Goal: Task Accomplishment & Management: Use online tool/utility

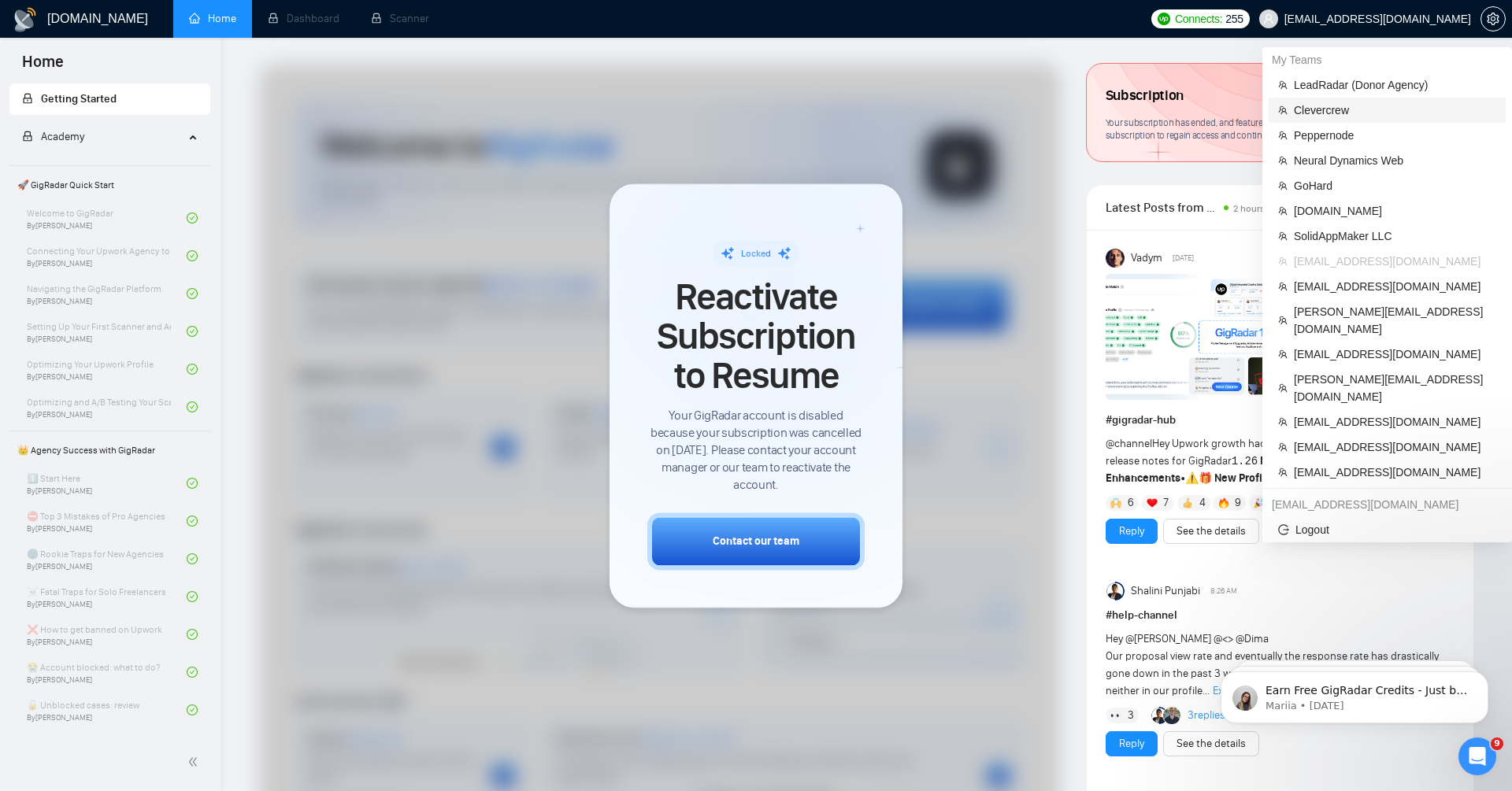
click at [1372, 112] on span "Clevercrew" at bounding box center [1395, 111] width 203 height 17
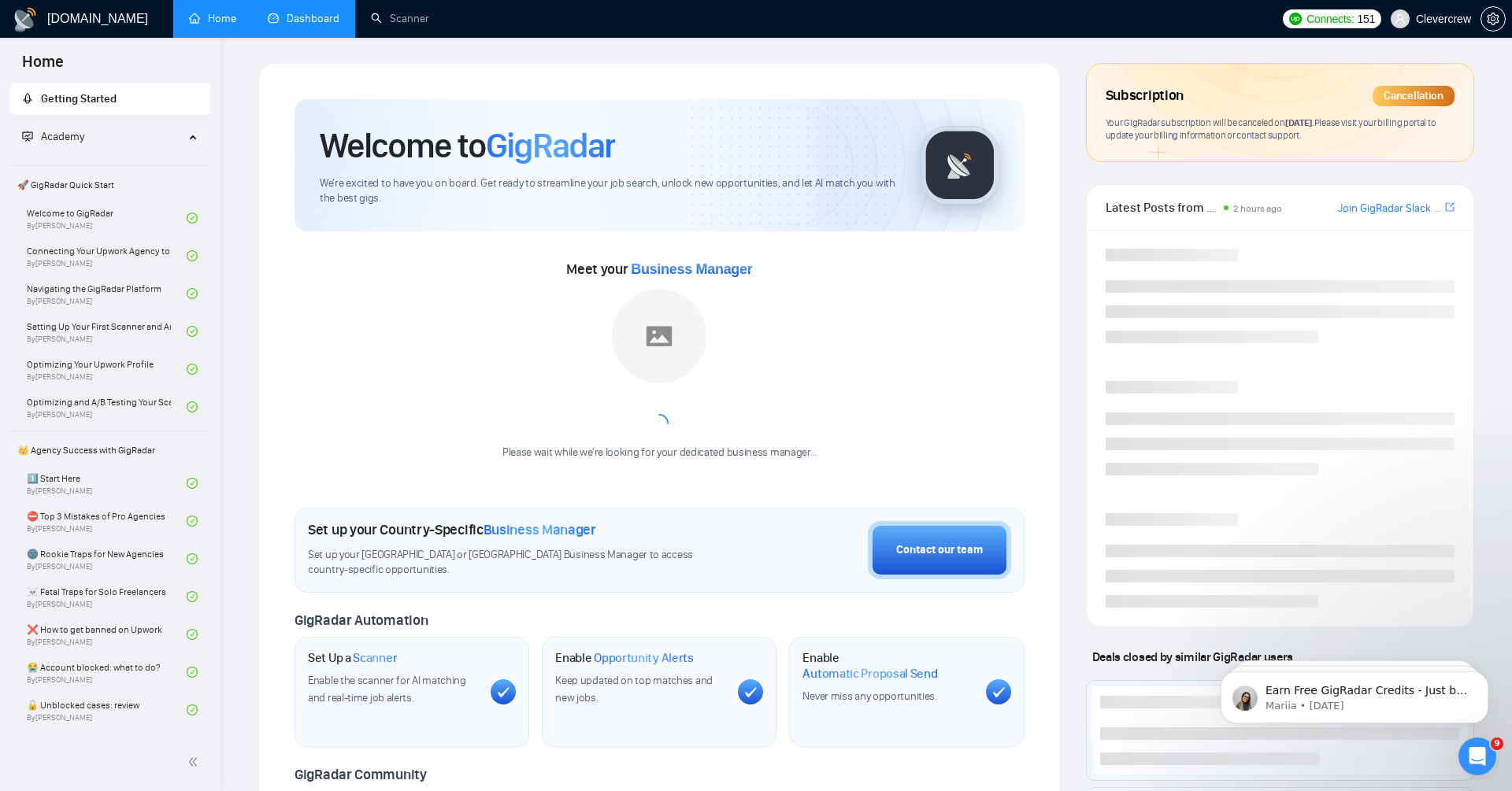
click at [304, 24] on link "Dashboard" at bounding box center [304, 18] width 72 height 13
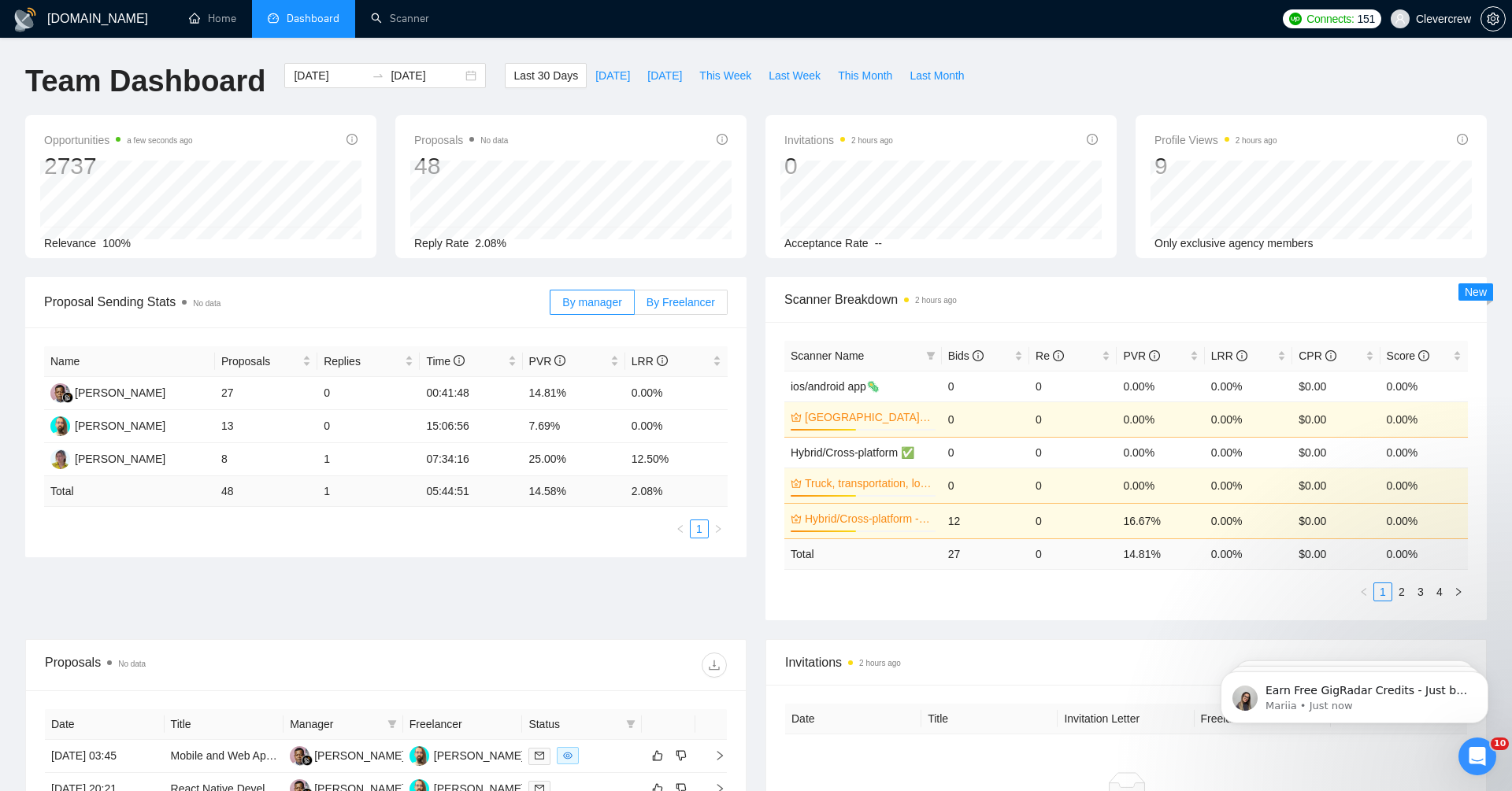
click at [653, 296] on span "By Freelancer" at bounding box center [681, 302] width 68 height 12
click at [634, 307] on input "By Freelancer" at bounding box center [634, 307] width 0 height 0
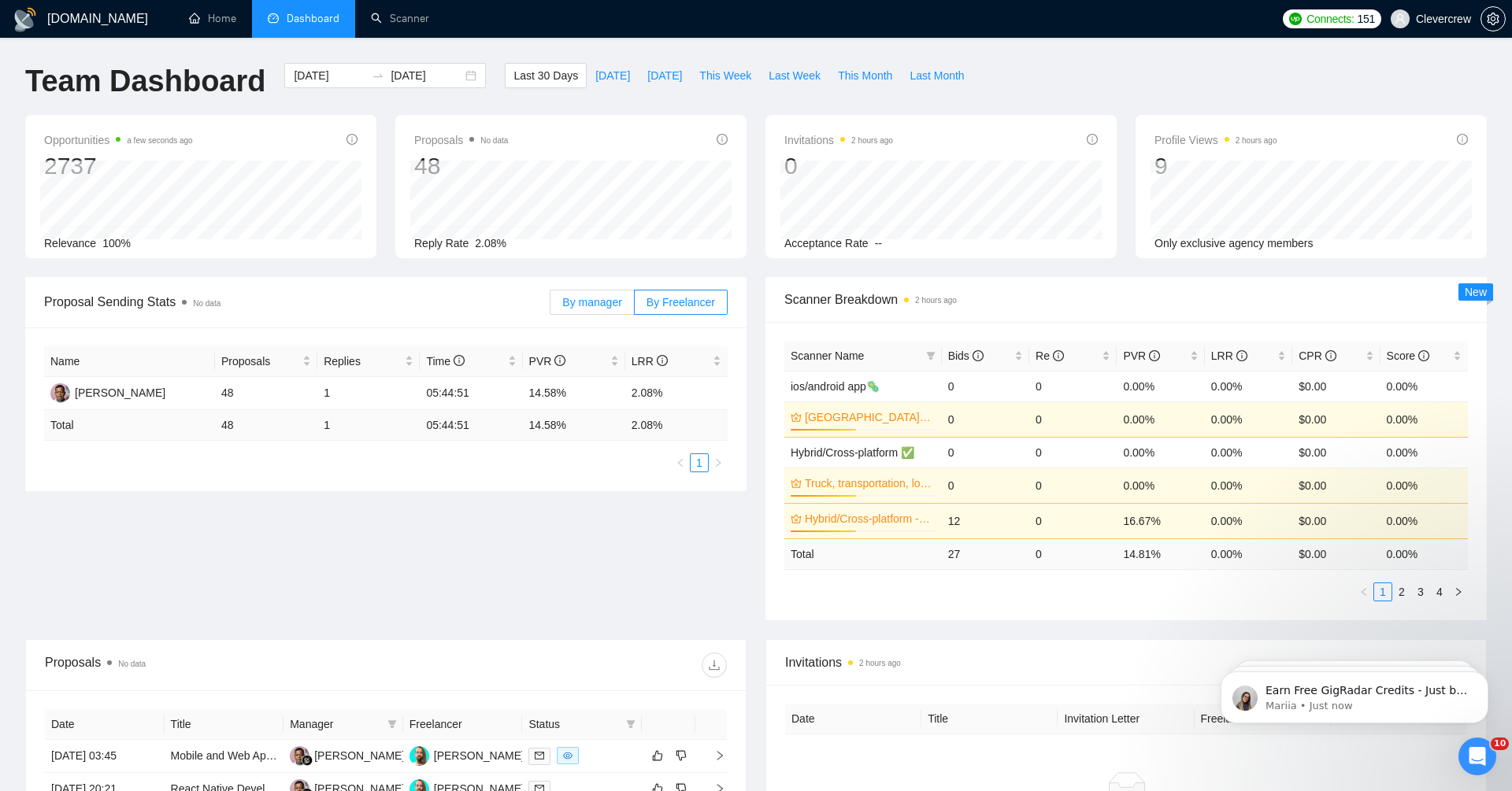
click at [605, 300] on span "By manager" at bounding box center [591, 302] width 59 height 12
click at [551, 307] on input "By manager" at bounding box center [551, 307] width 0 height 0
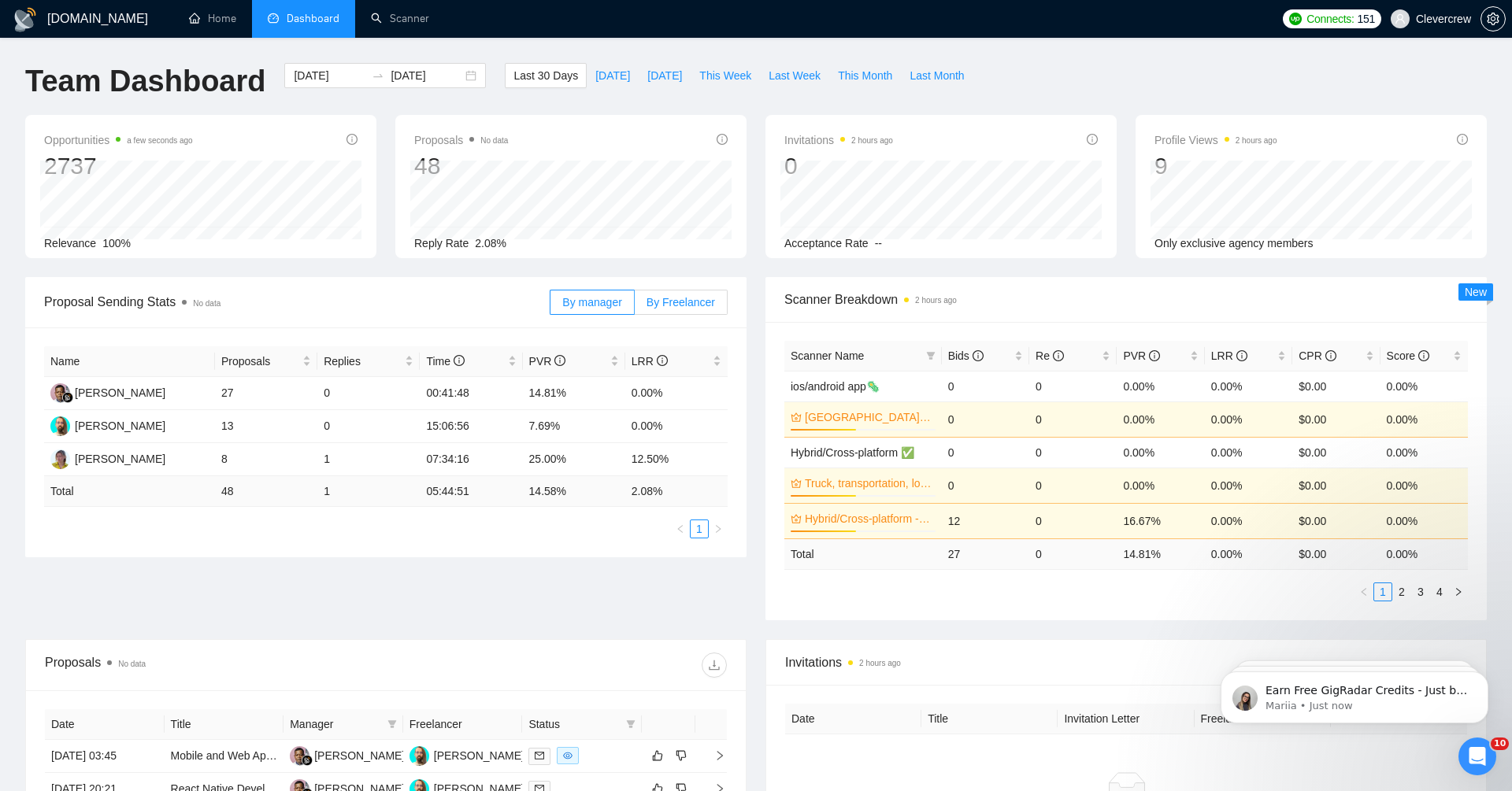
click at [665, 305] on span "By Freelancer" at bounding box center [681, 302] width 68 height 12
click at [634, 307] on input "By Freelancer" at bounding box center [634, 307] width 0 height 0
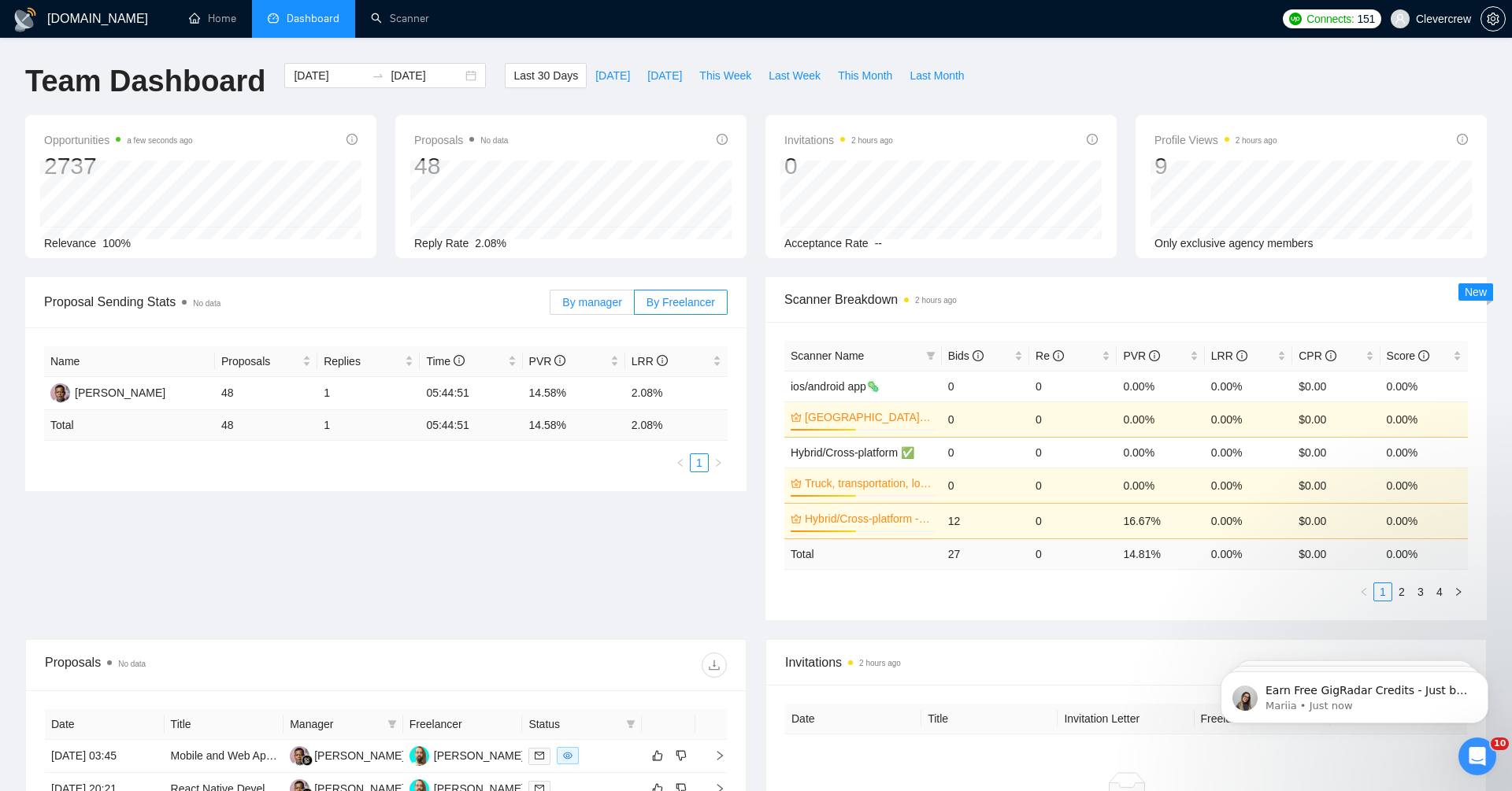
click at [592, 298] on span "By manager" at bounding box center [591, 302] width 59 height 12
click at [551, 307] on input "By manager" at bounding box center [551, 307] width 0 height 0
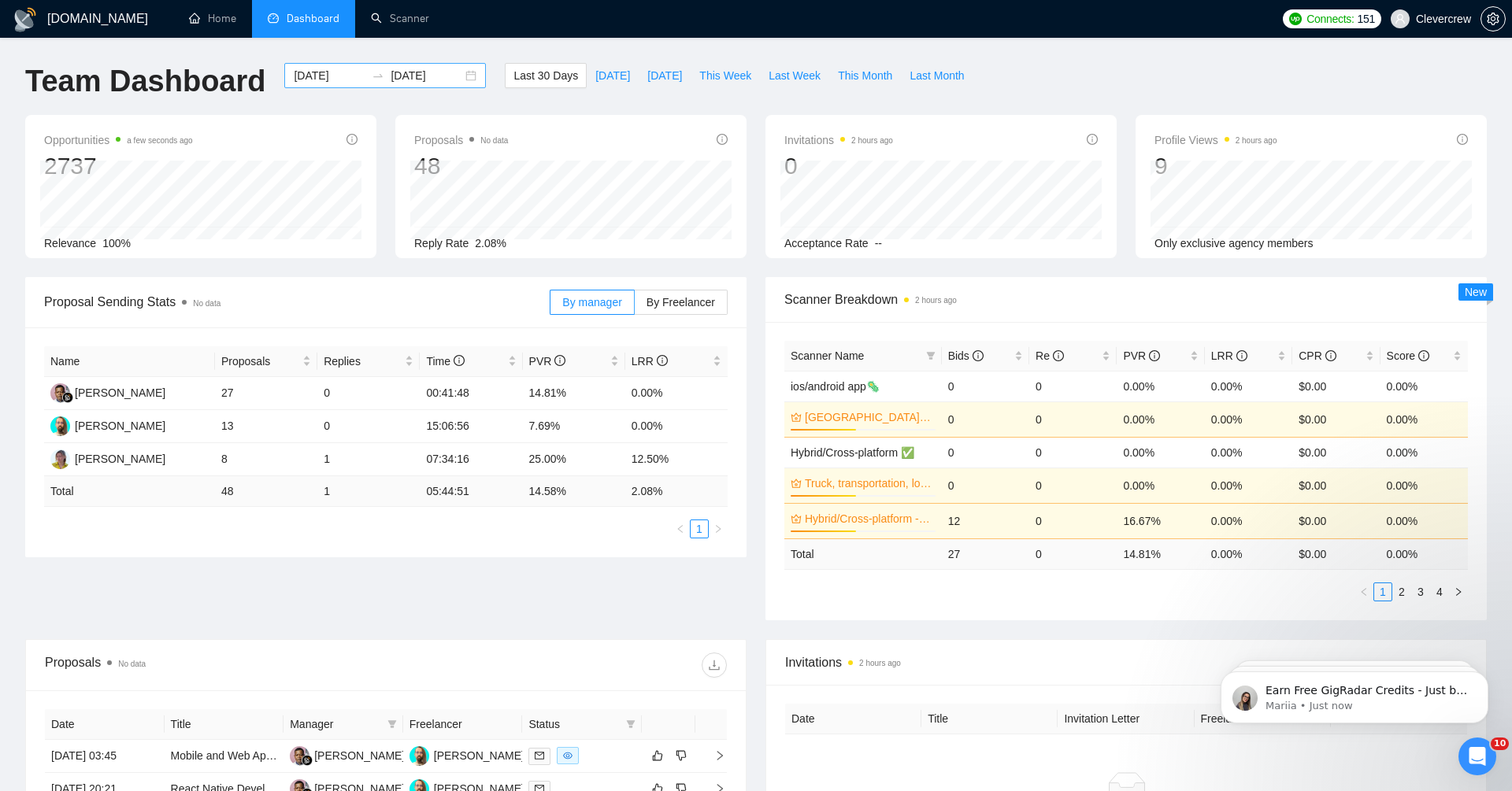
click at [324, 71] on input "[DATE]" at bounding box center [330, 76] width 72 height 17
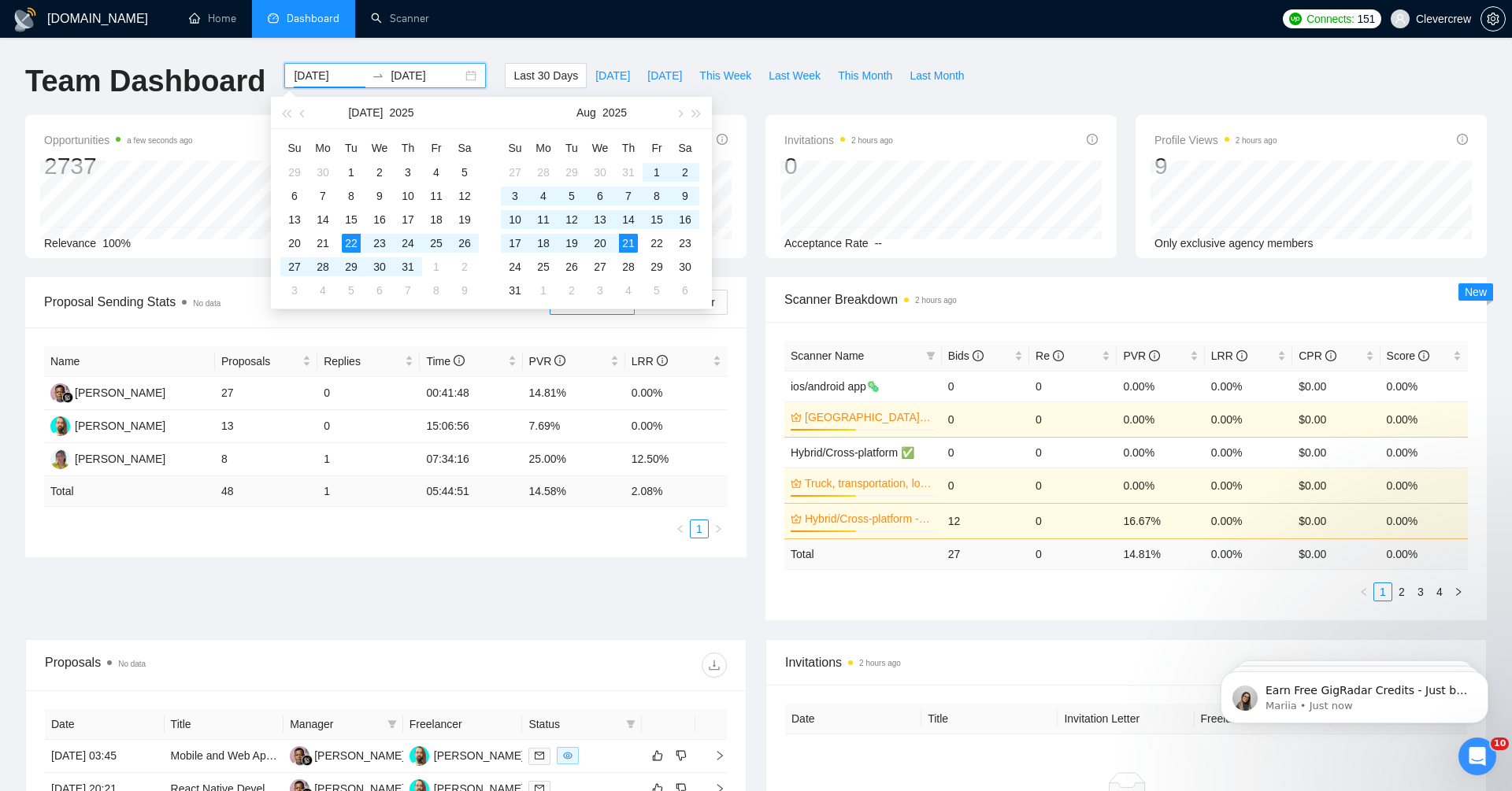
click at [612, 602] on div "Proposal Sending Stats No data By manager By Freelancer Name Proposals Replies …" at bounding box center [756, 457] width 1480 height 362
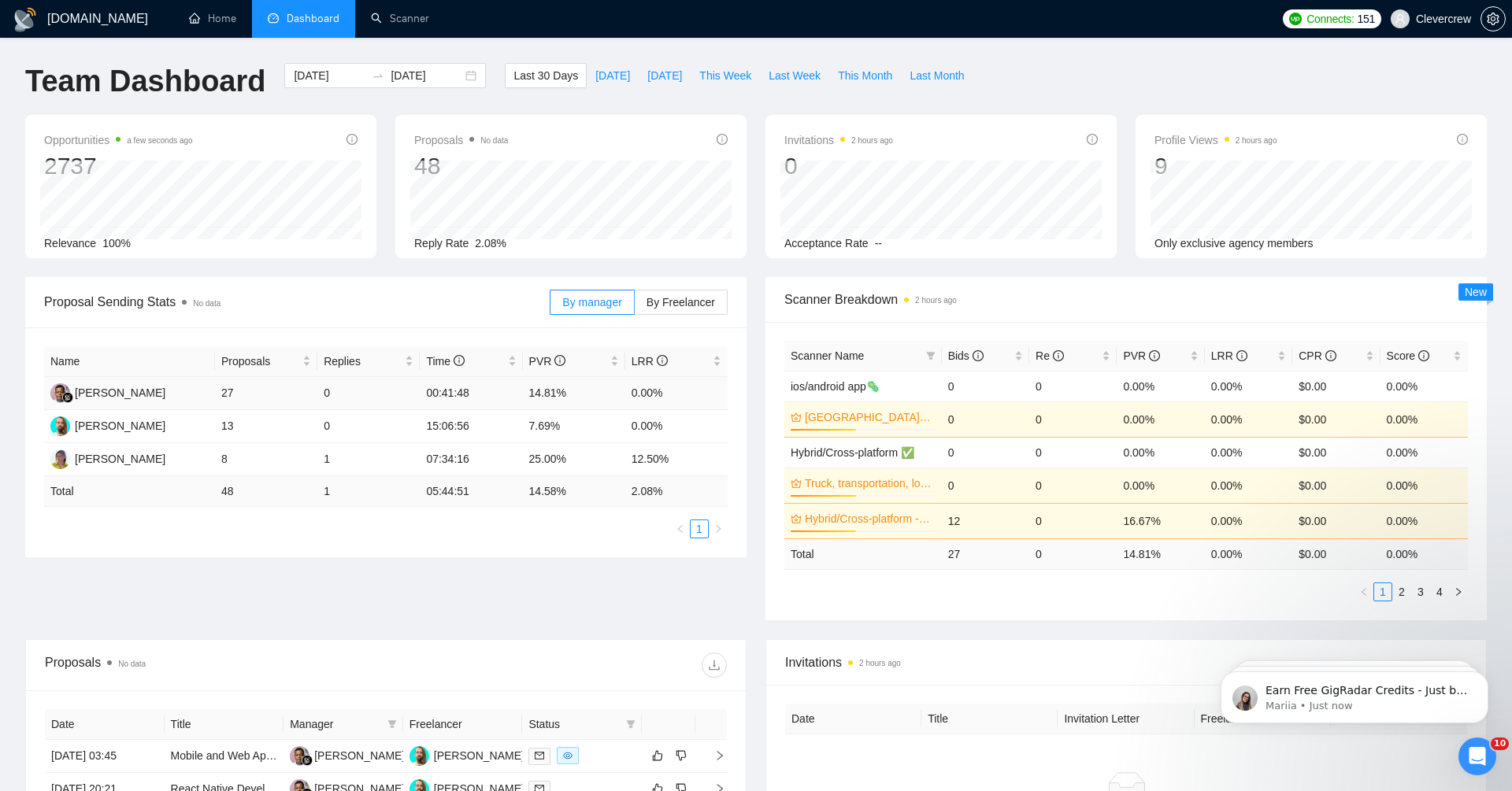
click at [530, 390] on td "14.81%" at bounding box center [574, 393] width 103 height 33
drag, startPoint x: 209, startPoint y: 390, endPoint x: 282, endPoint y: 390, distance: 73.0
click at [282, 390] on tr "[PERSON_NAME] 27 0 00:41:48 14.81% 0.00%" at bounding box center [385, 393] width 683 height 33
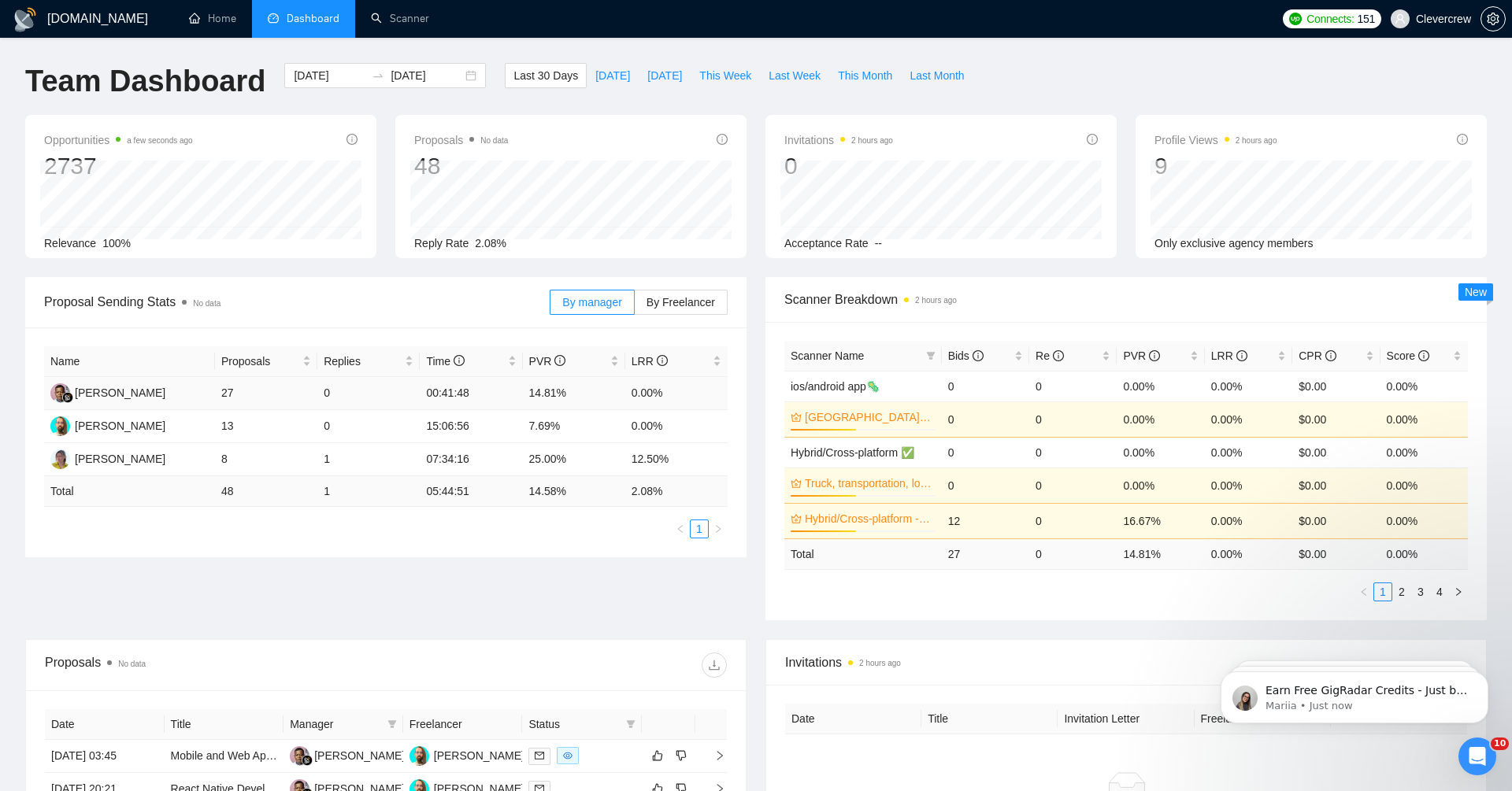
click at [538, 394] on td "14.81%" at bounding box center [574, 393] width 103 height 33
click at [539, 395] on td "14.81%" at bounding box center [574, 393] width 103 height 33
click at [290, 59] on div "[DOMAIN_NAME] Home Dashboard Scanner Connects: 151 Clevercrew Team Dashboard [D…" at bounding box center [756, 630] width 1512 height 1262
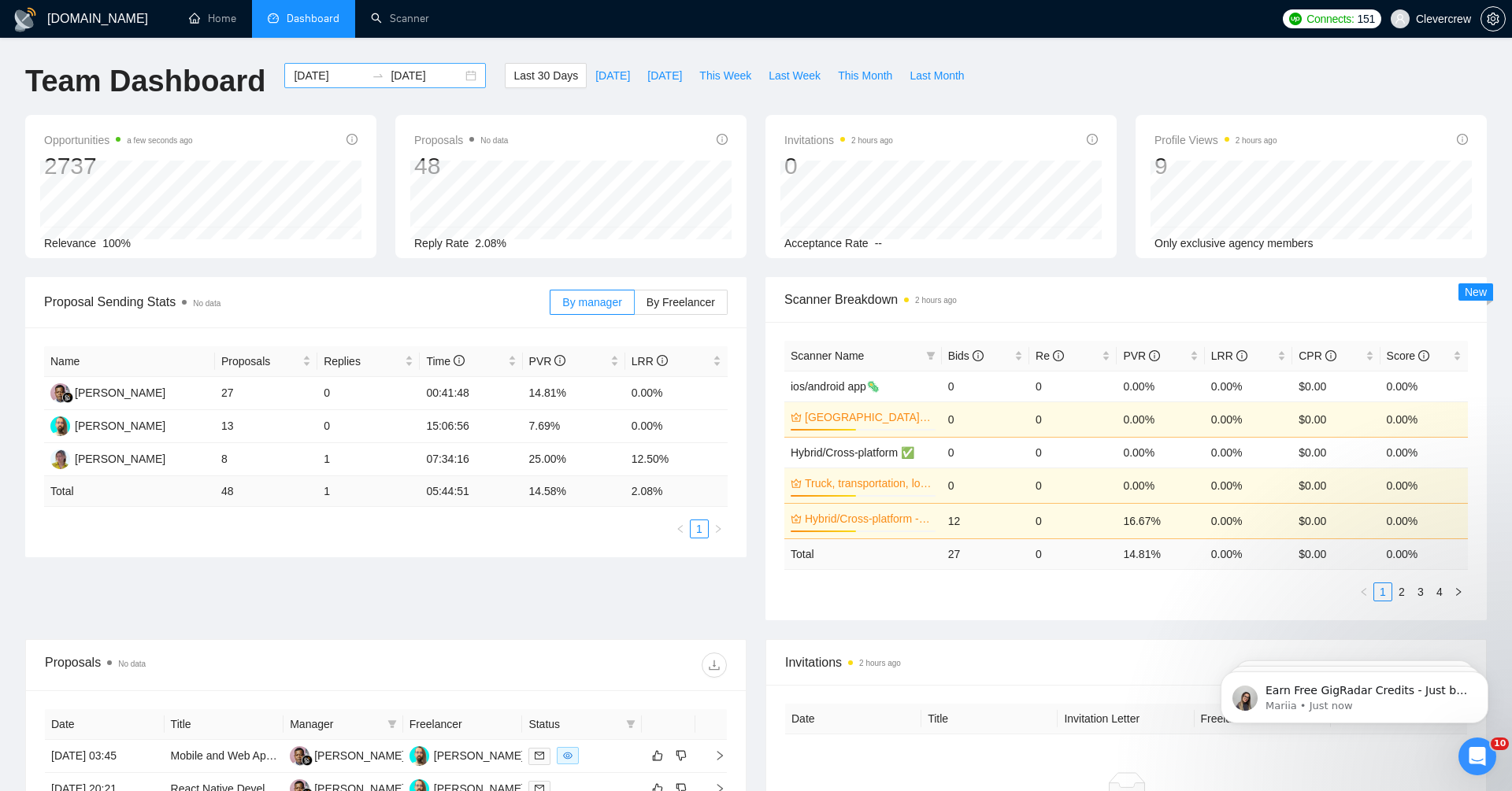
click at [301, 75] on input "[DATE]" at bounding box center [330, 76] width 72 height 17
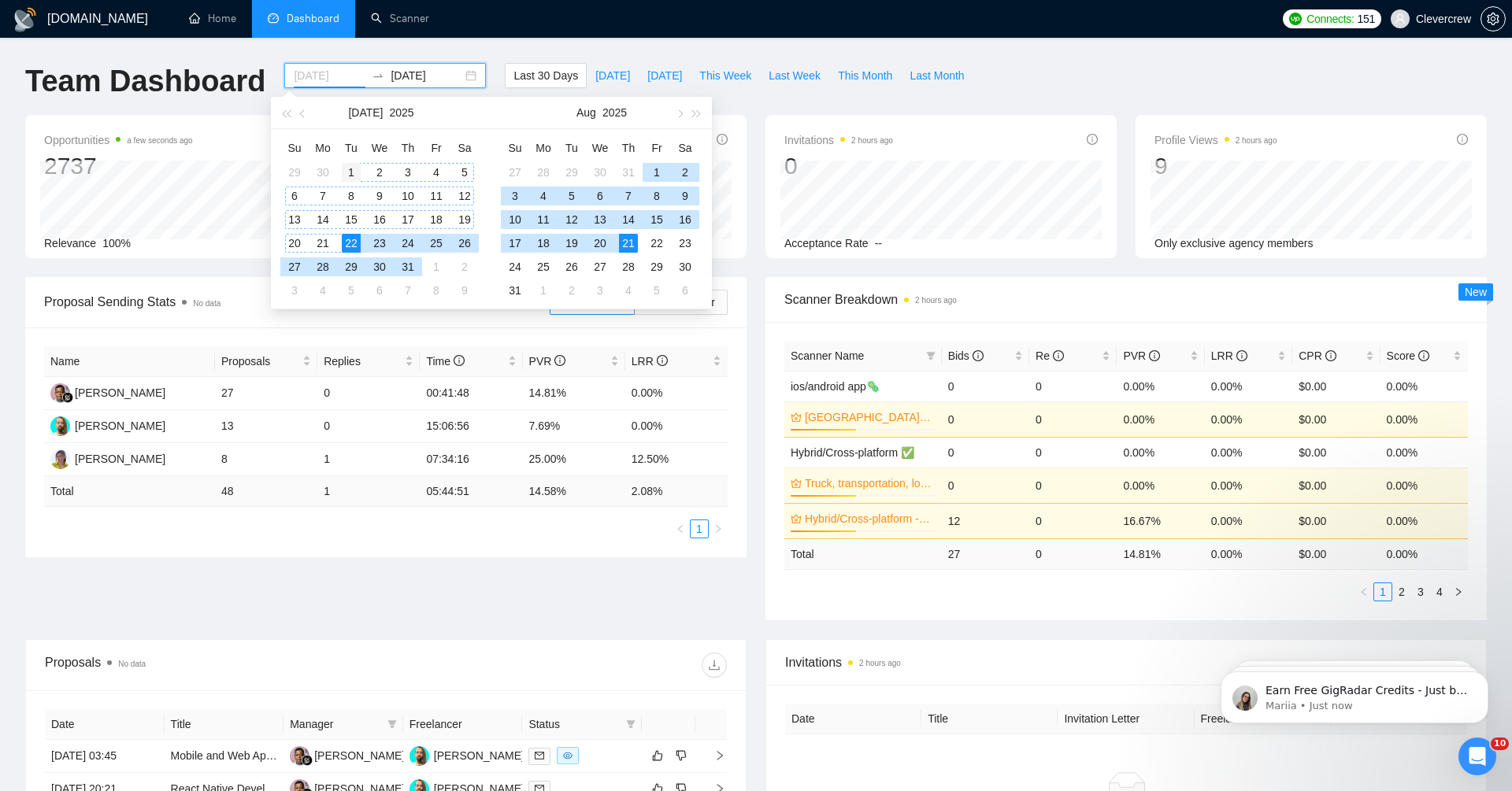
type input "[DATE]"
click at [348, 168] on div "1" at bounding box center [352, 173] width 19 height 19
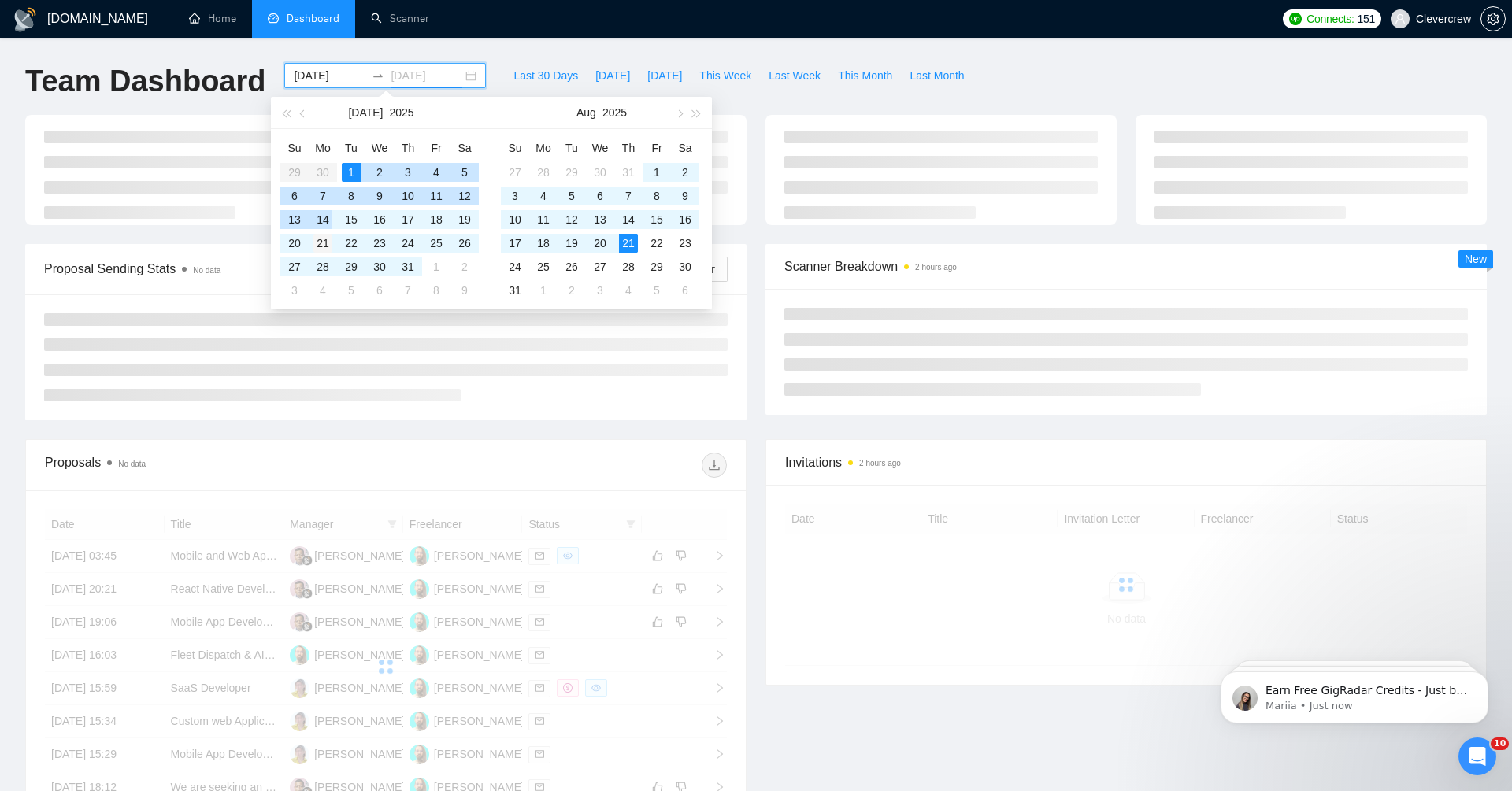
type input "[DATE]"
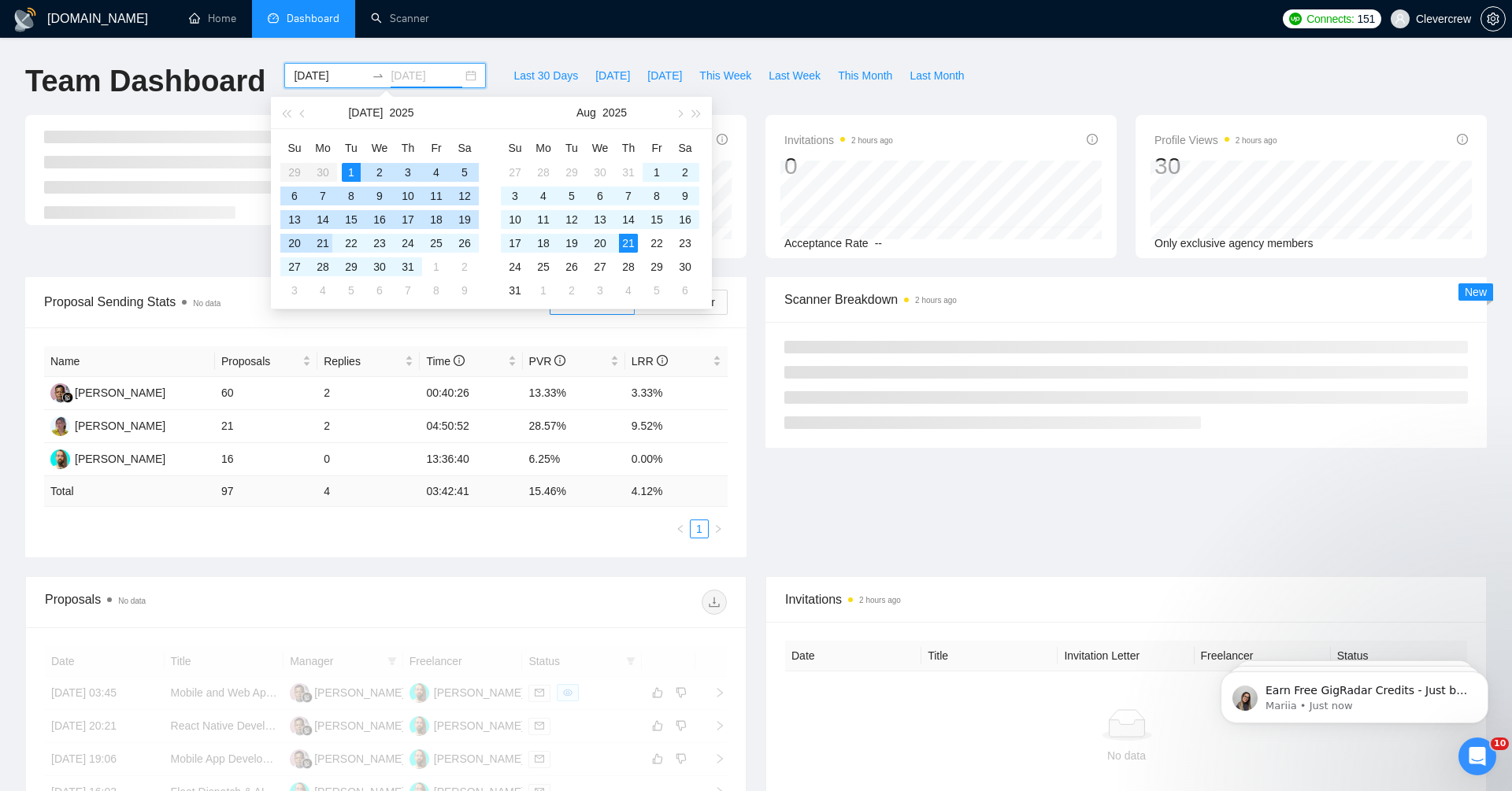
click at [325, 237] on div "21" at bounding box center [323, 243] width 19 height 19
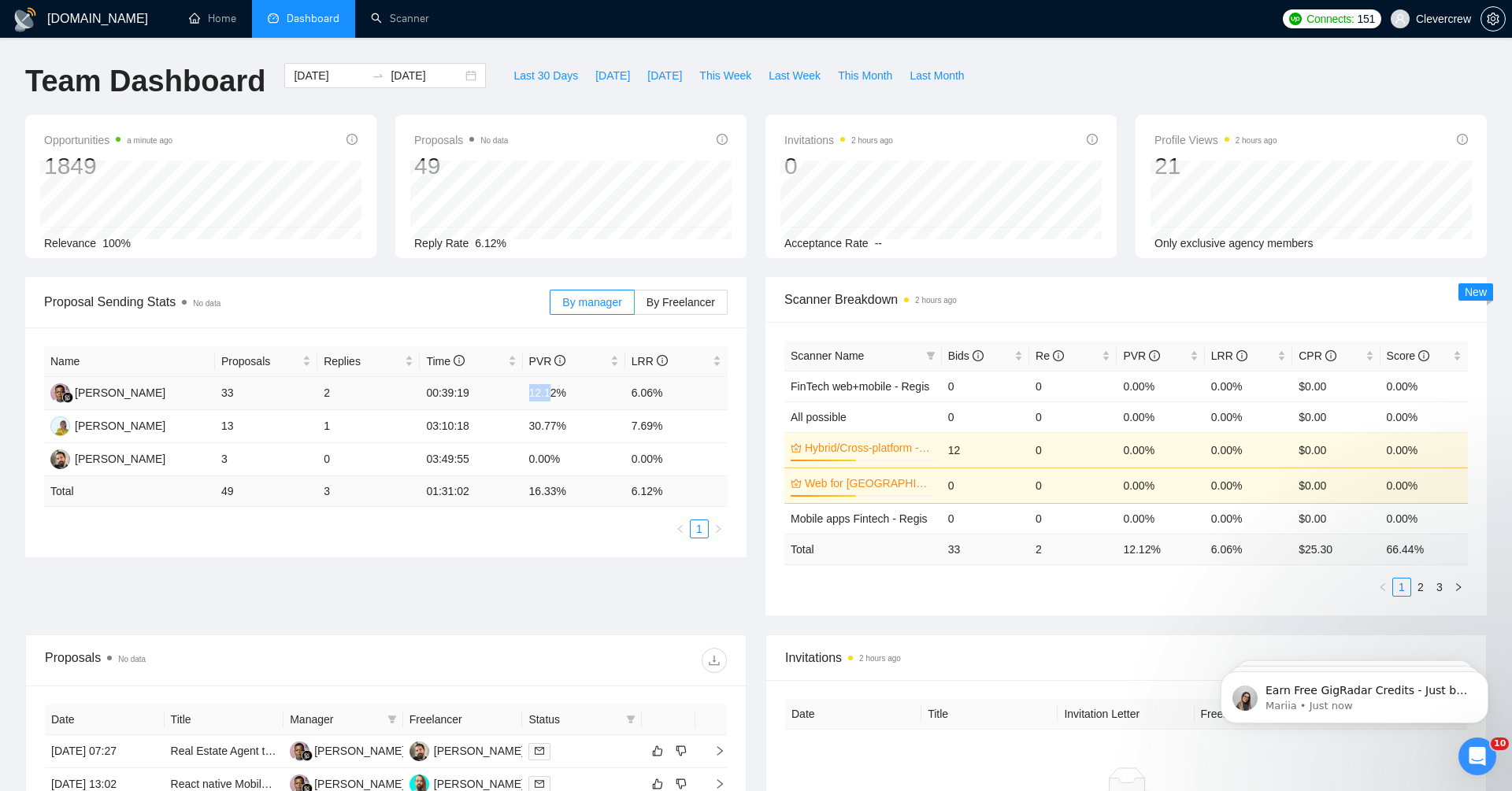
drag, startPoint x: 554, startPoint y: 395, endPoint x: 517, endPoint y: 395, distance: 37.0
click at [517, 395] on tr "[PERSON_NAME] 33 2 00:39:19 12.12% 6.06%" at bounding box center [385, 393] width 683 height 33
click at [648, 402] on td "6.06%" at bounding box center [677, 393] width 103 height 33
drag, startPoint x: 525, startPoint y: 395, endPoint x: 682, endPoint y: 395, distance: 157.0
click at [682, 395] on tr "[PERSON_NAME] 33 2 00:39:19 12.12% 6.06%" at bounding box center [385, 393] width 683 height 33
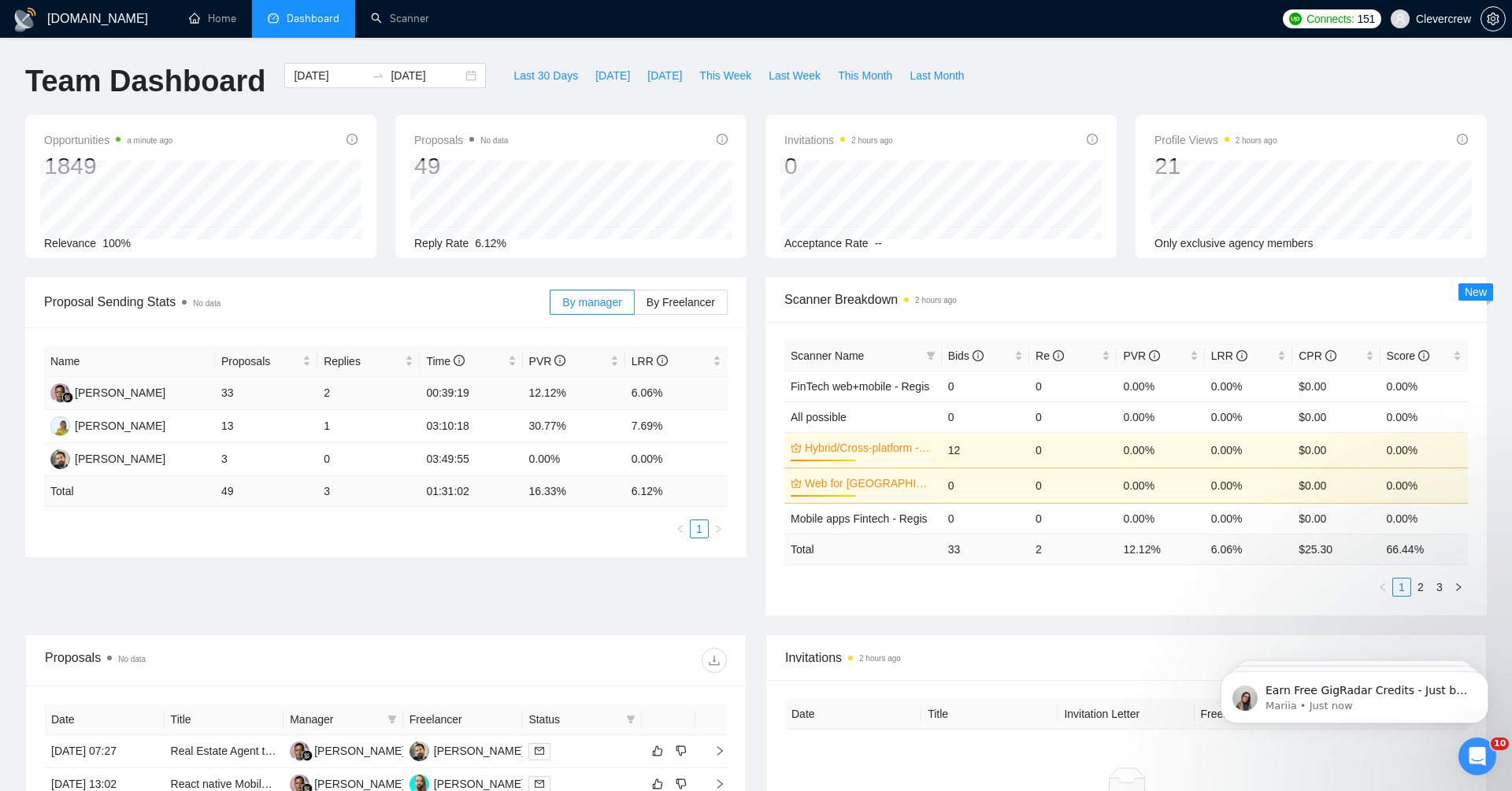
click at [560, 389] on td "12.12%" at bounding box center [574, 393] width 103 height 33
drag, startPoint x: 527, startPoint y: 386, endPoint x: 613, endPoint y: 386, distance: 86.0
click at [613, 386] on td "12.12%" at bounding box center [574, 393] width 103 height 33
click at [568, 397] on td "12.12%" at bounding box center [574, 393] width 103 height 33
drag, startPoint x: 520, startPoint y: 390, endPoint x: 667, endPoint y: 394, distance: 147.1
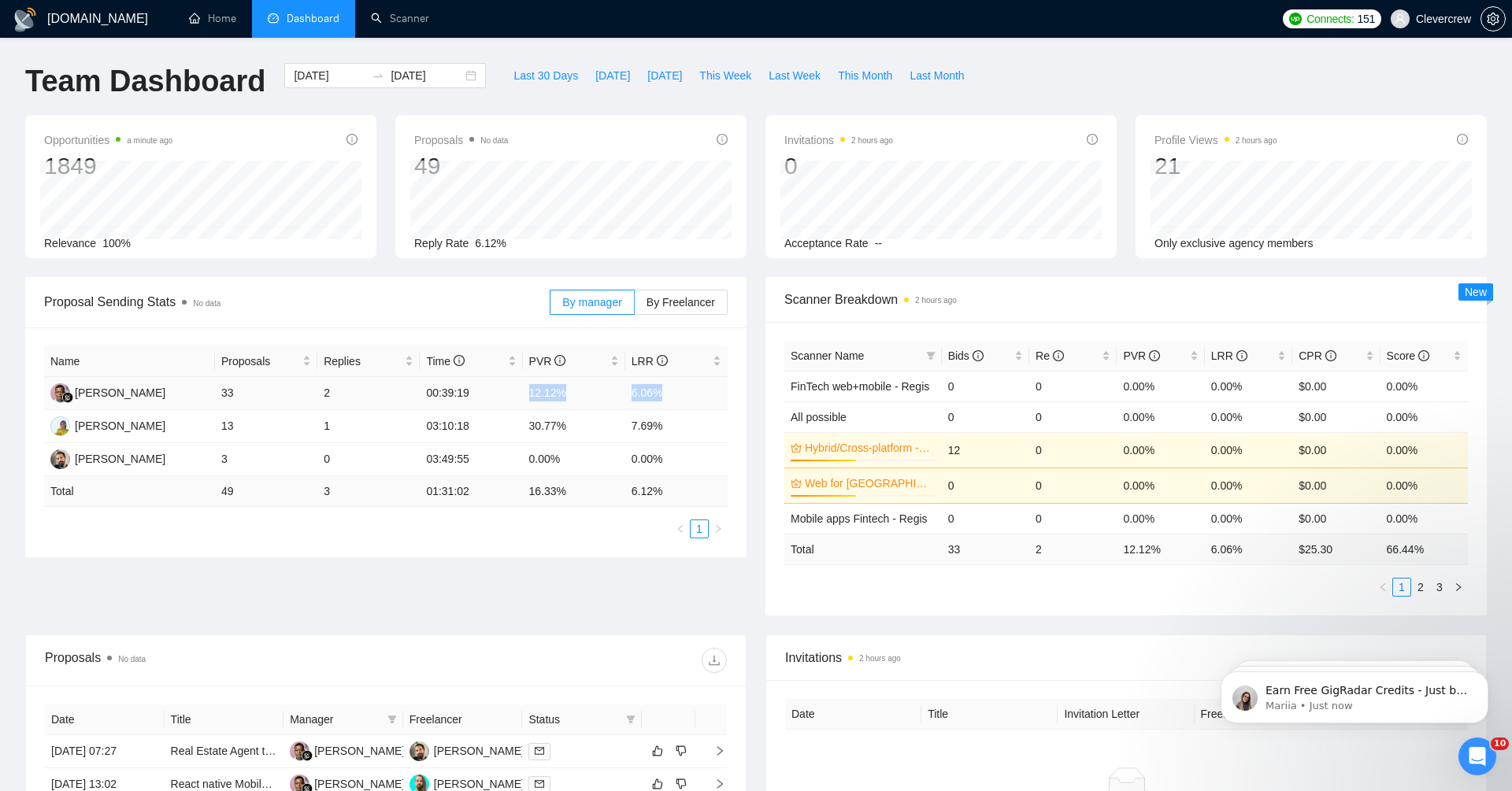
click at [667, 394] on tr "[PERSON_NAME] 33 2 00:39:19 12.12% 6.06%" at bounding box center [385, 393] width 683 height 33
click at [634, 397] on td "6.06%" at bounding box center [677, 393] width 103 height 33
click at [552, 390] on td "12.12%" at bounding box center [574, 393] width 103 height 33
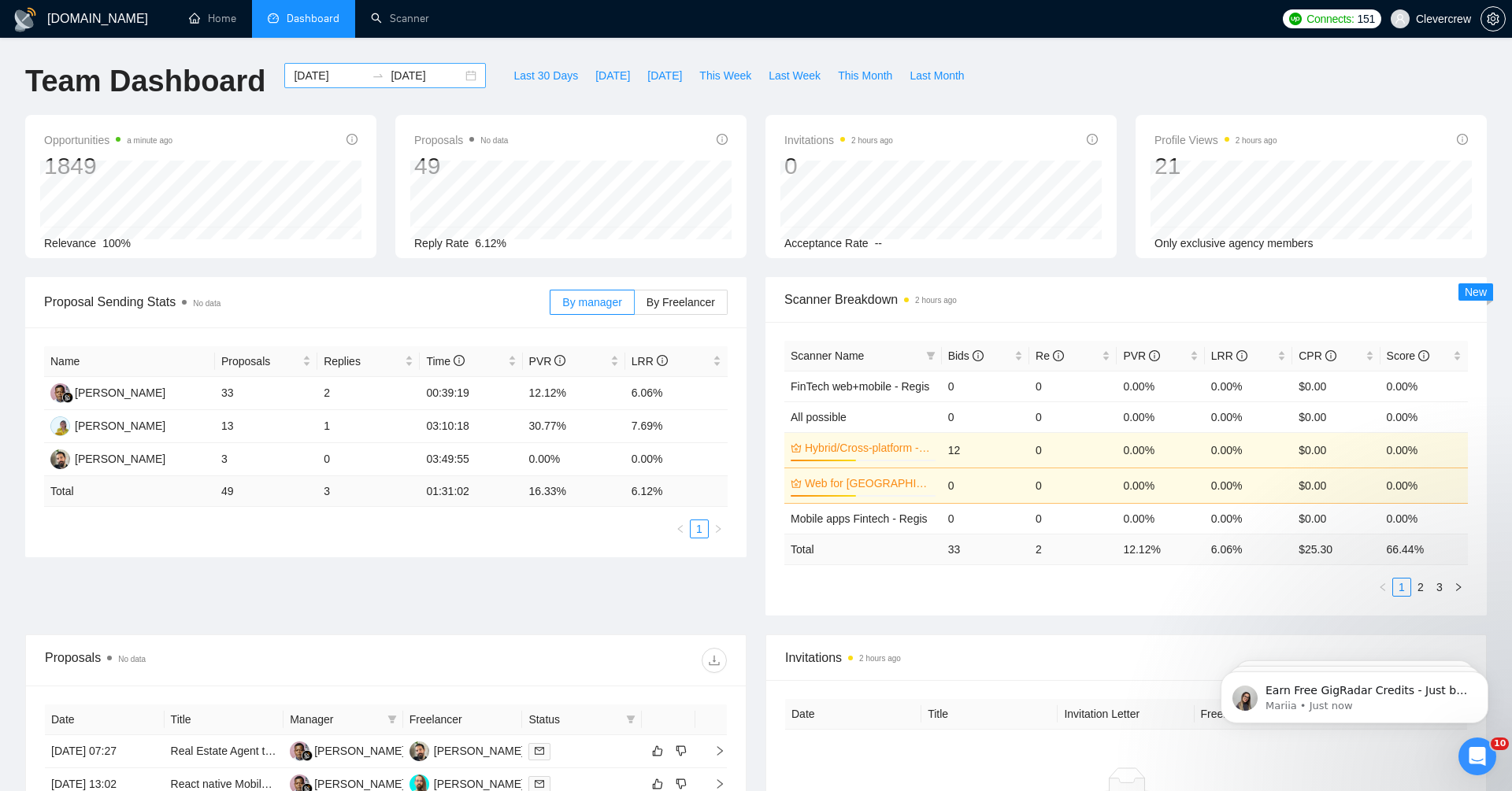
click at [310, 76] on input "[DATE]" at bounding box center [330, 76] width 72 height 17
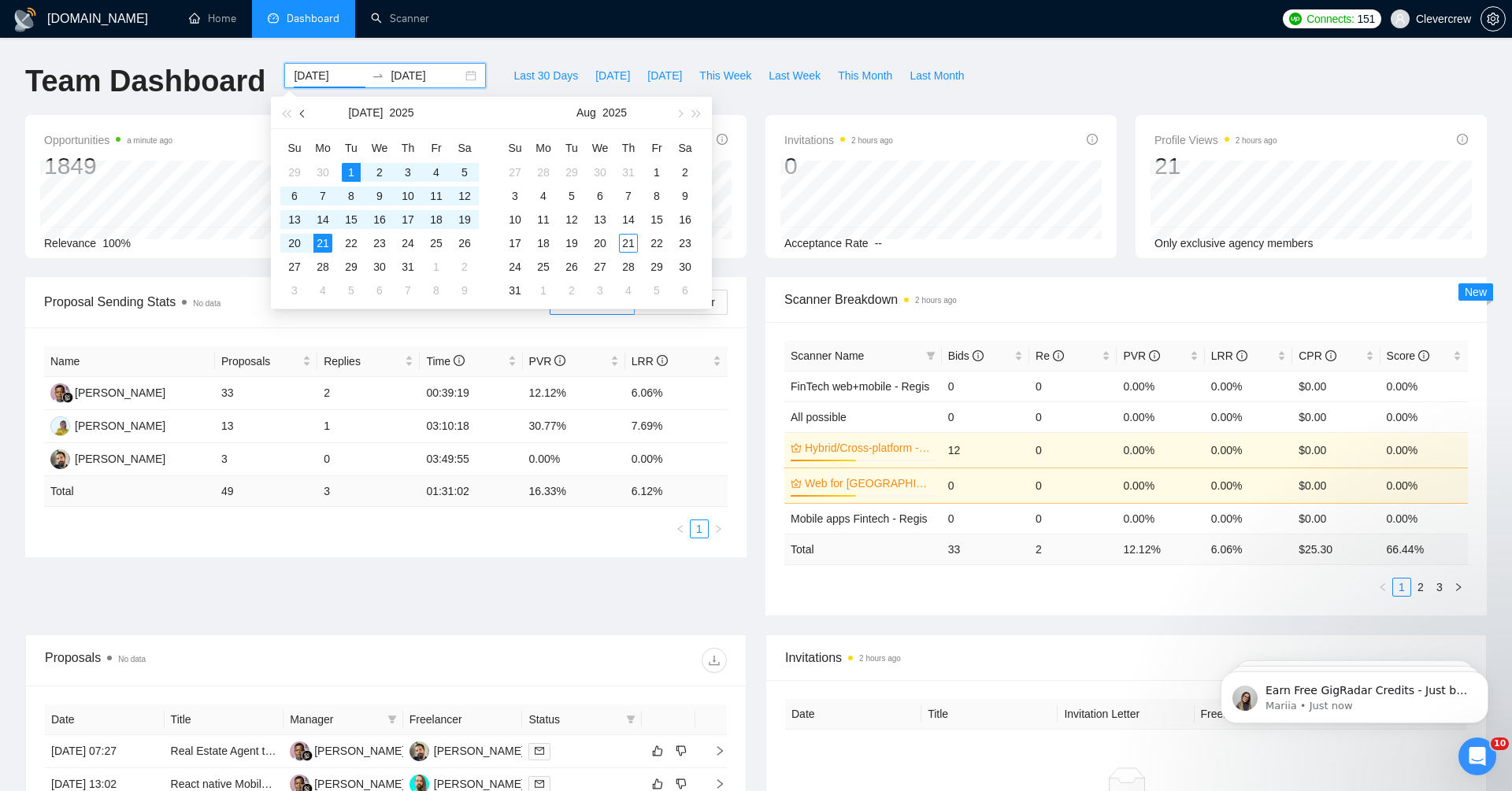
click at [305, 111] on span "button" at bounding box center [304, 113] width 8 height 8
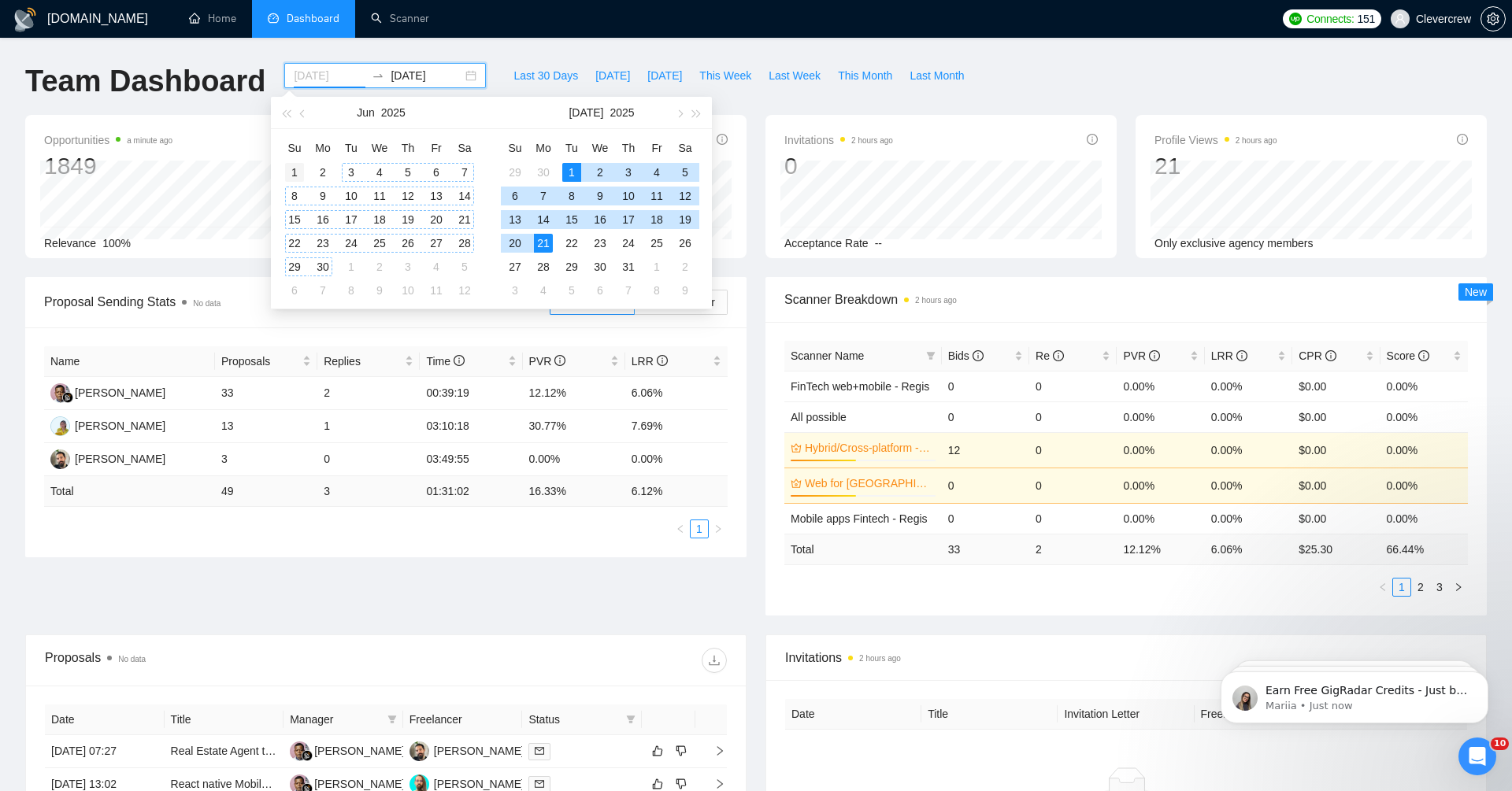
type input "[DATE]"
click at [294, 175] on div "1" at bounding box center [295, 173] width 19 height 19
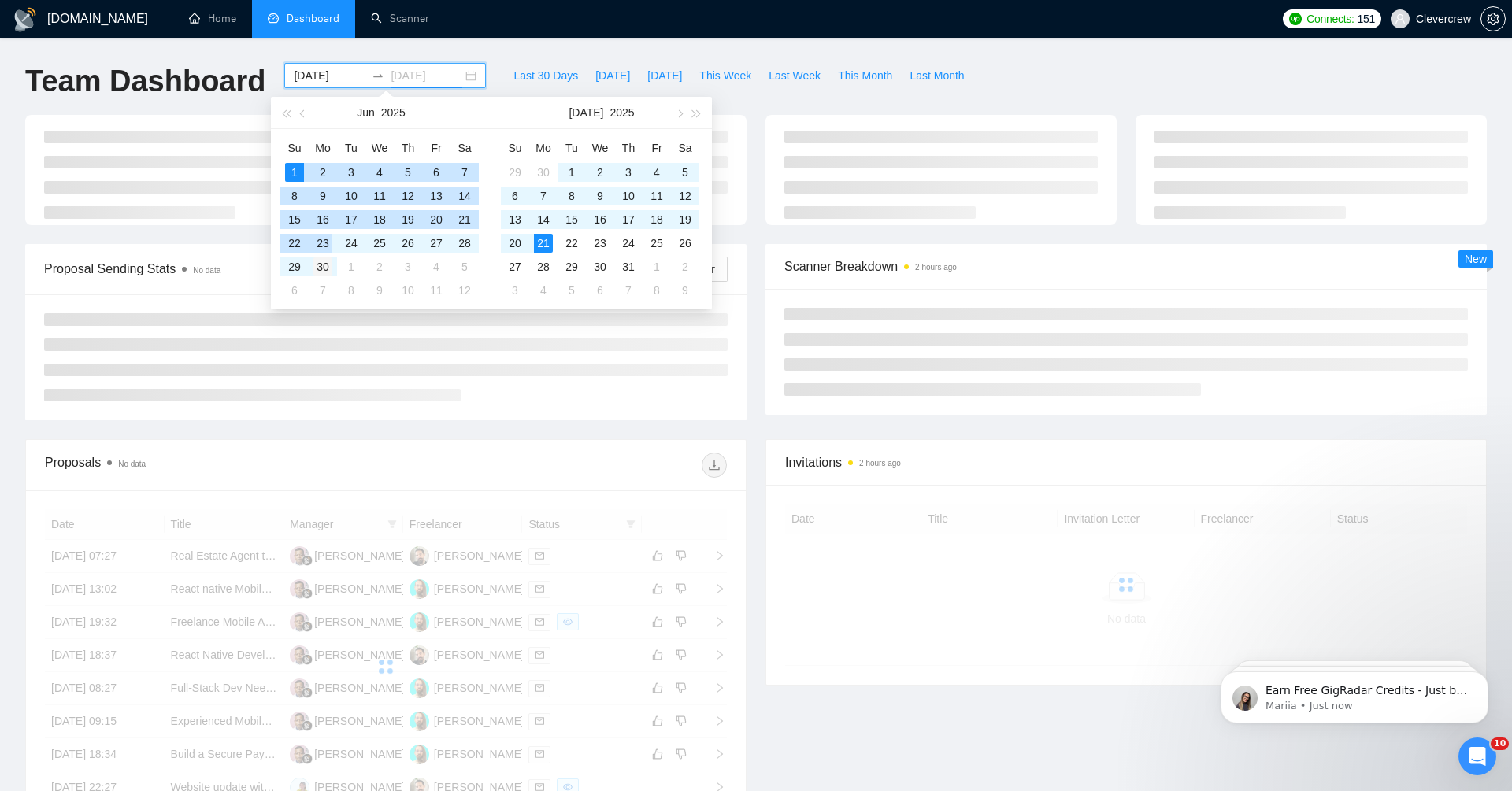
type input "[DATE]"
click at [325, 272] on div "30" at bounding box center [323, 267] width 19 height 19
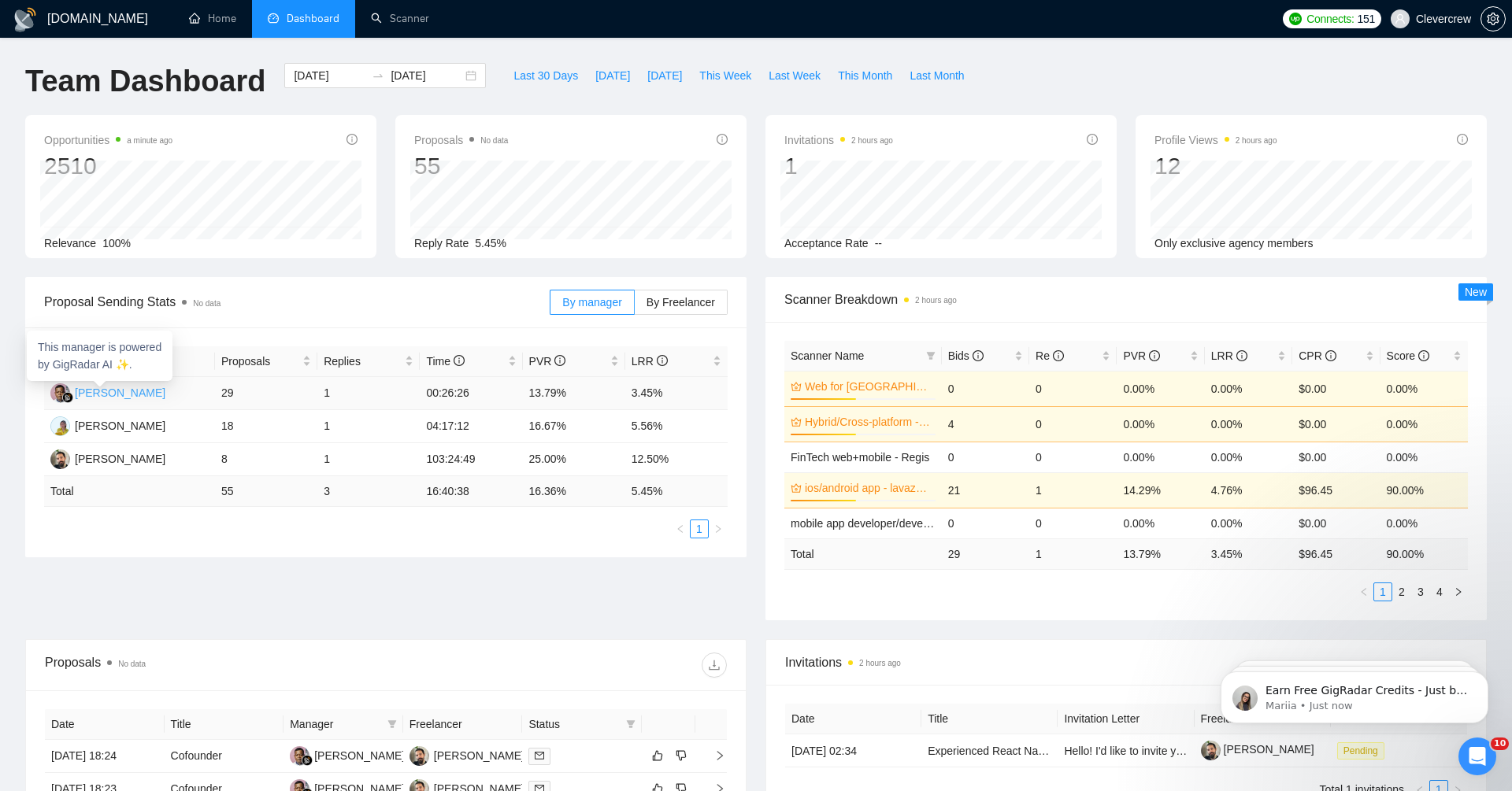
click at [107, 392] on div "[PERSON_NAME]" at bounding box center [120, 393] width 90 height 17
click at [654, 316] on div "By manager By Freelancer" at bounding box center [638, 302] width 178 height 50
click at [669, 308] on span "By Freelancer" at bounding box center [681, 302] width 68 height 12
click at [634, 307] on input "By Freelancer" at bounding box center [634, 307] width 0 height 0
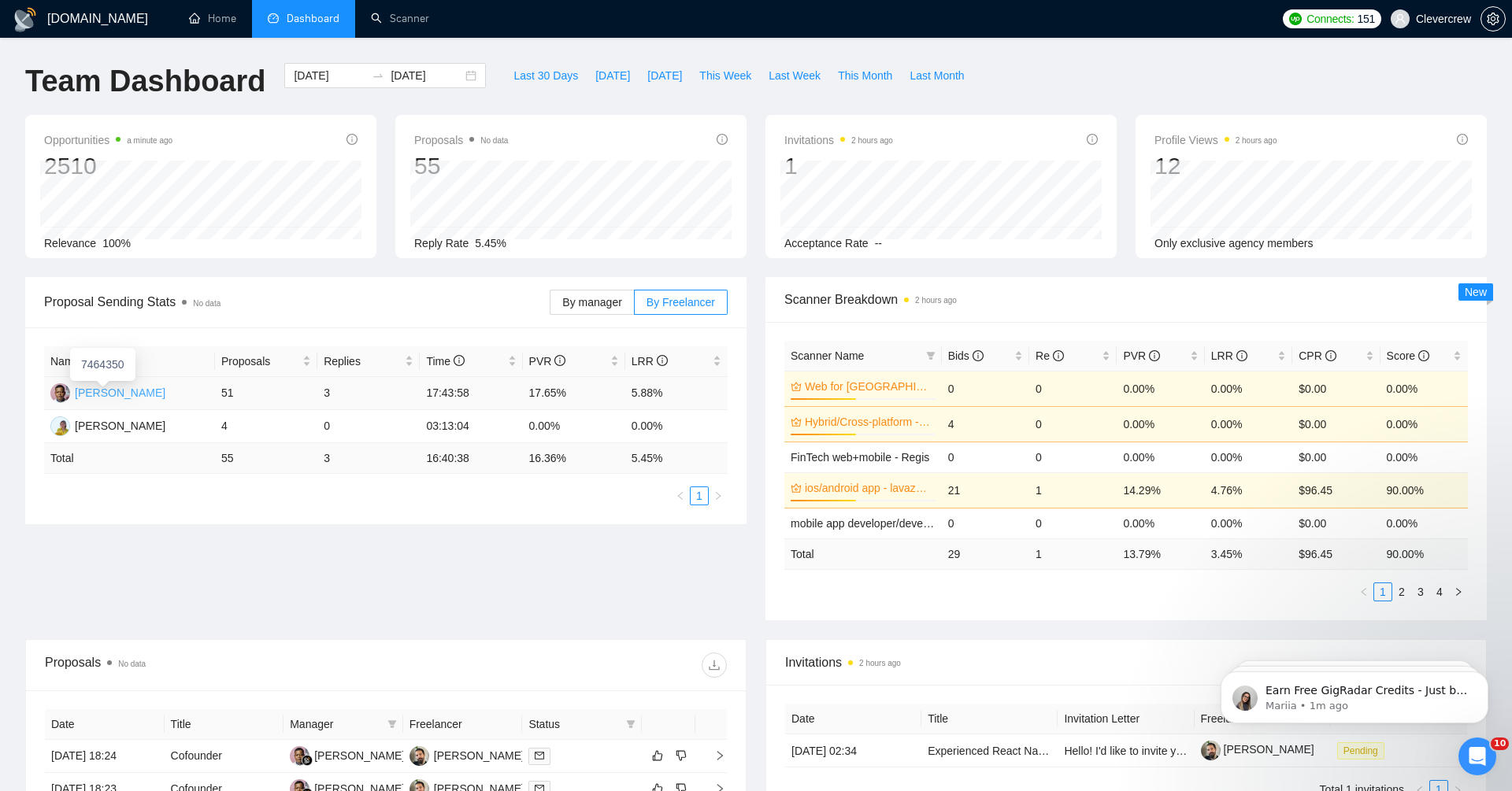
click at [121, 398] on div "[PERSON_NAME]" at bounding box center [120, 393] width 90 height 17
click at [409, 12] on link "Scanner" at bounding box center [400, 18] width 59 height 13
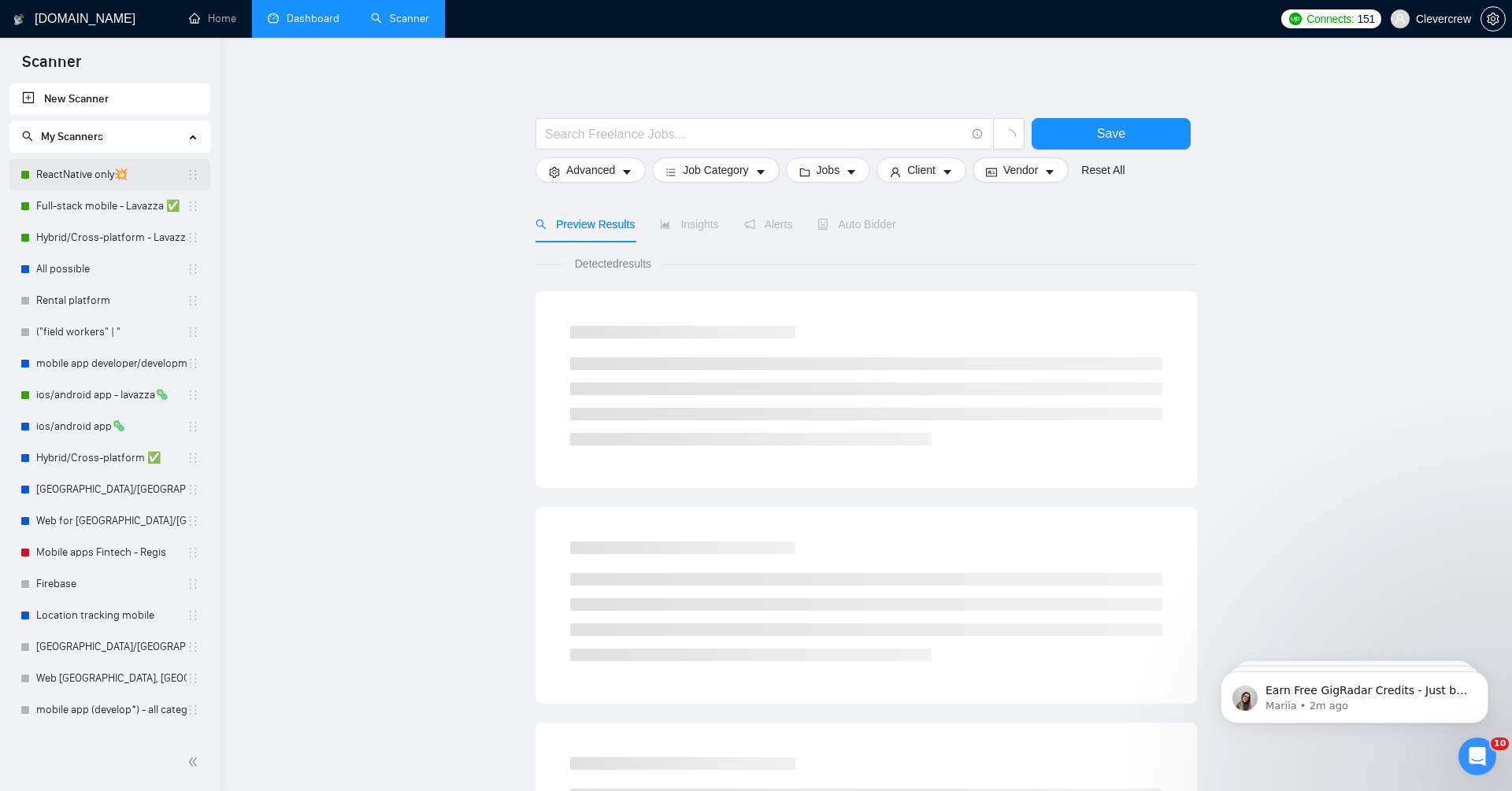
click at [85, 184] on link "ReactNative only💥" at bounding box center [112, 175] width 151 height 32
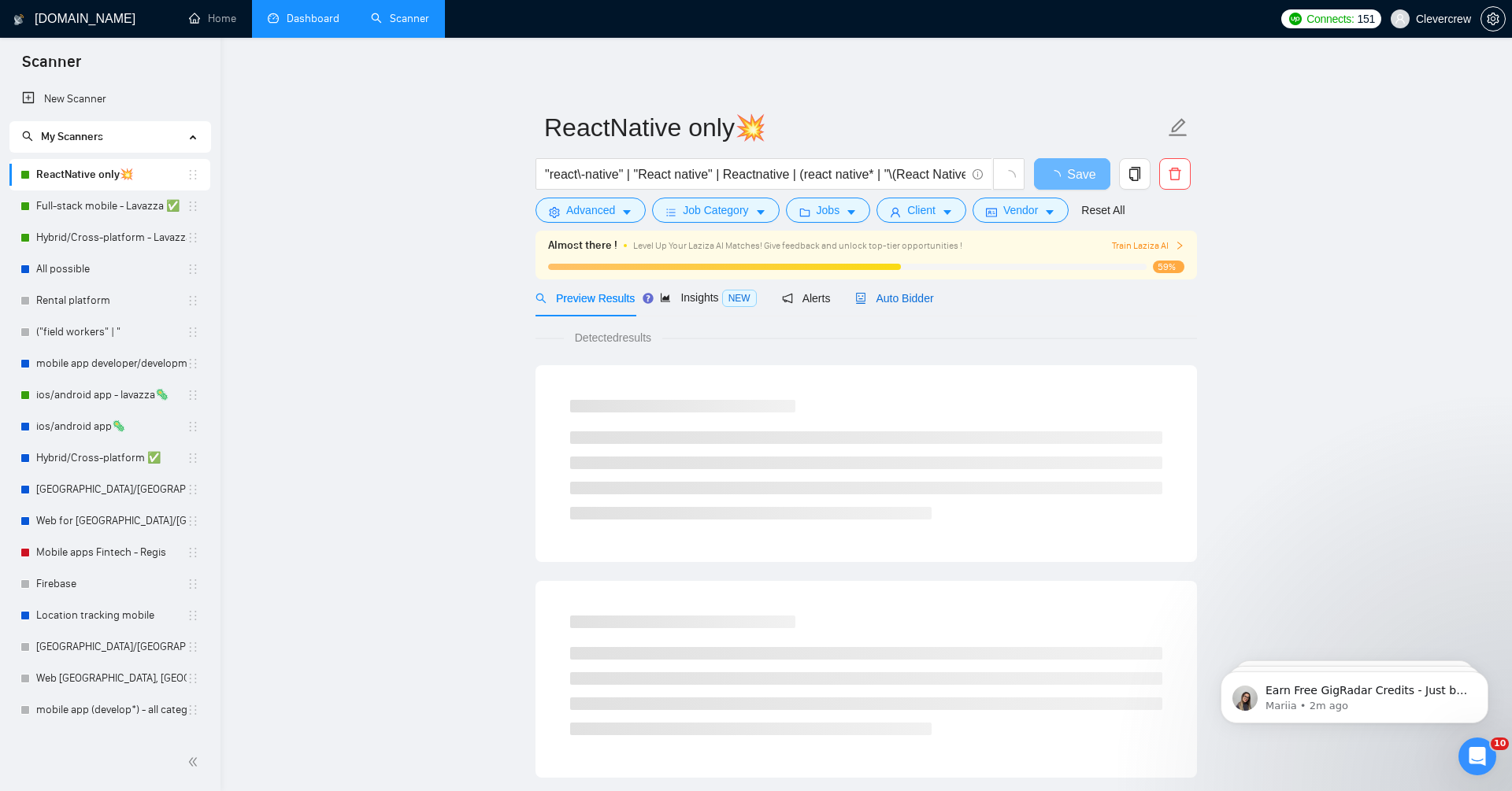
click at [931, 292] on span "Auto Bidder" at bounding box center [894, 298] width 78 height 12
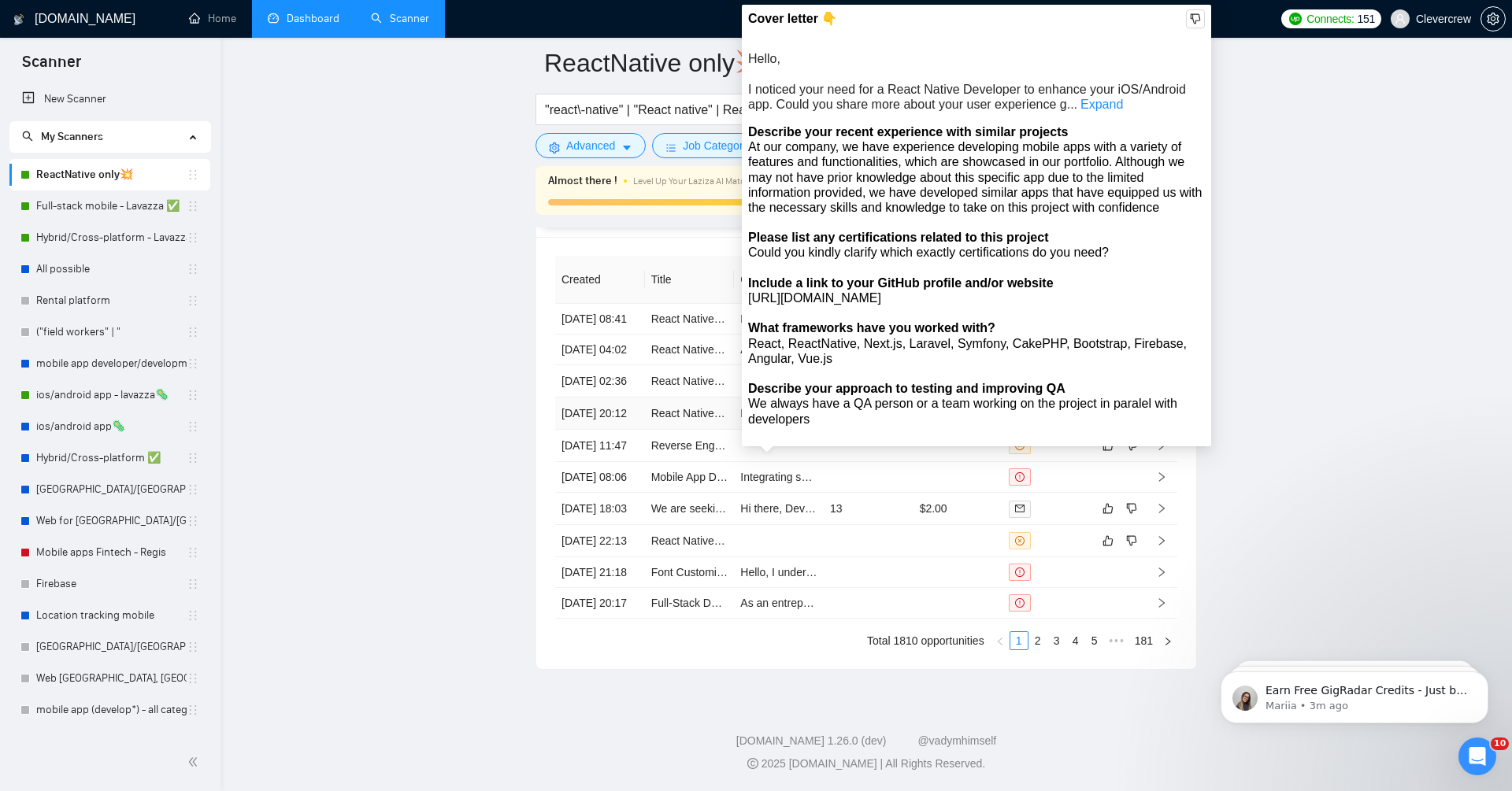
scroll to position [4218, 0]
drag, startPoint x: 760, startPoint y: 70, endPoint x: 773, endPoint y: 87, distance: 21.4
click at [773, 87] on span "Hello, I noticed your need for a React Native Developer to enhance your iOS/And…" at bounding box center [967, 81] width 438 height 59
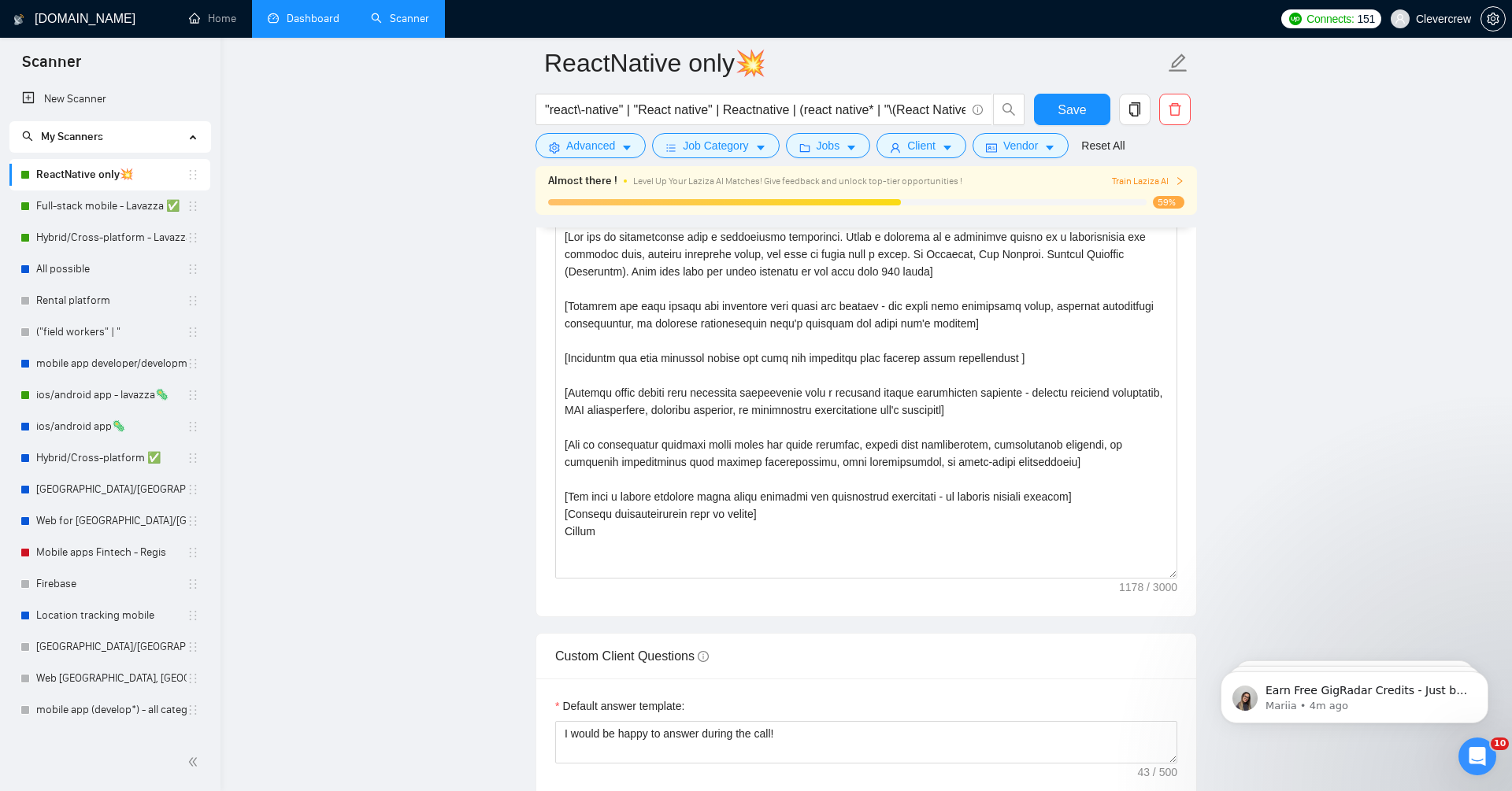
scroll to position [1918, 0]
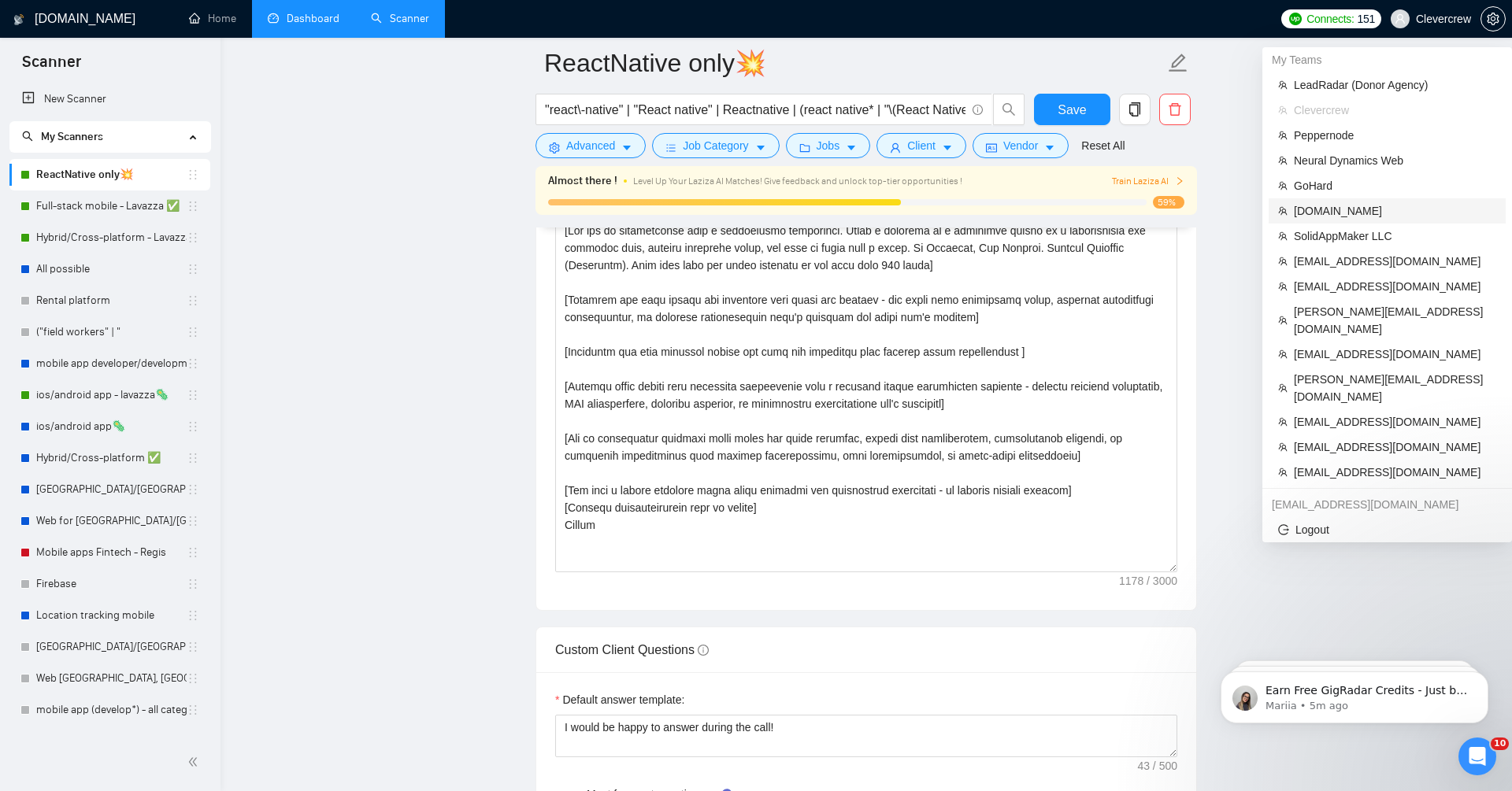
click at [1347, 208] on span "[DOMAIN_NAME]" at bounding box center [1395, 211] width 203 height 17
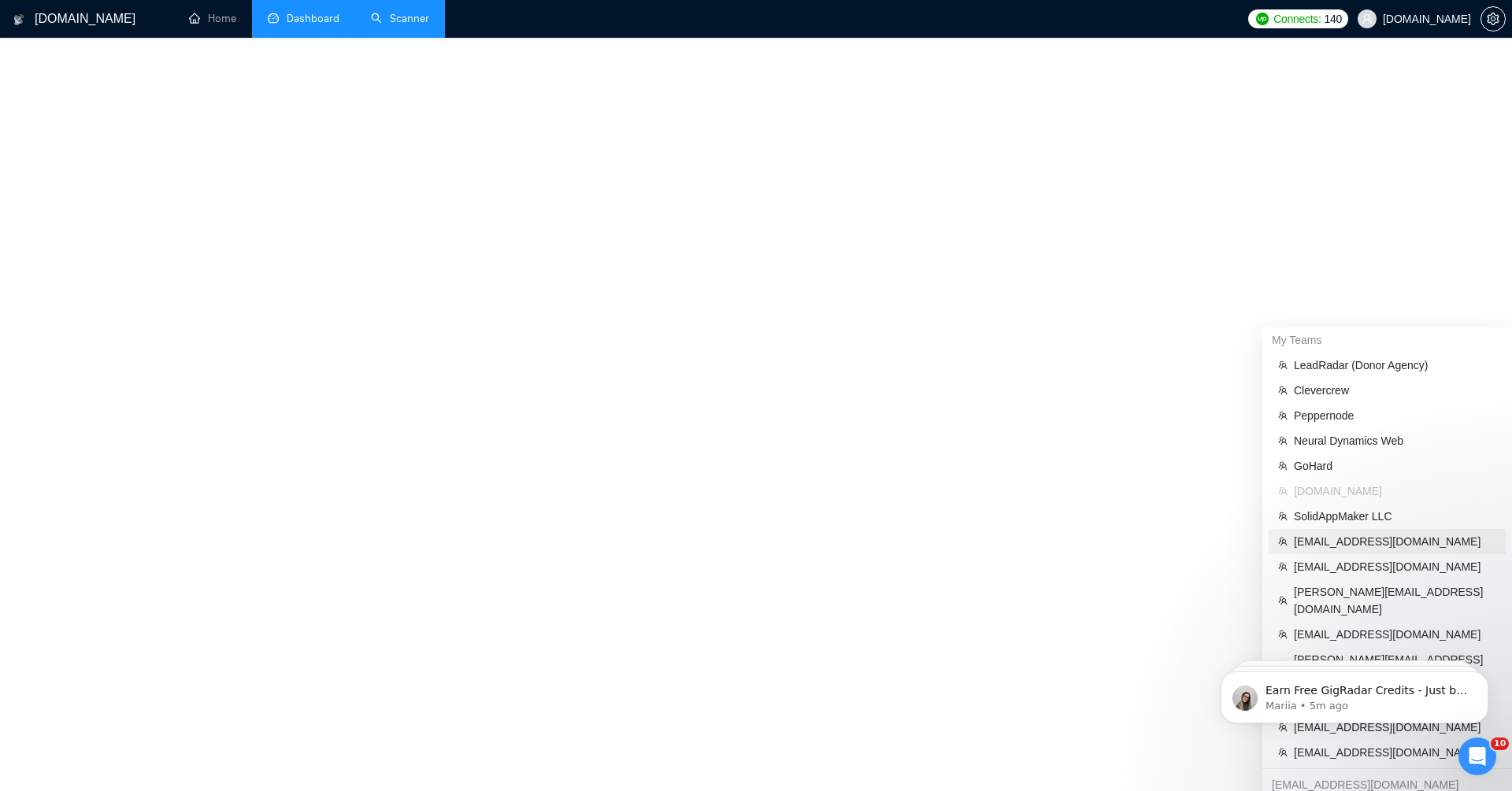
scroll to position [425, 0]
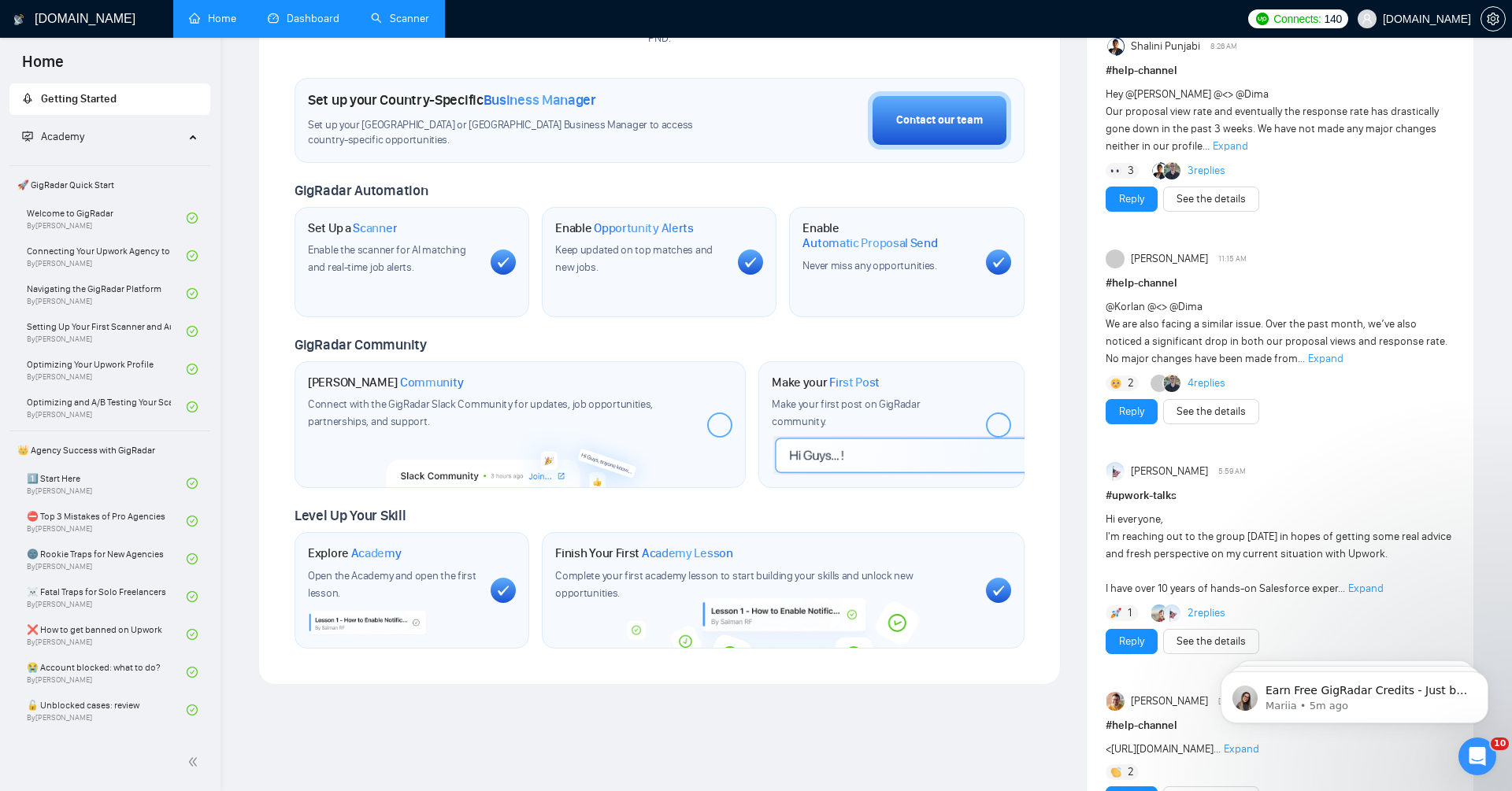
click at [308, 25] on link "Dashboard" at bounding box center [304, 18] width 72 height 13
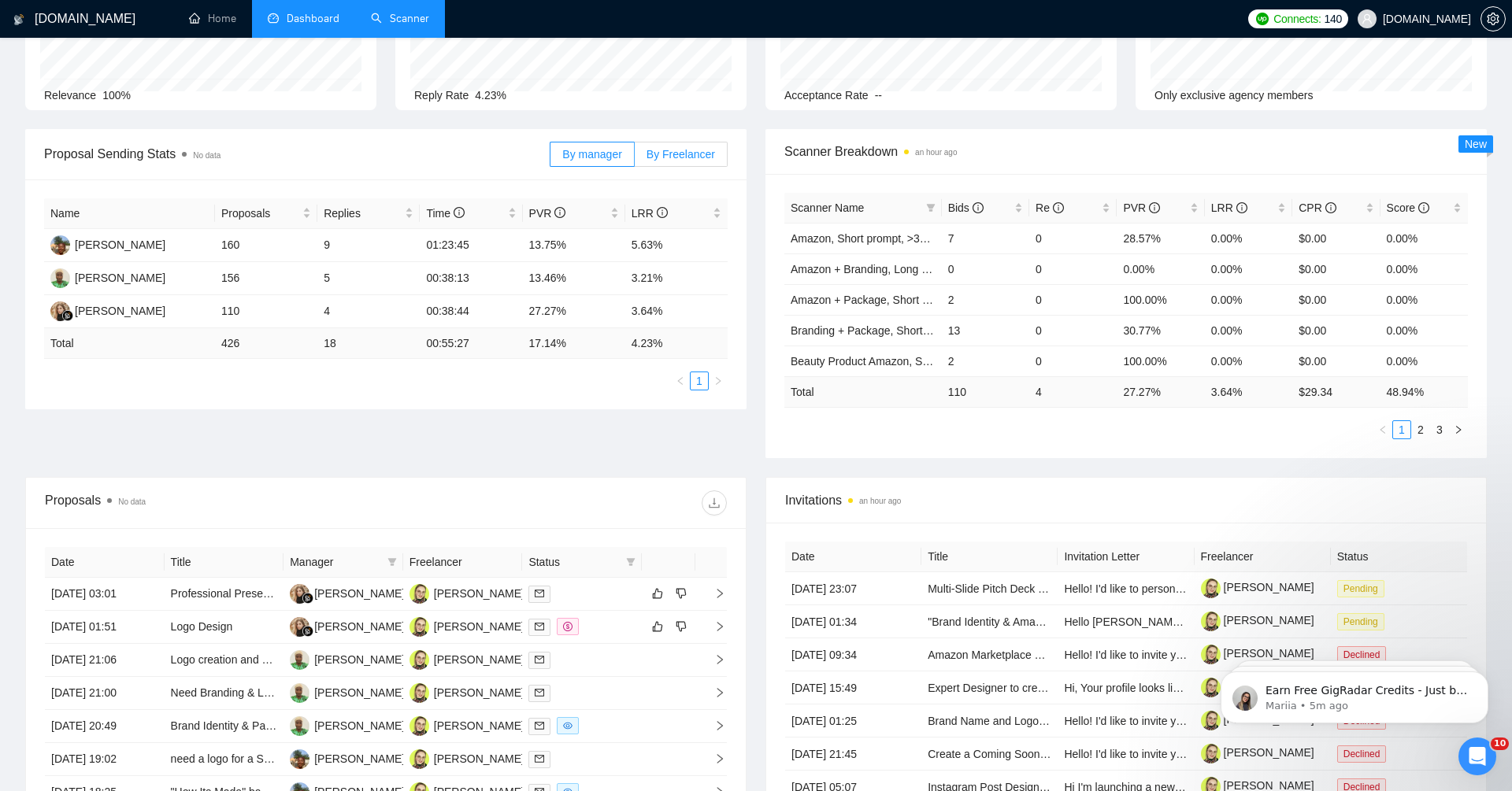
click at [675, 158] on span "By Freelancer" at bounding box center [681, 154] width 68 height 12
click at [634, 159] on input "By Freelancer" at bounding box center [634, 159] width 0 height 0
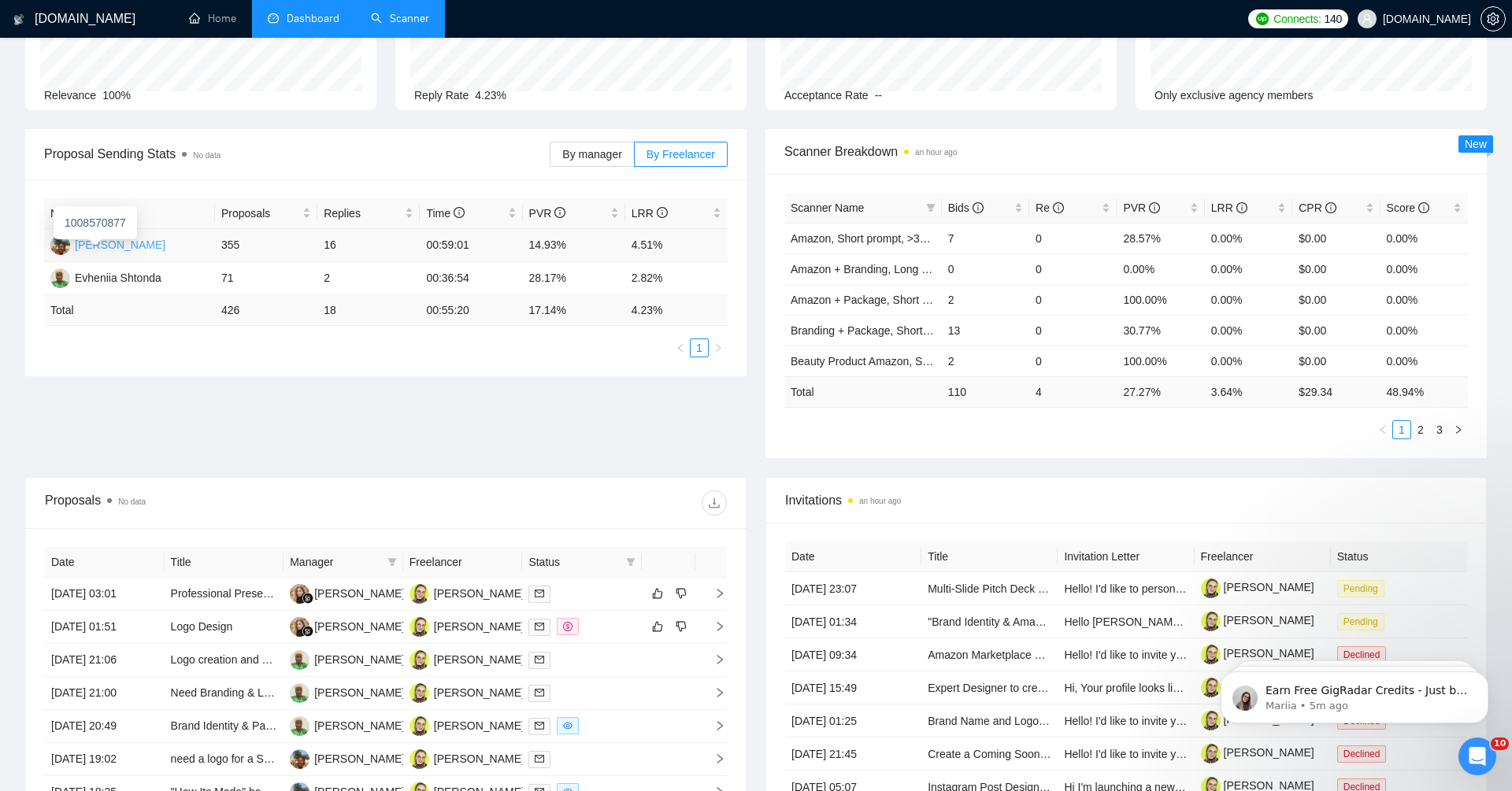
click at [121, 242] on div "[PERSON_NAME]" at bounding box center [120, 245] width 90 height 17
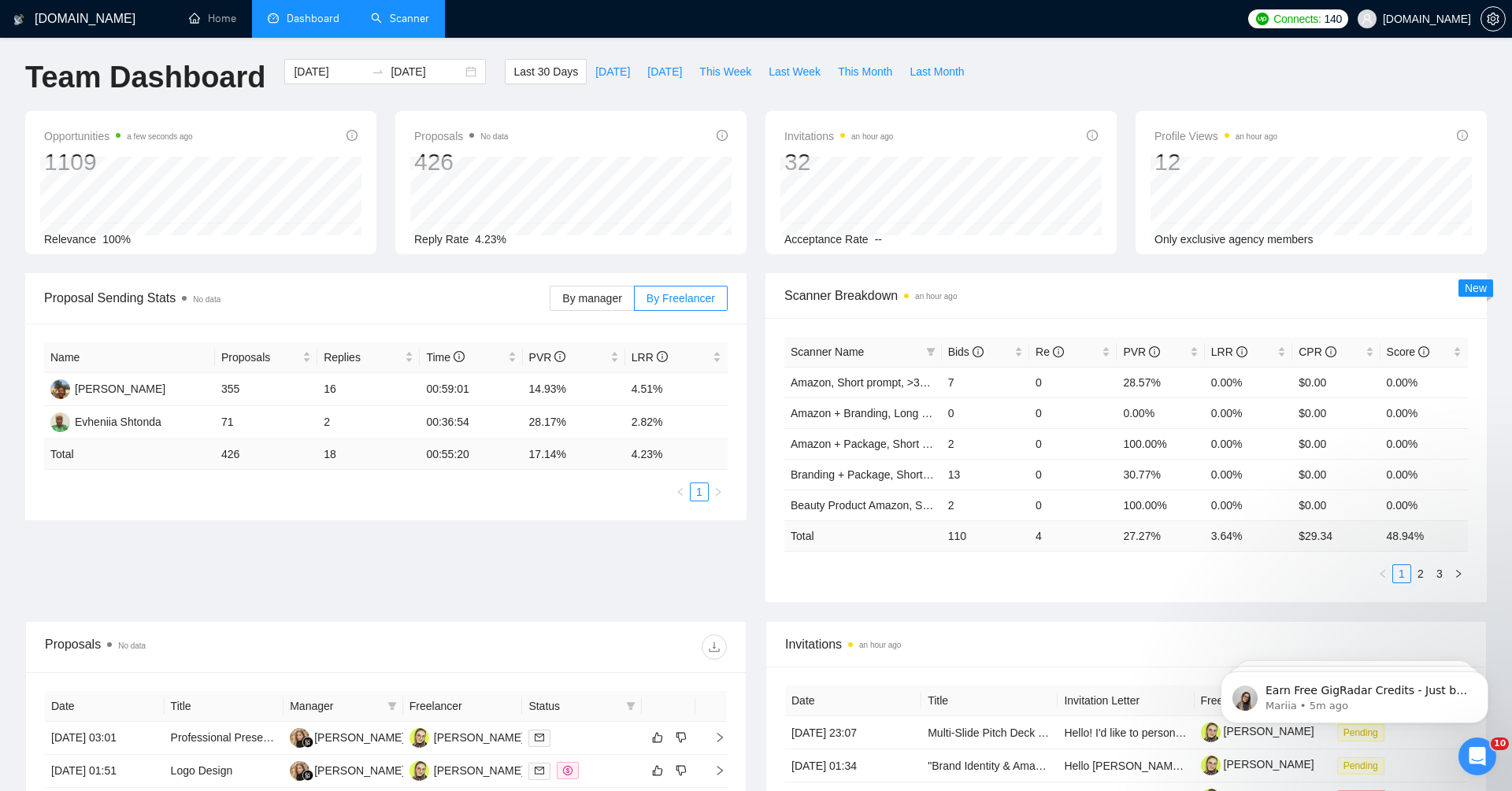
scroll to position [0, 0]
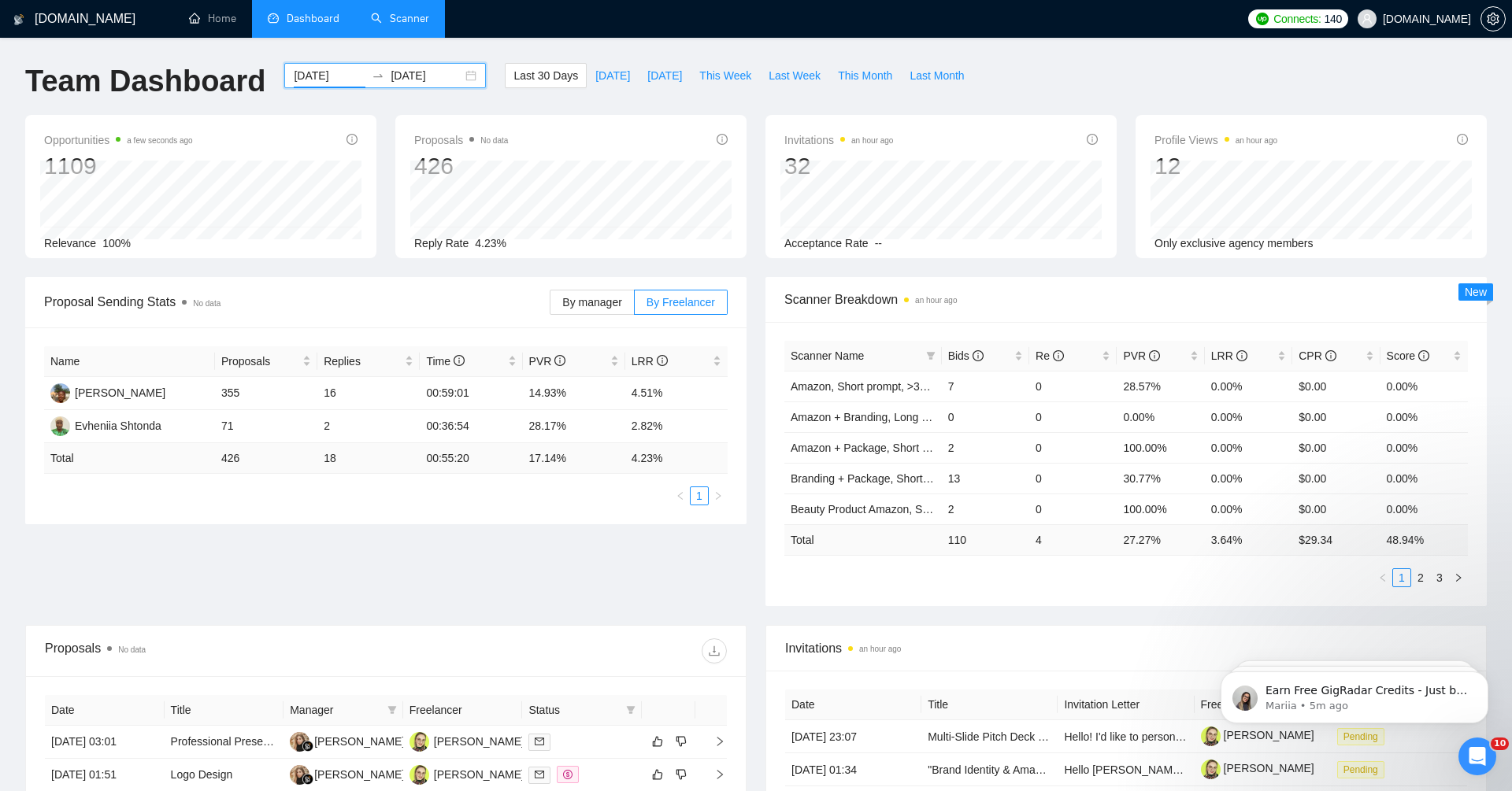
click at [320, 76] on input "[DATE]" at bounding box center [330, 76] width 72 height 17
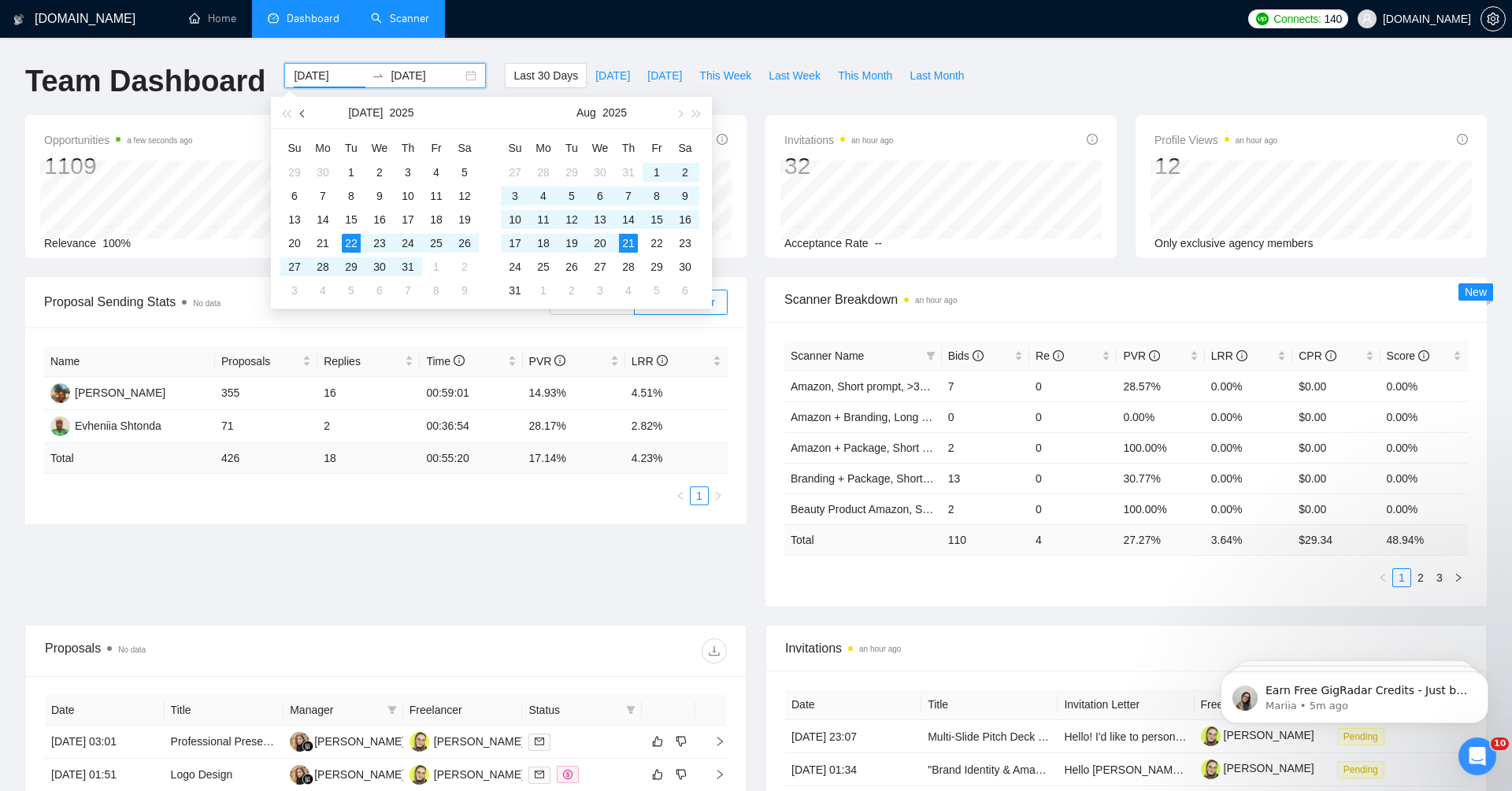
click at [304, 114] on span "button" at bounding box center [304, 113] width 8 height 8
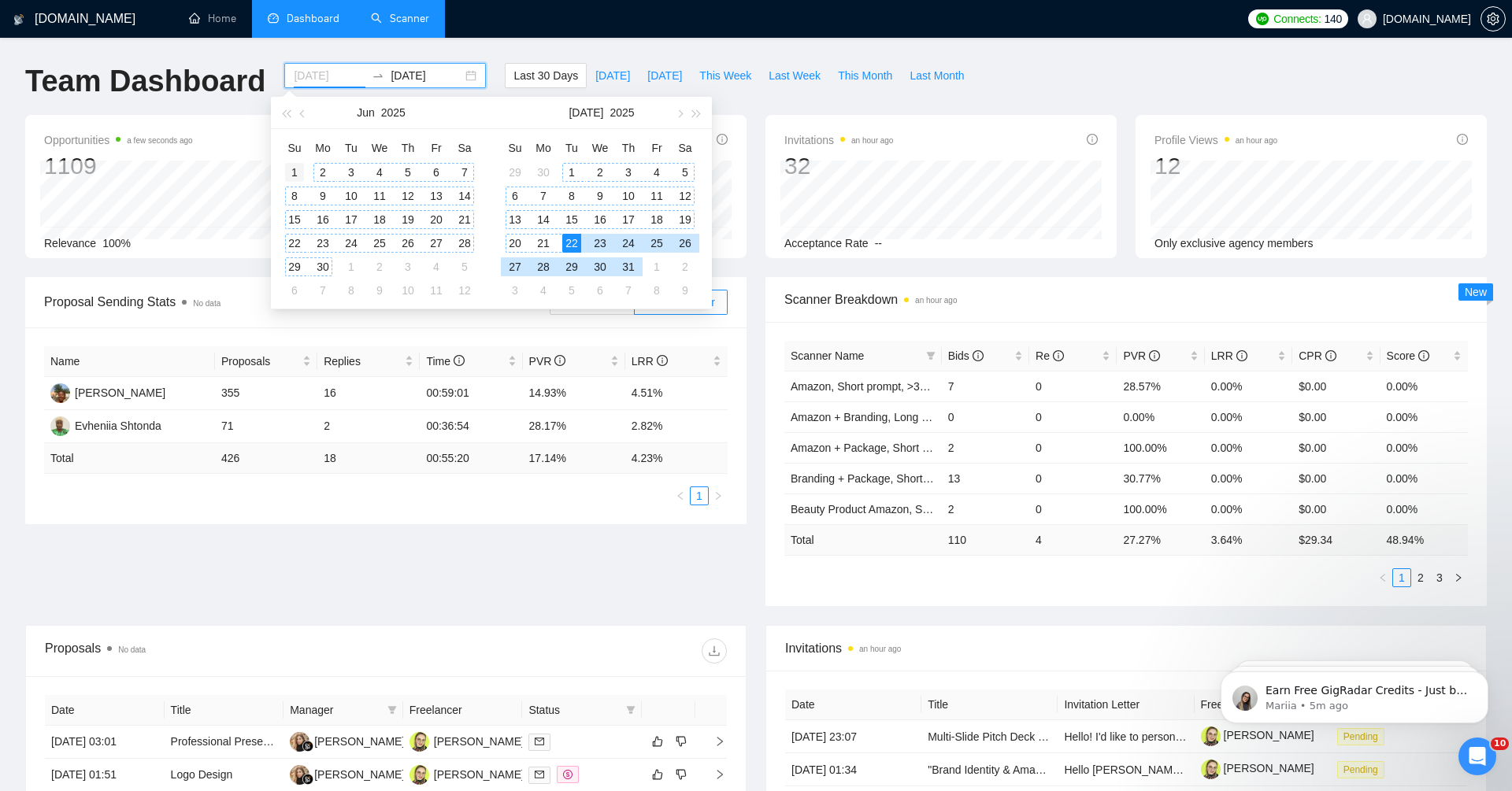
type input "[DATE]"
click at [303, 172] on div "1" at bounding box center [295, 173] width 19 height 19
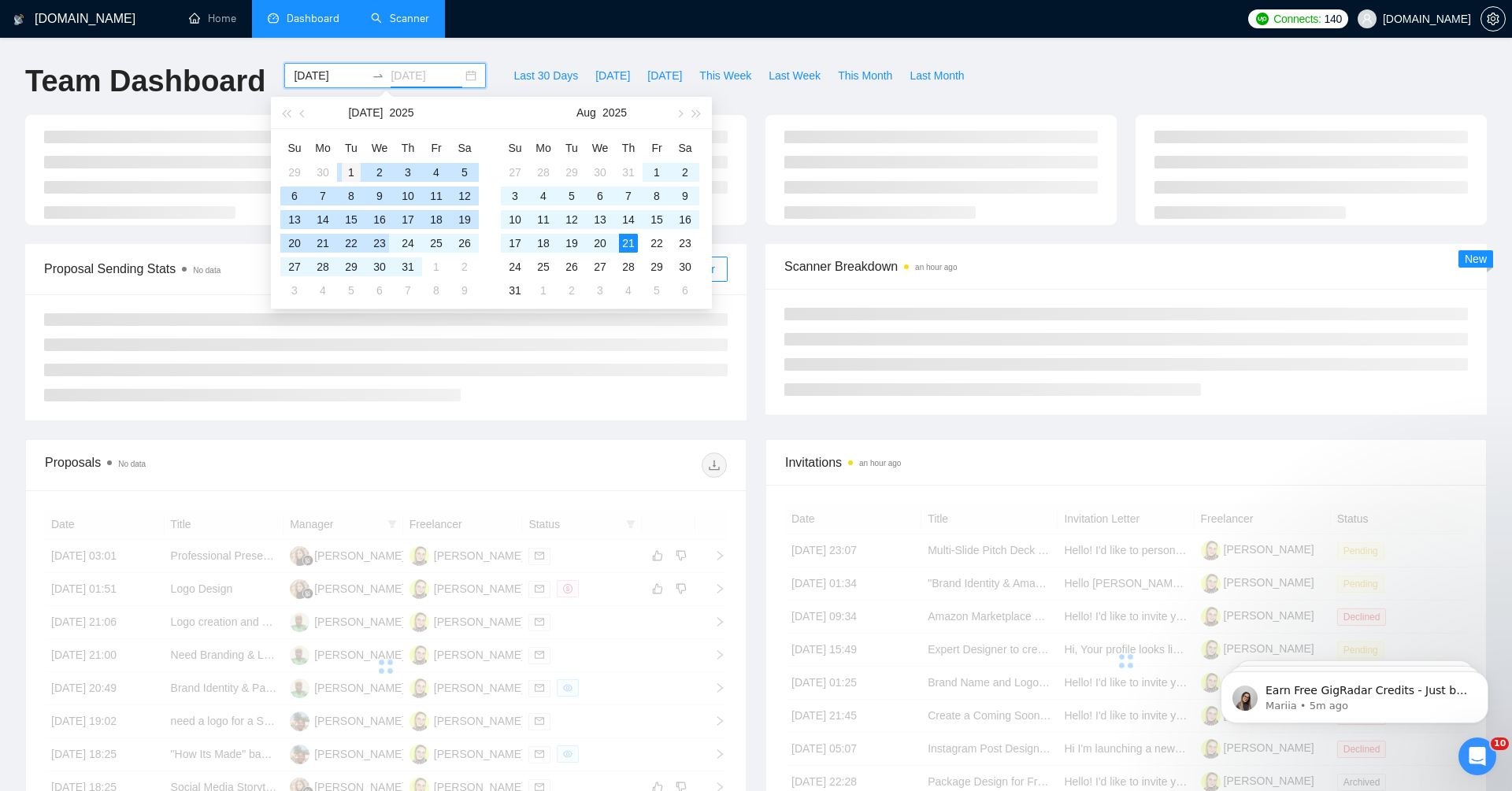
type input "[DATE]"
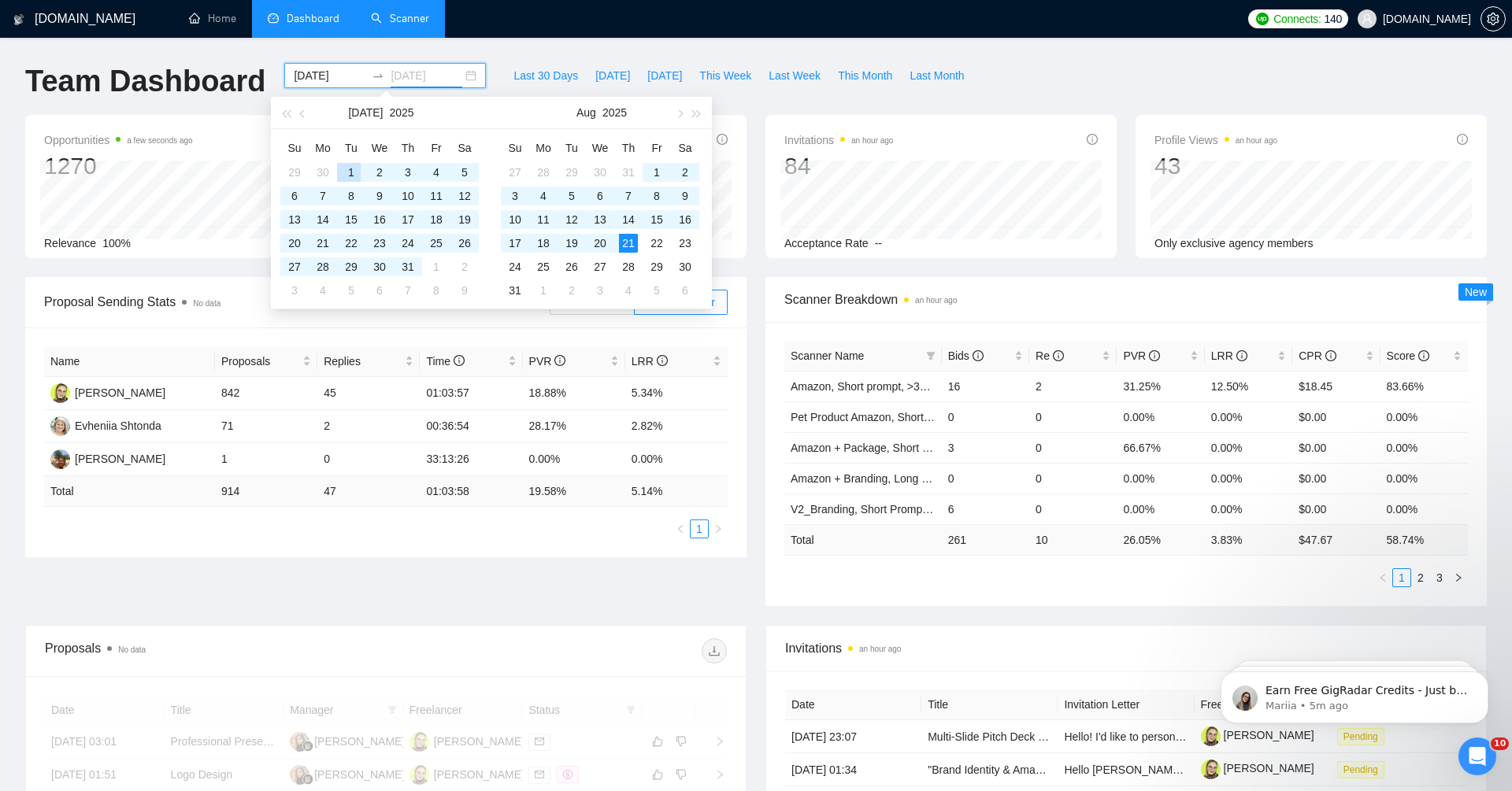
click at [347, 167] on div "1" at bounding box center [352, 173] width 19 height 19
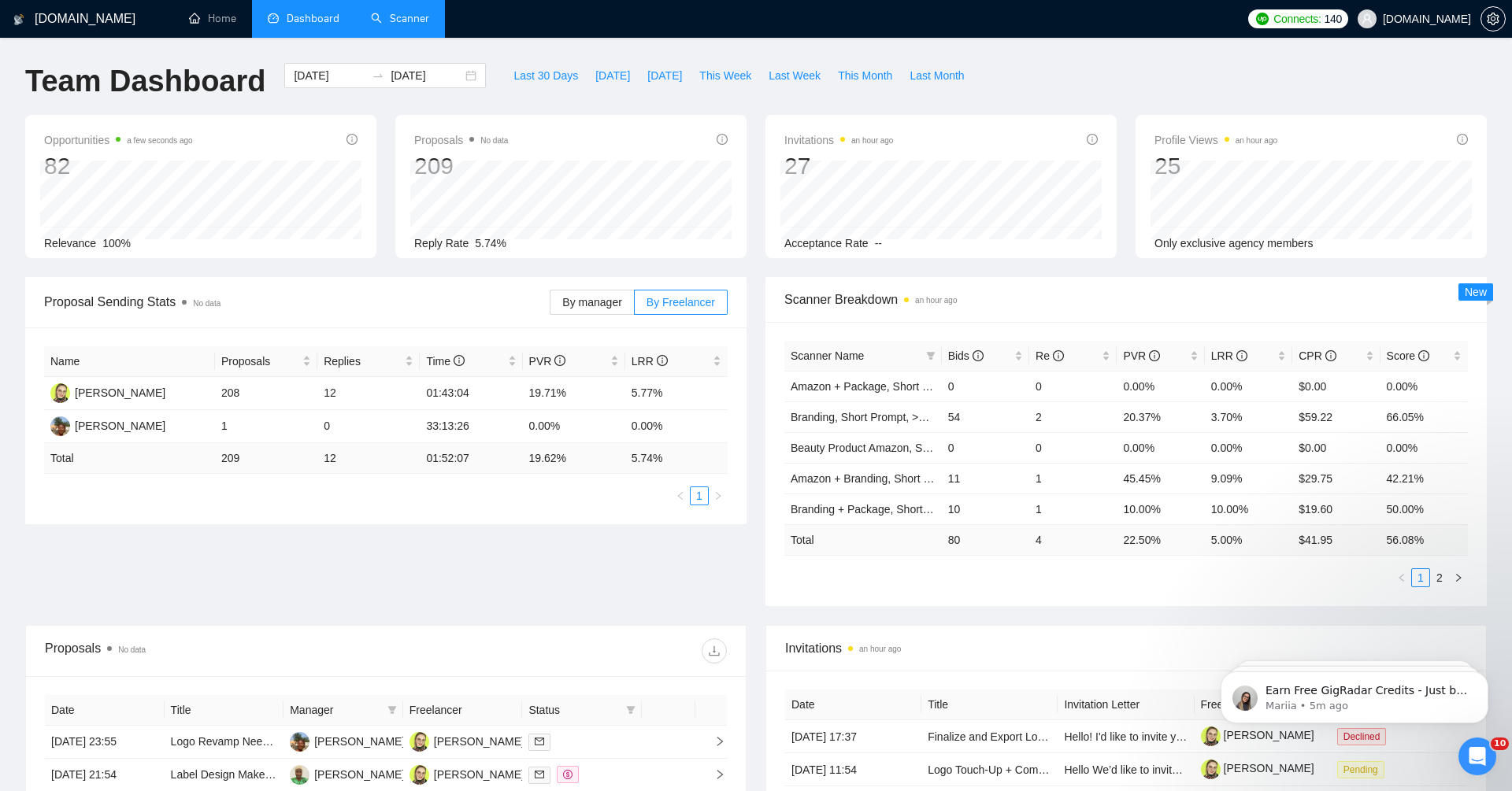
click at [342, 90] on div "[DATE] [DATE]" at bounding box center [384, 89] width 220 height 52
click at [334, 77] on input "[DATE]" at bounding box center [330, 76] width 72 height 17
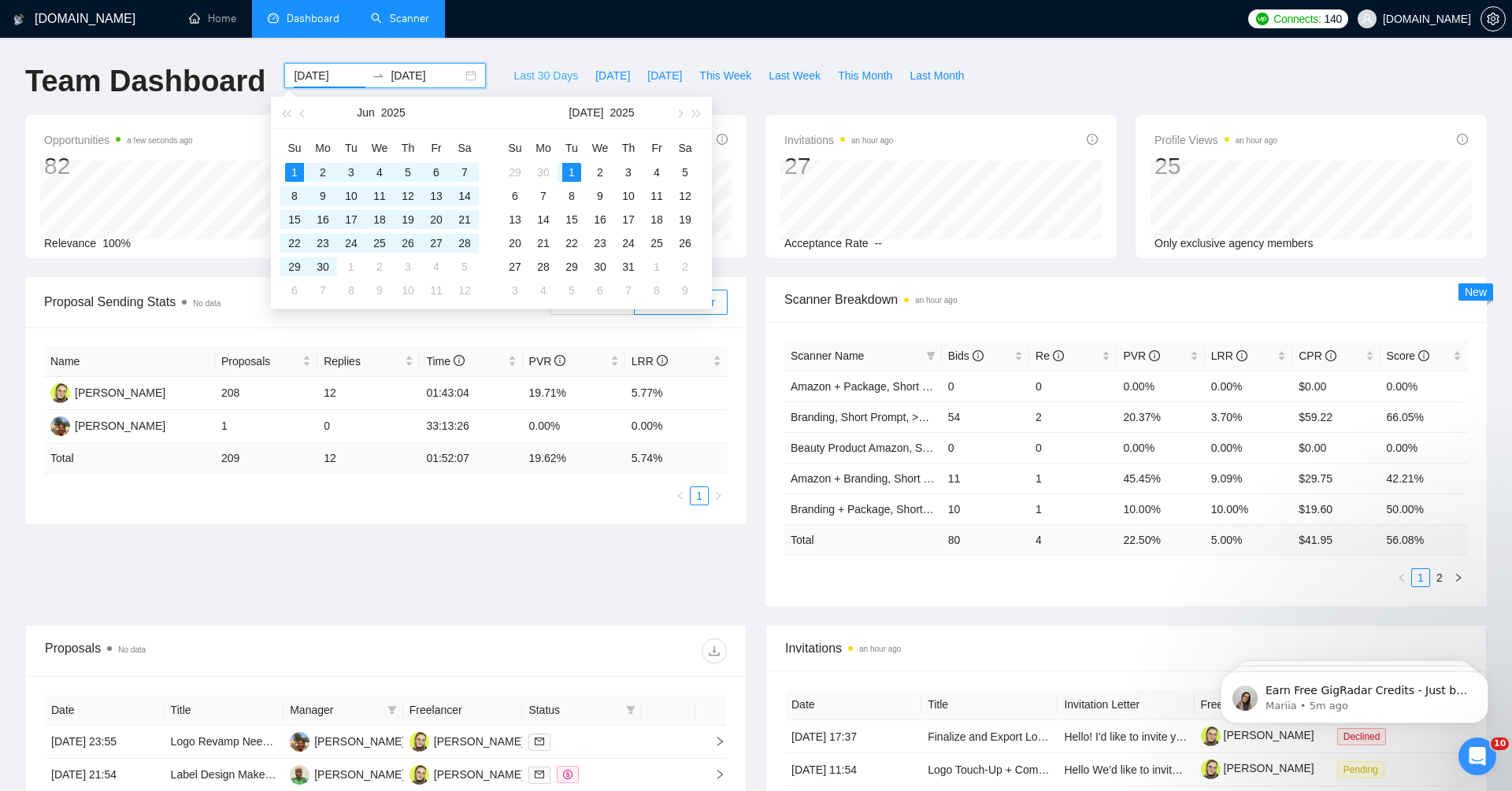
click at [542, 79] on span "Last 30 Days" at bounding box center [545, 76] width 64 height 17
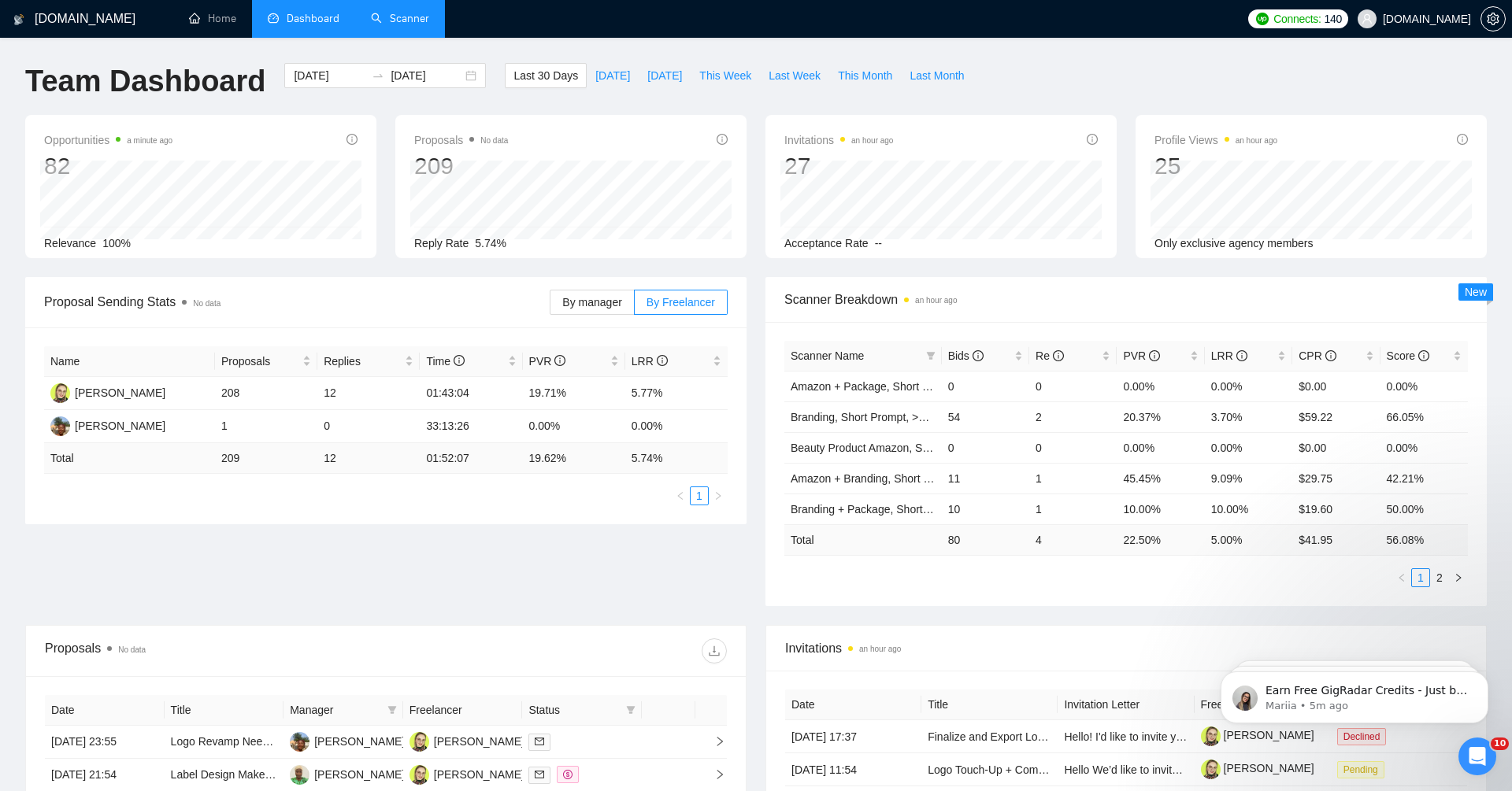
type input "[DATE]"
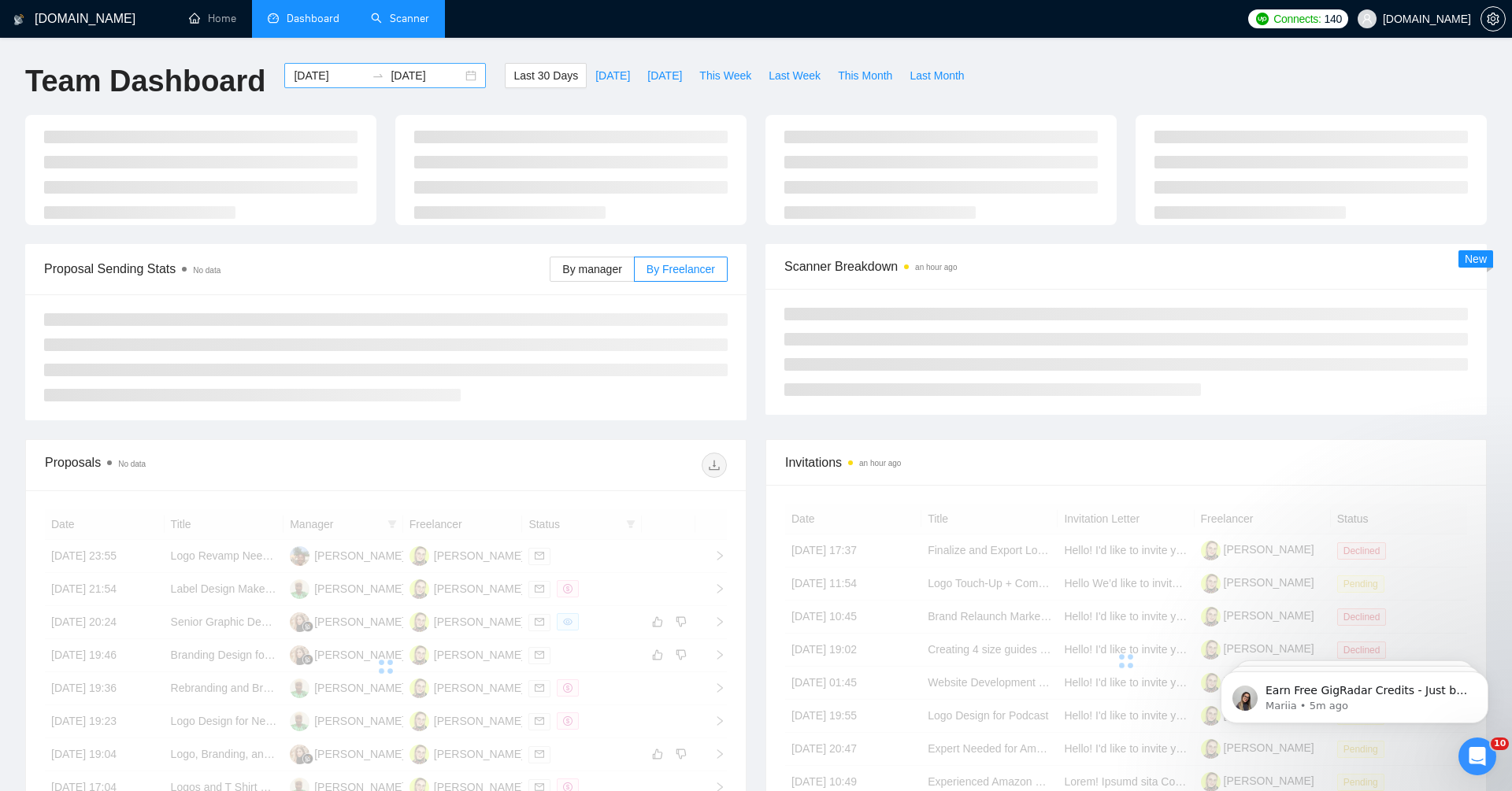
click at [329, 73] on input "[DATE]" at bounding box center [330, 76] width 72 height 17
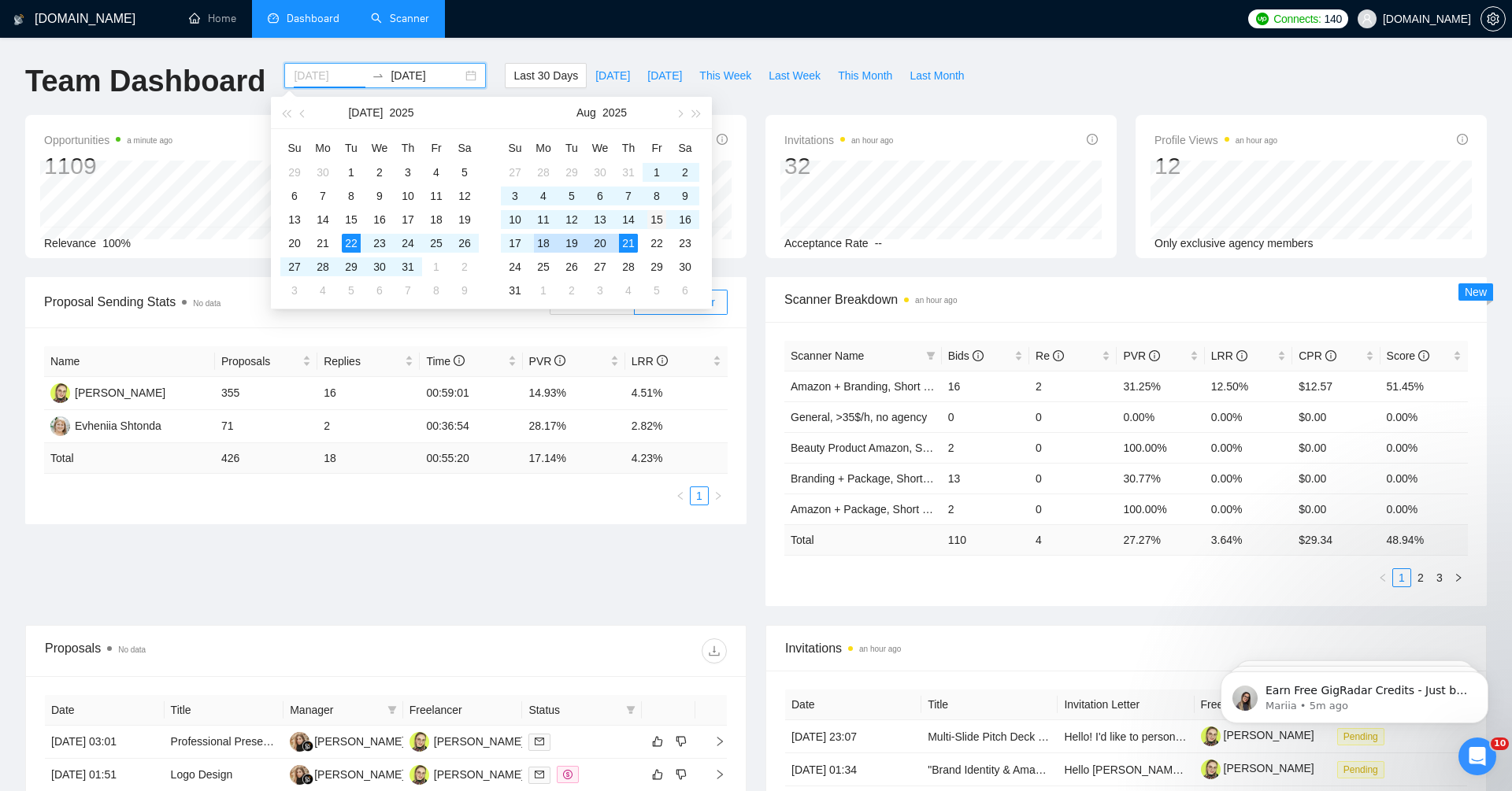
type input "[DATE]"
click at [656, 216] on div "15" at bounding box center [657, 220] width 19 height 19
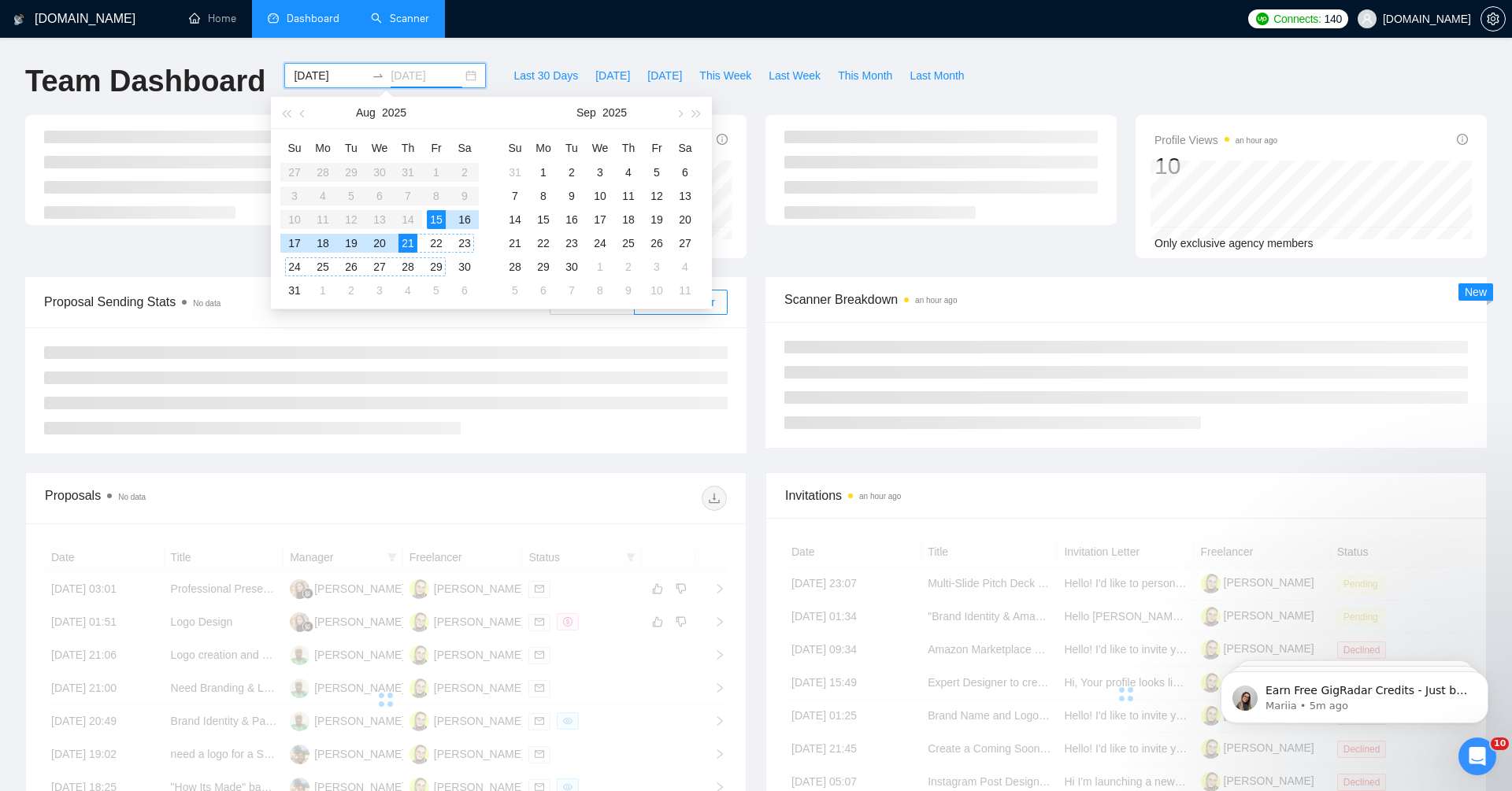
type input "[DATE]"
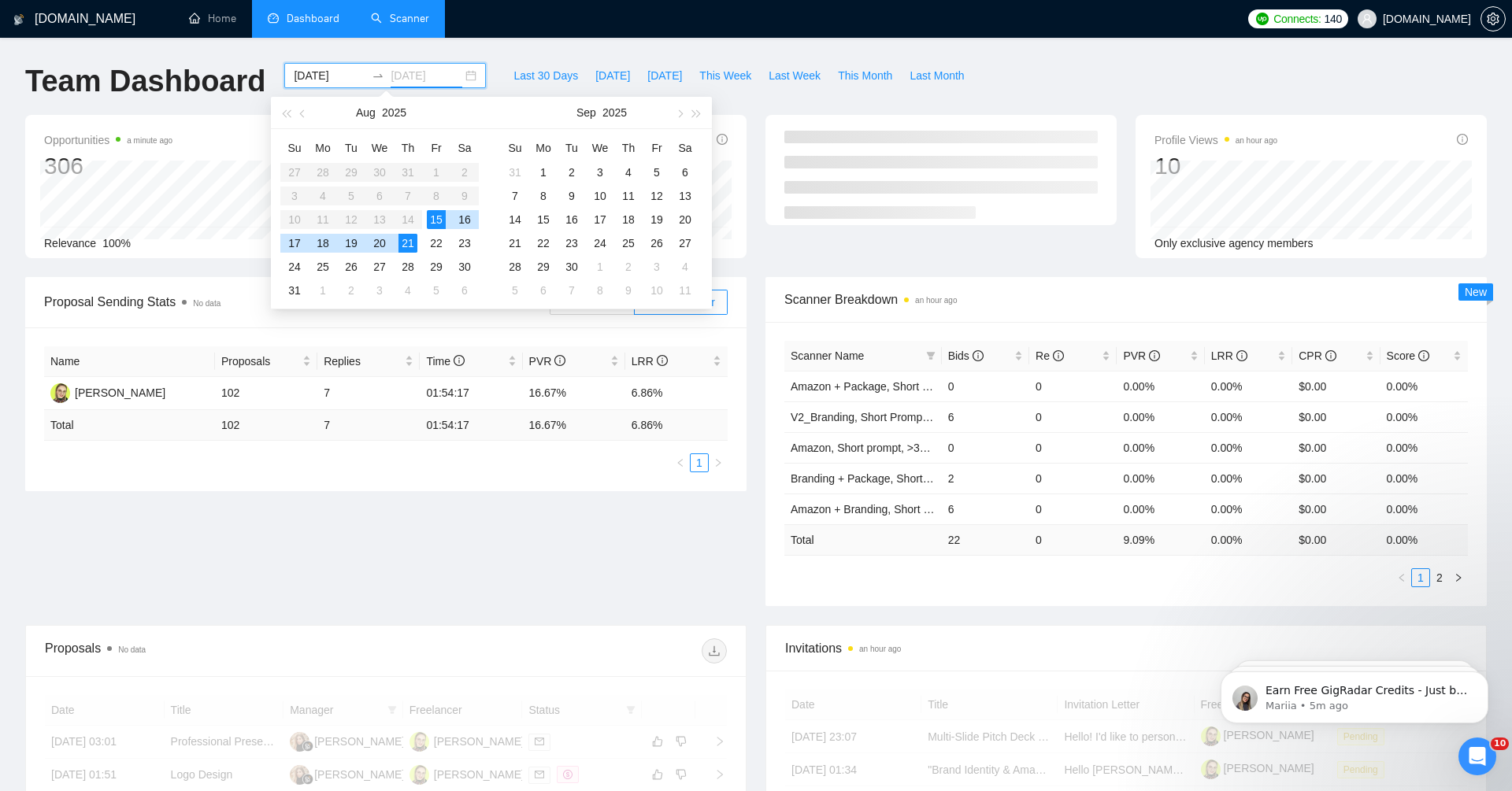
click at [409, 240] on div "21" at bounding box center [409, 243] width 19 height 19
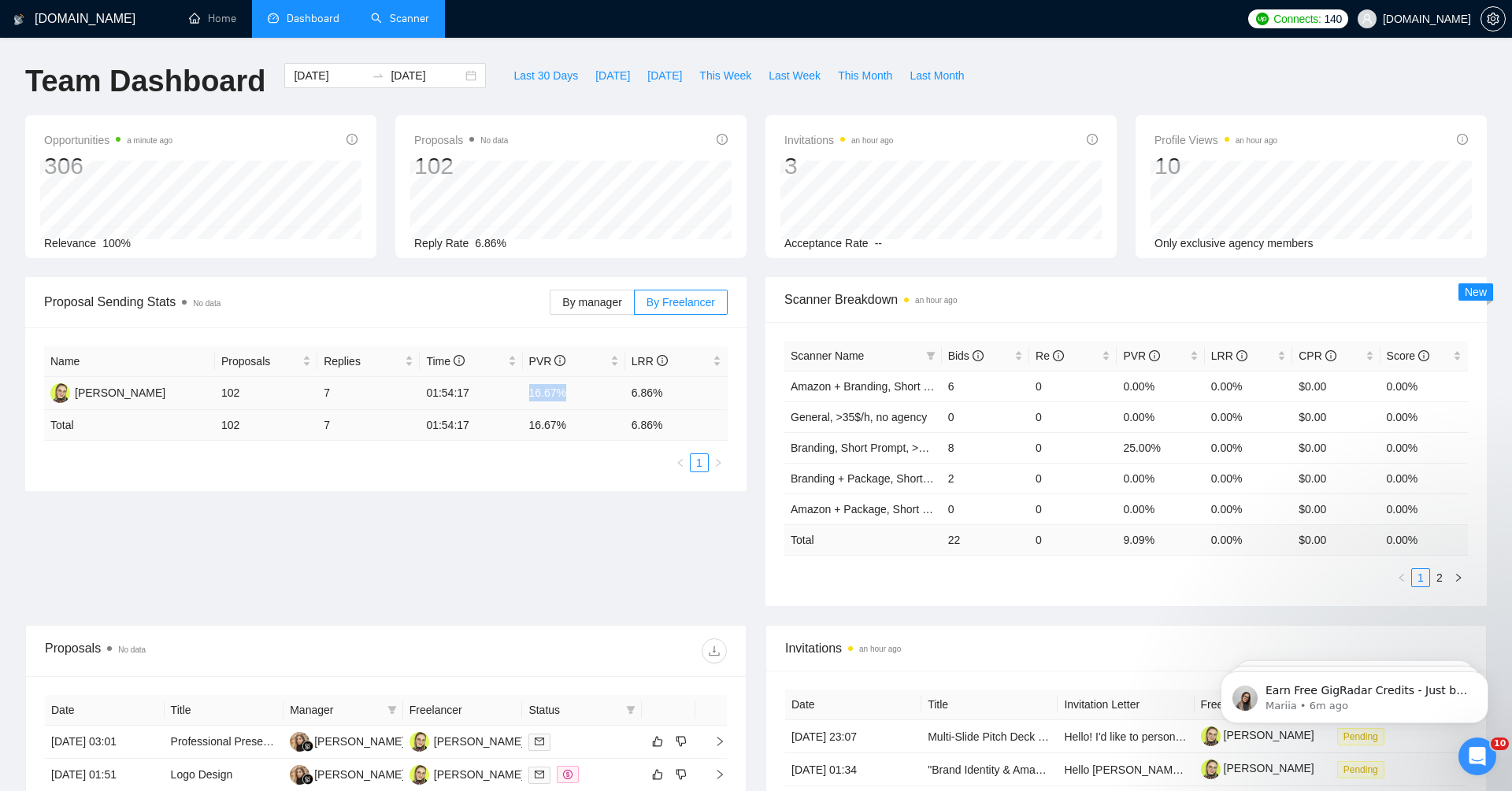
drag, startPoint x: 517, startPoint y: 398, endPoint x: 609, endPoint y: 399, distance: 92.0
click at [609, 399] on tr "[PERSON_NAME] 102 7 01:54:17 16.67% 6.86%" at bounding box center [385, 393] width 683 height 33
click at [626, 542] on div "Proposal Sending Stats No data By manager By Freelancer Name Proposals Replies …" at bounding box center [756, 451] width 1480 height 348
click at [306, 77] on input "[DATE]" at bounding box center [330, 76] width 72 height 17
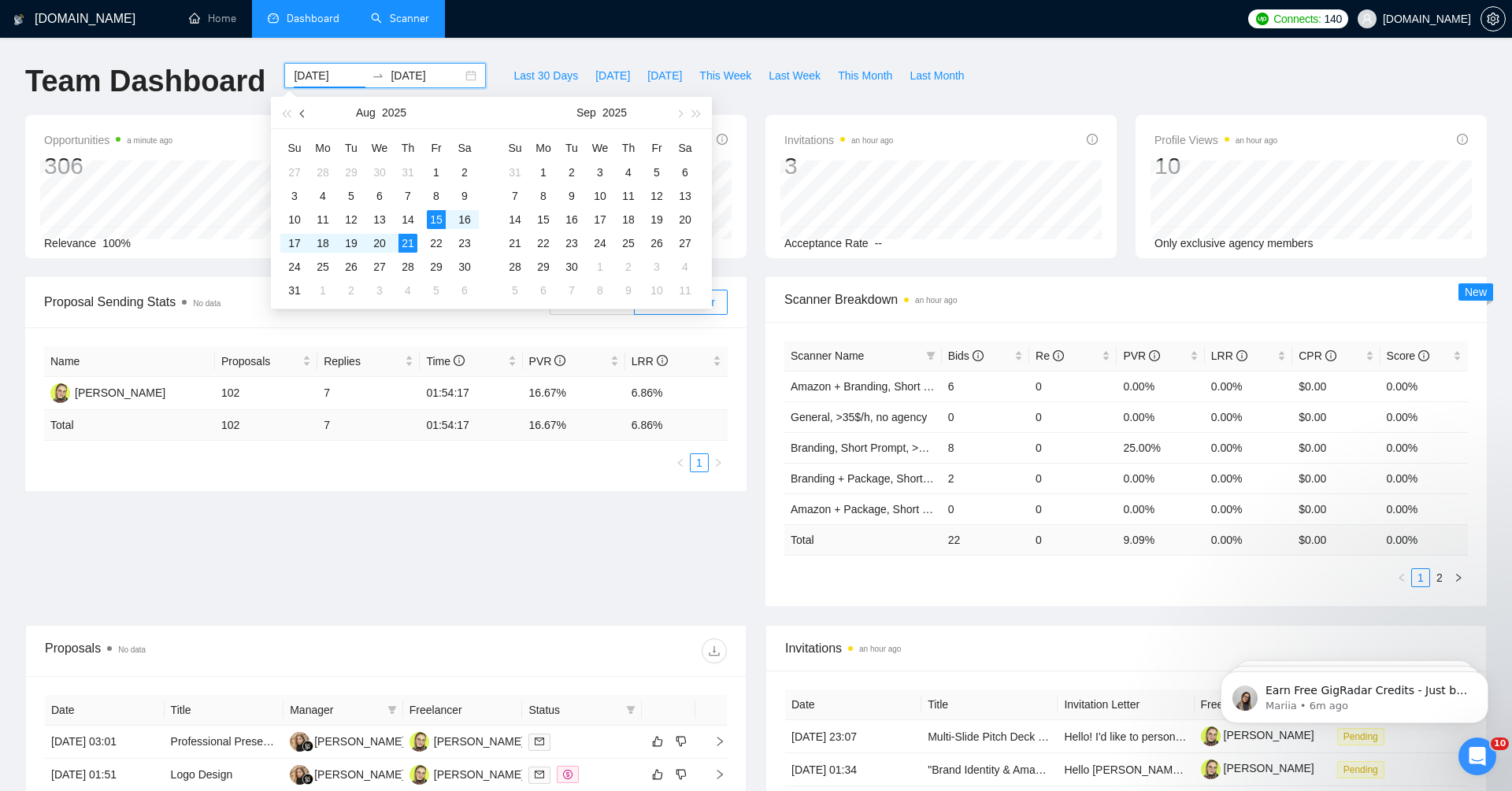
click at [303, 108] on button "button" at bounding box center [303, 112] width 17 height 32
type input "[DATE]"
click at [294, 168] on div "1" at bounding box center [295, 173] width 19 height 19
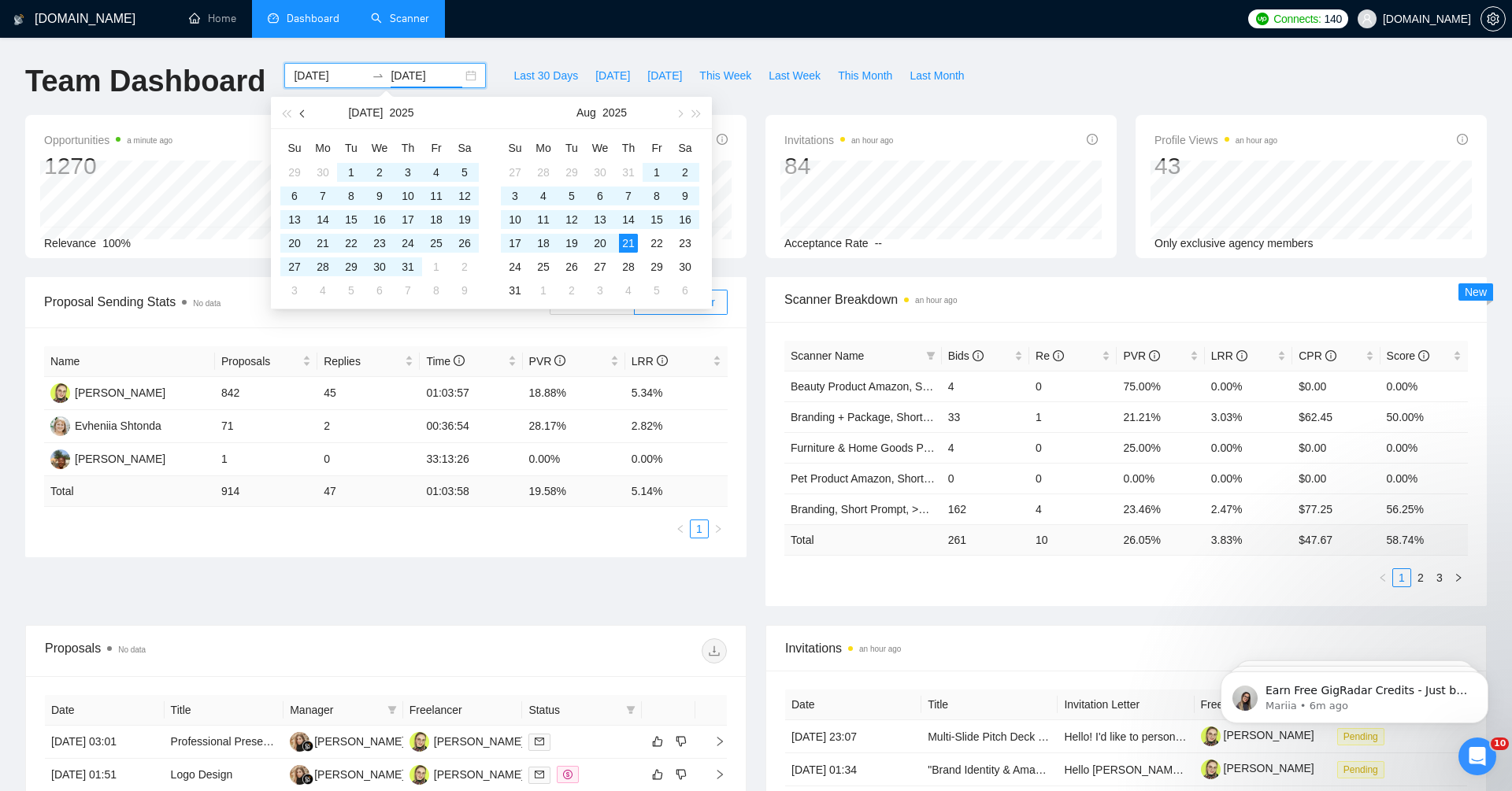
click at [305, 107] on button "button" at bounding box center [303, 112] width 17 height 32
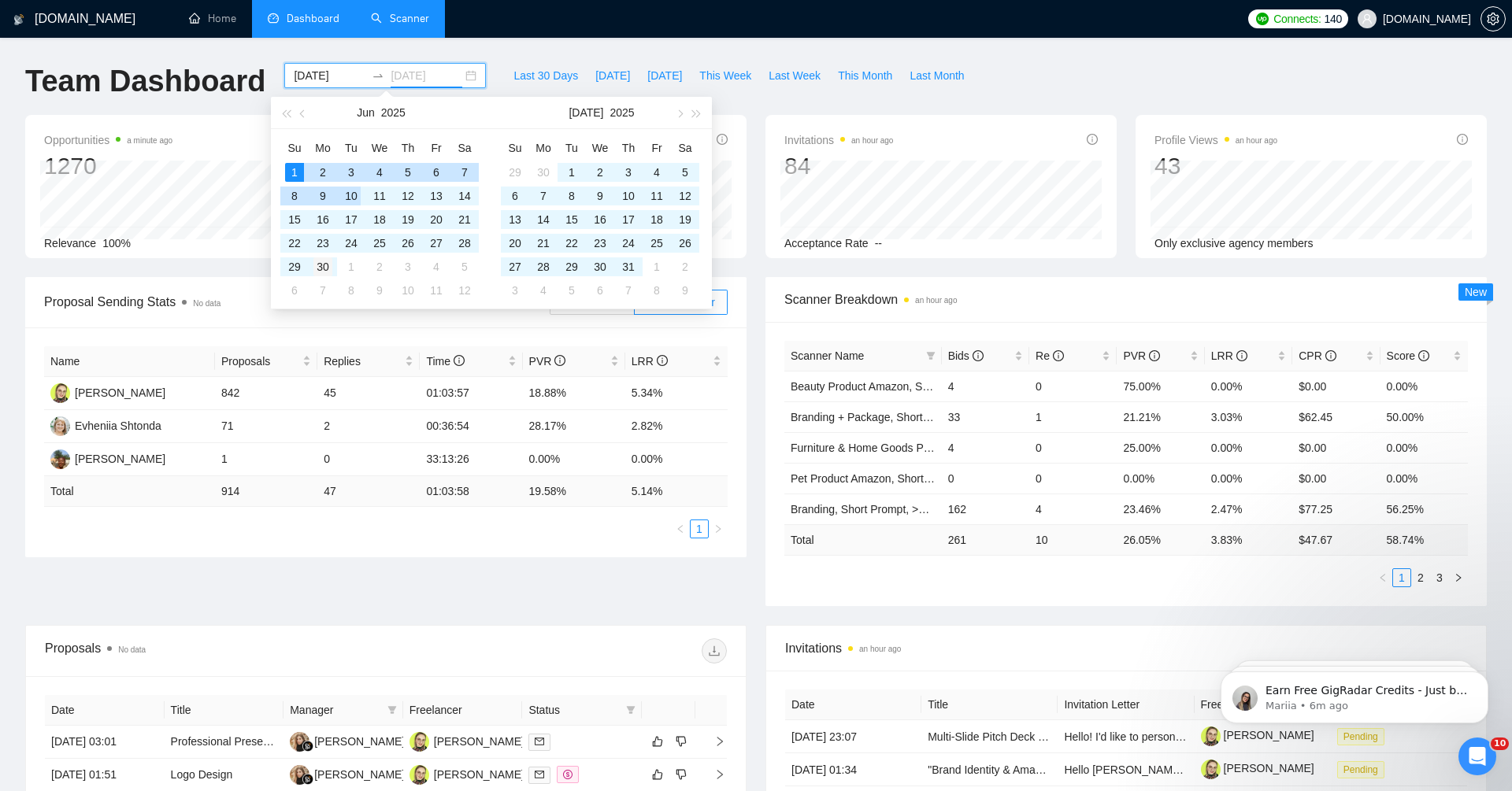
type input "[DATE]"
click at [328, 266] on div "30" at bounding box center [323, 267] width 19 height 19
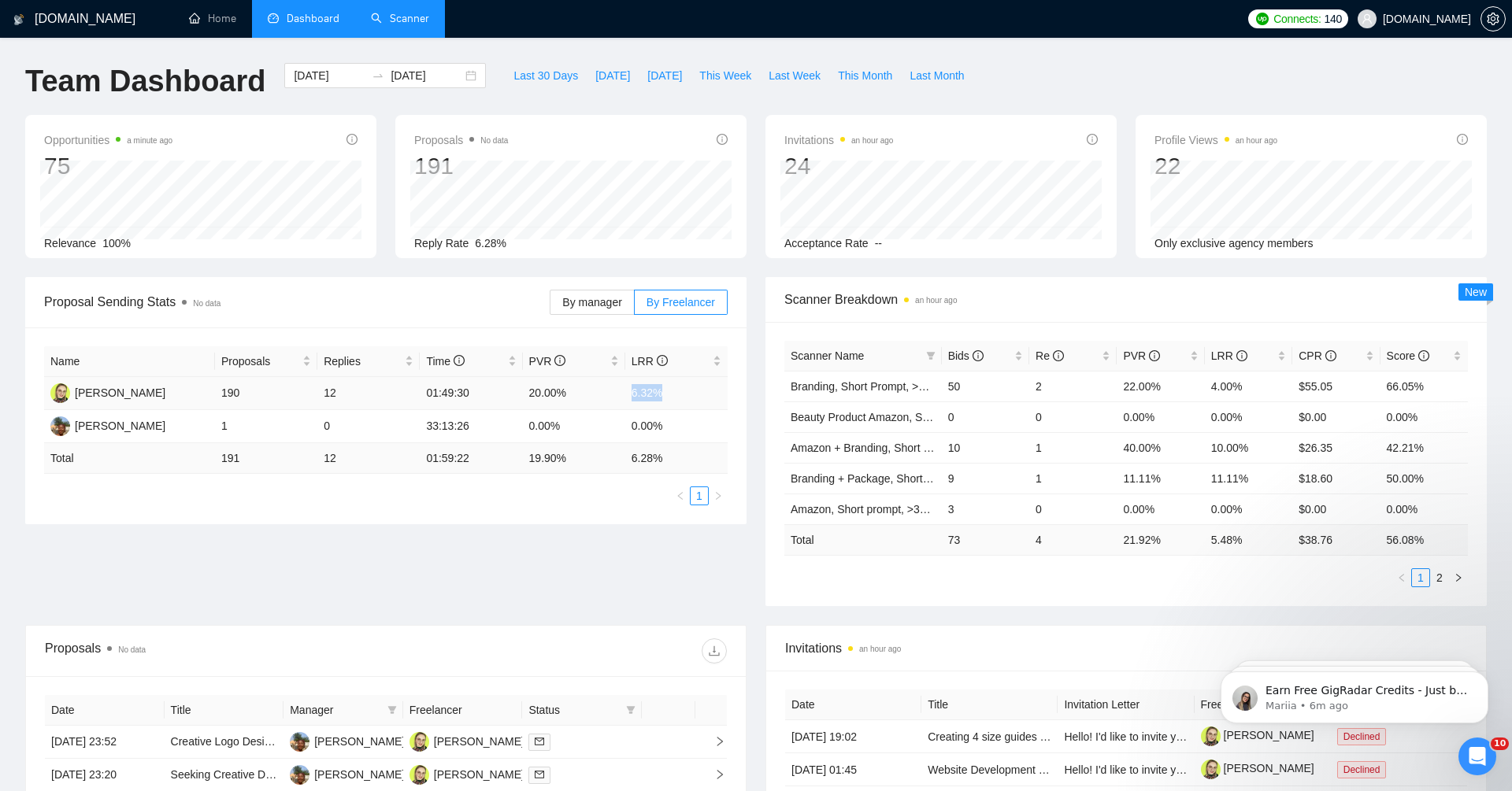
drag, startPoint x: 626, startPoint y: 399, endPoint x: 713, endPoint y: 399, distance: 87.0
click at [713, 399] on td "6.32%" at bounding box center [677, 393] width 103 height 33
click at [410, 36] on li "Scanner" at bounding box center [400, 18] width 89 height 37
drag, startPoint x: 626, startPoint y: 385, endPoint x: 791, endPoint y: 385, distance: 165.0
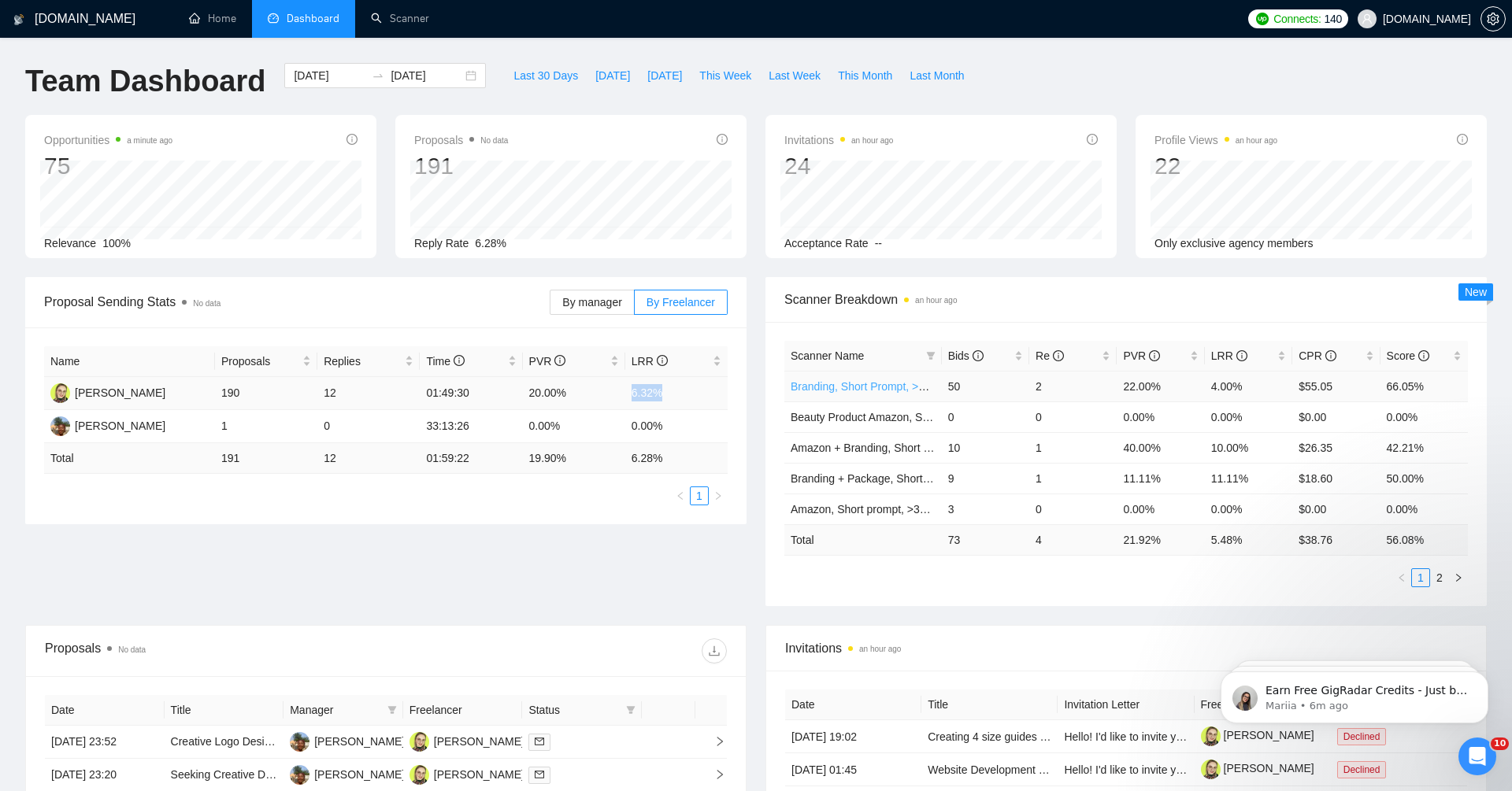
click at [771, 385] on div "Proposal Sending Stats No data By manager By Freelancer Name Proposals Replies …" at bounding box center [756, 451] width 1480 height 348
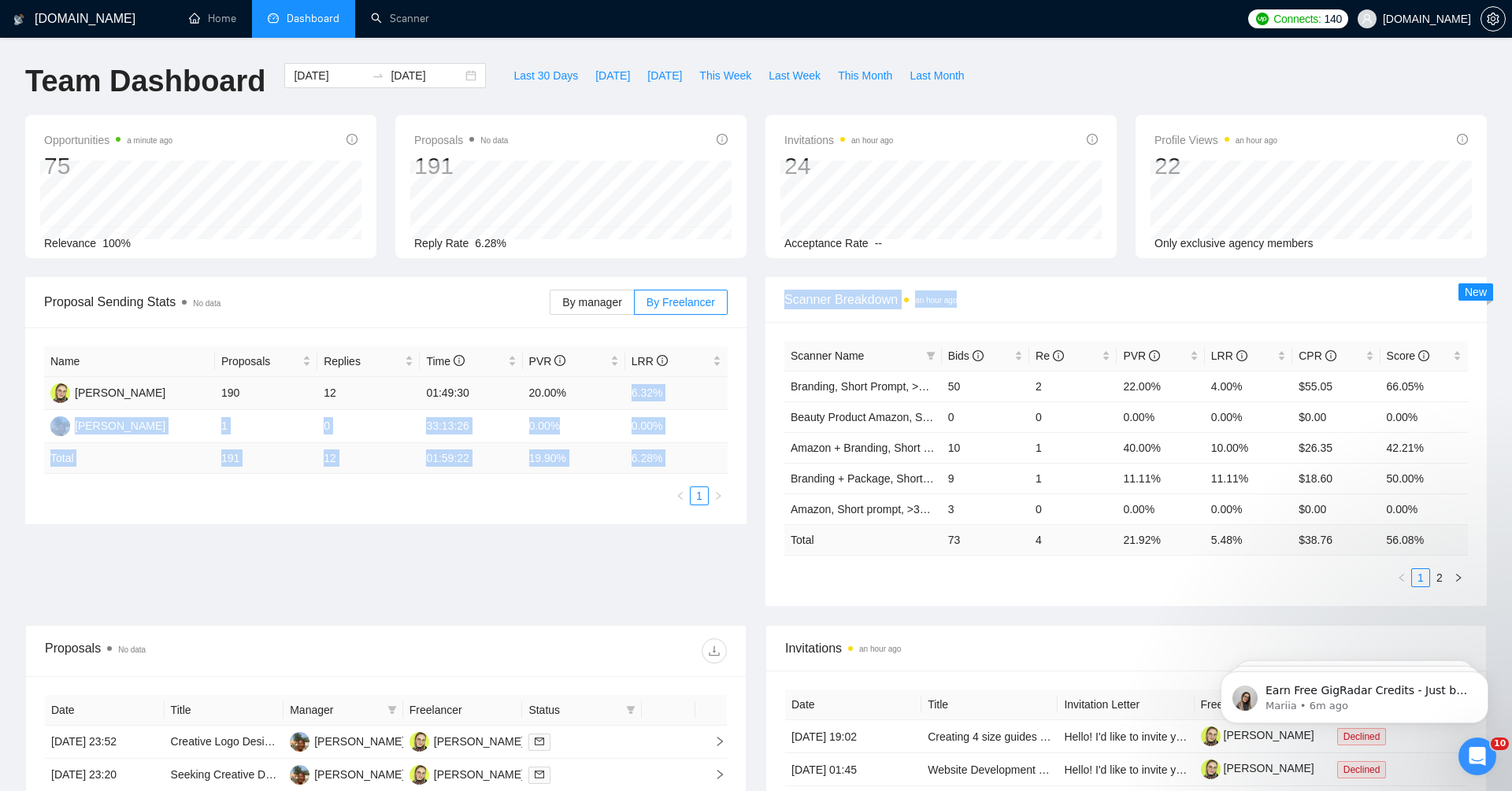
click at [687, 382] on td "6.32%" at bounding box center [677, 393] width 103 height 33
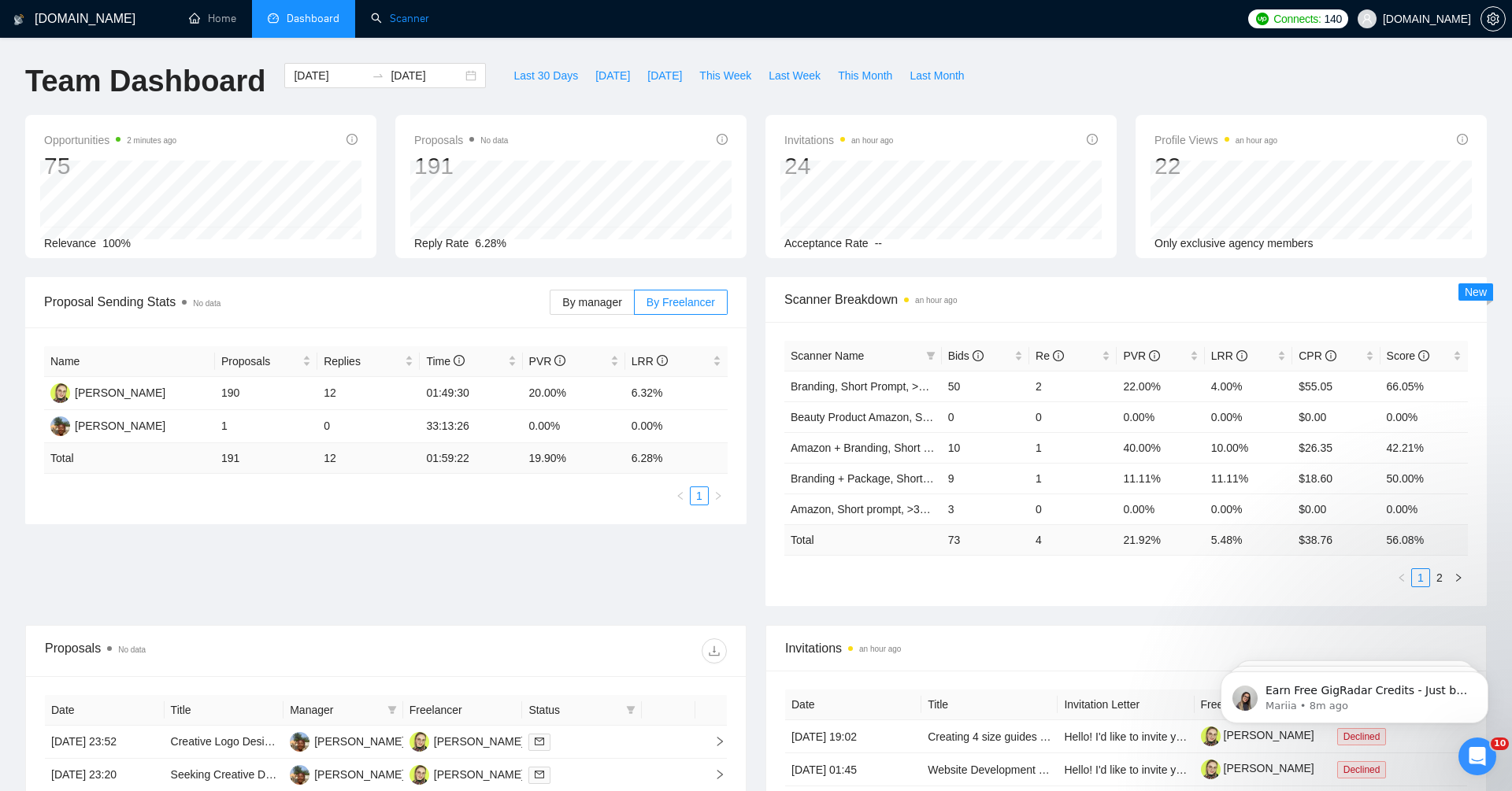
click at [401, 15] on link "Scanner" at bounding box center [400, 18] width 59 height 13
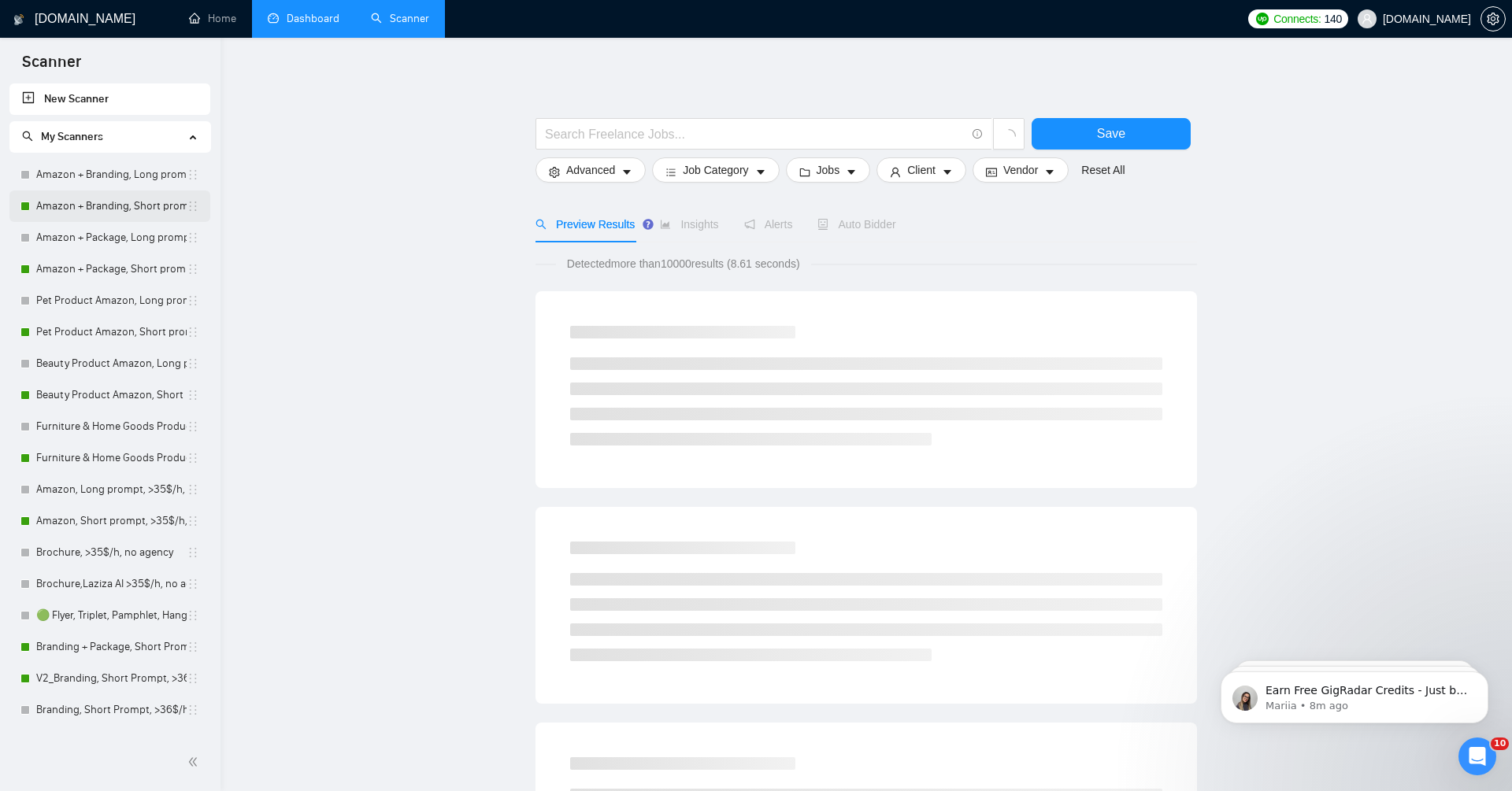
click at [120, 205] on link "Amazon + Branding, Short prompt, >35$/h, no agency" at bounding box center [112, 206] width 151 height 32
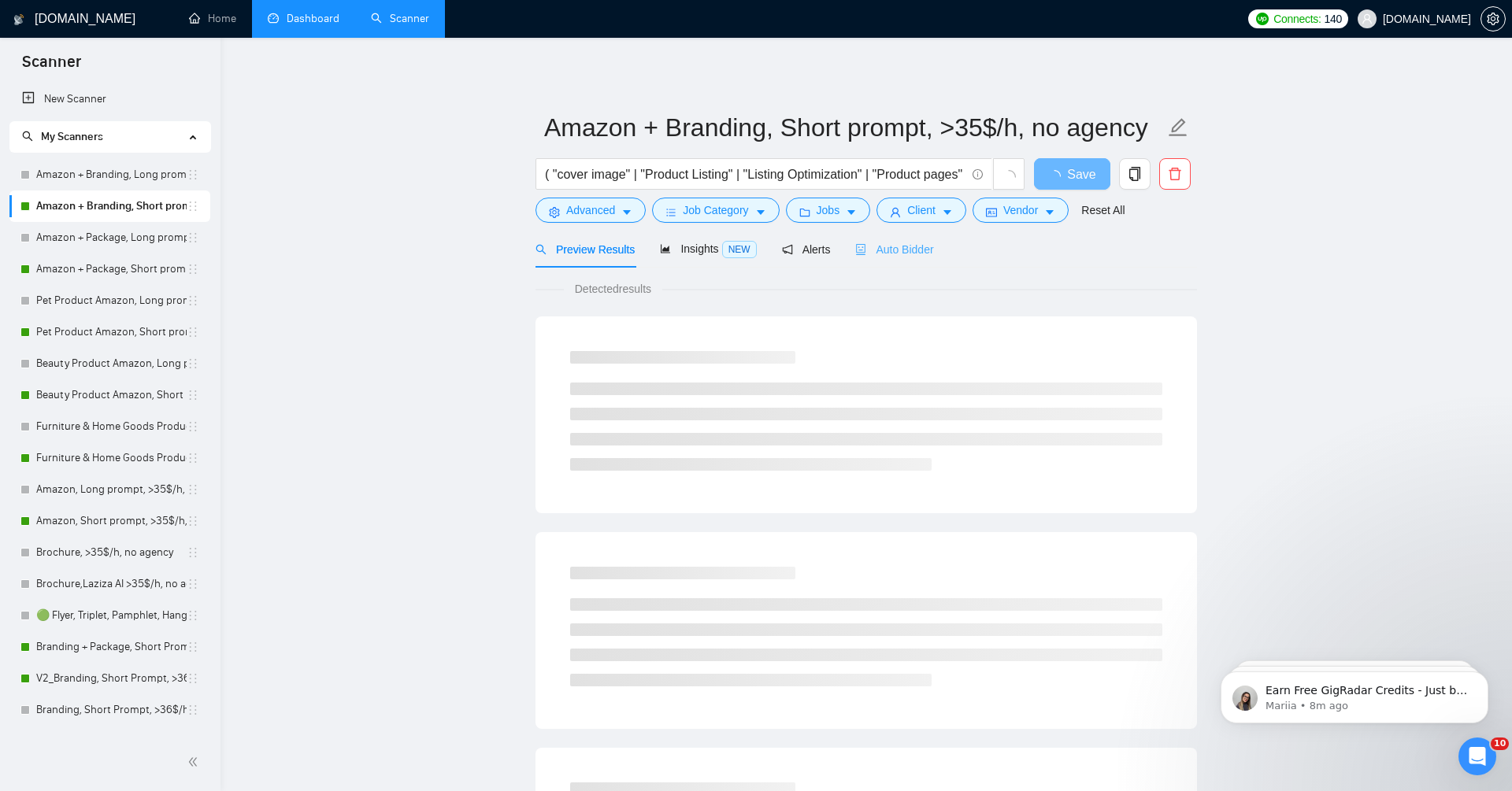
click at [909, 234] on div "Auto Bidder" at bounding box center [894, 249] width 78 height 37
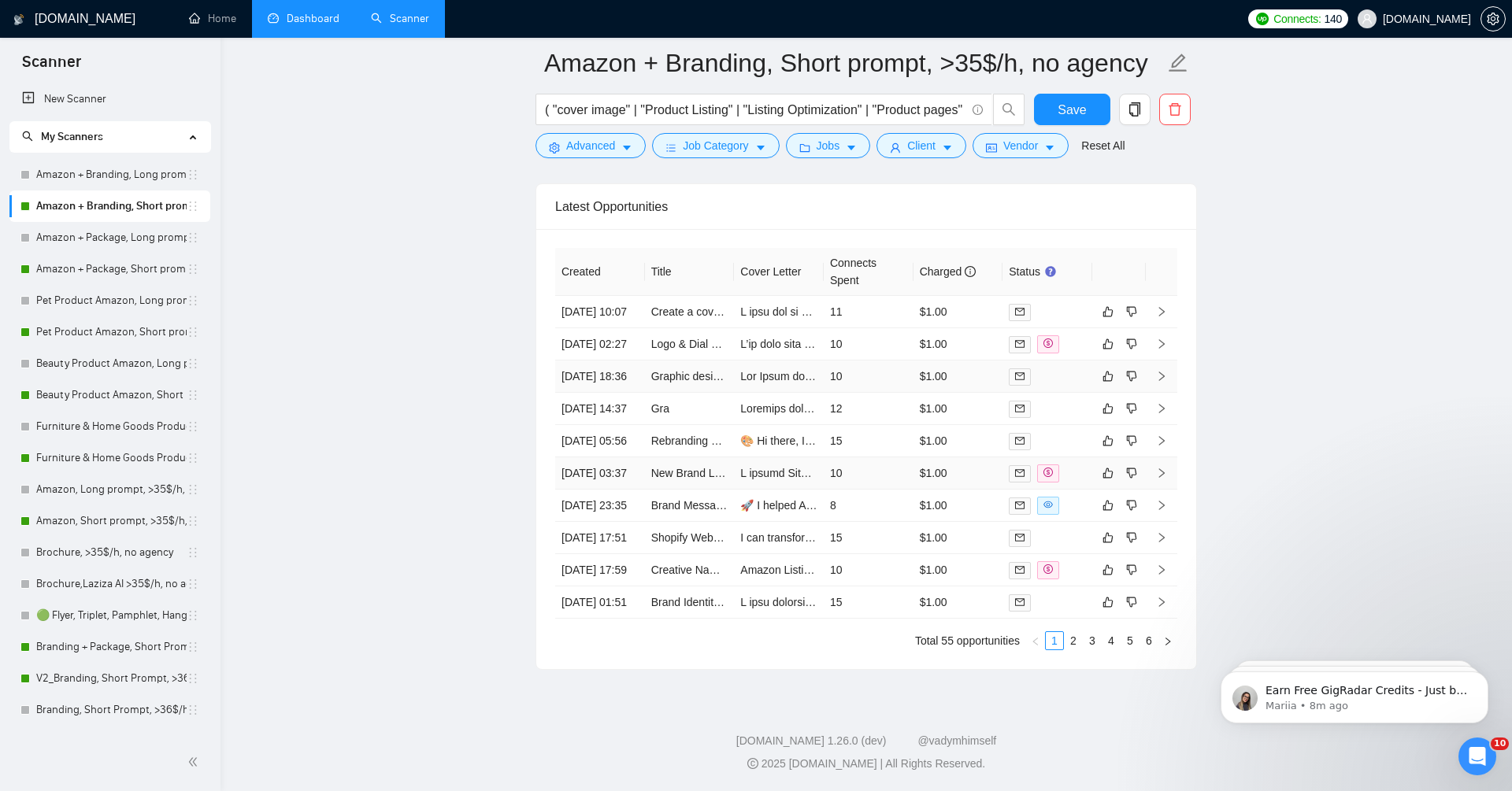
scroll to position [4201, 0]
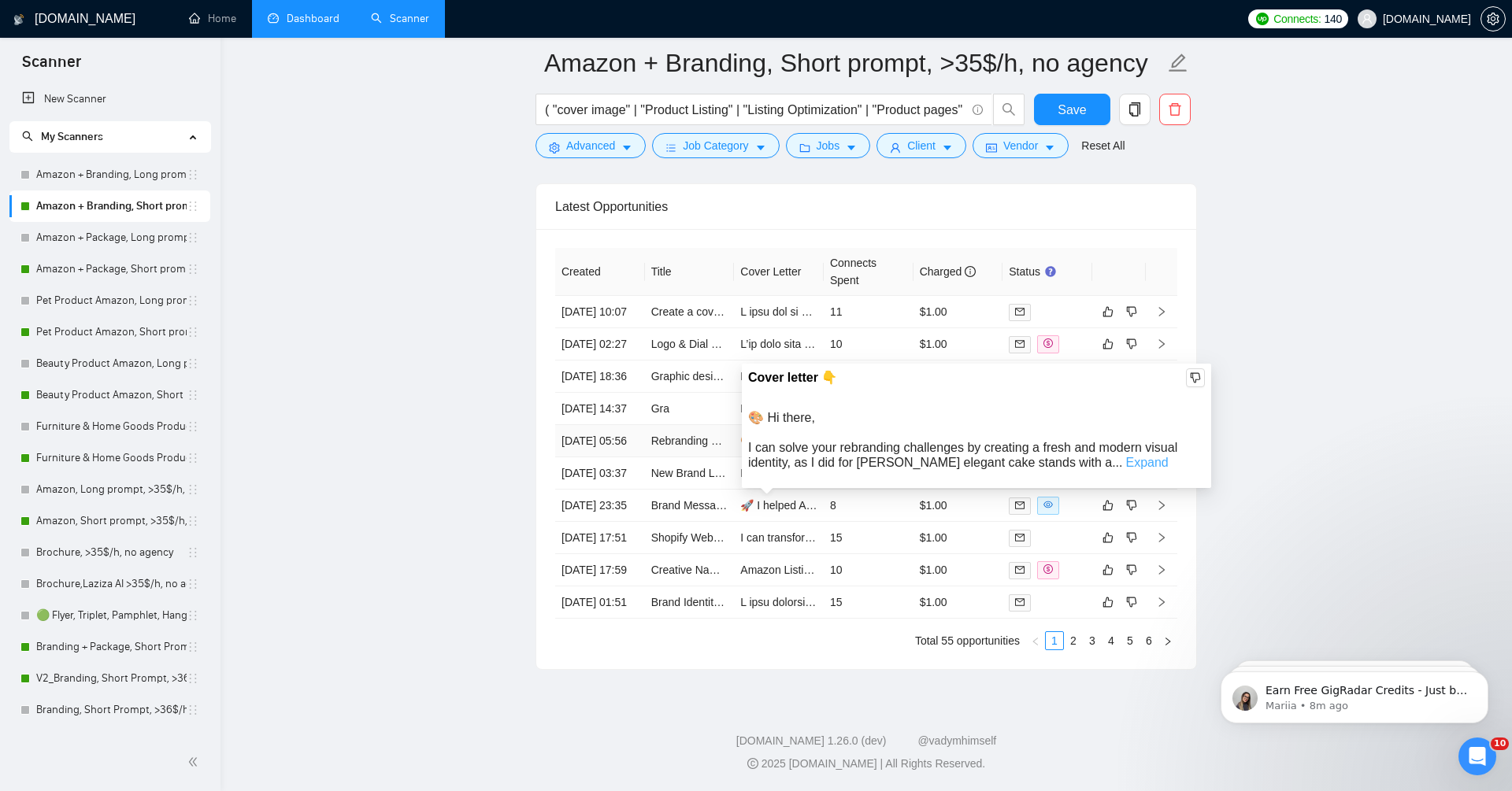
click at [1126, 456] on link "Expand" at bounding box center [1147, 462] width 42 height 13
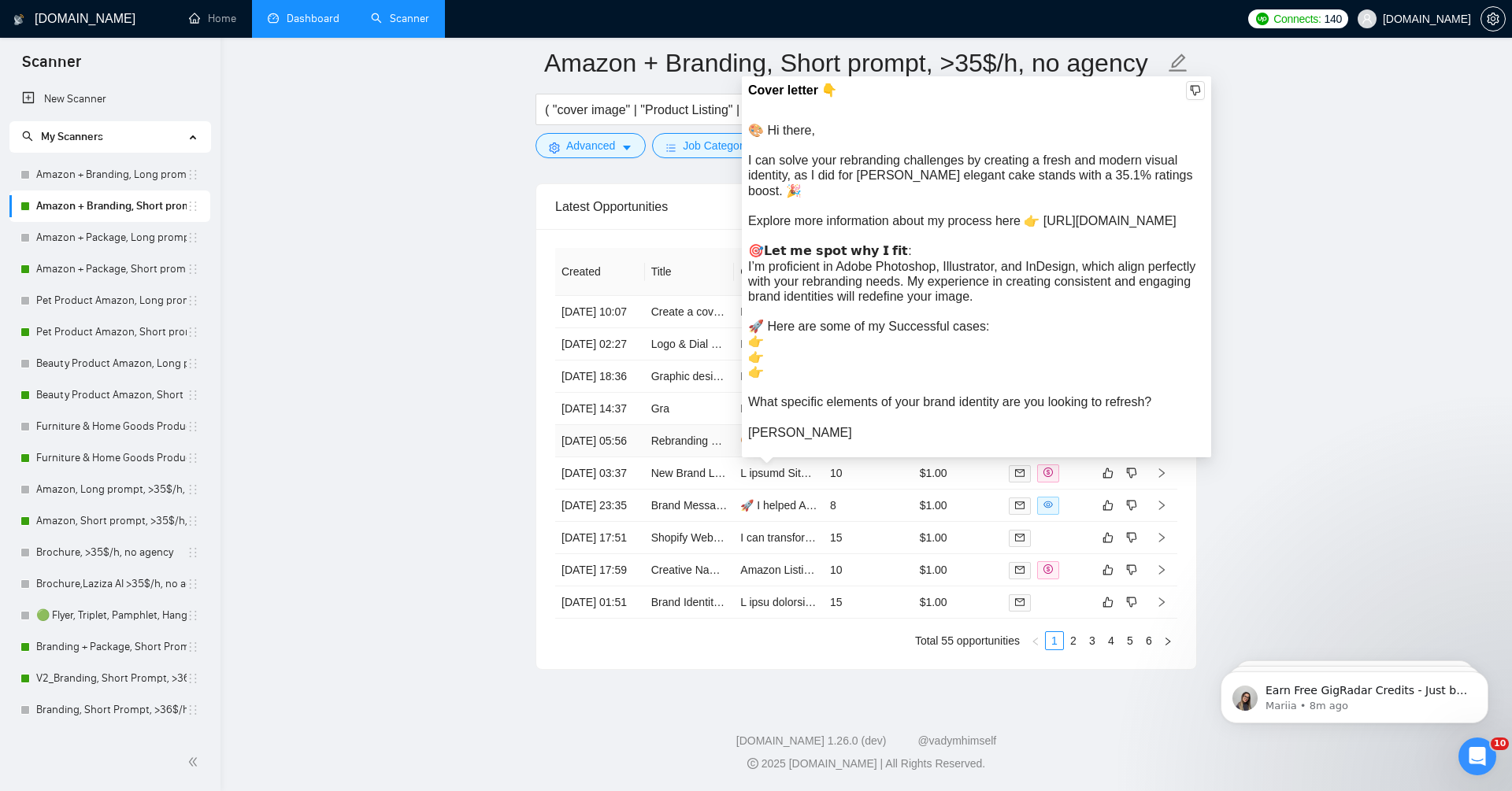
scroll to position [4081, 0]
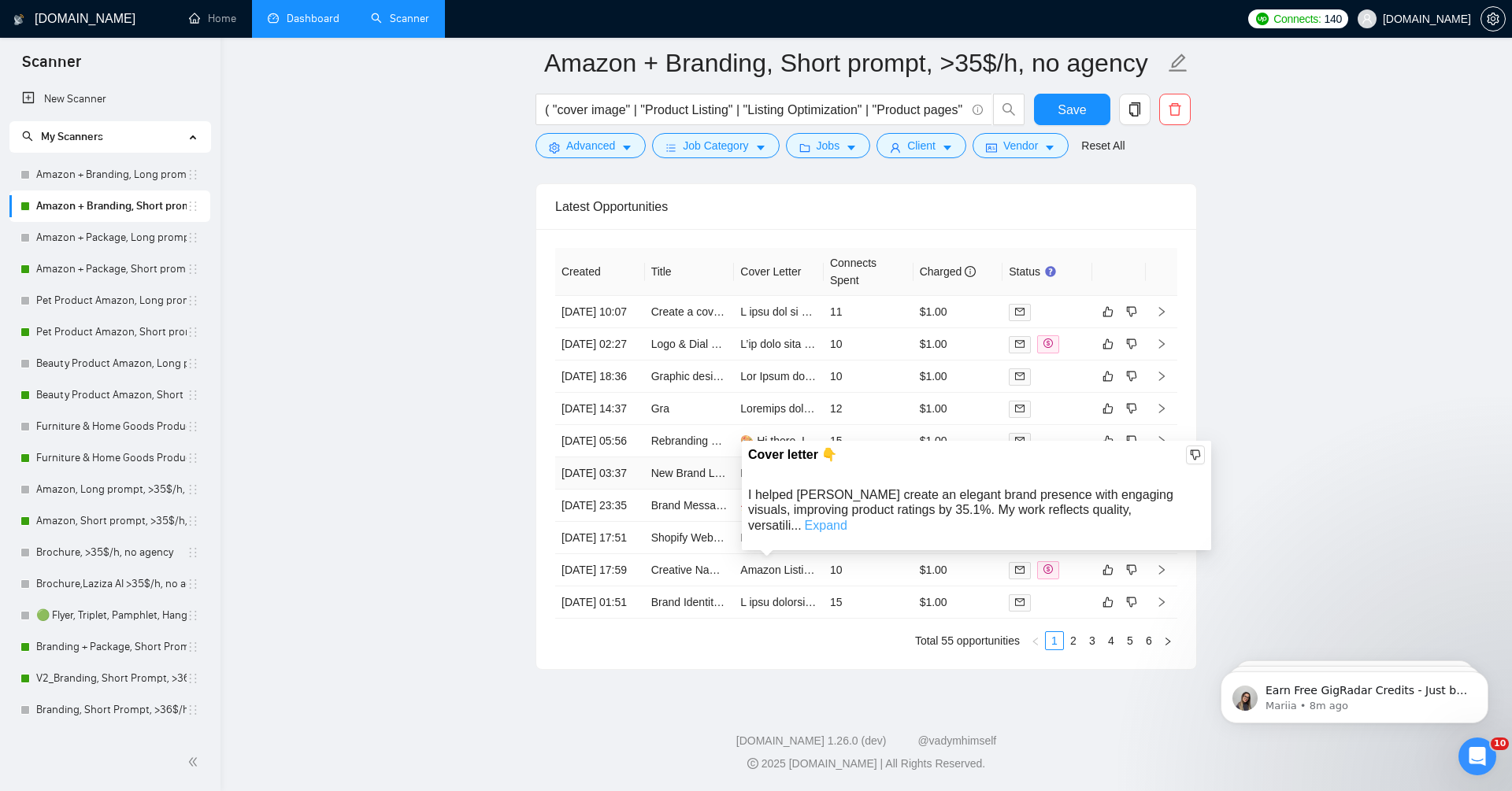
click at [848, 519] on link "Expand" at bounding box center [826, 526] width 42 height 13
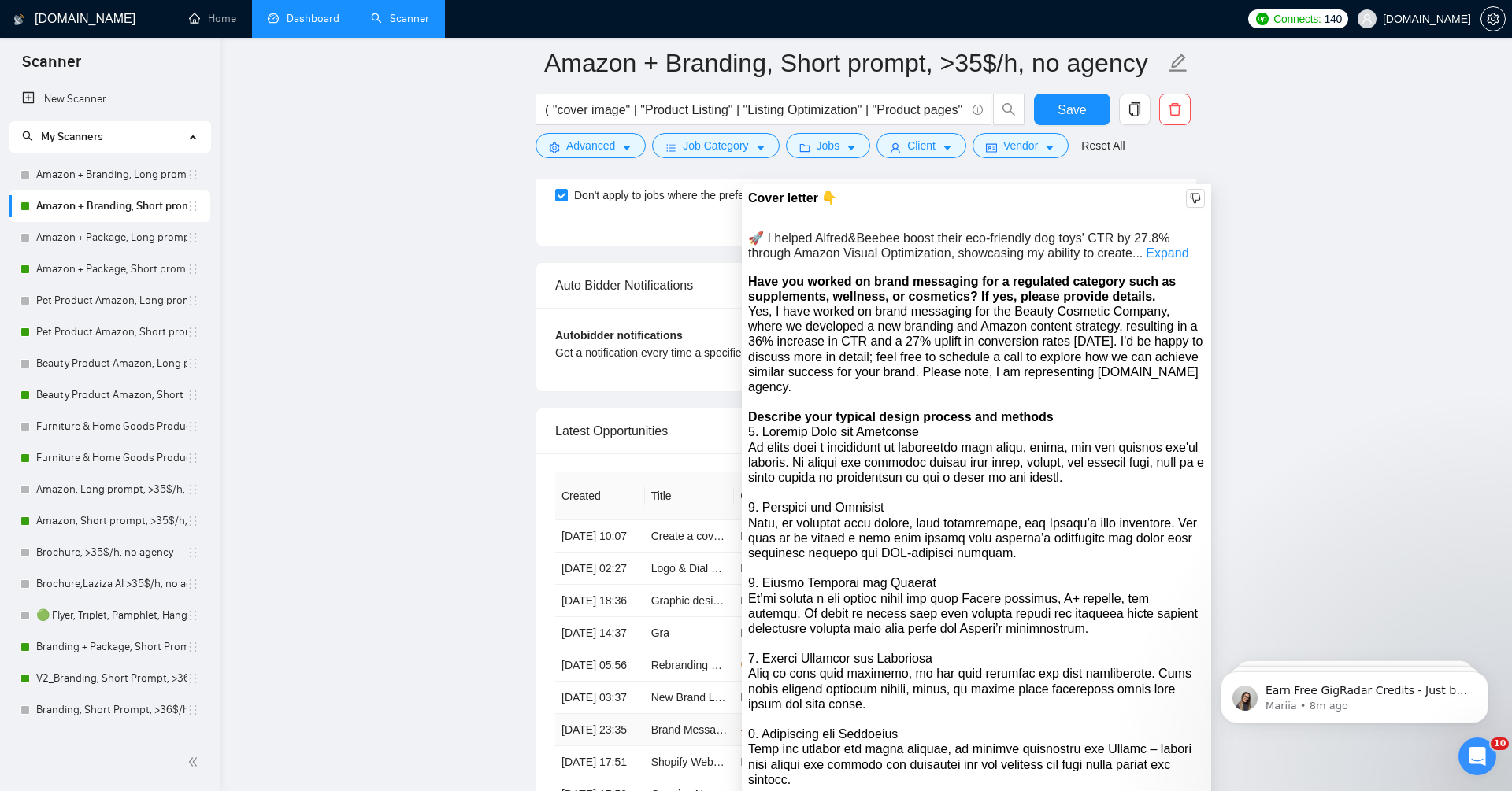
scroll to position [3813, 0]
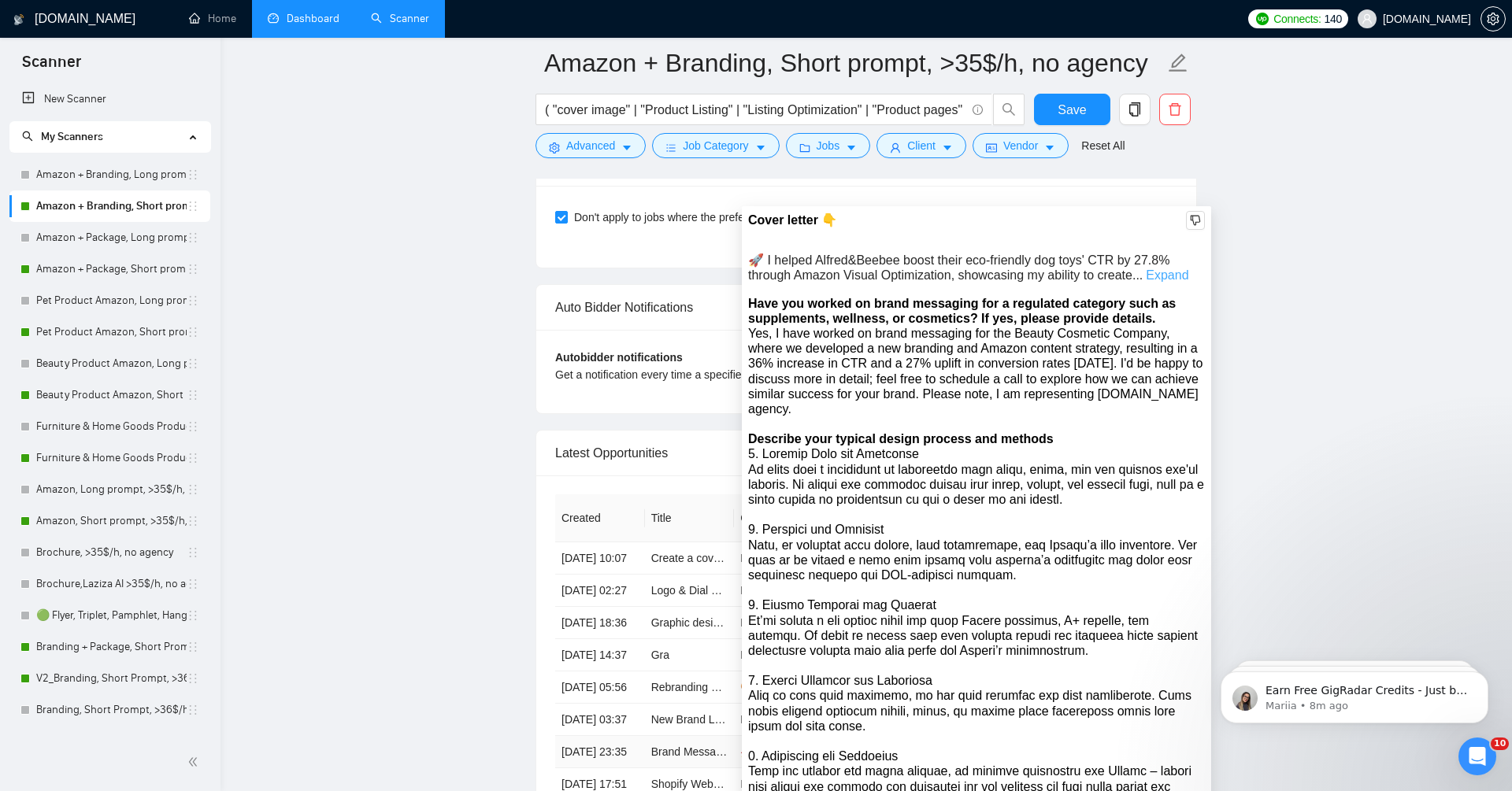
click at [1181, 270] on link "Expand" at bounding box center [1167, 275] width 42 height 13
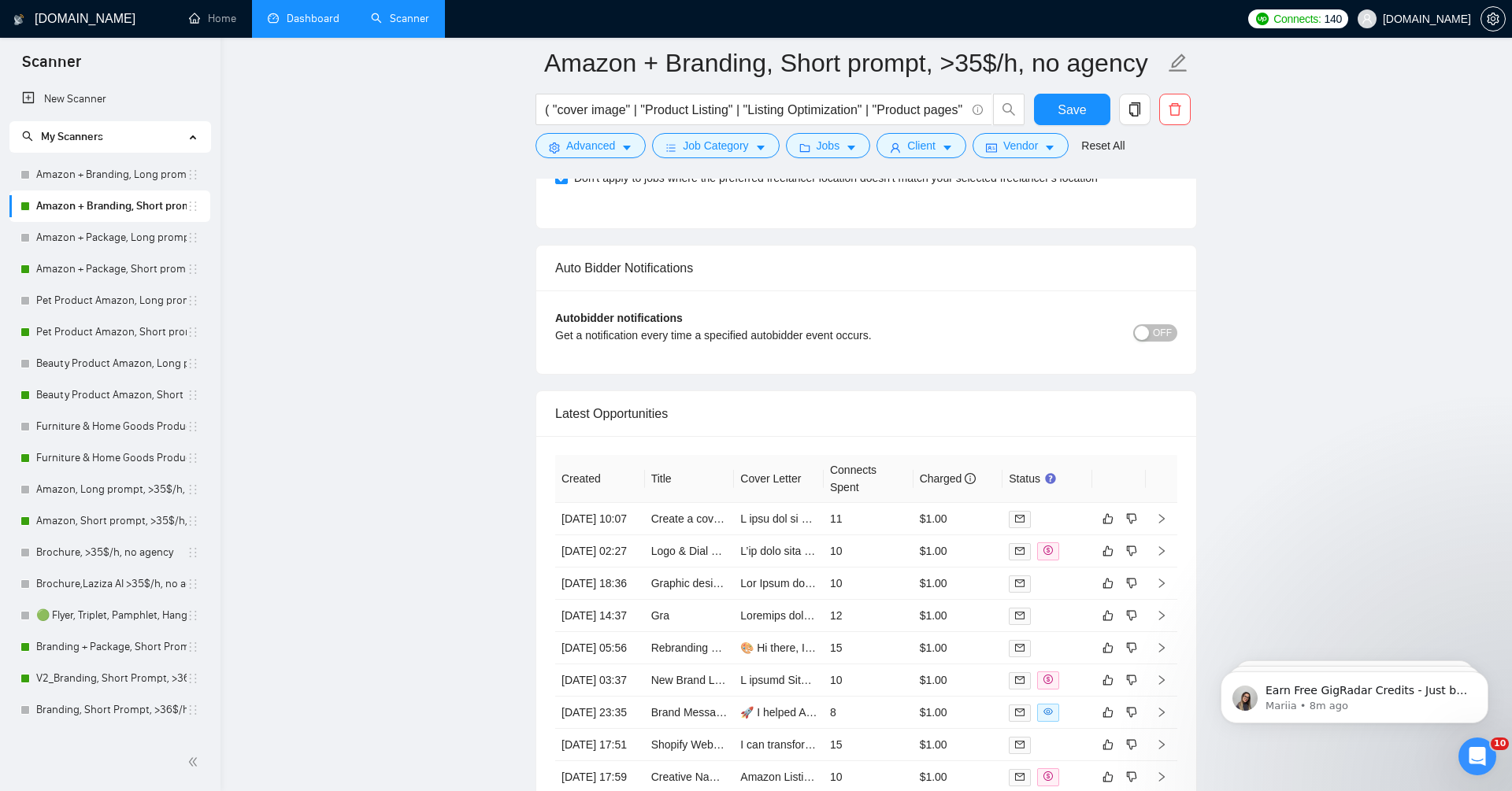
scroll to position [4201, 0]
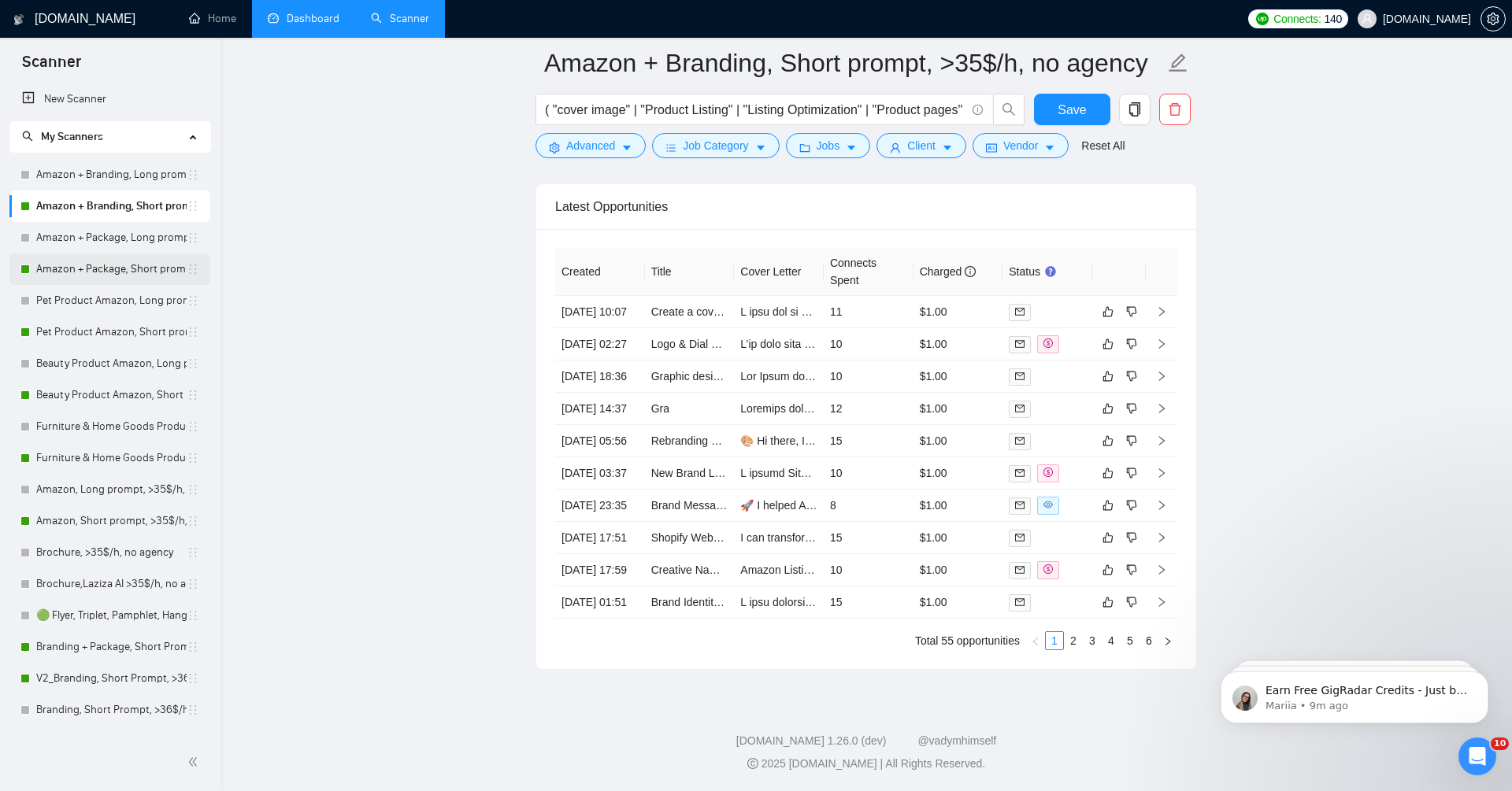
click at [128, 265] on link "Amazon + Package, Short prompt, >35$/h, no agency" at bounding box center [112, 269] width 151 height 32
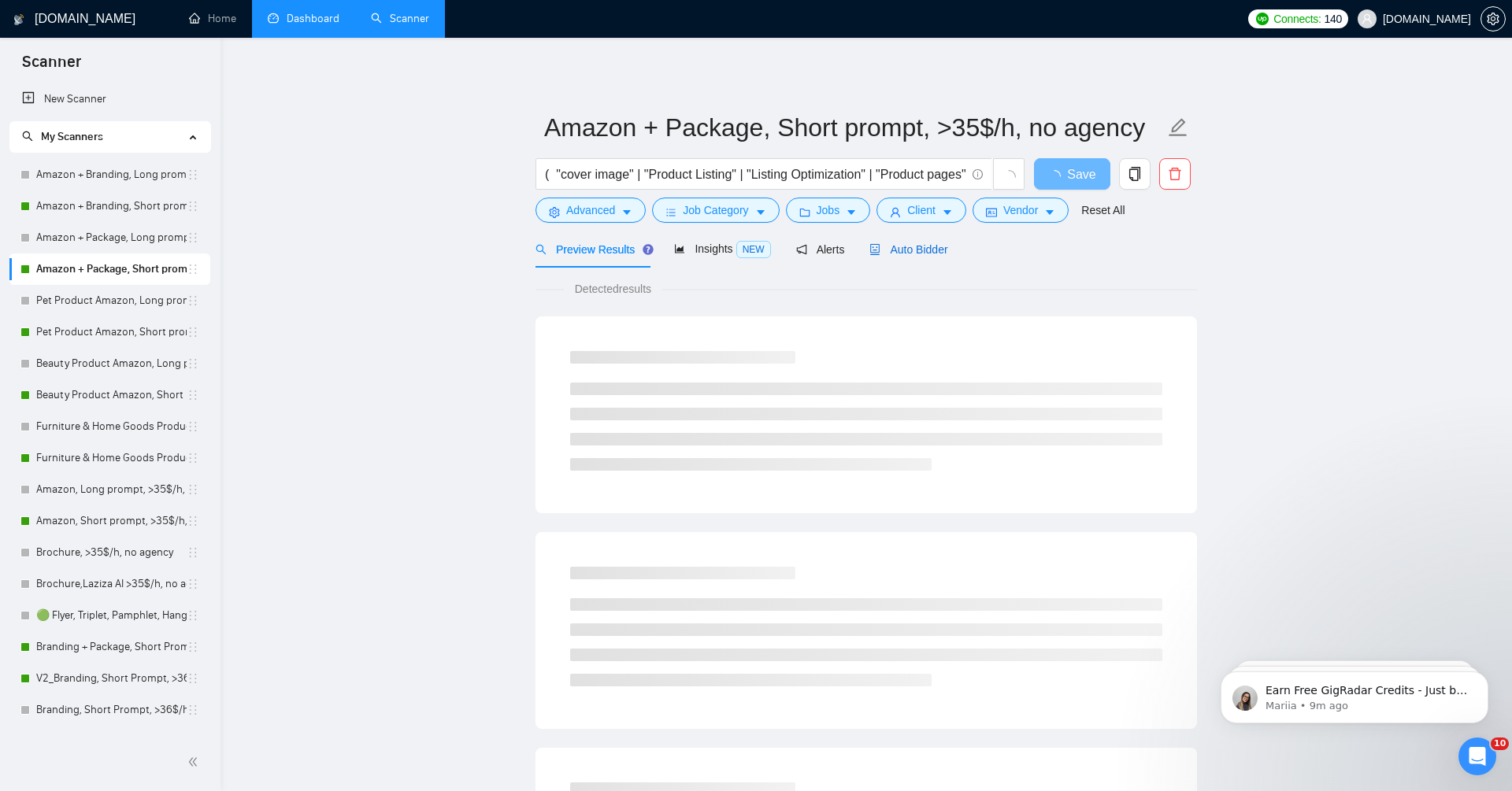
click at [941, 251] on span "Auto Bidder" at bounding box center [908, 249] width 78 height 12
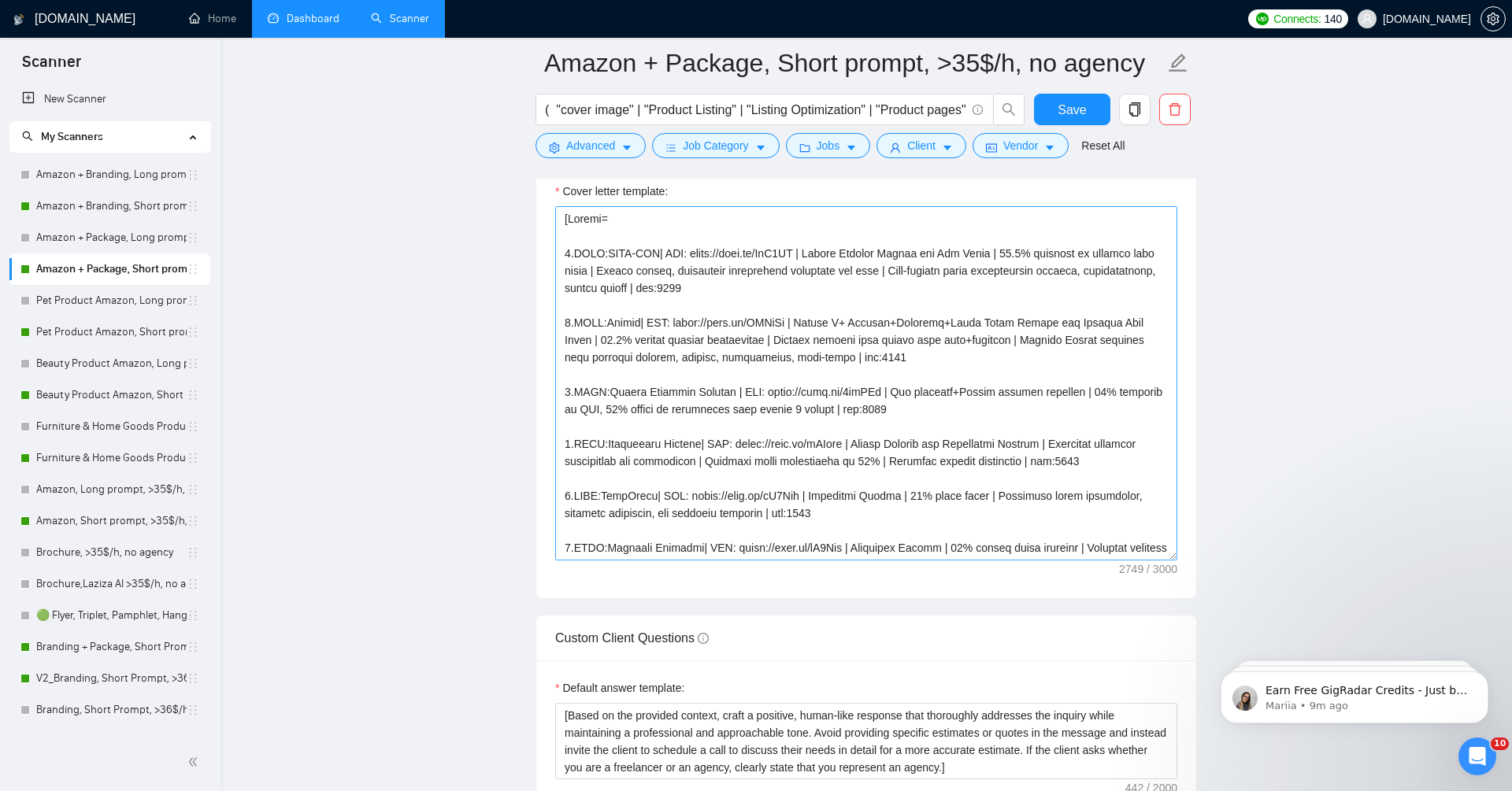
scroll to position [2034, 0]
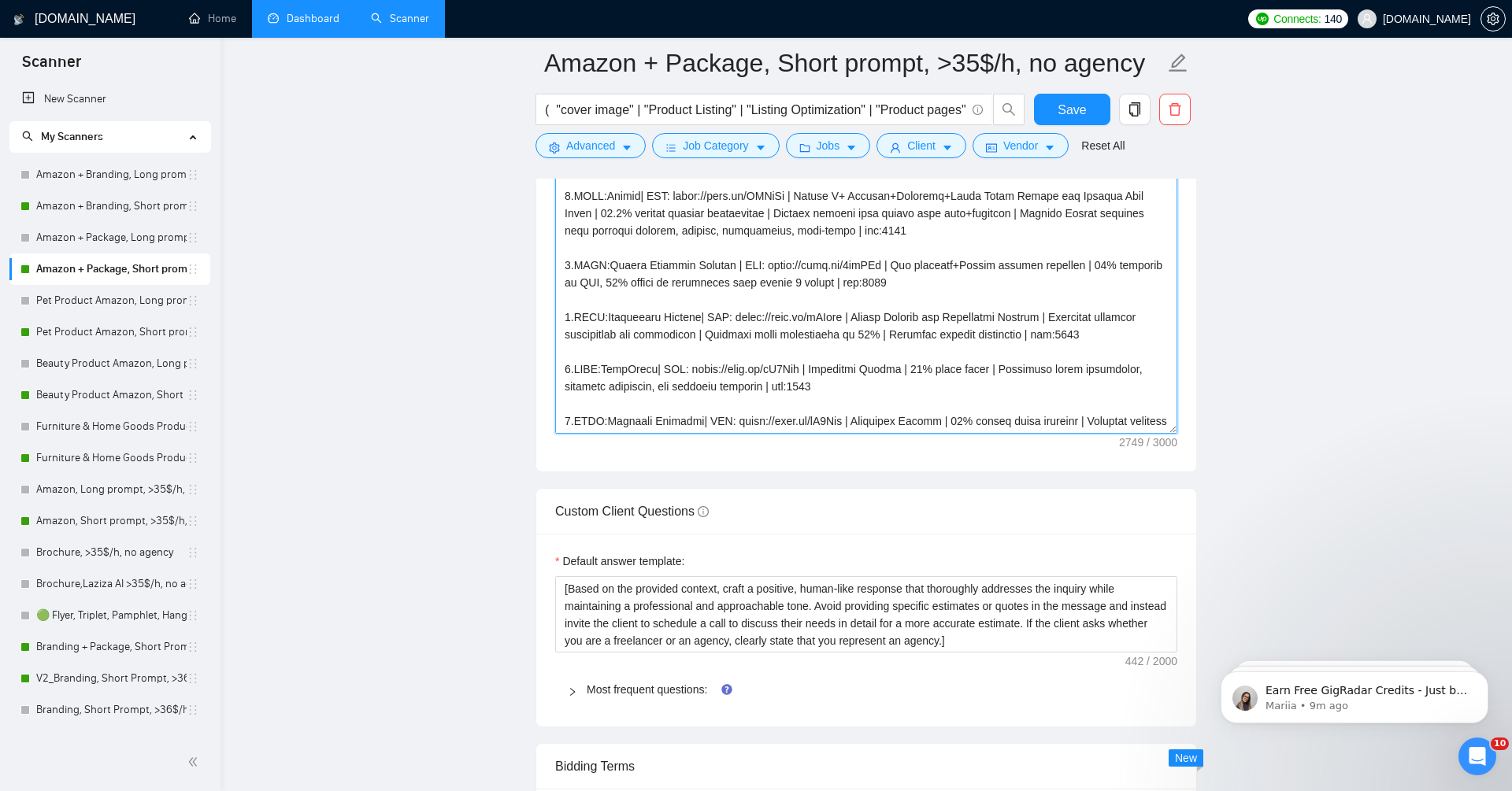
click at [840, 372] on textarea "Cover letter template:" at bounding box center [866, 257] width 622 height 355
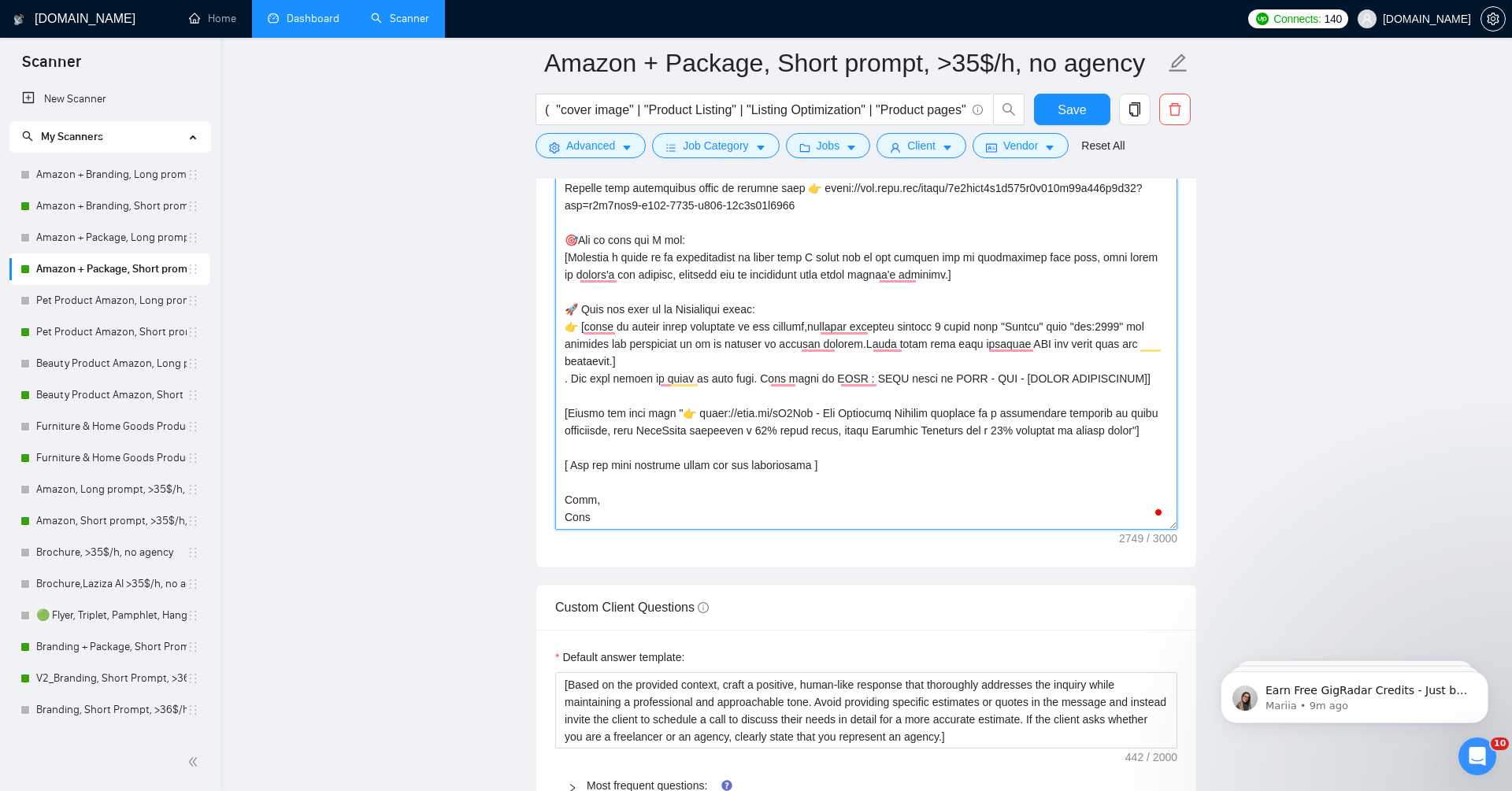
scroll to position [291, 0]
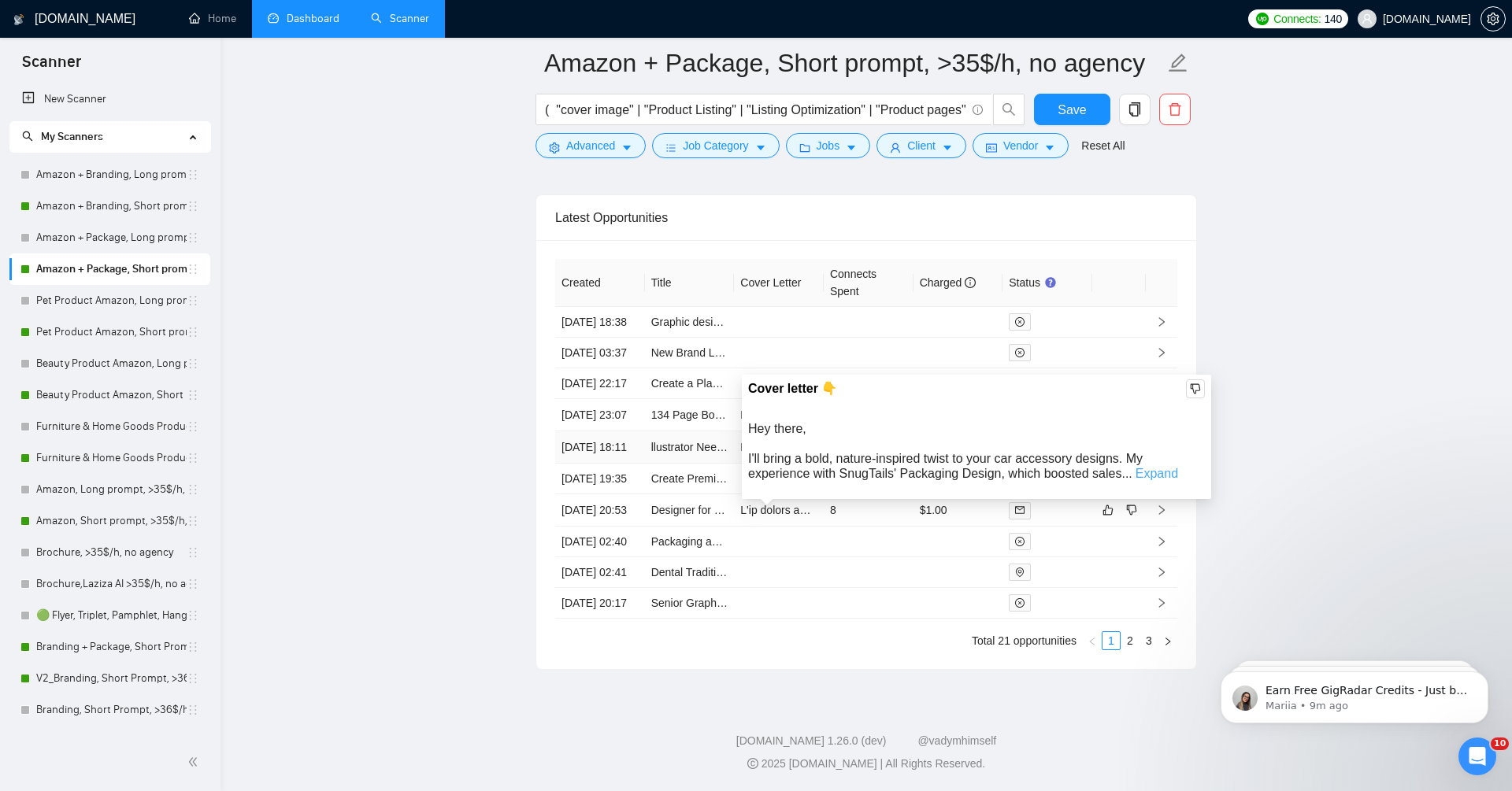
click at [1155, 467] on link "Expand" at bounding box center [1157, 474] width 42 height 13
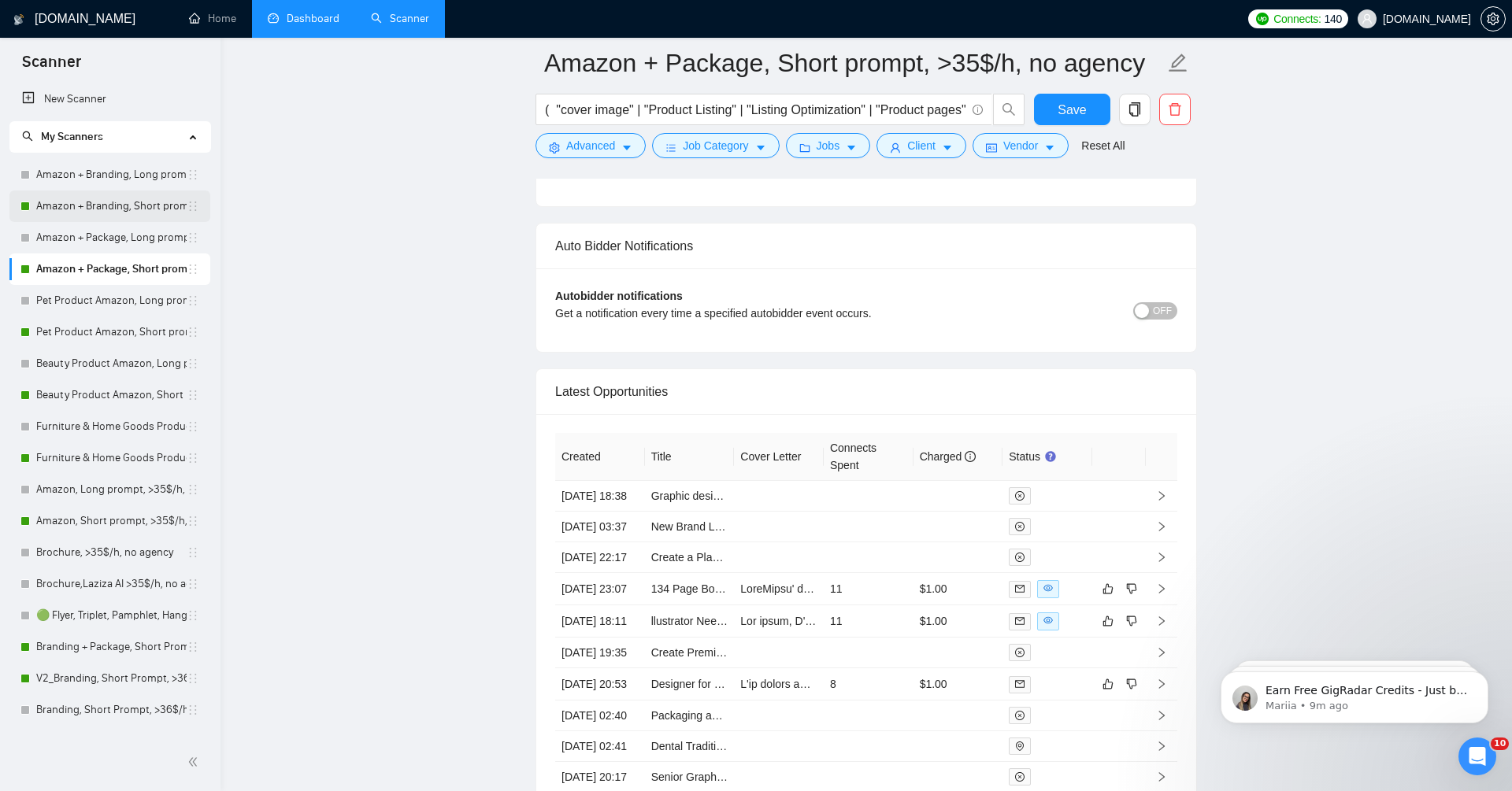
click at [144, 217] on link "Amazon + Branding, Short prompt, >35$/h, no agency" at bounding box center [112, 206] width 151 height 32
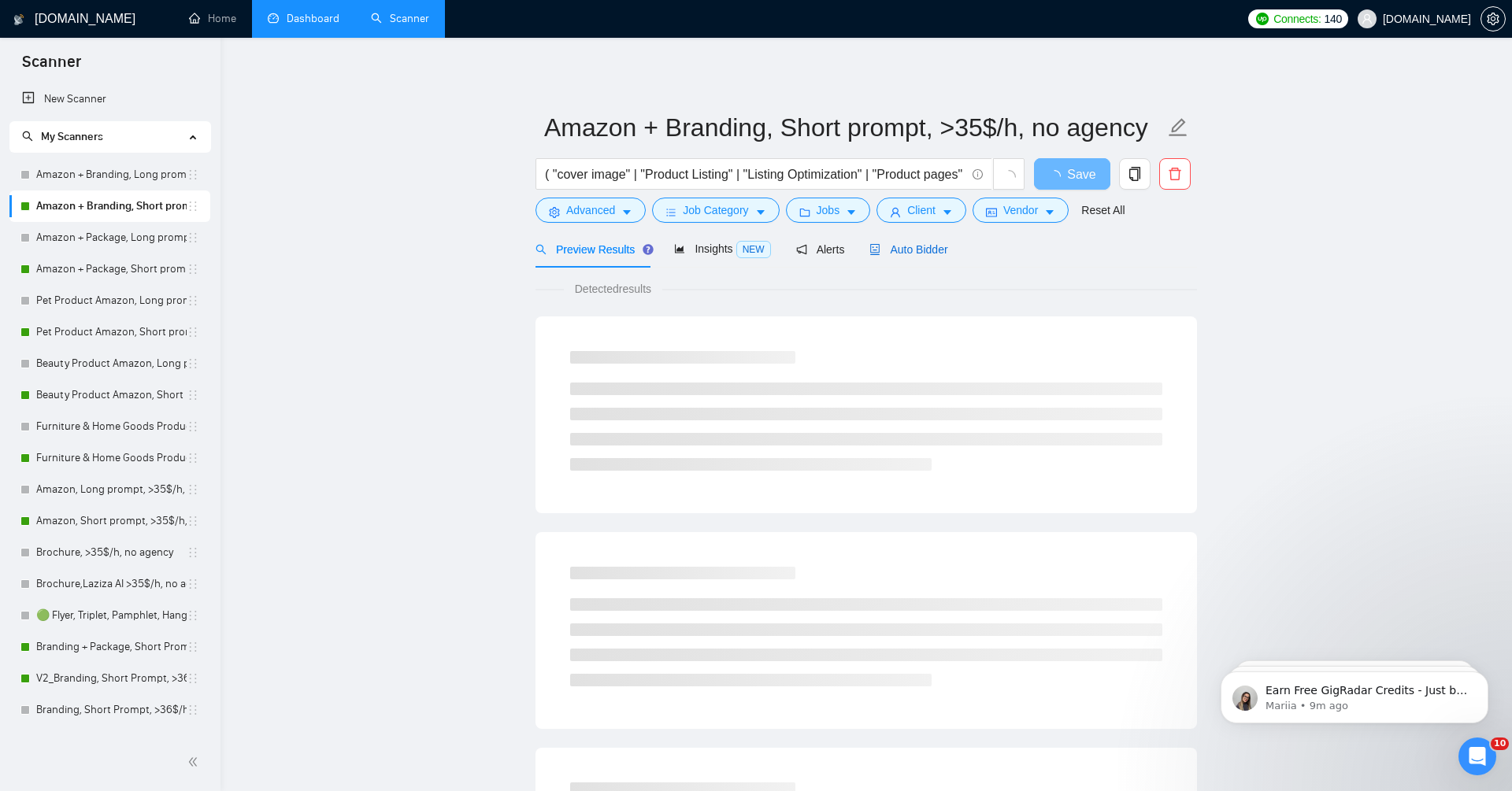
click at [938, 255] on span "Auto Bidder" at bounding box center [908, 249] width 78 height 12
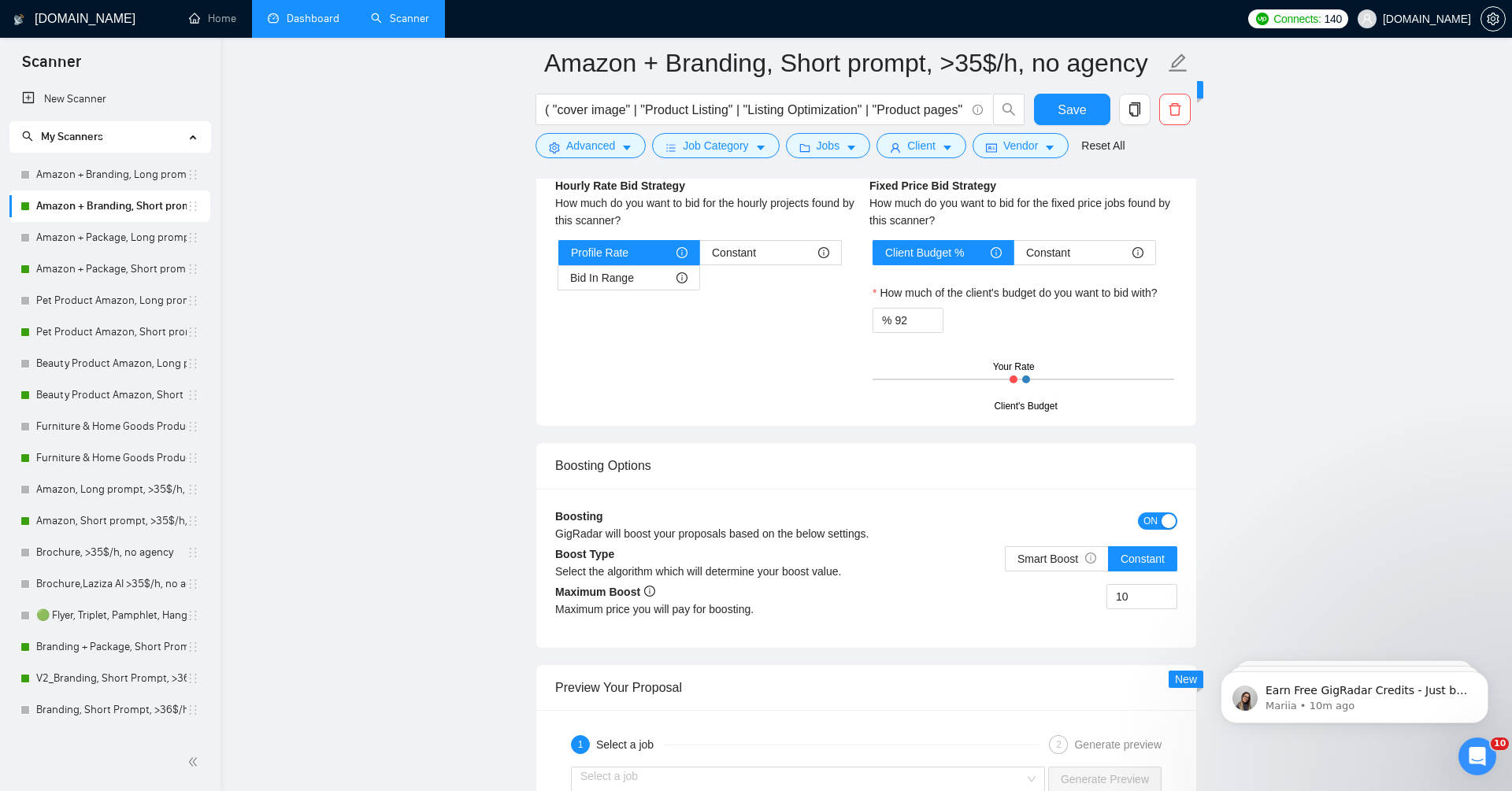
scroll to position [2680, 0]
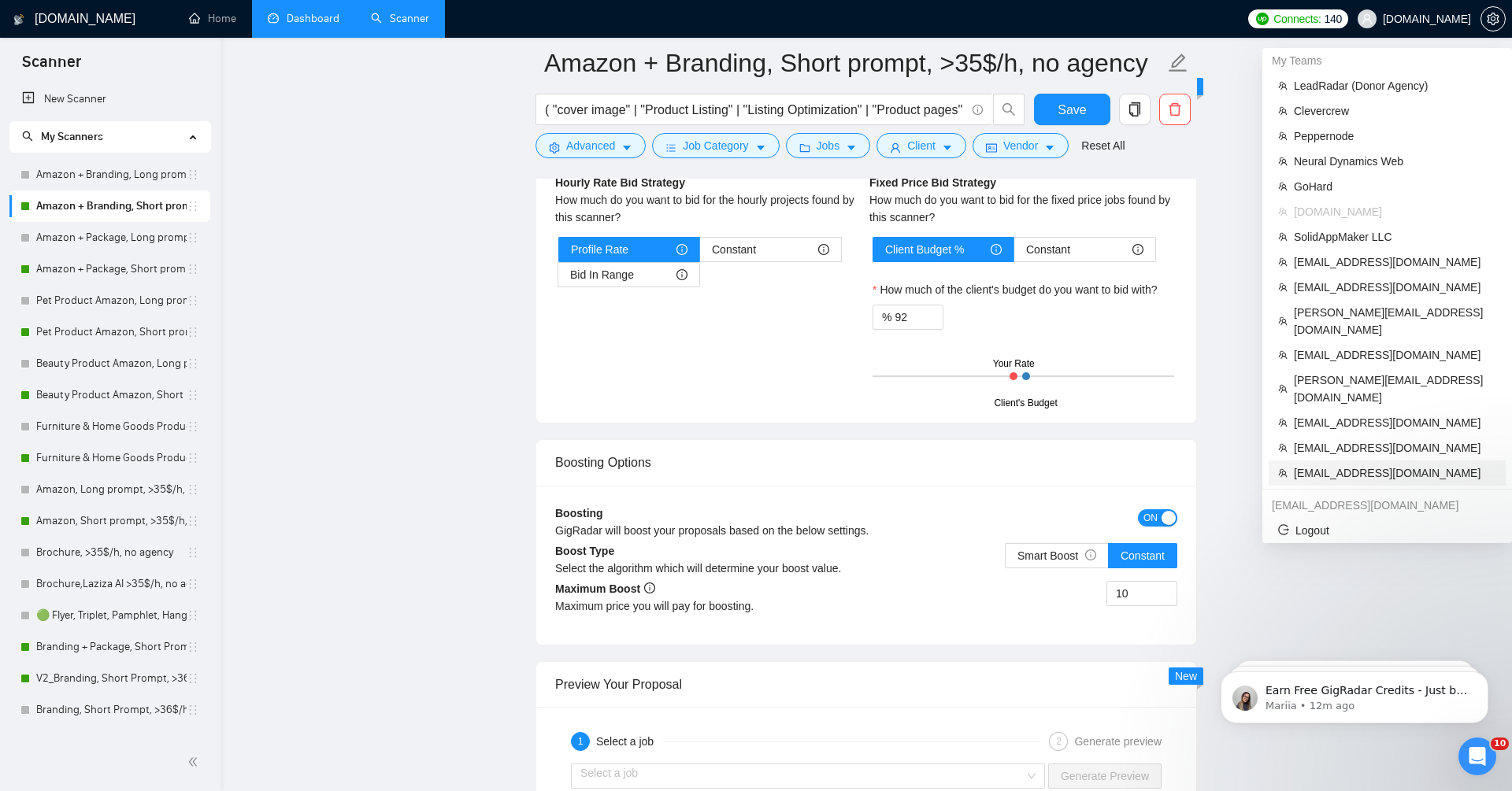
click at [1380, 464] on span "[EMAIL_ADDRESS][DOMAIN_NAME]" at bounding box center [1395, 473] width 203 height 17
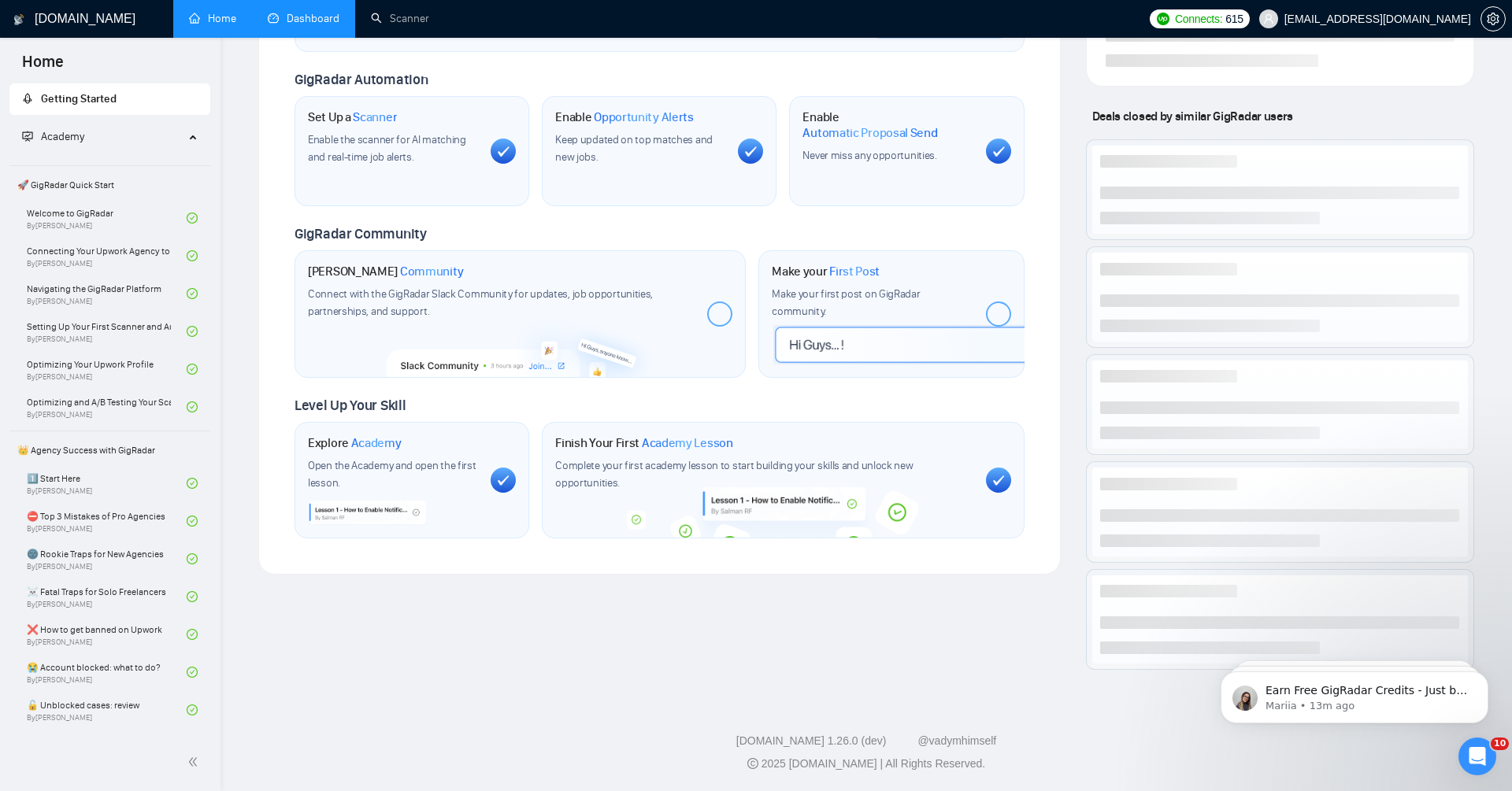
scroll to position [537, 0]
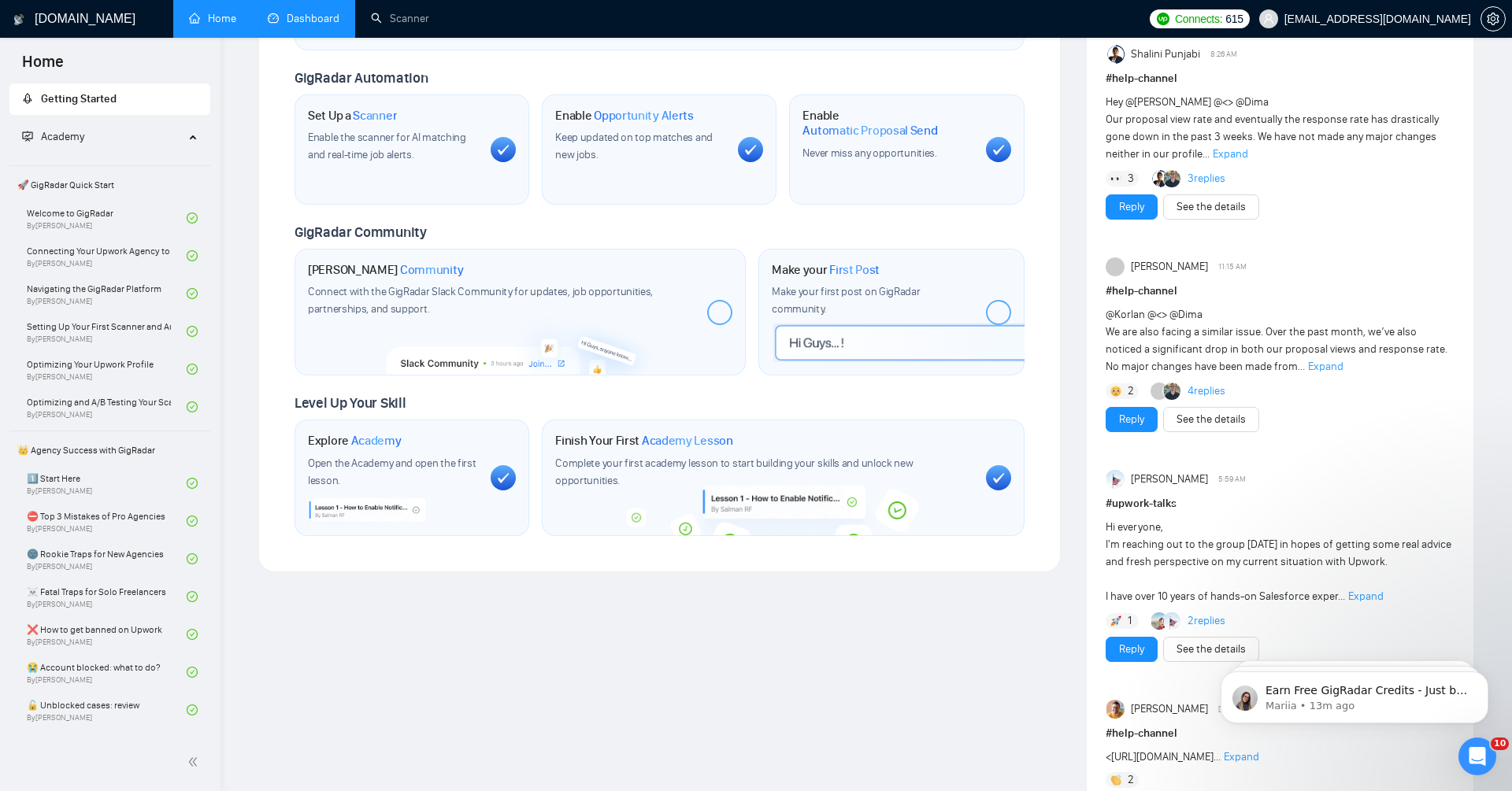
click at [311, 12] on link "Dashboard" at bounding box center [304, 18] width 72 height 13
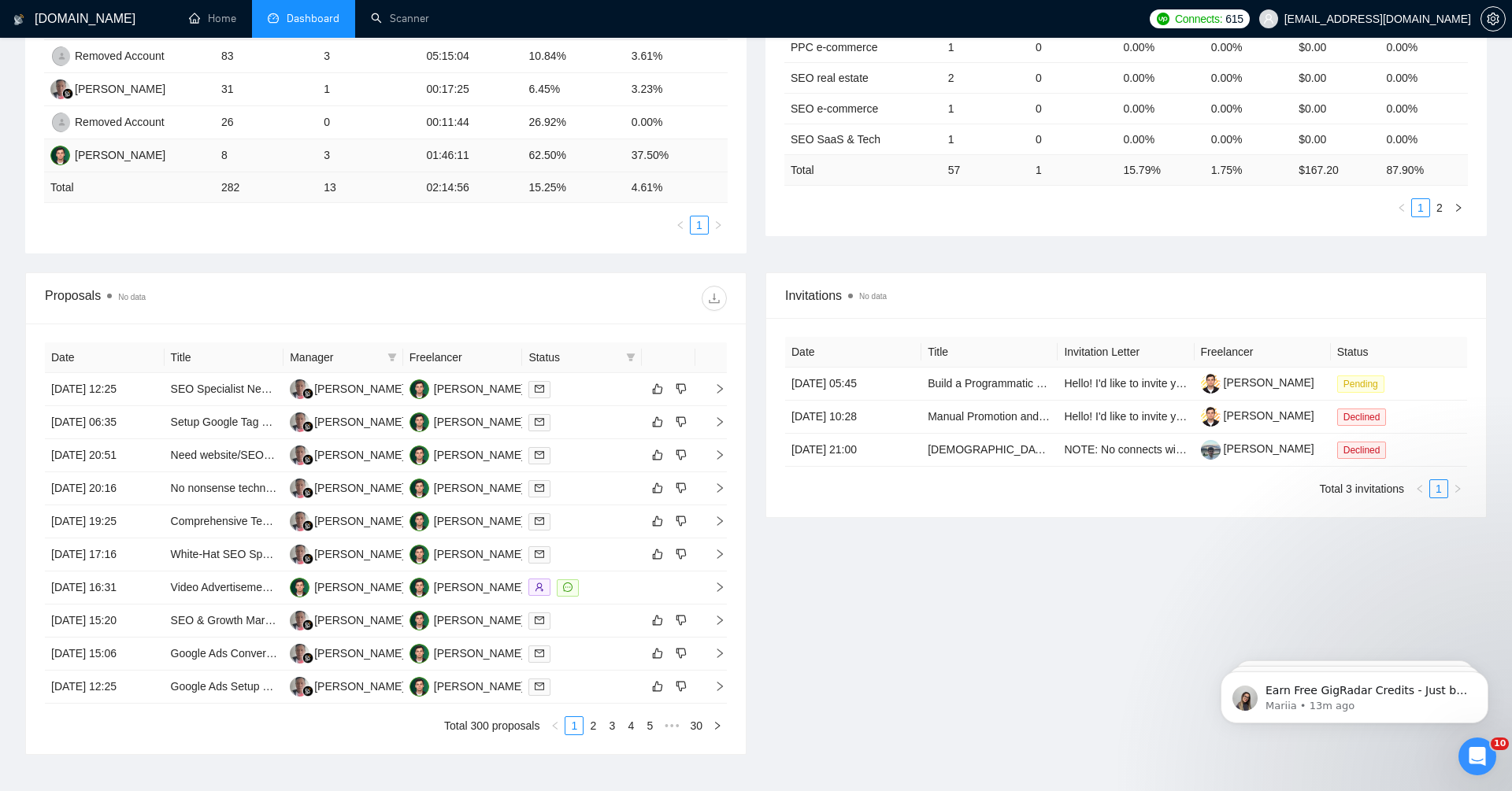
scroll to position [168, 0]
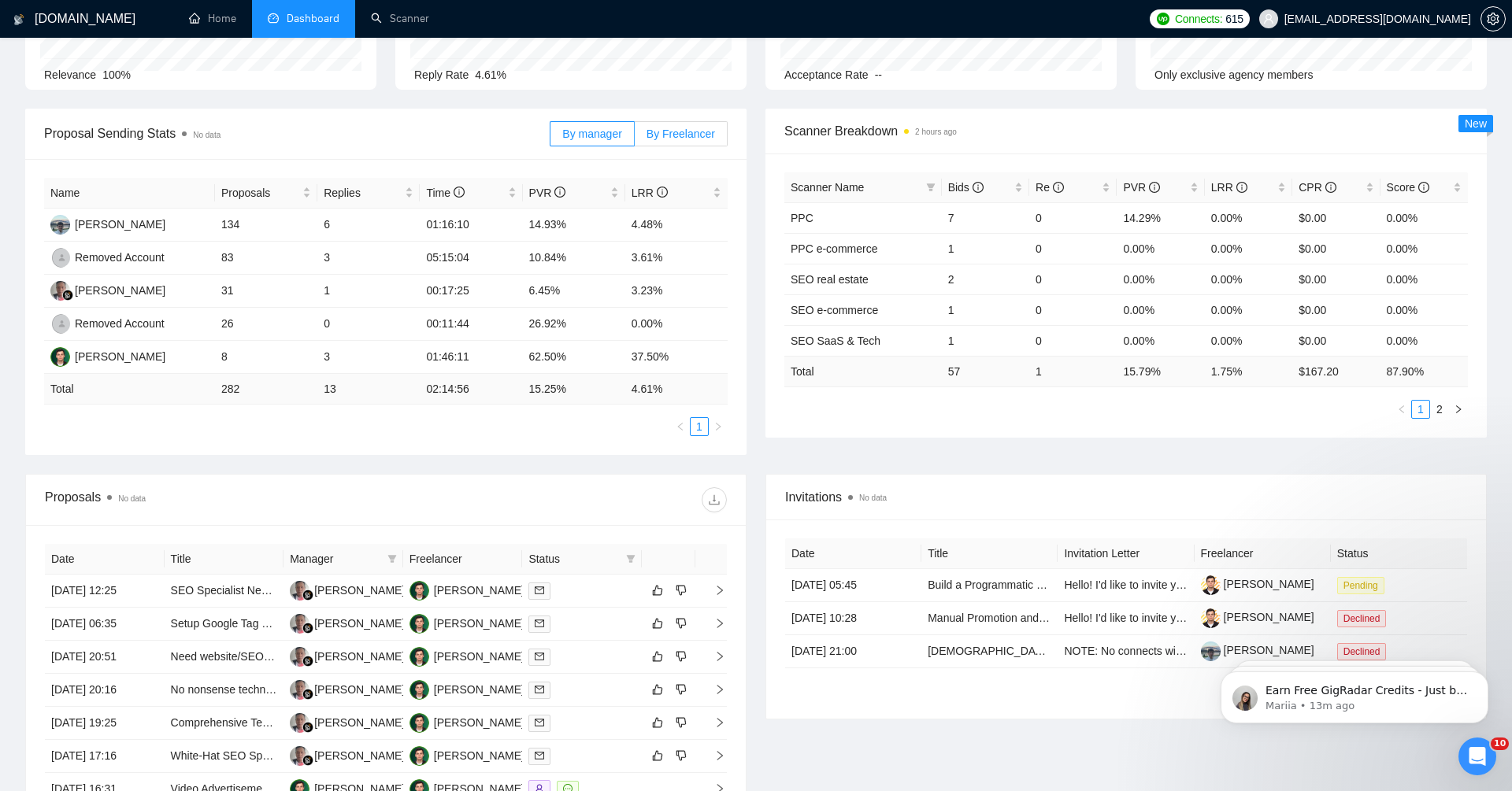
click at [697, 129] on span "By Freelancer" at bounding box center [681, 134] width 68 height 12
click at [634, 137] on input "By Freelancer" at bounding box center [634, 137] width 0 height 0
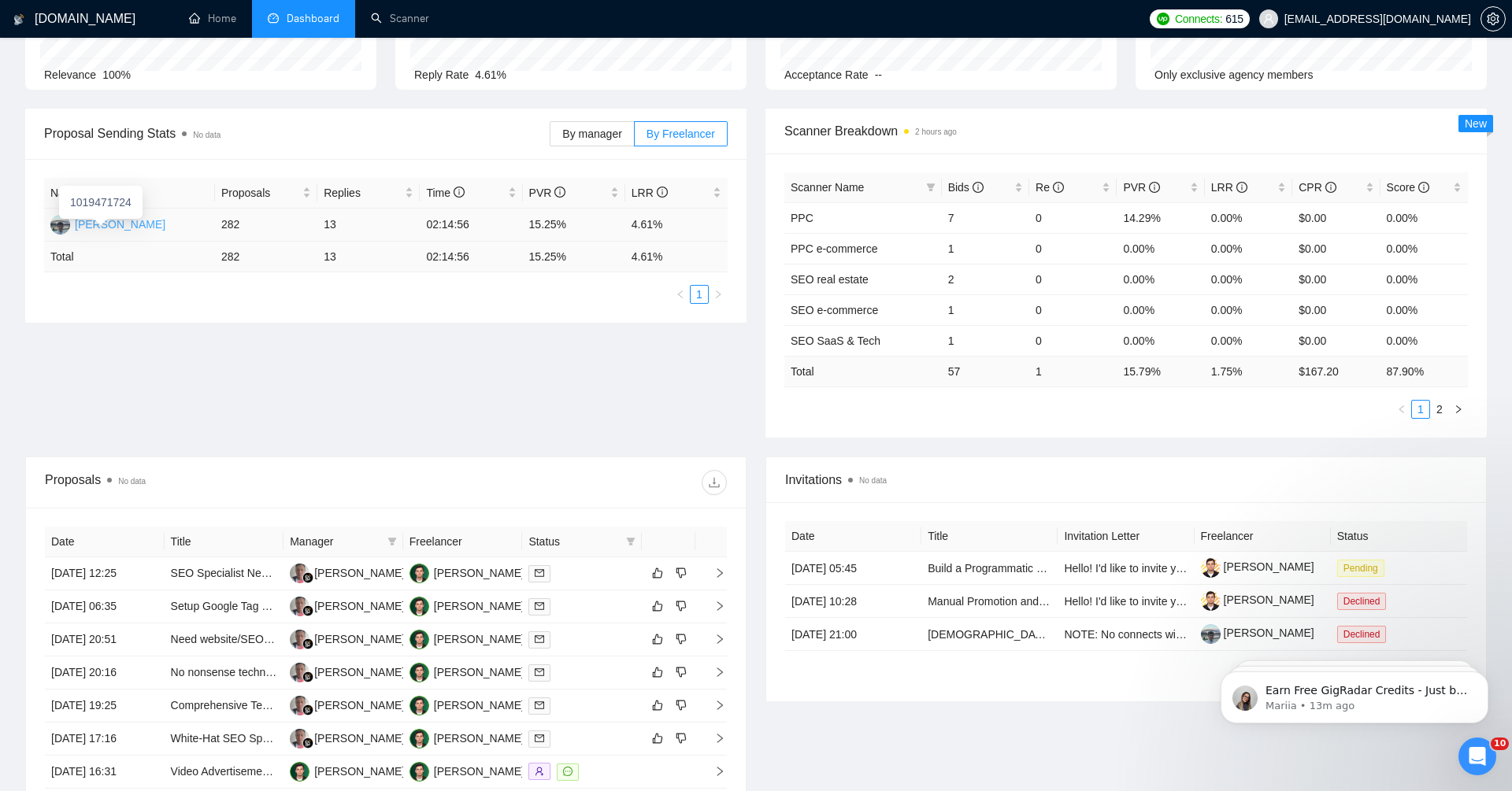
click at [137, 225] on div "[PERSON_NAME]" at bounding box center [120, 225] width 90 height 17
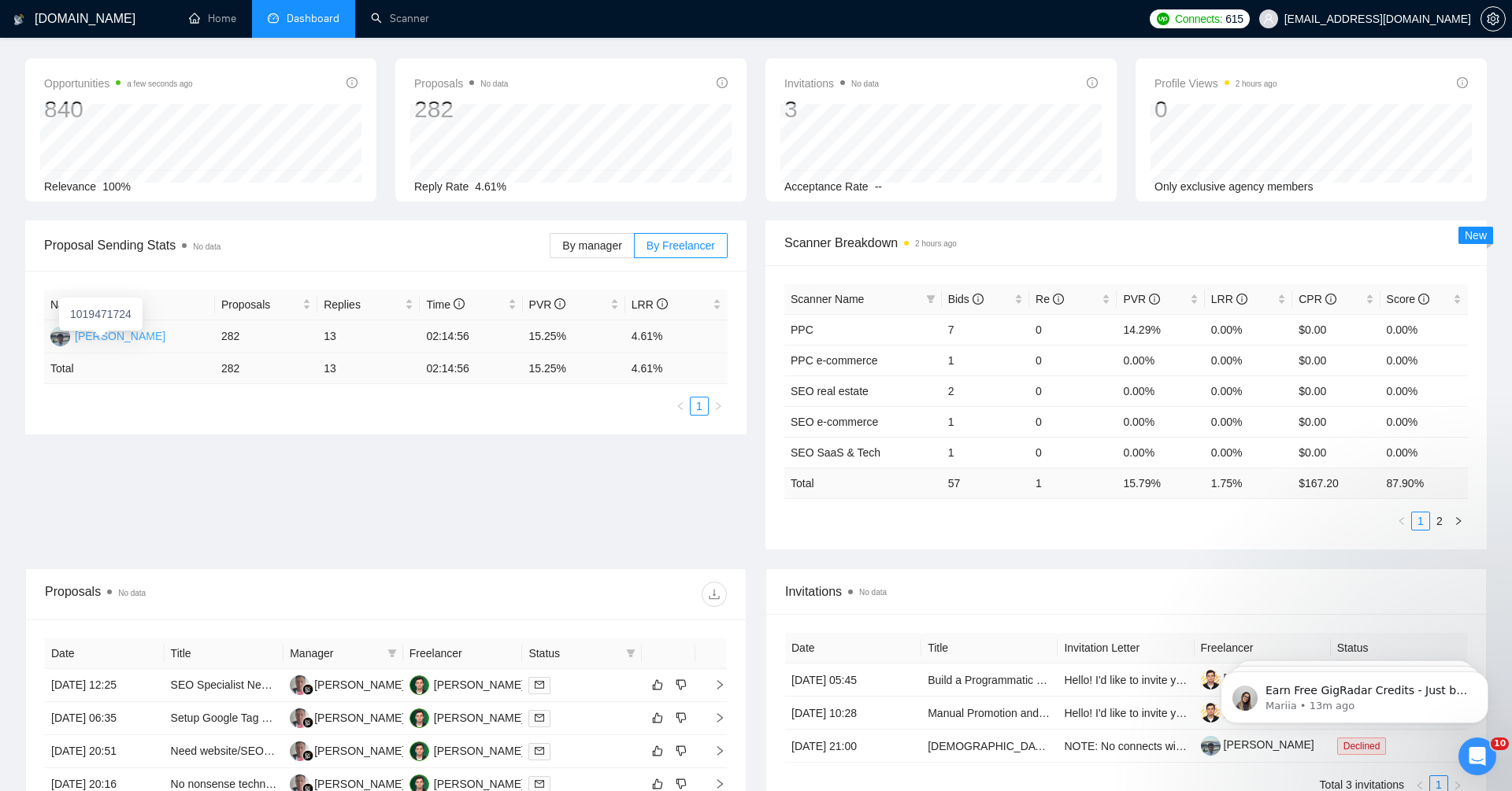
scroll to position [0, 0]
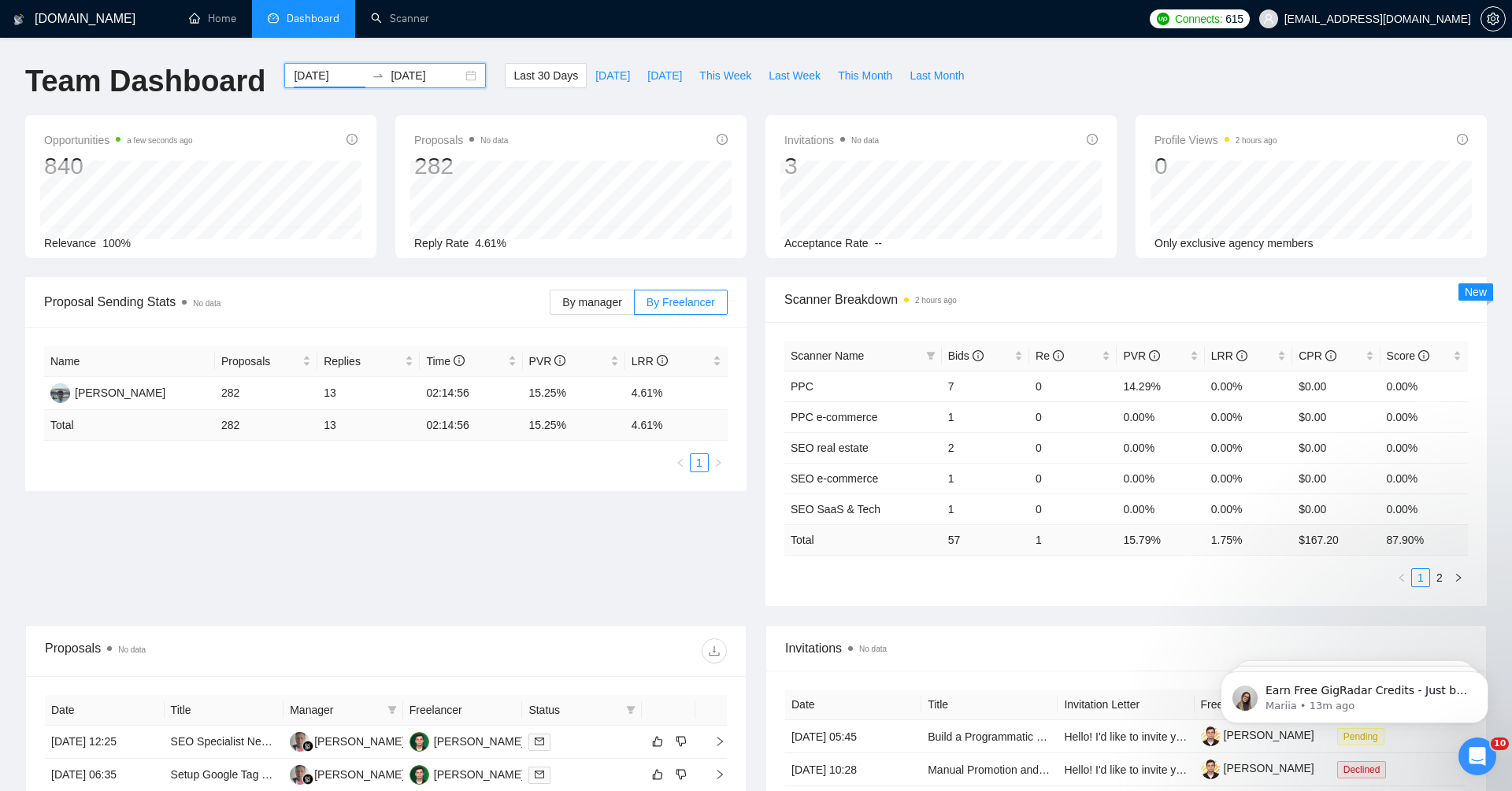
click at [310, 84] on input "[DATE]" at bounding box center [330, 76] width 72 height 17
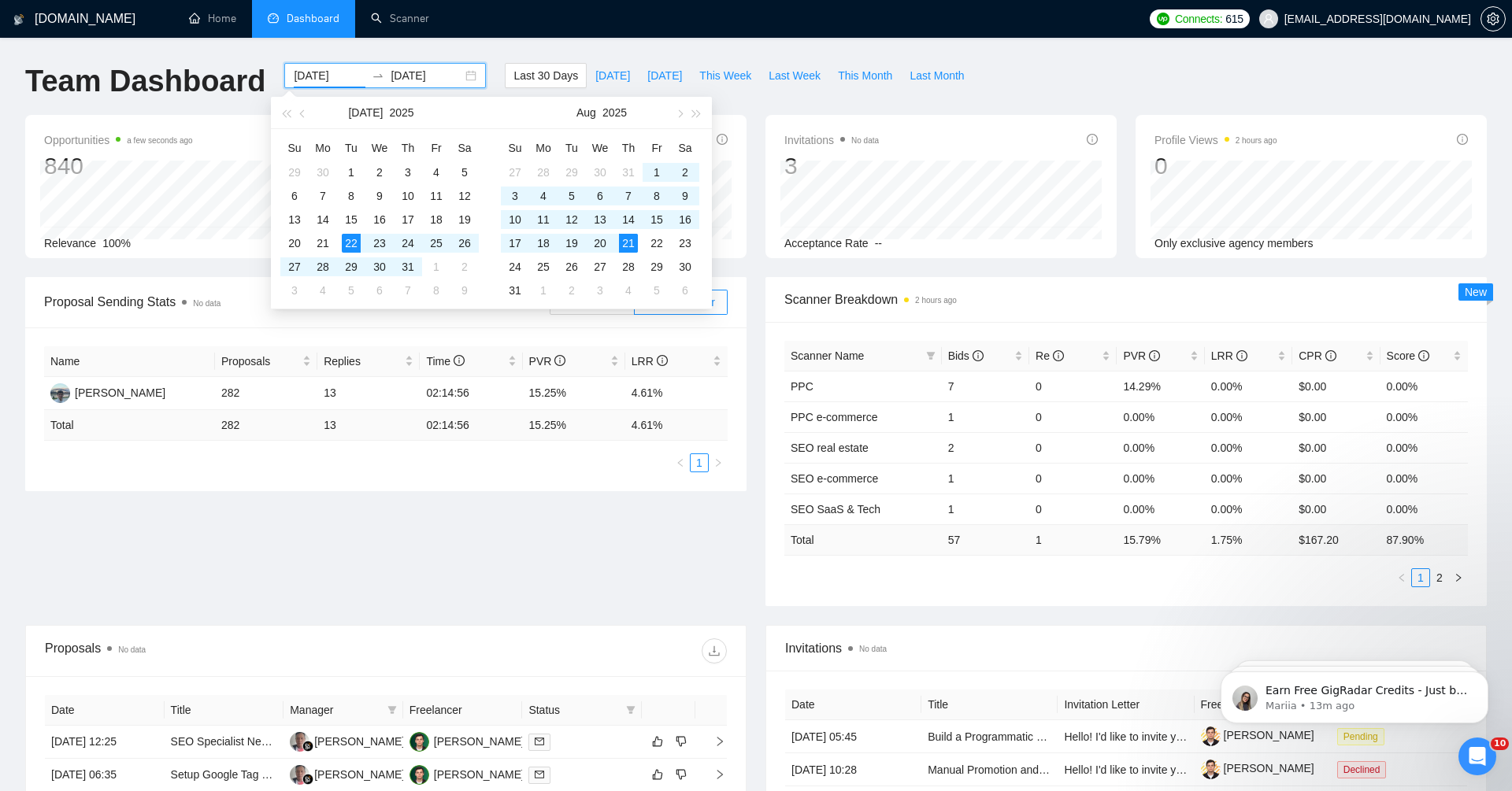
type input "[DATE]"
click at [499, 640] on div at bounding box center [556, 652] width 341 height 25
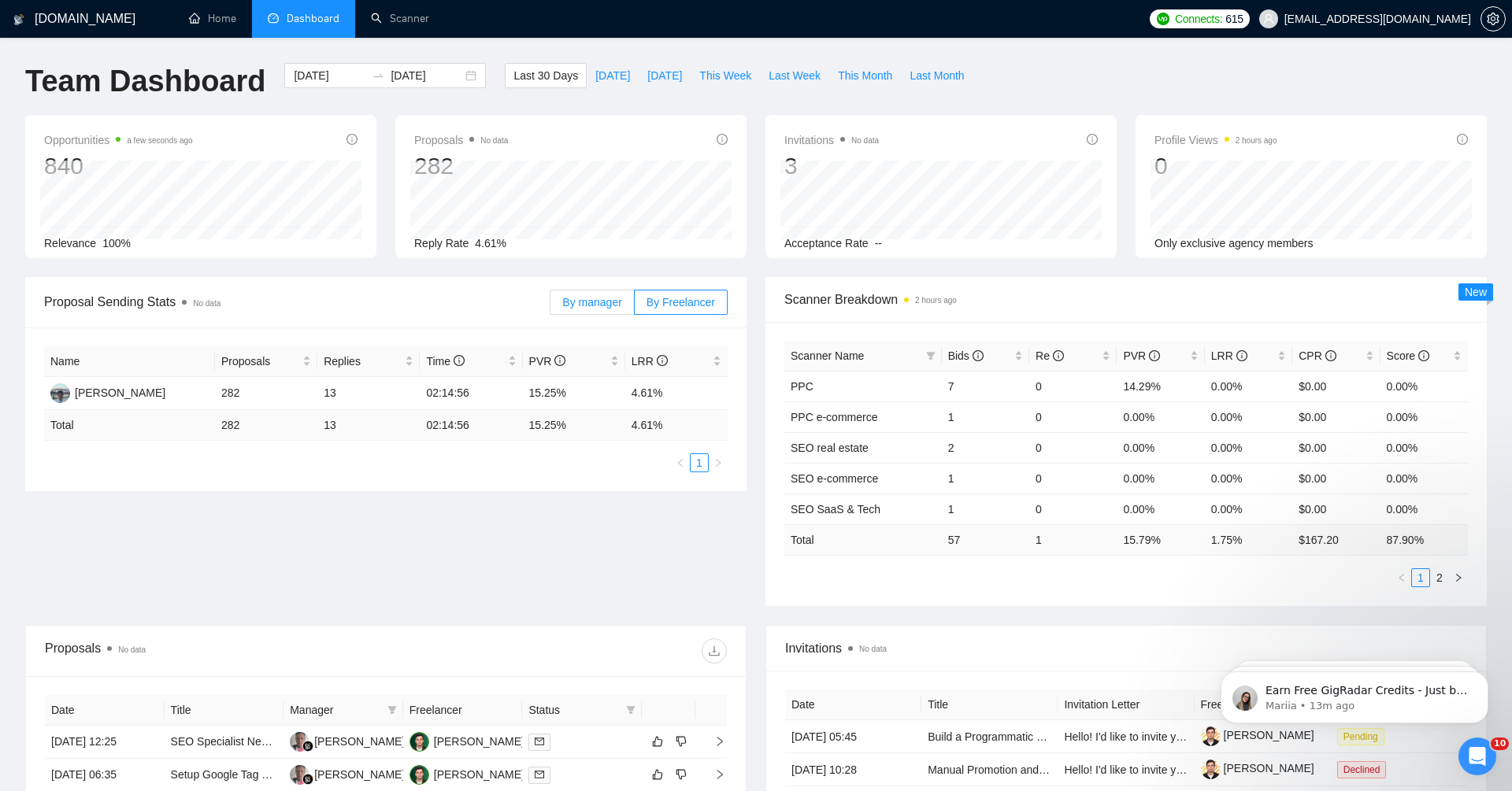
click at [586, 303] on span "By manager" at bounding box center [591, 302] width 59 height 12
click at [551, 307] on input "By manager" at bounding box center [551, 307] width 0 height 0
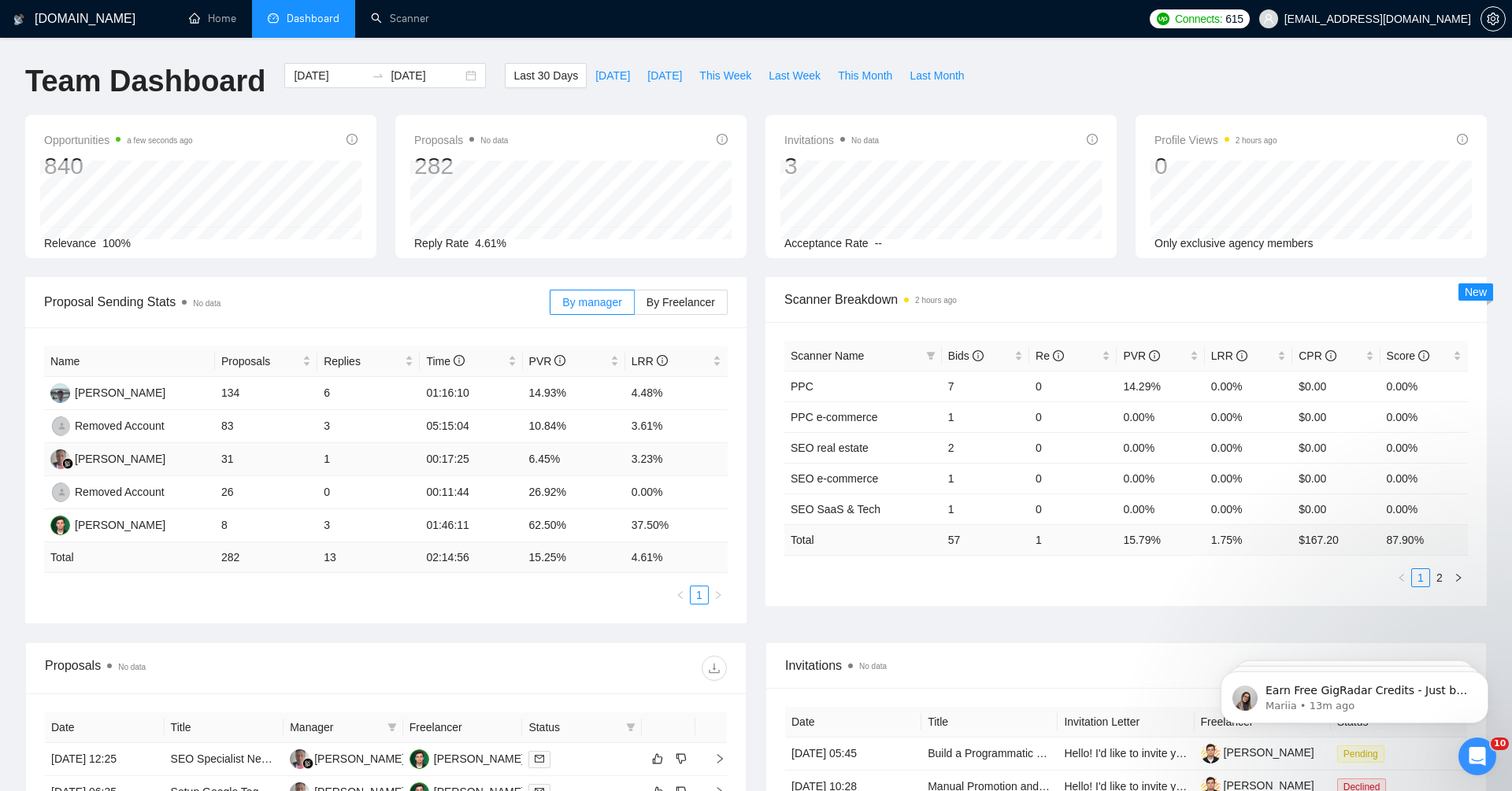
click at [544, 462] on td "6.45%" at bounding box center [574, 459] width 103 height 33
click at [391, 25] on link "Scanner" at bounding box center [400, 18] width 59 height 13
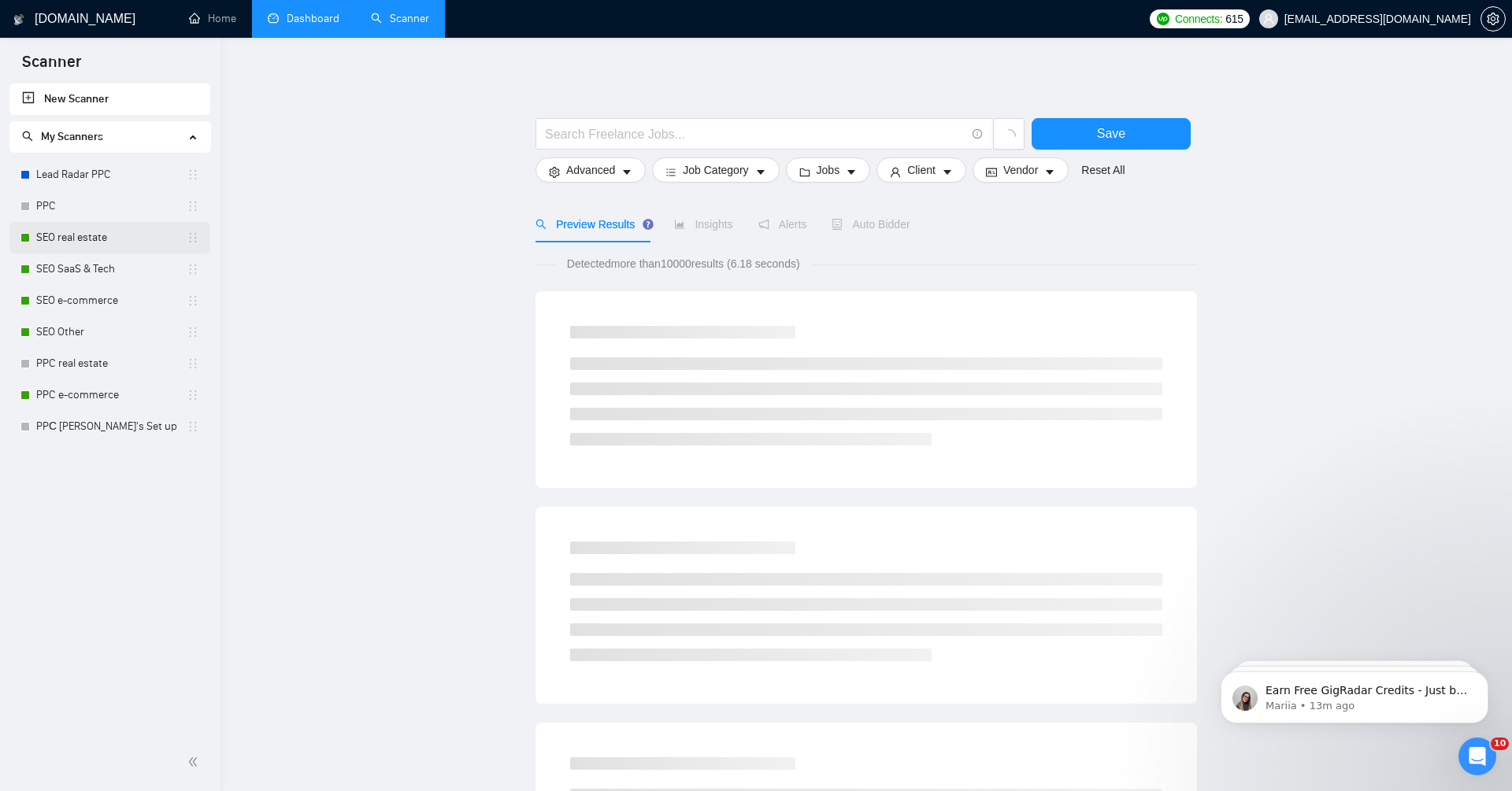
click at [137, 237] on link "SEO real estate" at bounding box center [112, 237] width 151 height 32
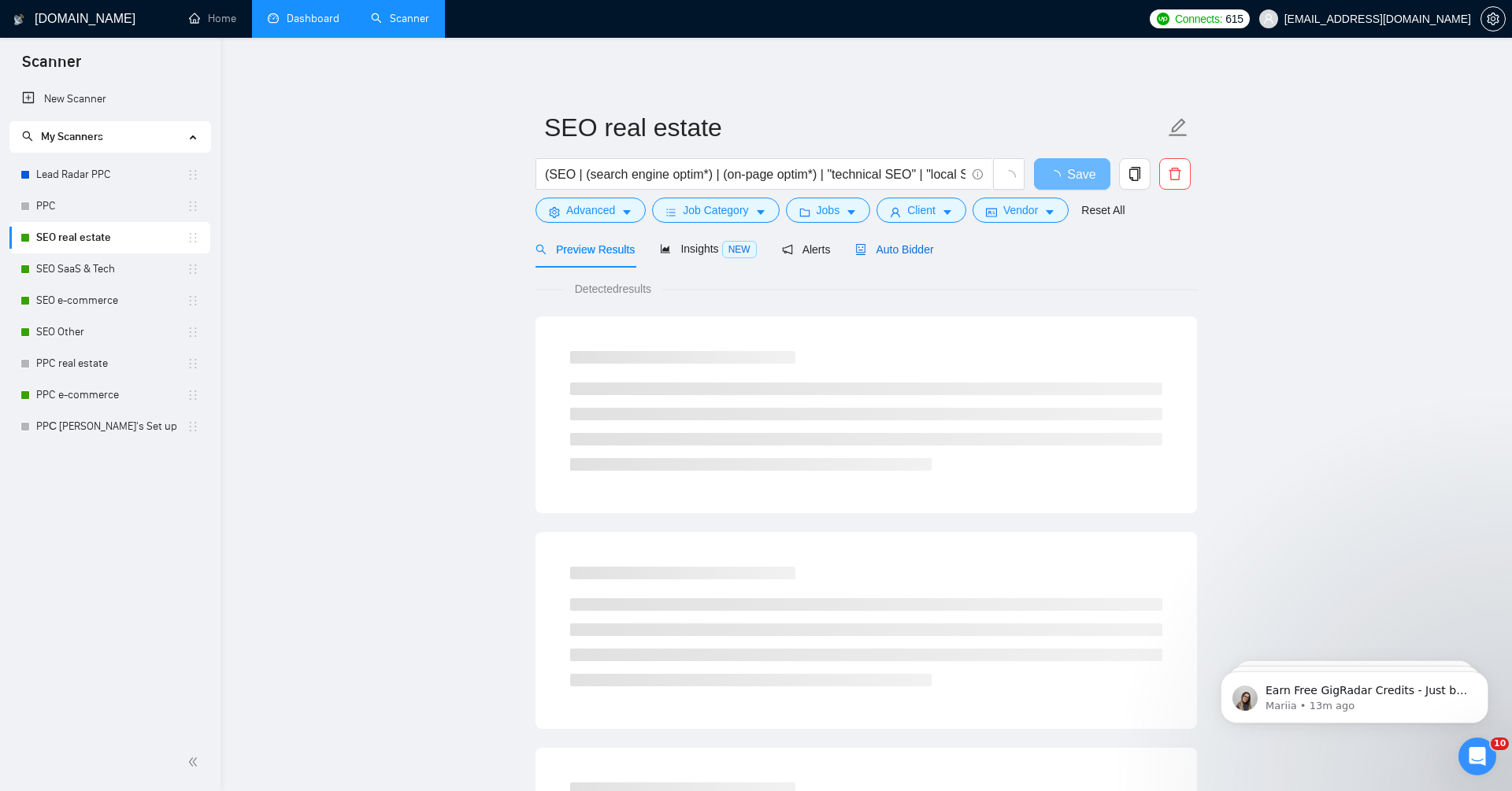
click at [925, 255] on span "Auto Bidder" at bounding box center [894, 249] width 78 height 12
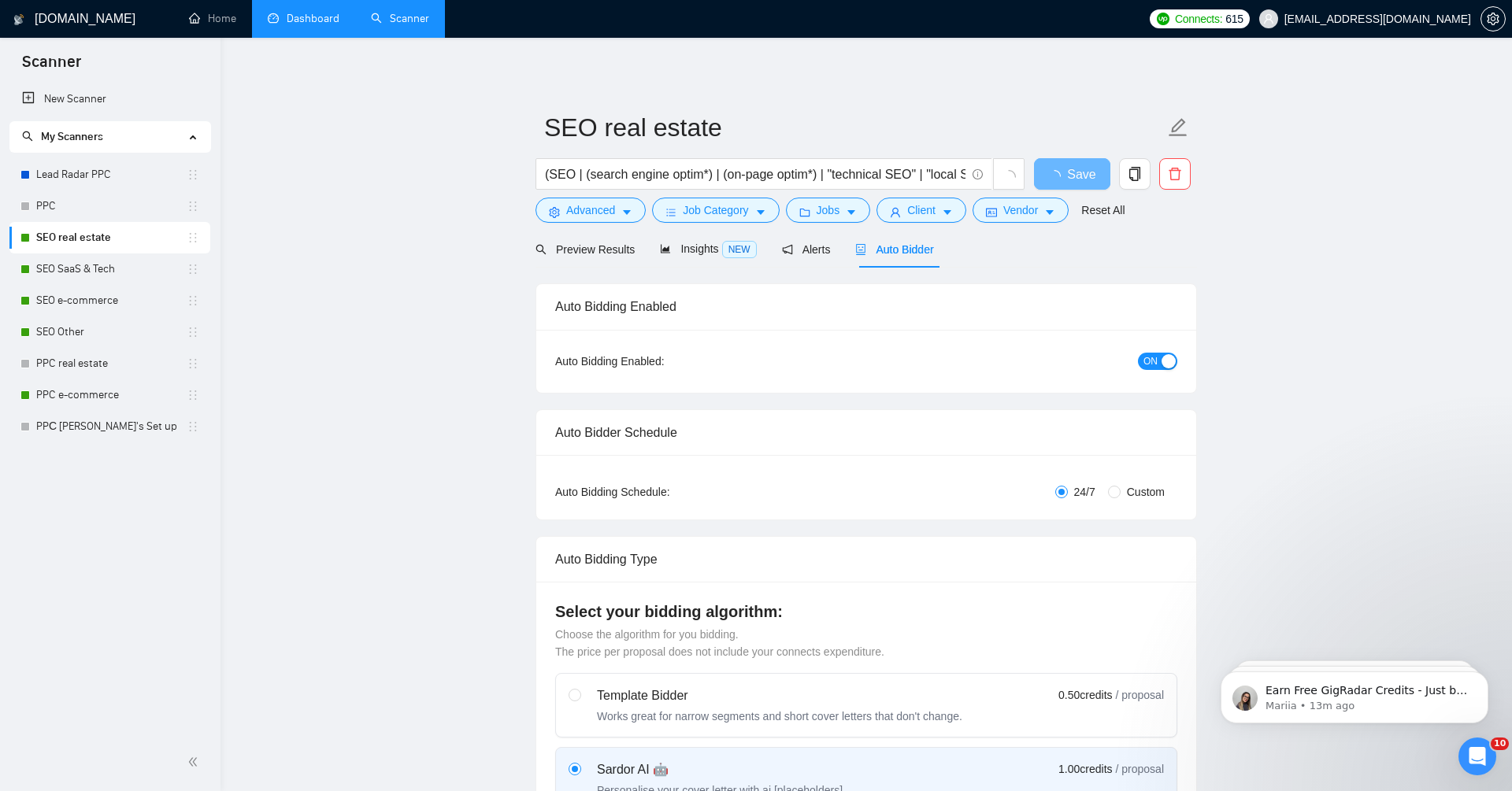
checkbox input "true"
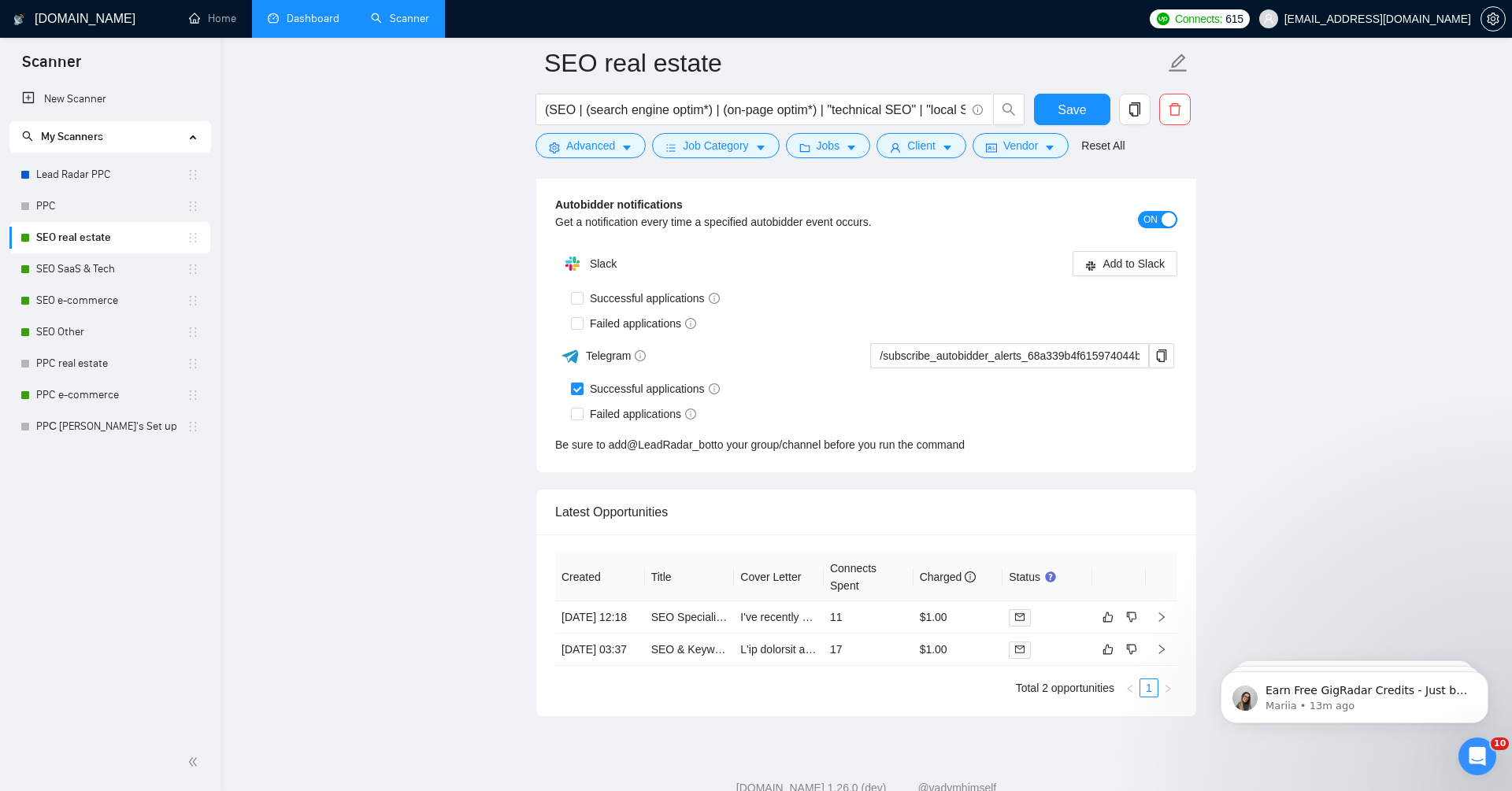
scroll to position [3874, 0]
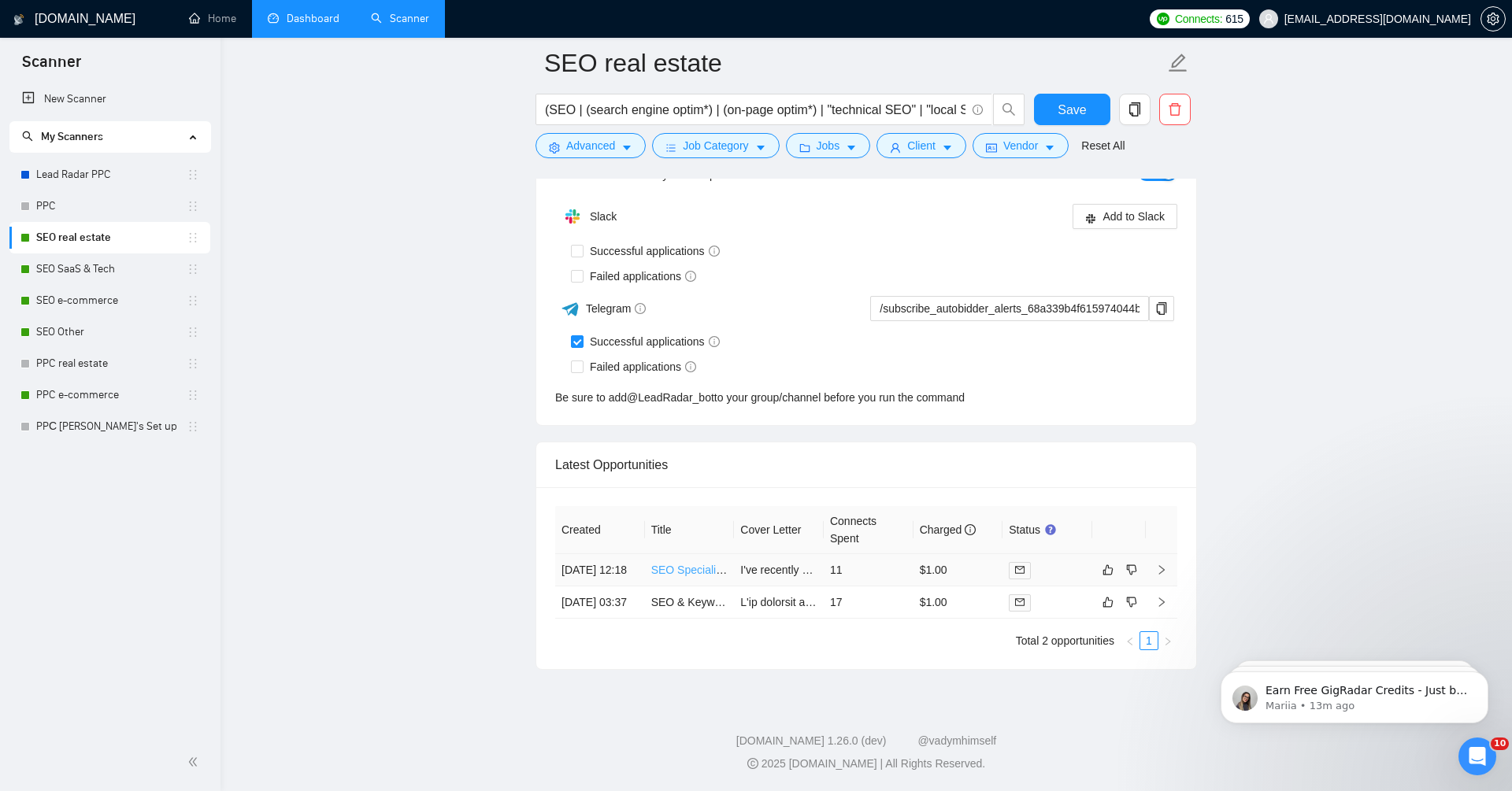
click at [684, 564] on link "SEO Specialist Needed for UK Property Website Analysis & Growth Strategy" at bounding box center [838, 570] width 373 height 12
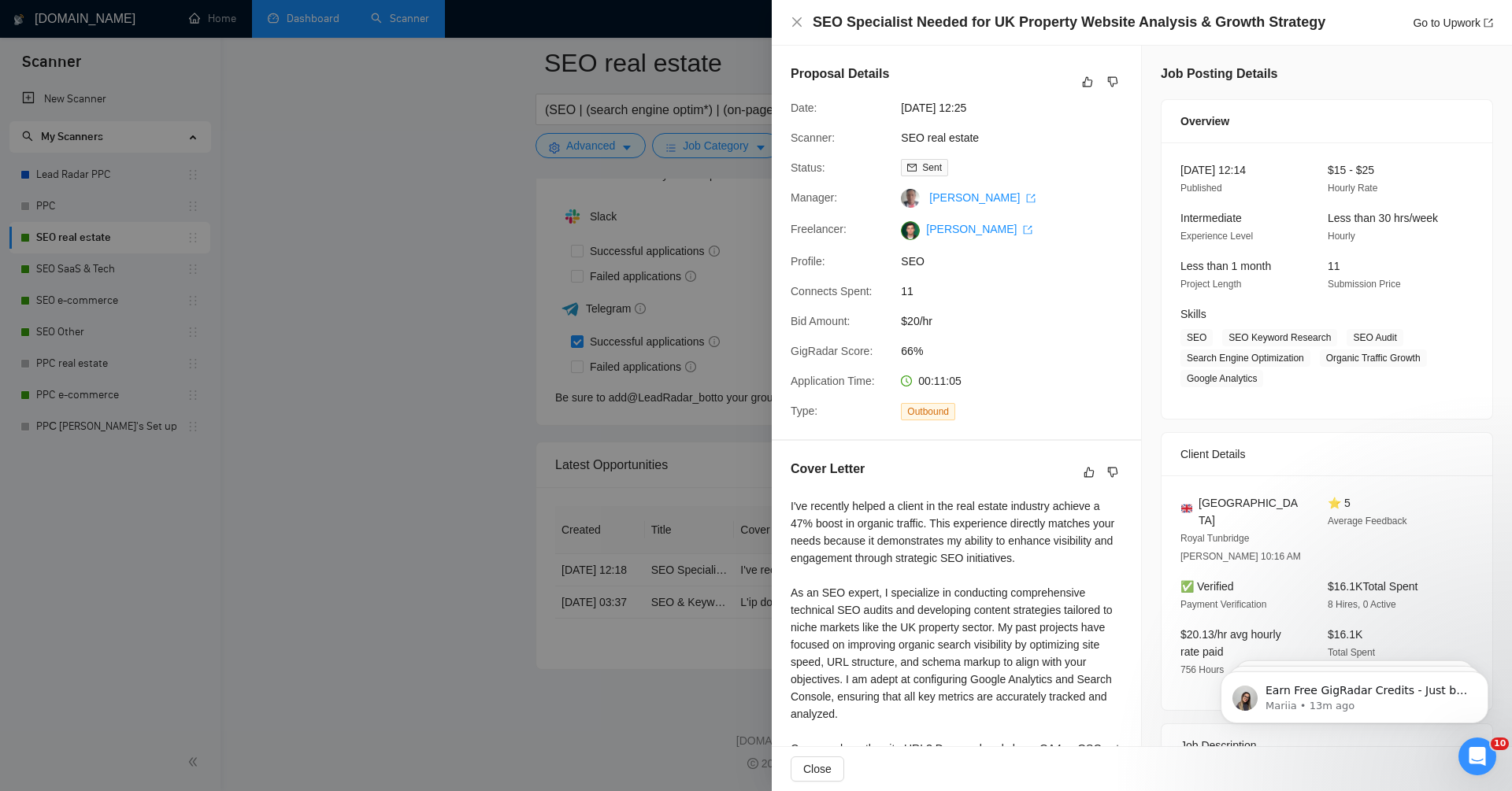
click at [687, 596] on div at bounding box center [756, 395] width 1512 height 791
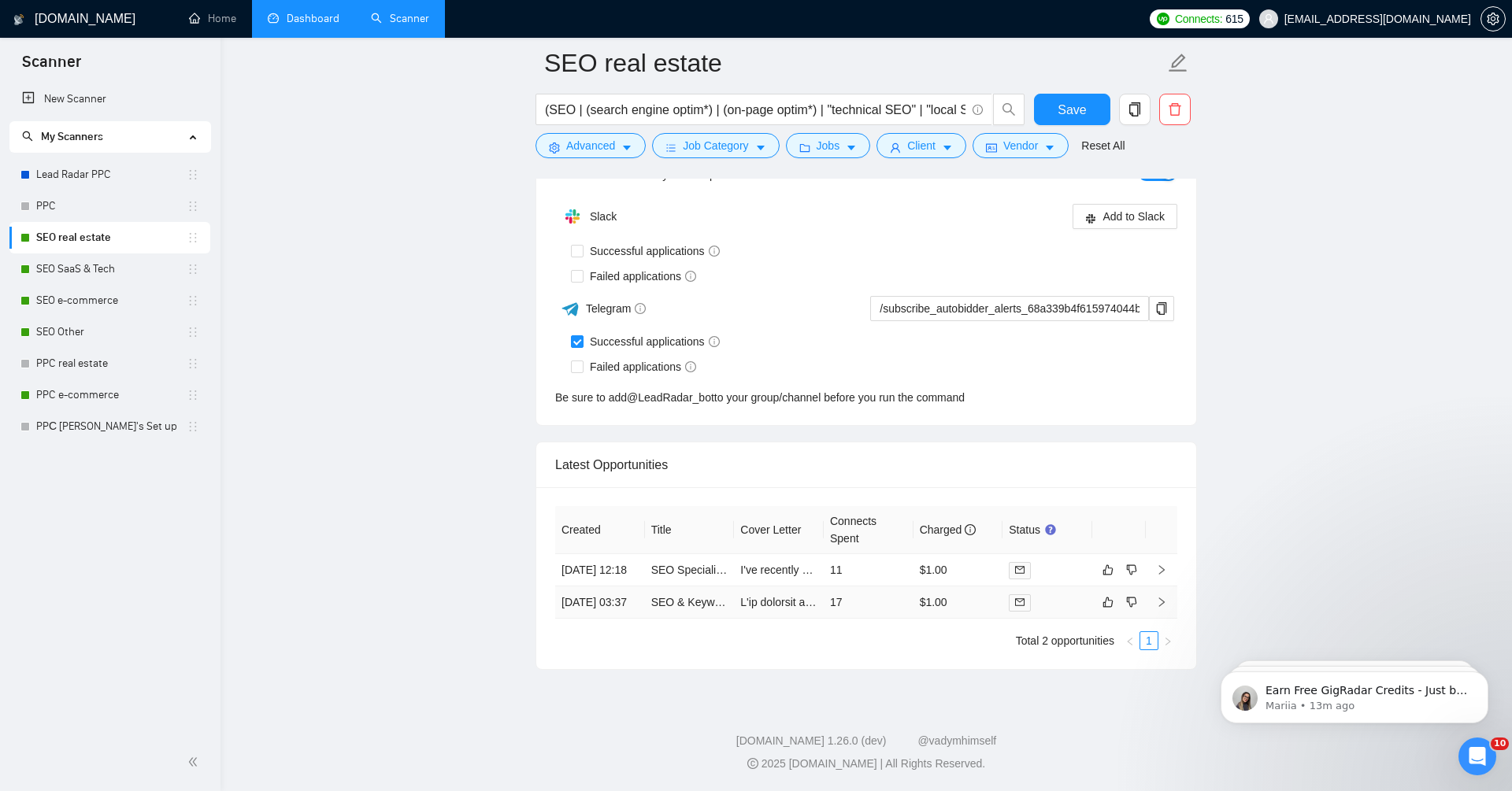
click at [679, 596] on link "SEO & Keyword Research Expert Needed for Tucson Multifamily Real Estate Domain …" at bounding box center [882, 602] width 461 height 12
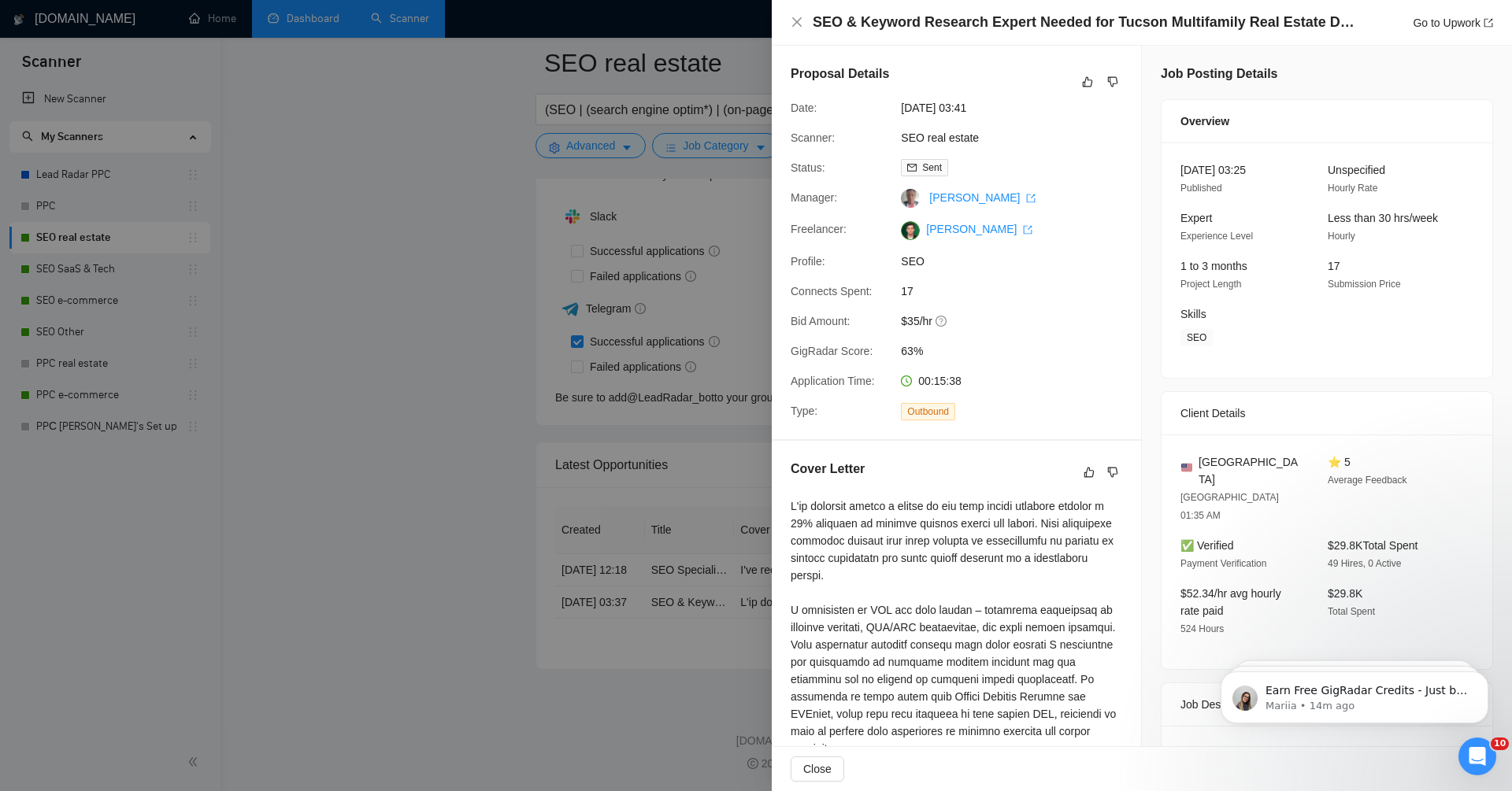
click at [303, 254] on div at bounding box center [756, 395] width 1512 height 791
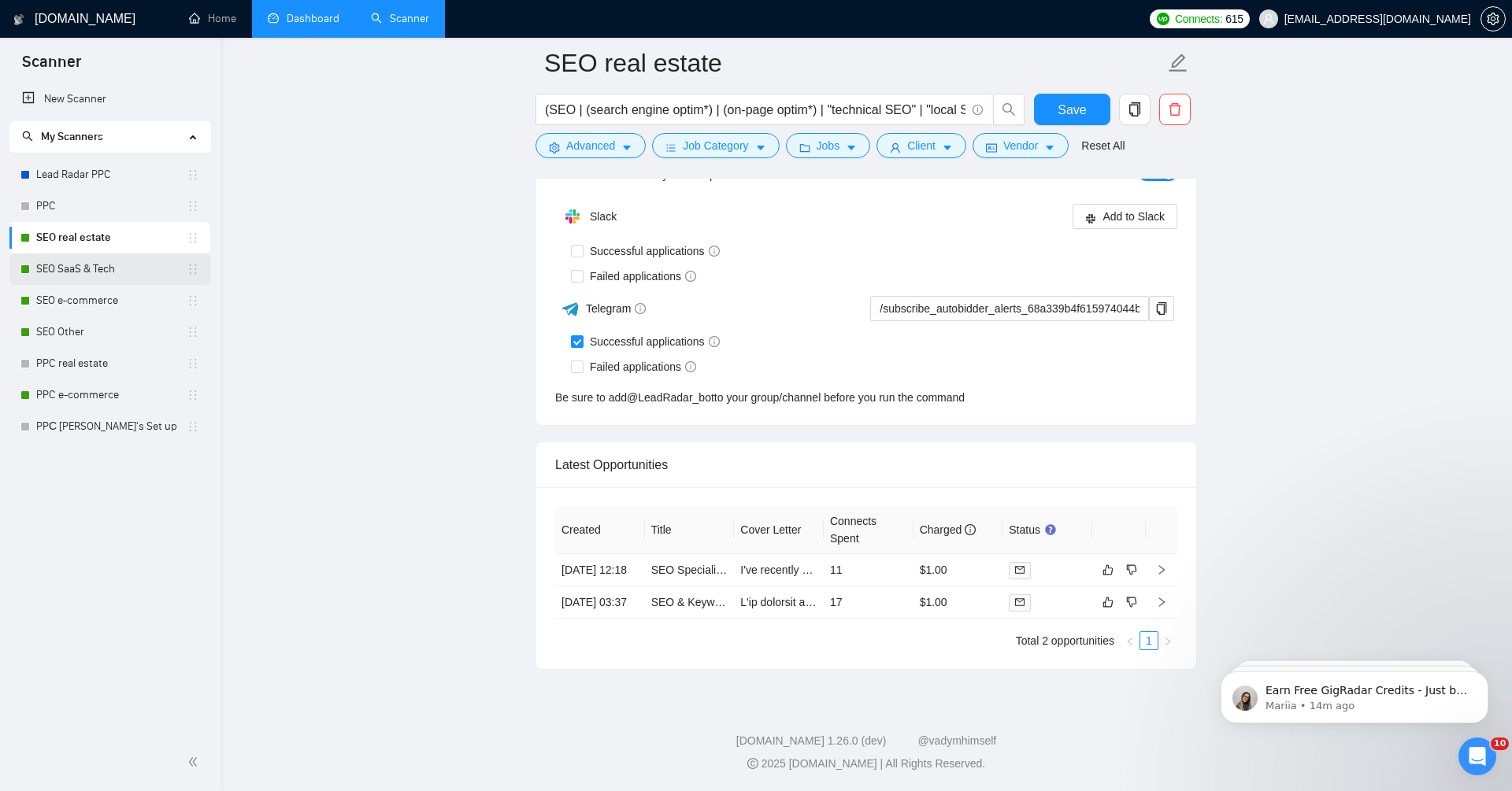
click at [98, 271] on link "SEO SaaS & Tech" at bounding box center [112, 269] width 151 height 32
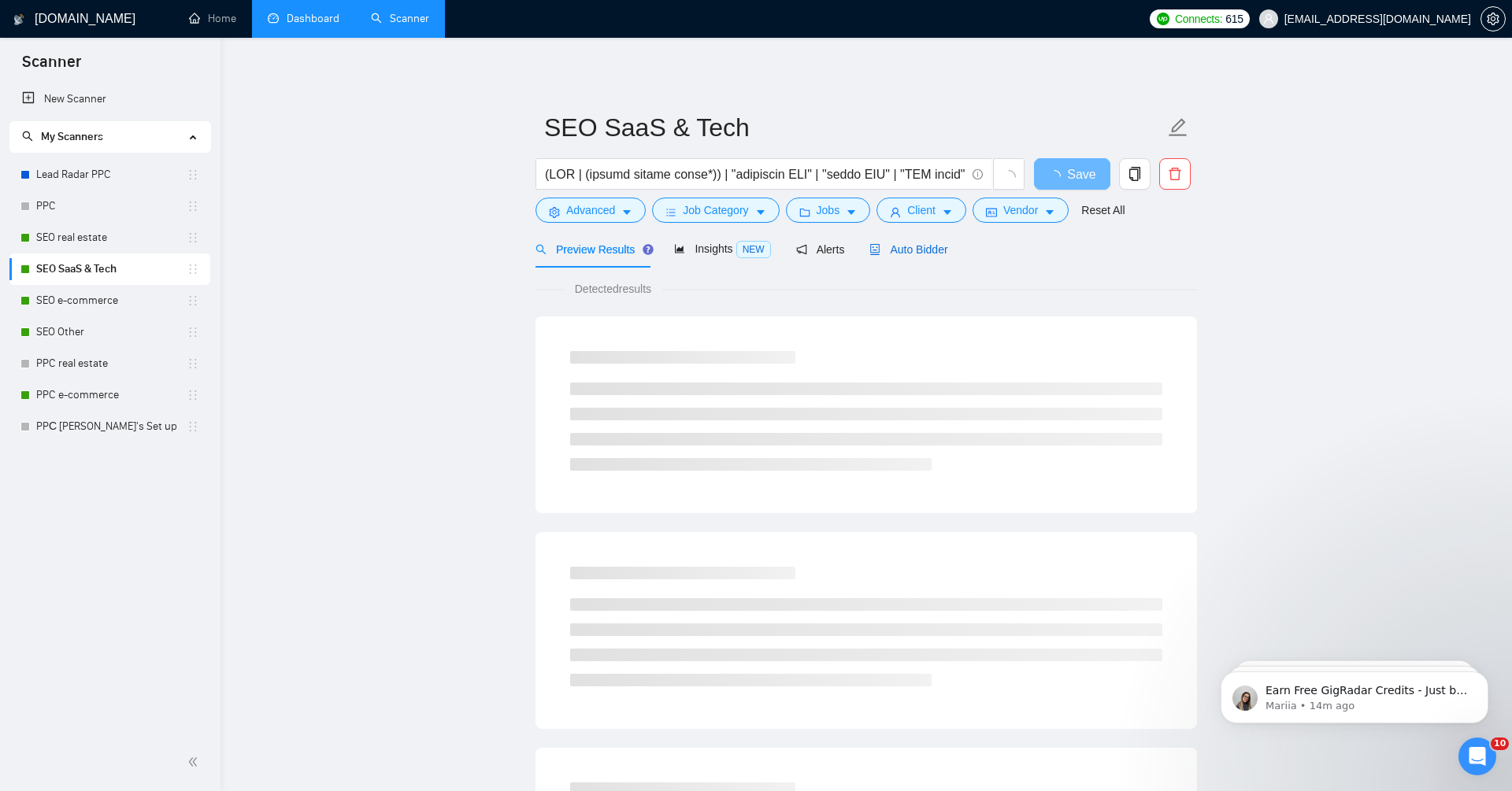
click at [923, 256] on div "Auto Bidder" at bounding box center [908, 250] width 78 height 17
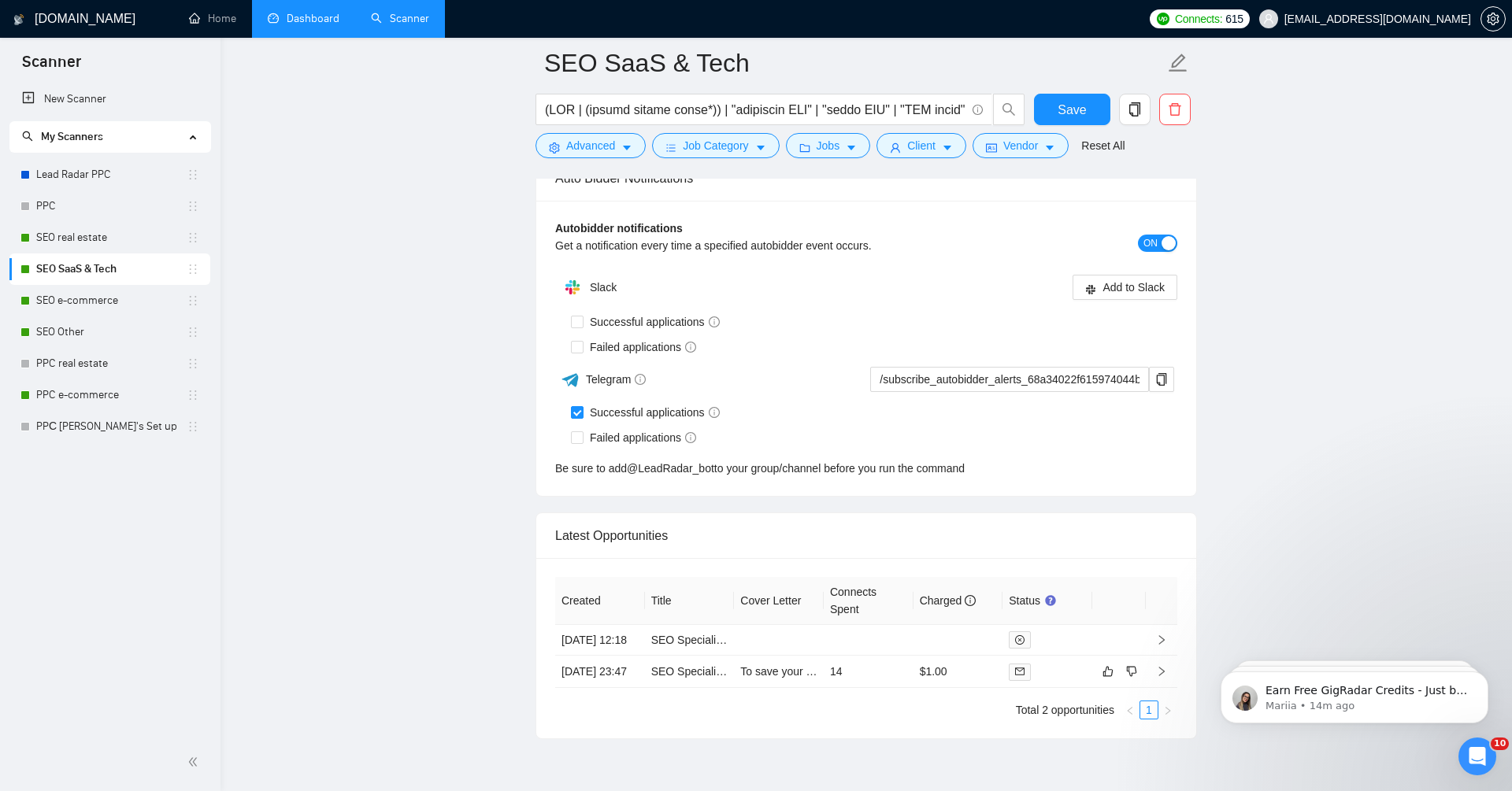
scroll to position [3790, 0]
click at [695, 675] on link "SEO Specialist Needed for B2B SaaS Strategy Execution" at bounding box center [792, 668] width 281 height 12
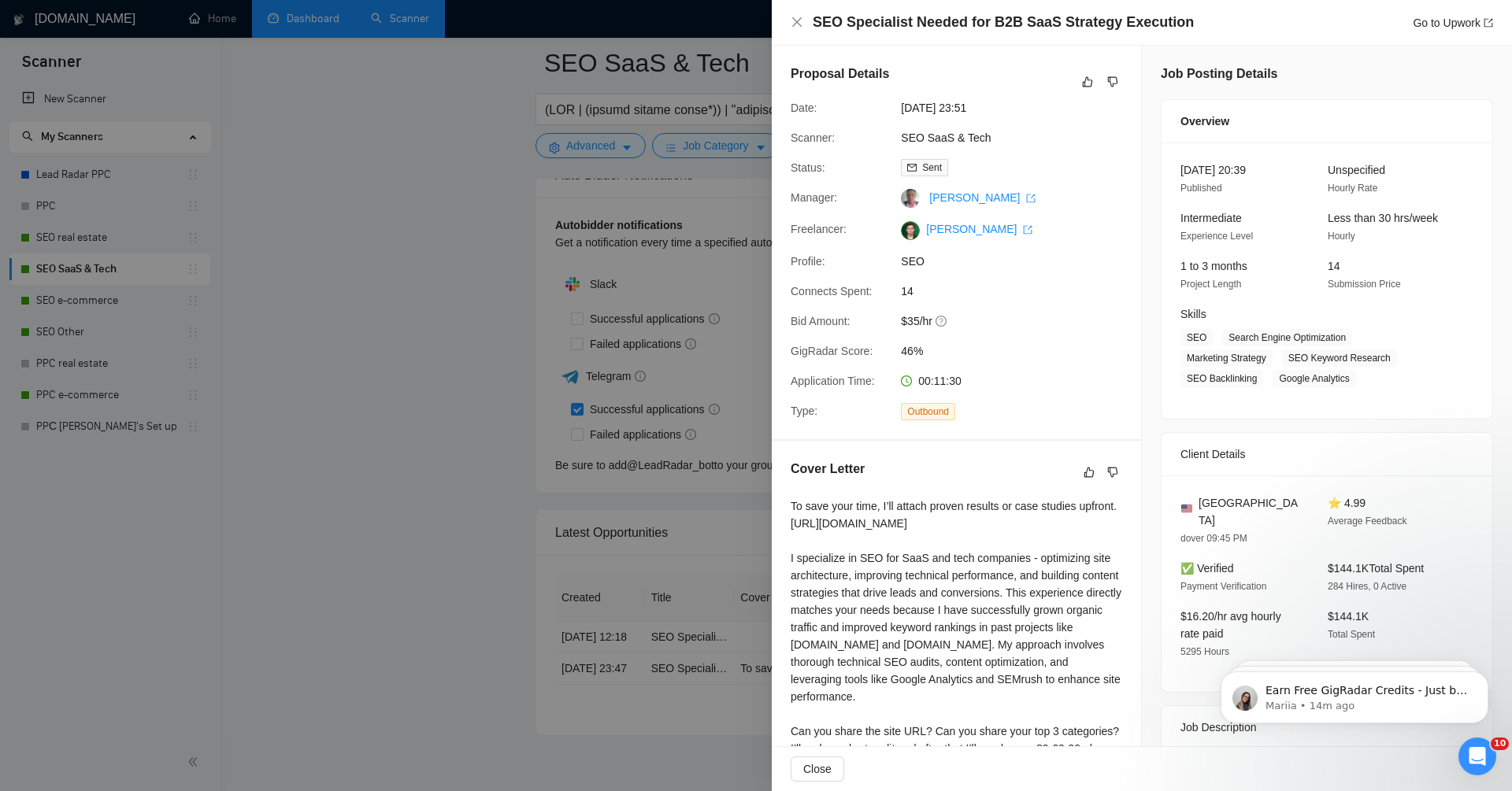
click at [118, 296] on div at bounding box center [756, 395] width 1512 height 791
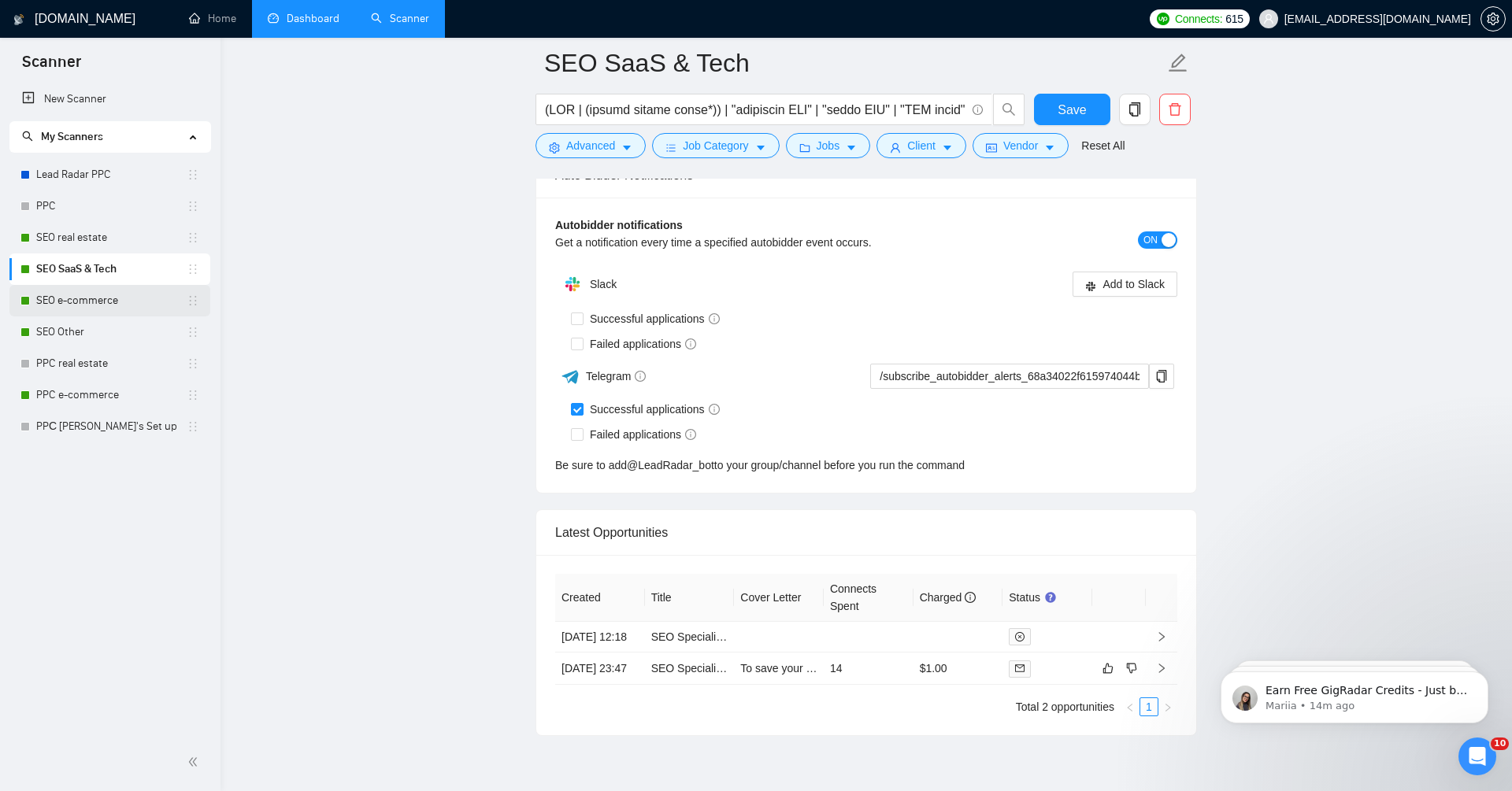
click at [112, 307] on link "SEO e-commerce" at bounding box center [112, 301] width 151 height 32
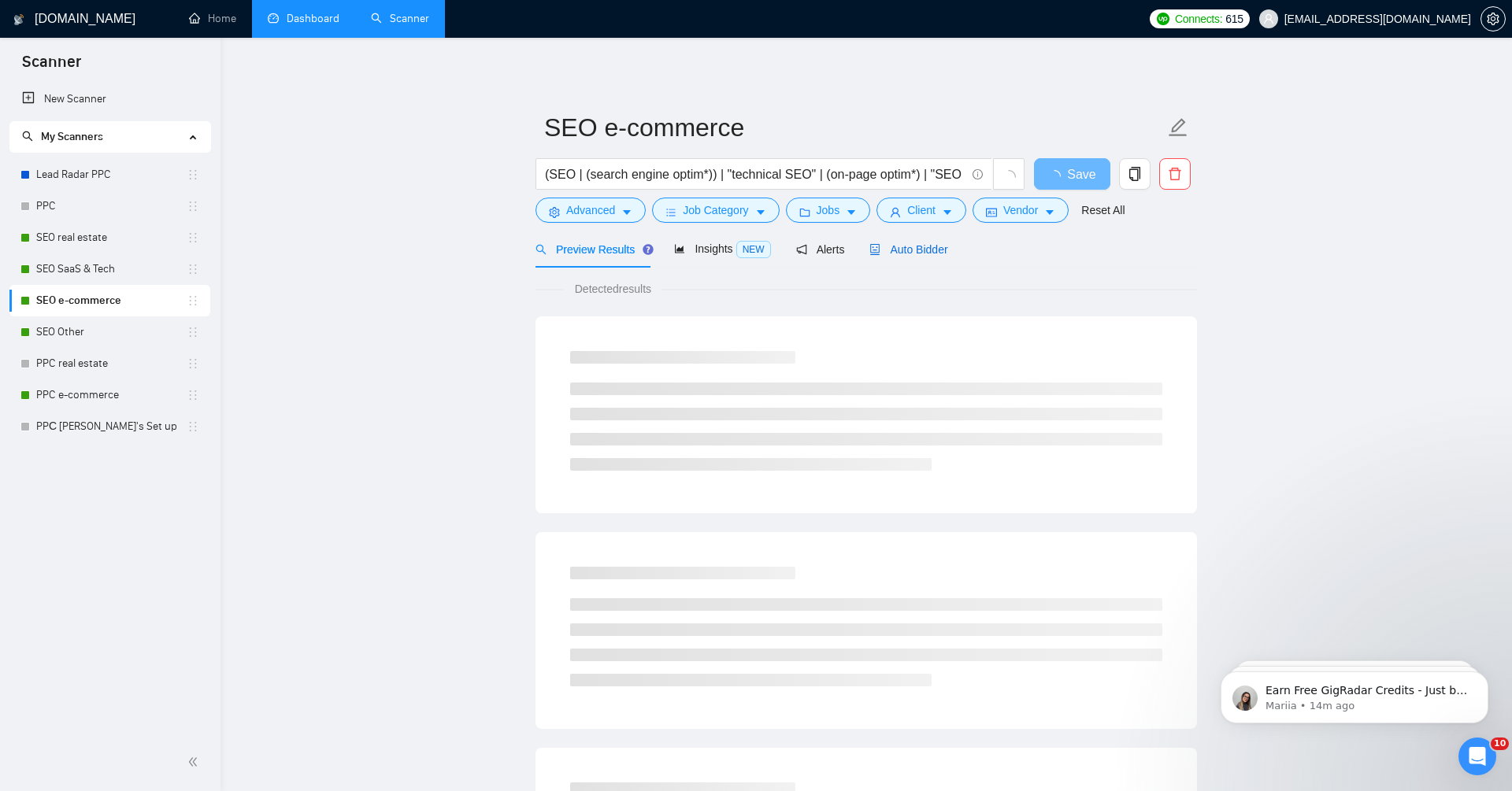
click at [935, 252] on span "Auto Bidder" at bounding box center [908, 249] width 78 height 12
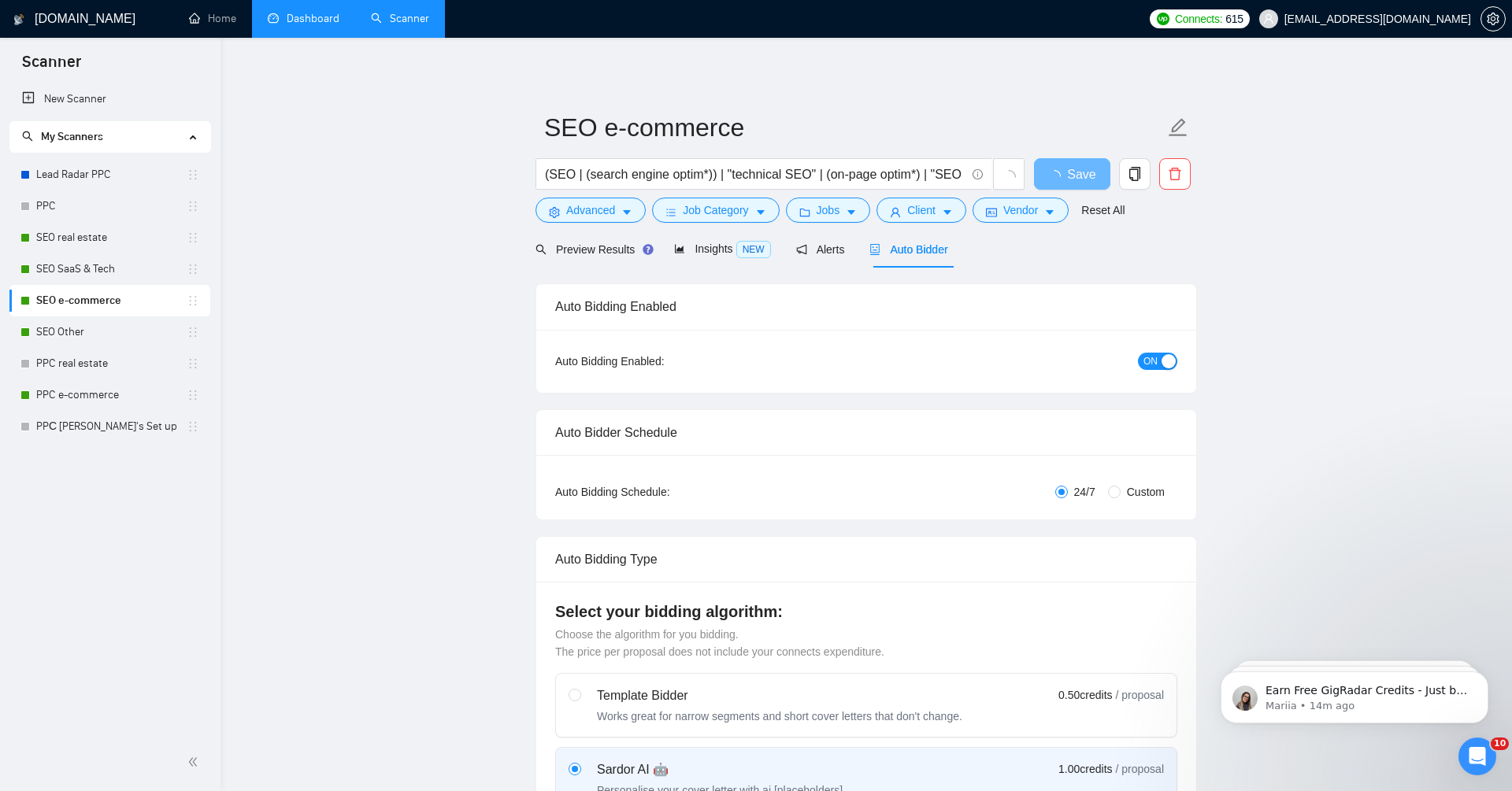
checkbox input "true"
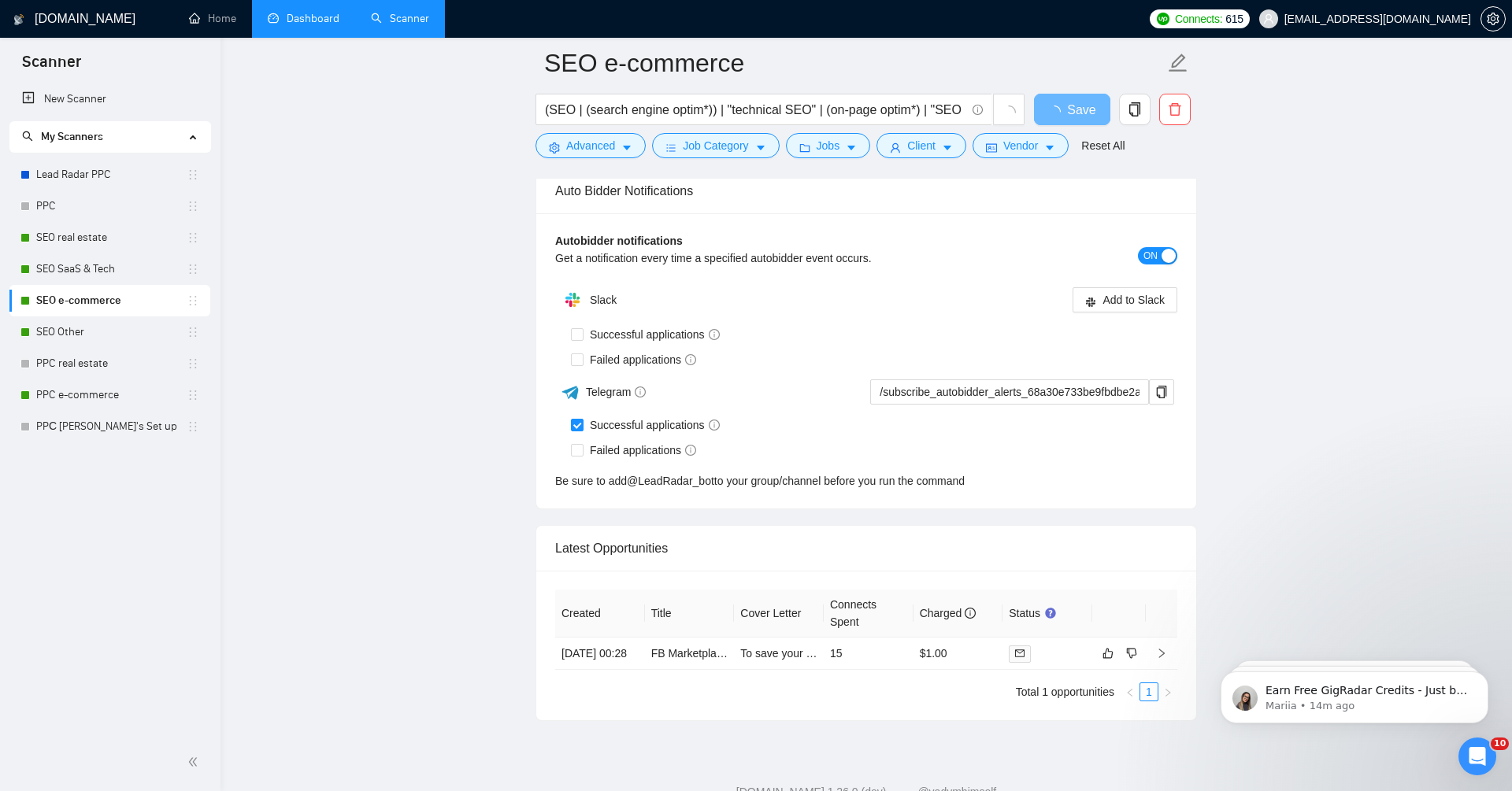
scroll to position [3630, 0]
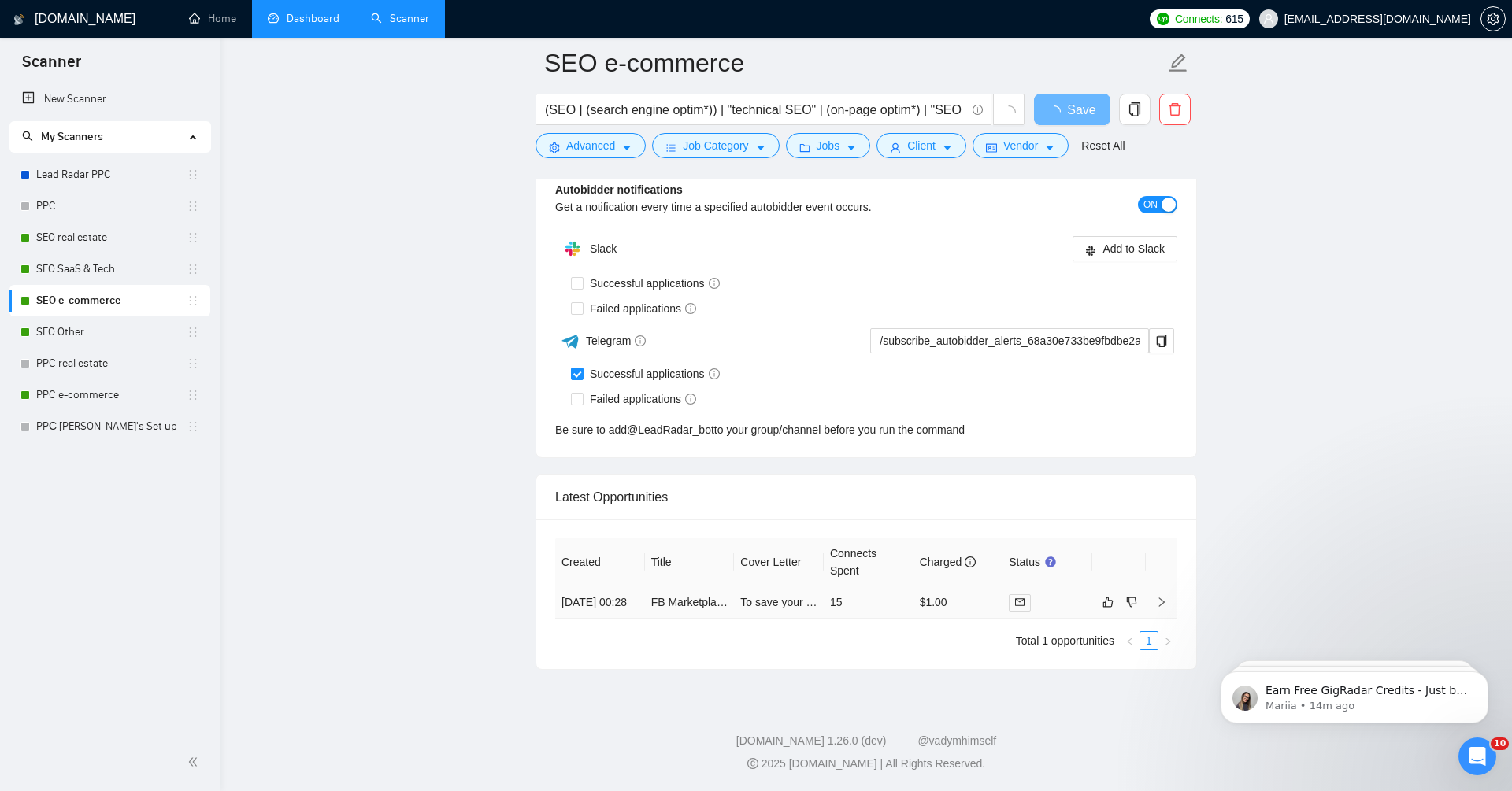
click at [706, 438] on div "Slack Add to Slack Successful applications Failed applications Telegram /subscr…" at bounding box center [866, 336] width 622 height 206
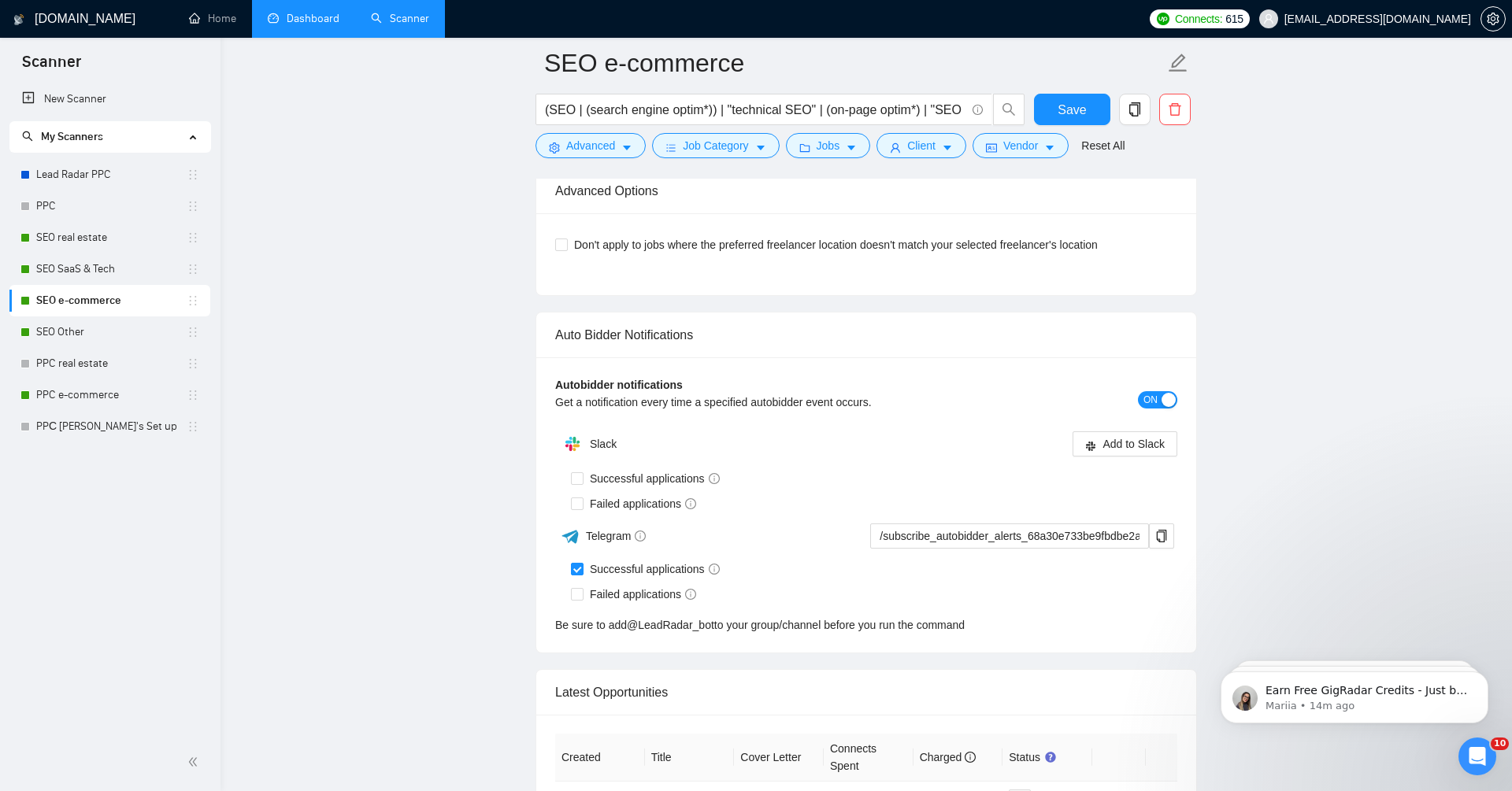
scroll to position [3826, 0]
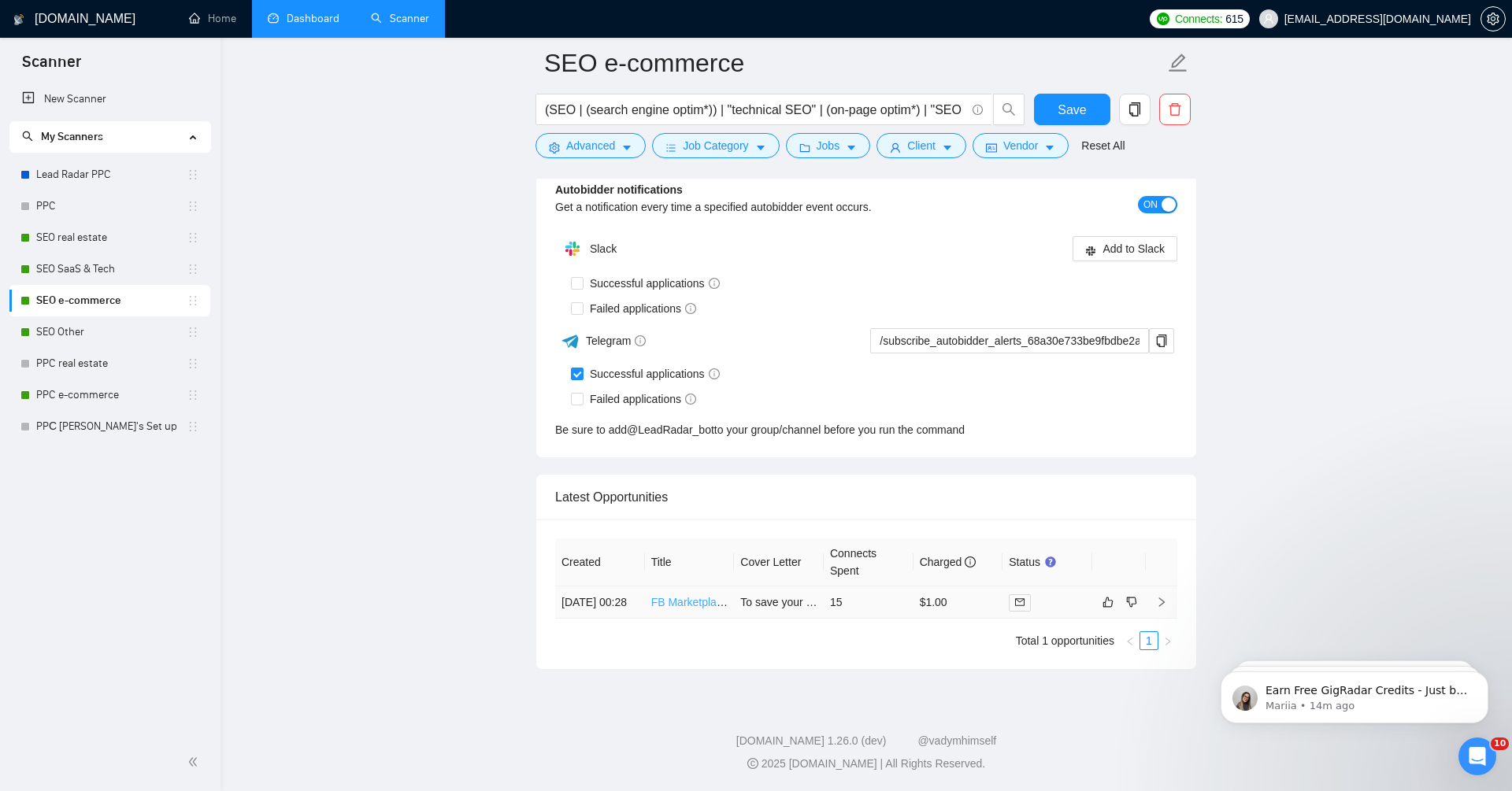
click at [683, 596] on link "FB Marketplace Listings Optimization Expert Needed" at bounding box center [781, 602] width 259 height 12
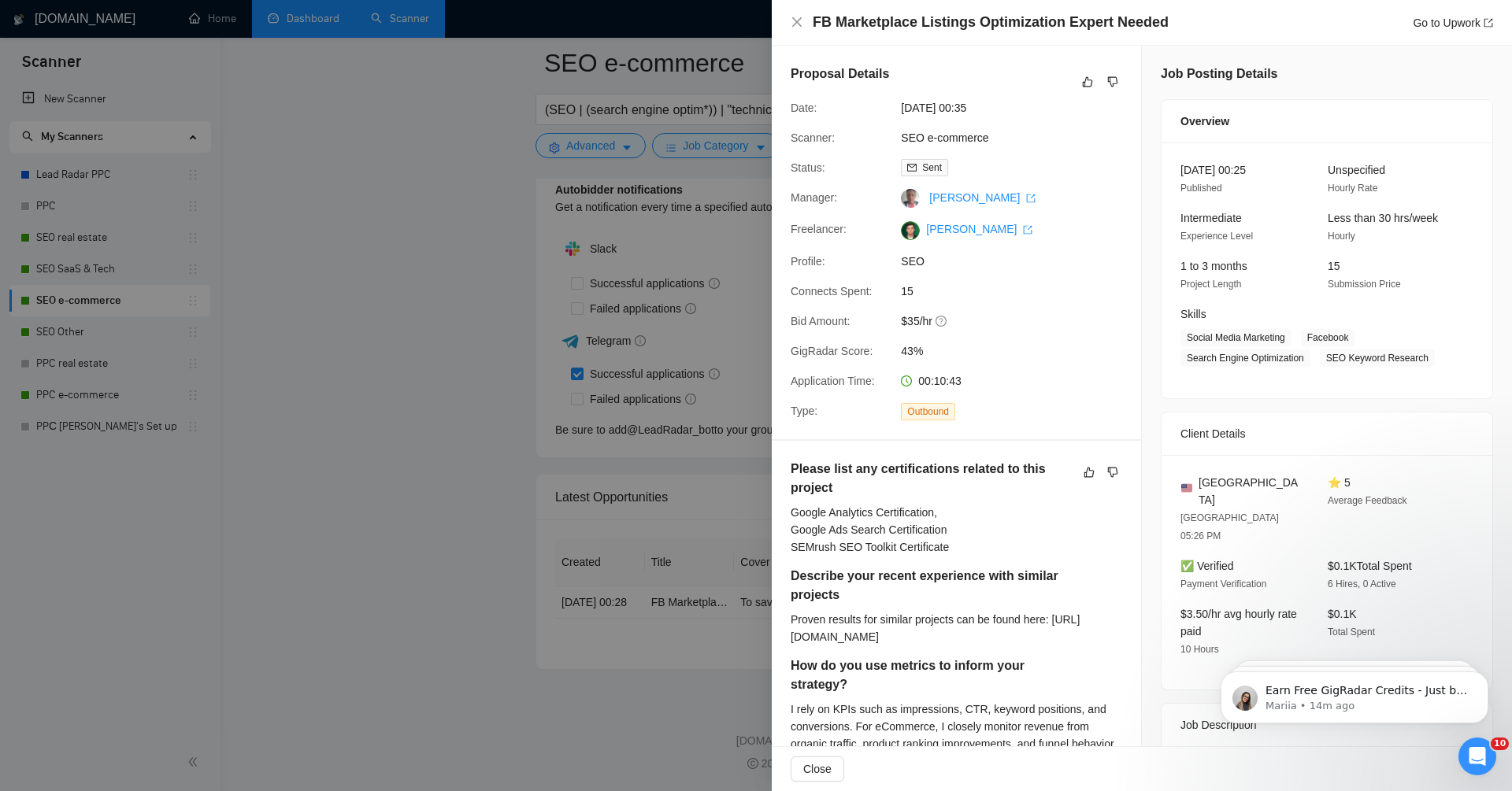
click at [491, 569] on div at bounding box center [756, 395] width 1512 height 791
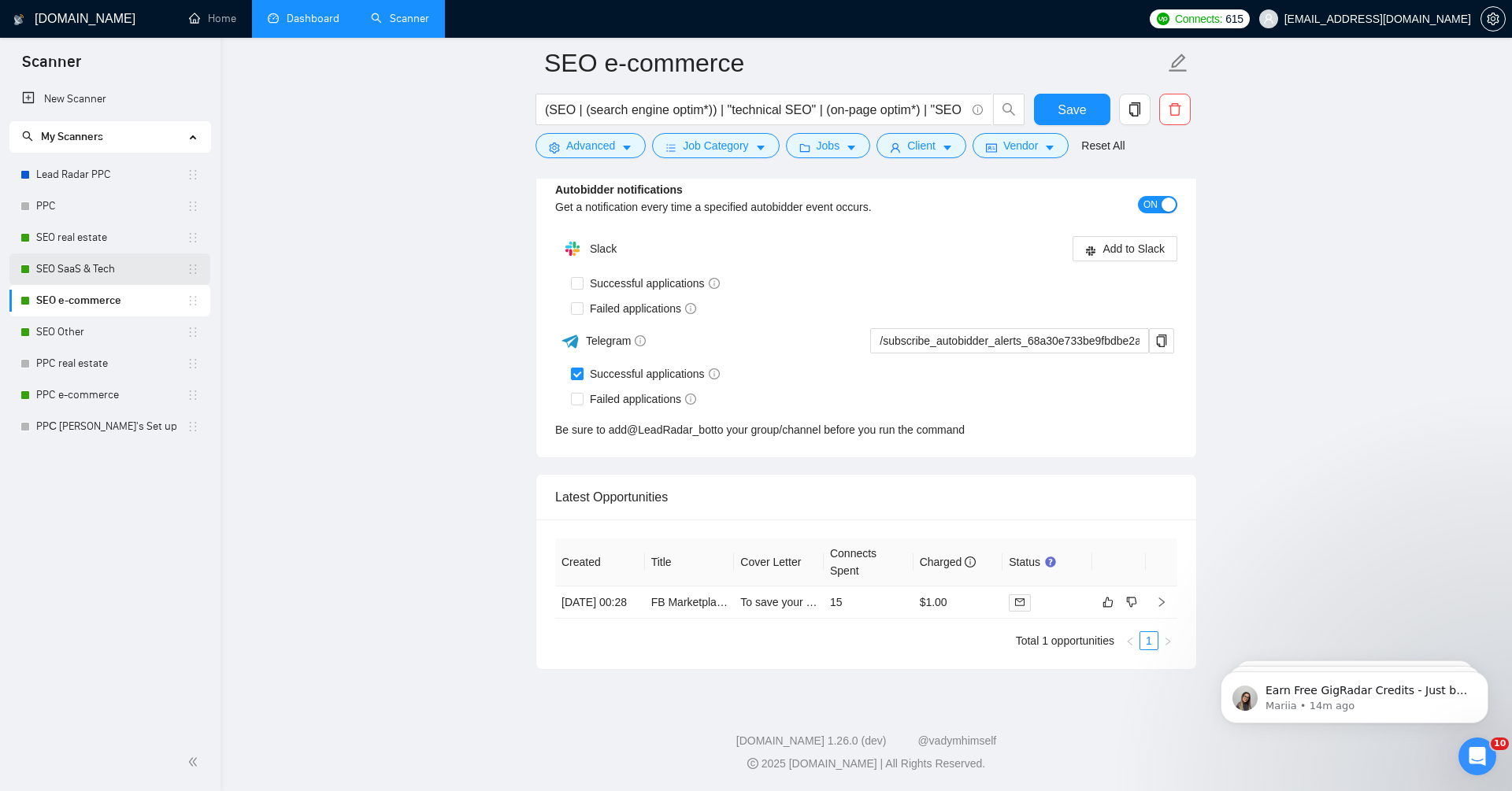
click at [137, 268] on link "SEO SaaS & Tech" at bounding box center [112, 269] width 151 height 32
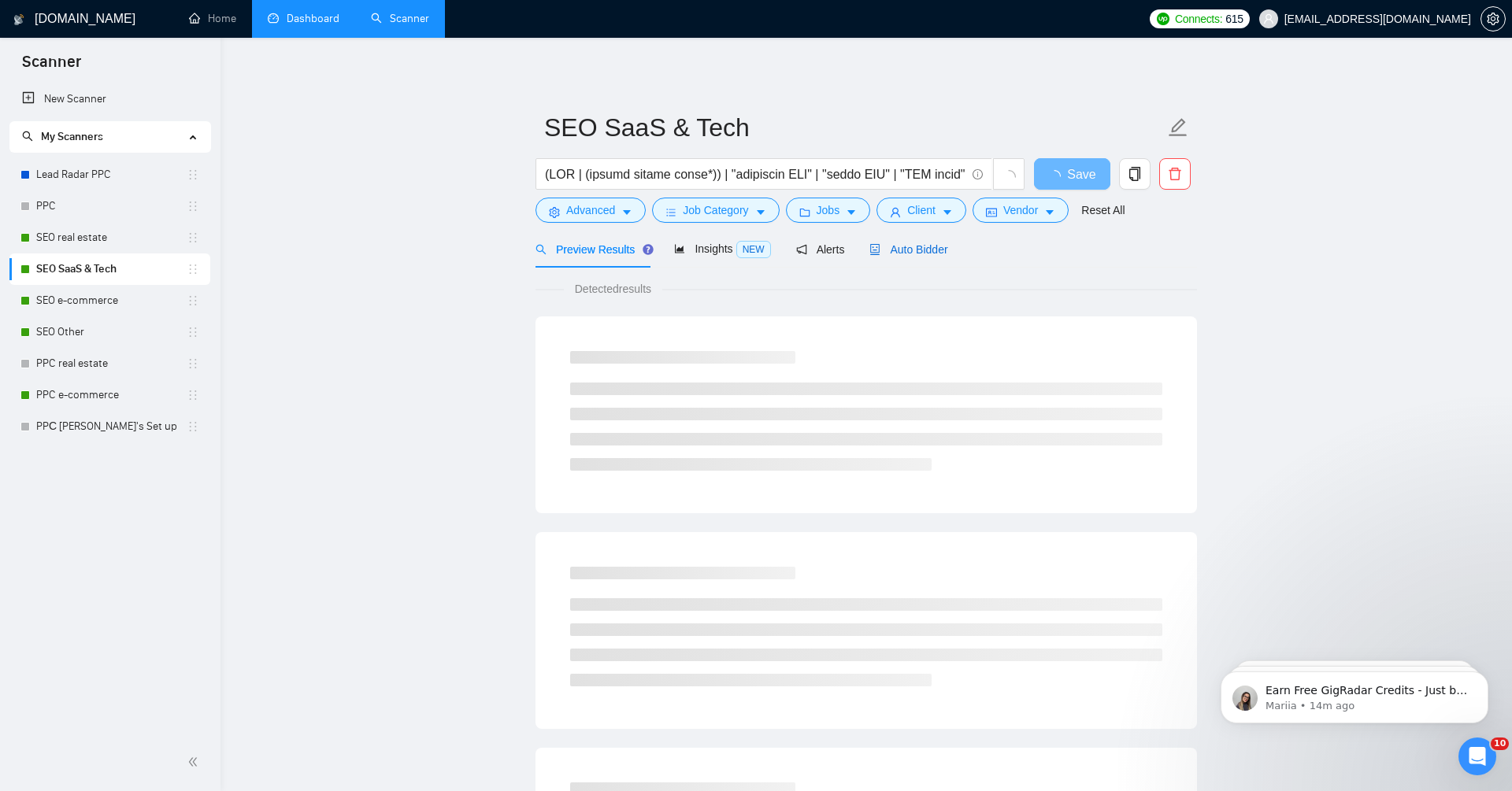
click at [929, 256] on div "Auto Bidder" at bounding box center [908, 250] width 78 height 17
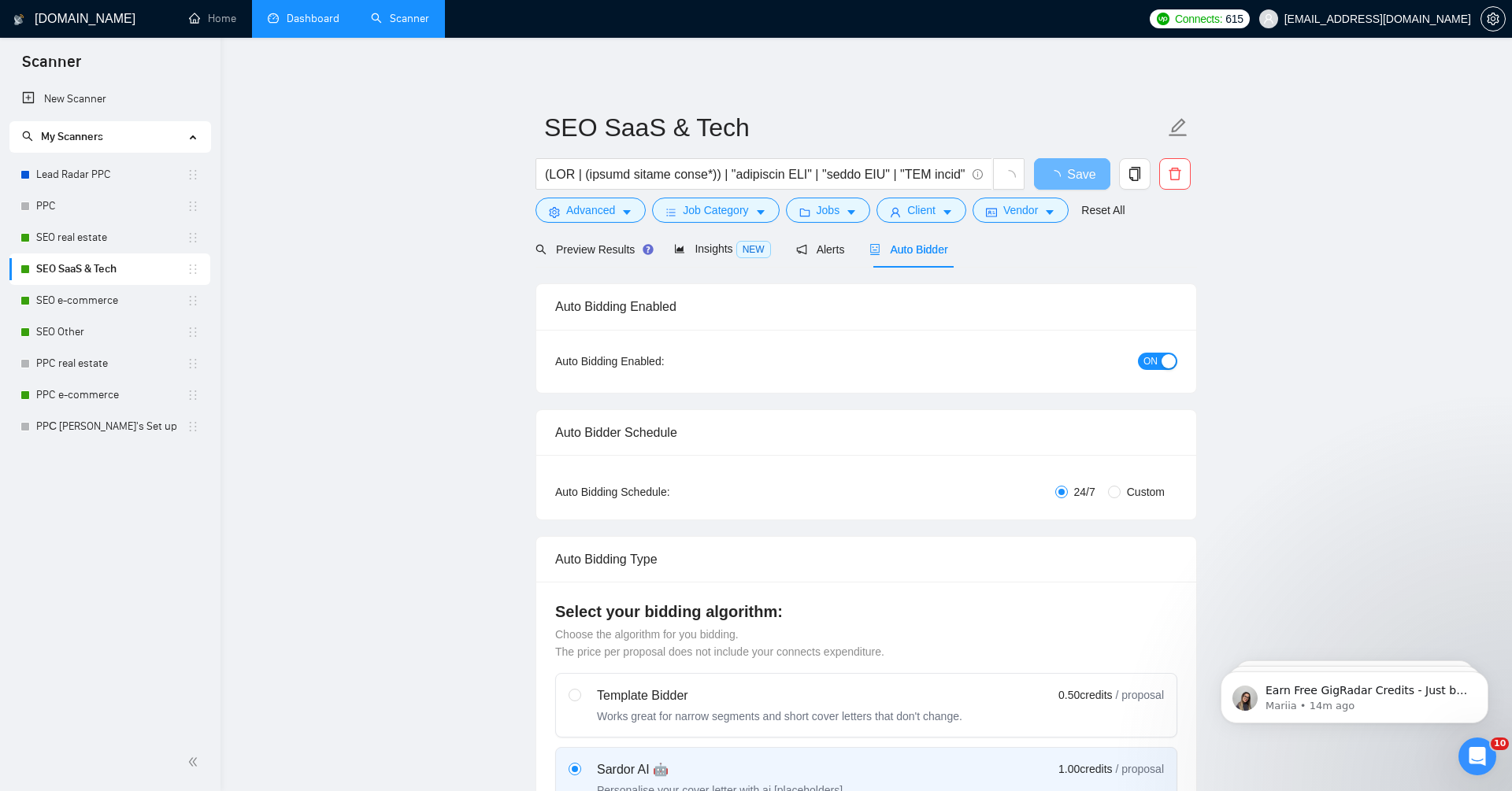
checkbox input "true"
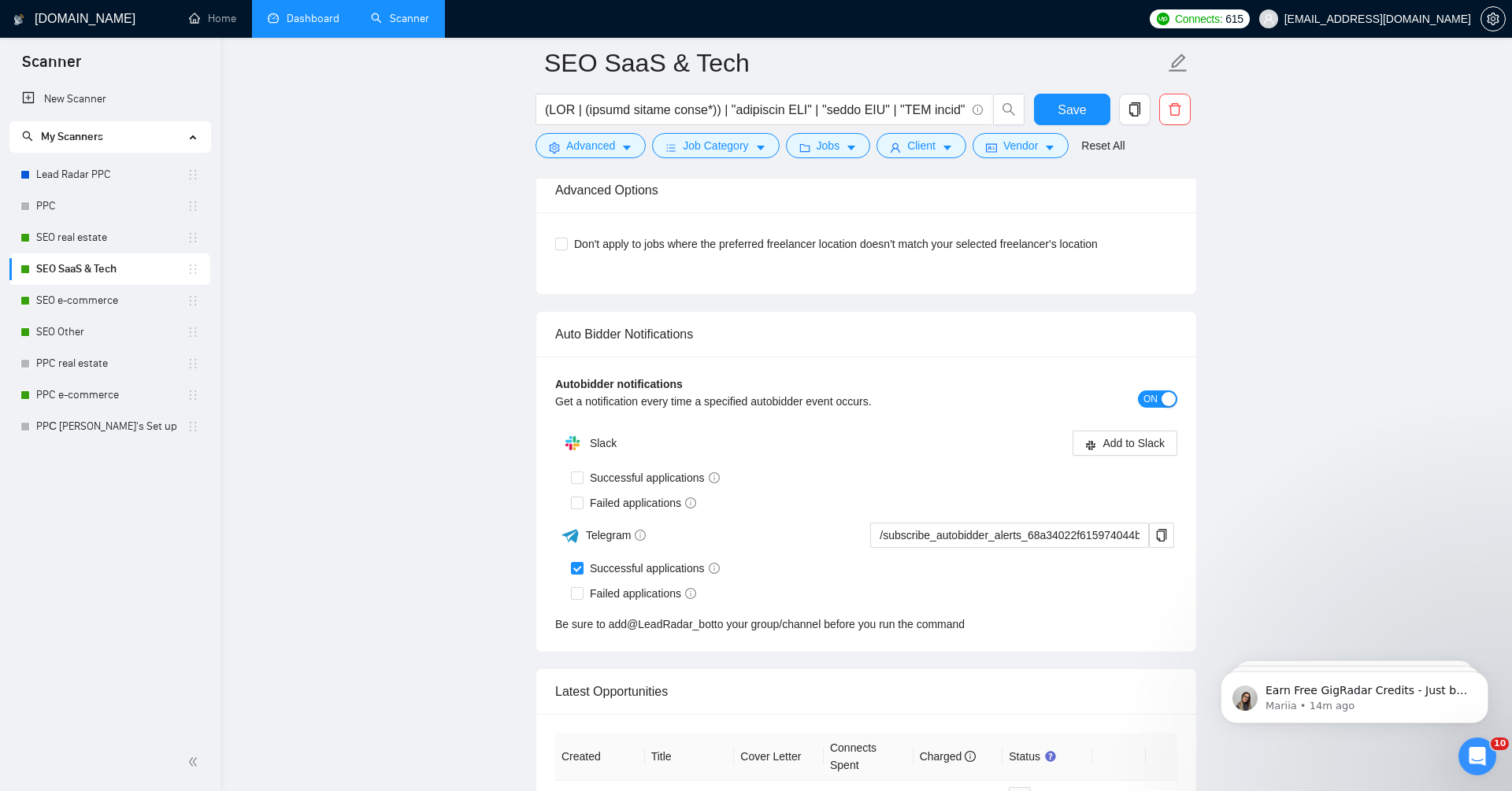
scroll to position [3874, 0]
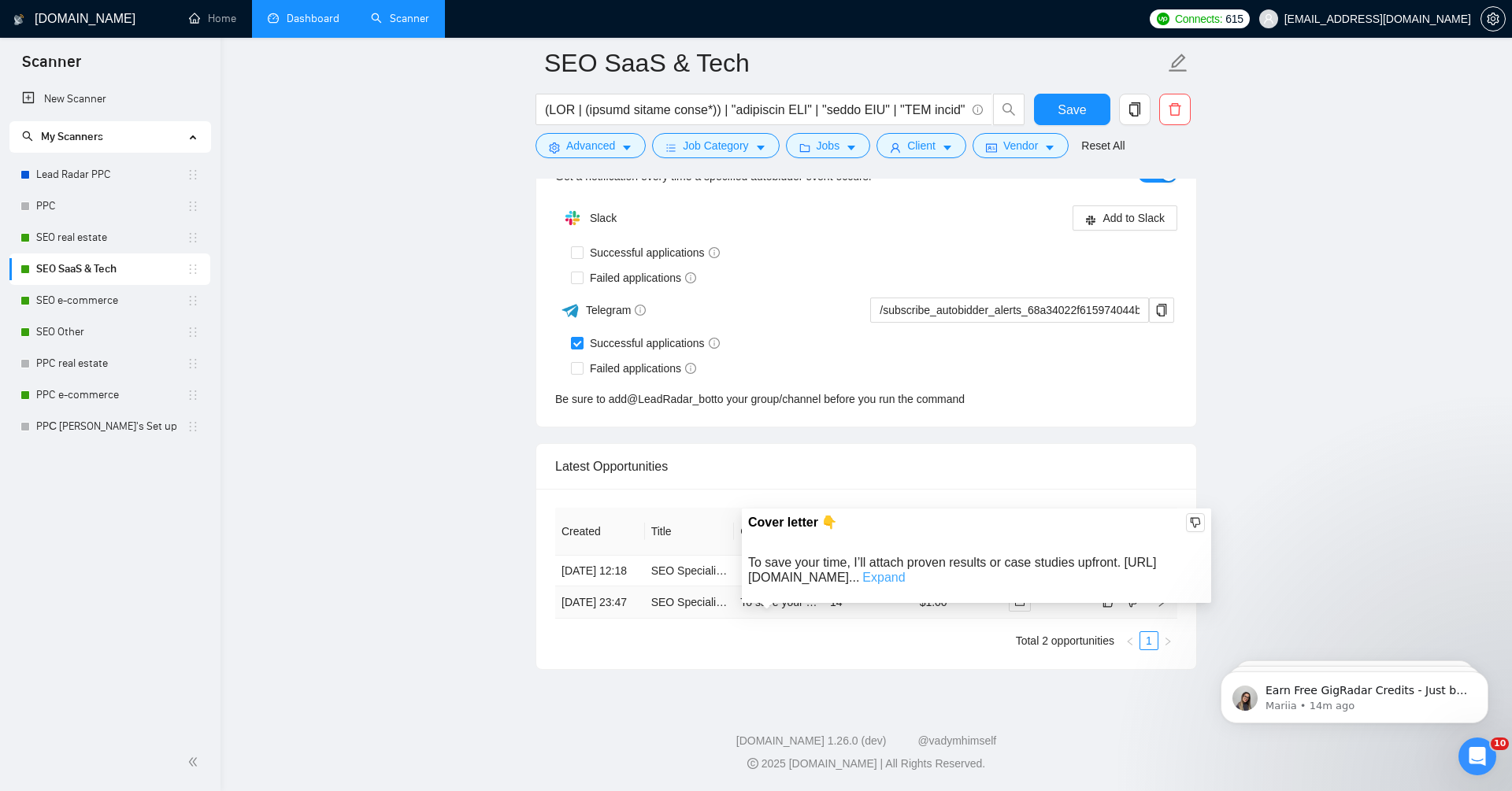
click at [905, 571] on link "Expand" at bounding box center [883, 578] width 42 height 13
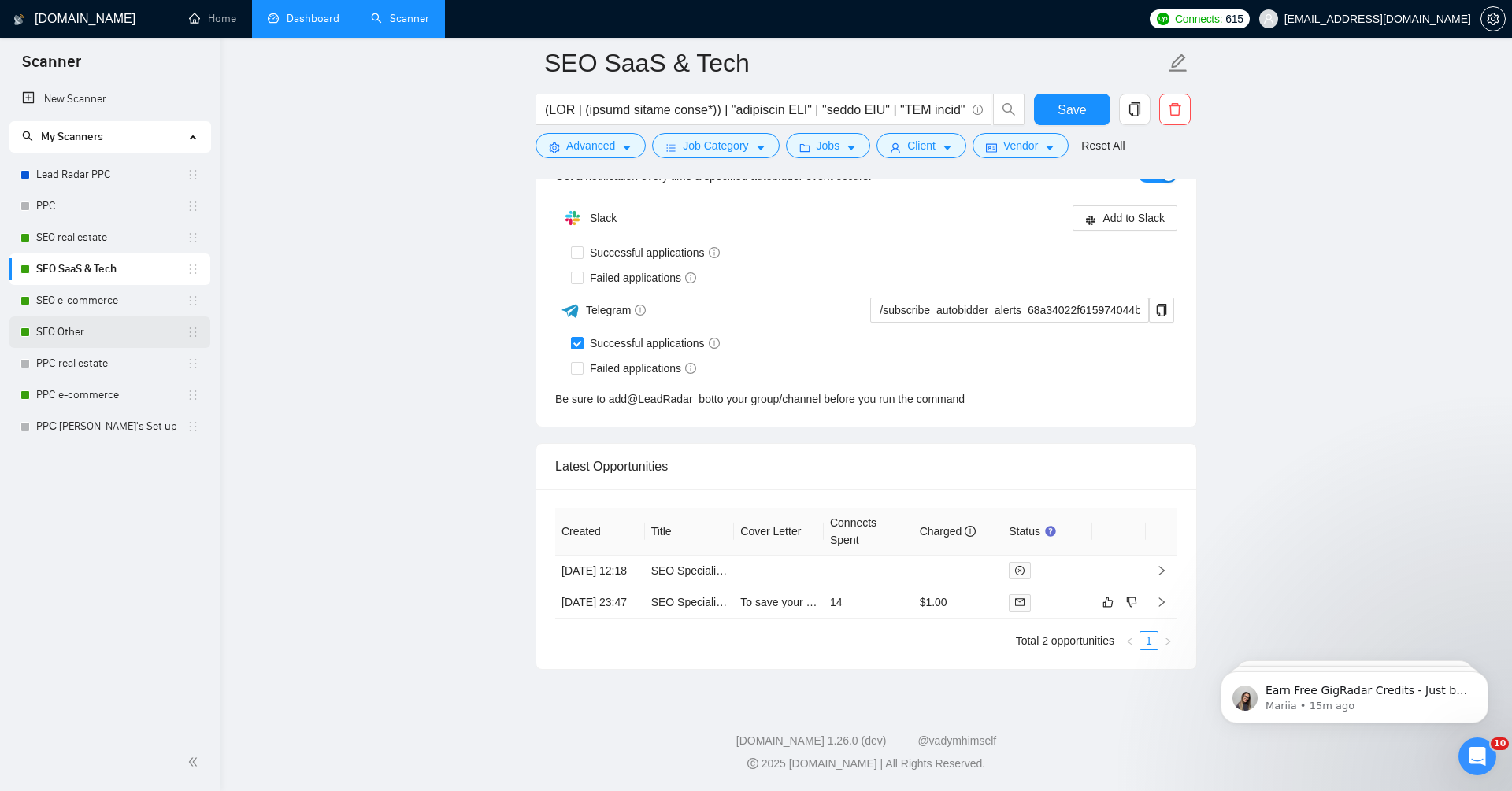
click at [110, 333] on link "SEO Other" at bounding box center [112, 332] width 151 height 32
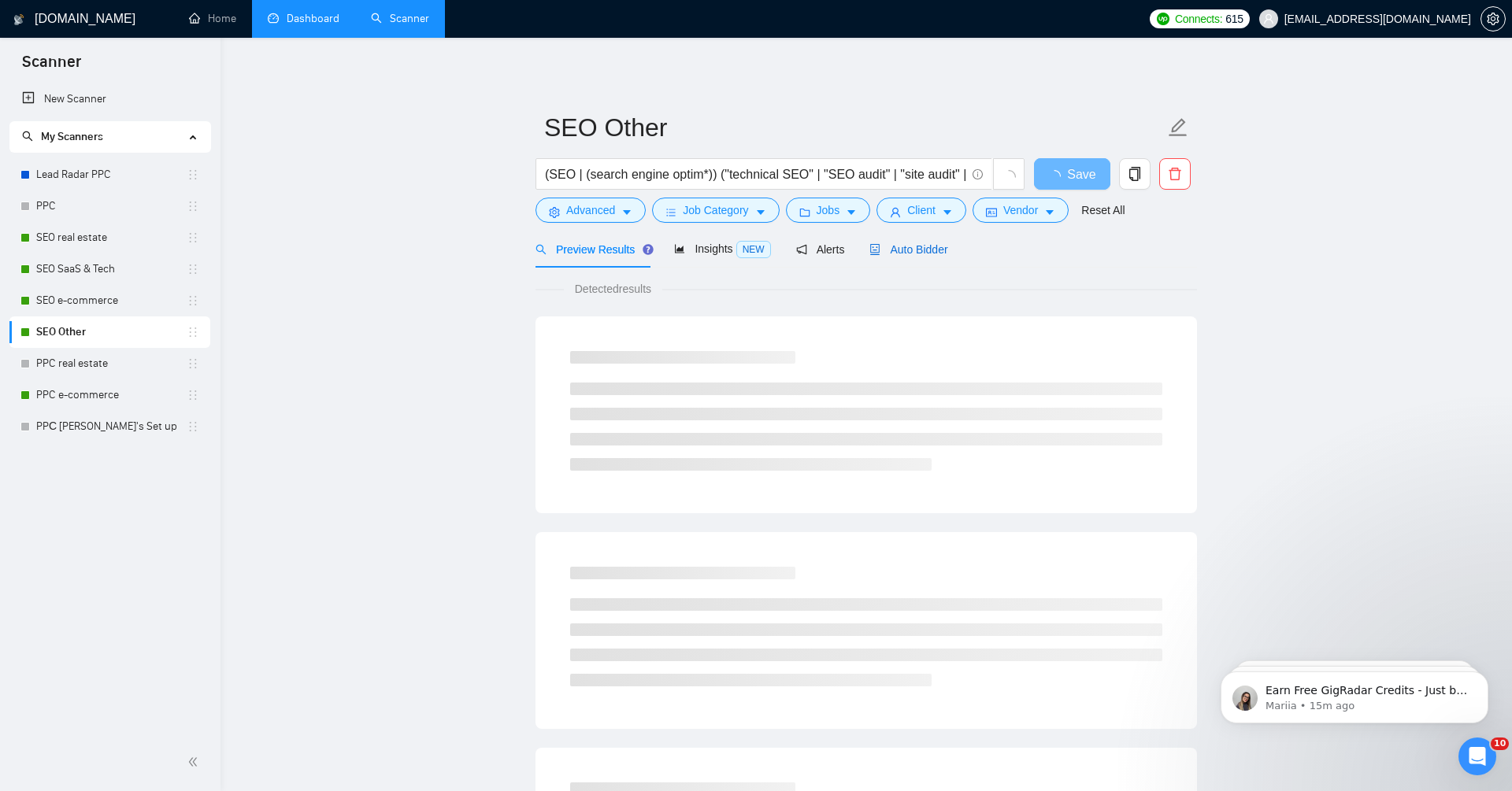
click at [928, 243] on span "Auto Bidder" at bounding box center [908, 249] width 78 height 12
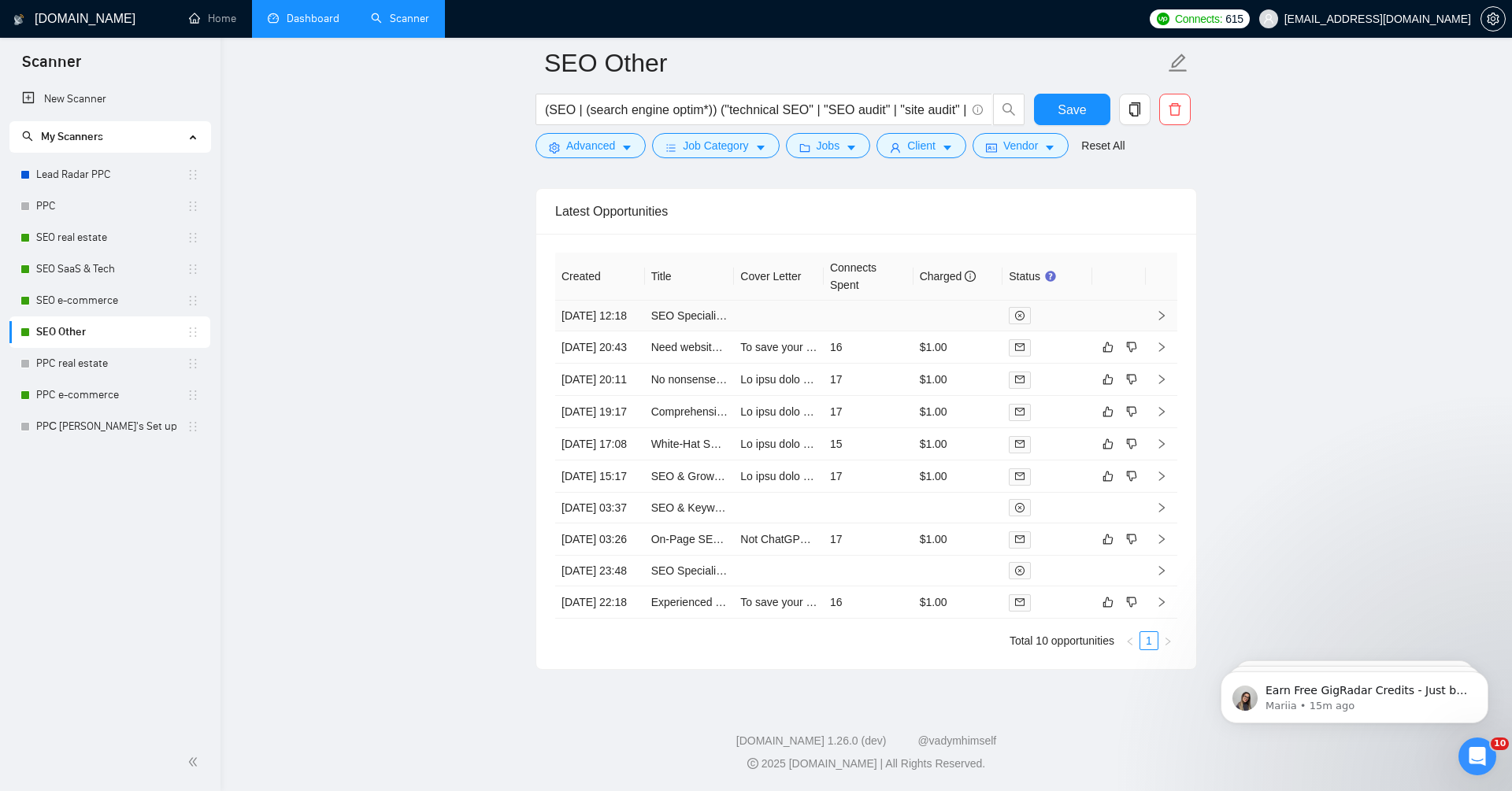
scroll to position [4257, 0]
click at [686, 598] on link "Experienced Technical SEO Expert for Indexing, Crawl Optimization, and Site Per…" at bounding box center [888, 602] width 473 height 12
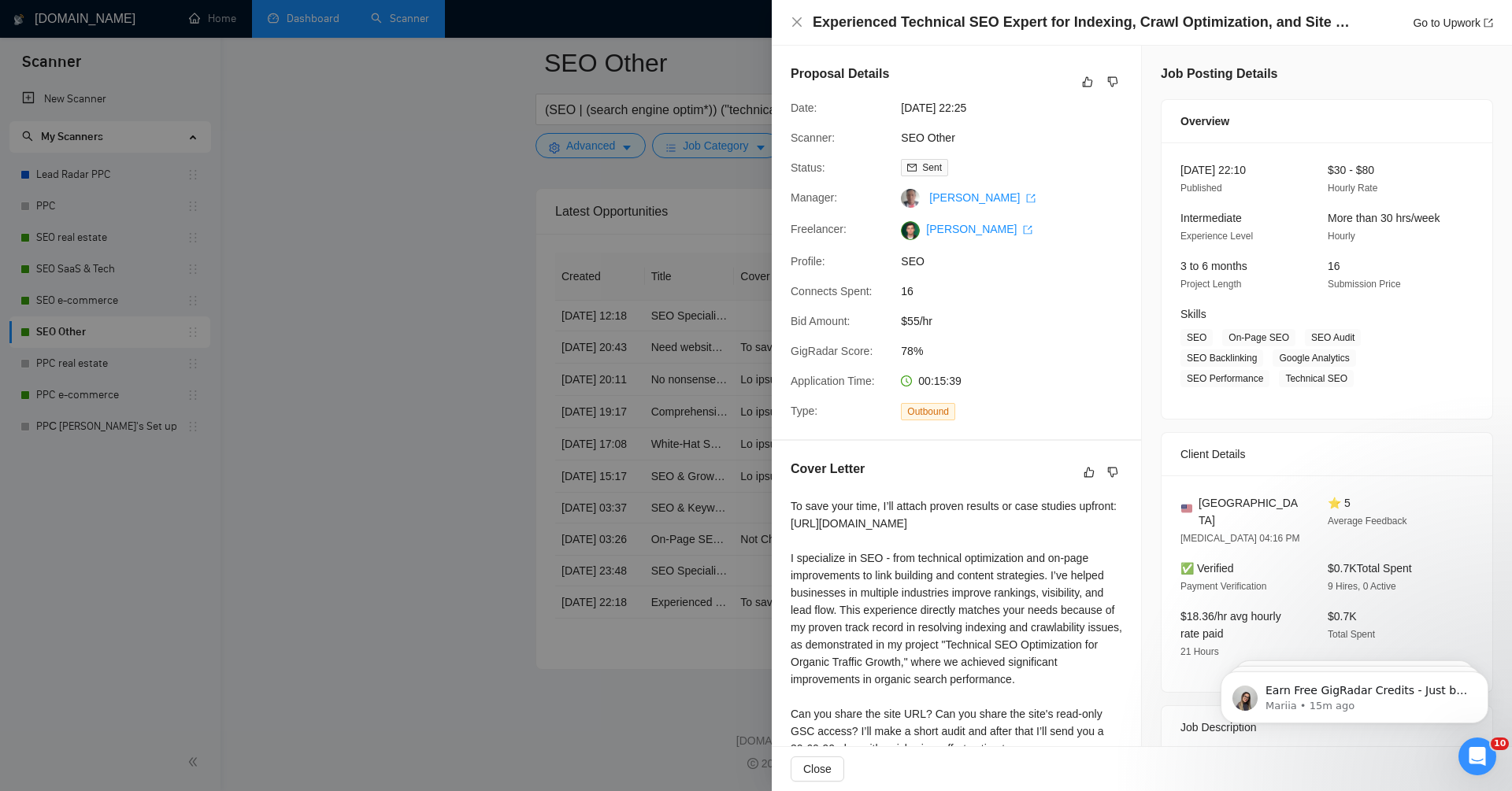
click at [688, 493] on div at bounding box center [756, 395] width 1512 height 791
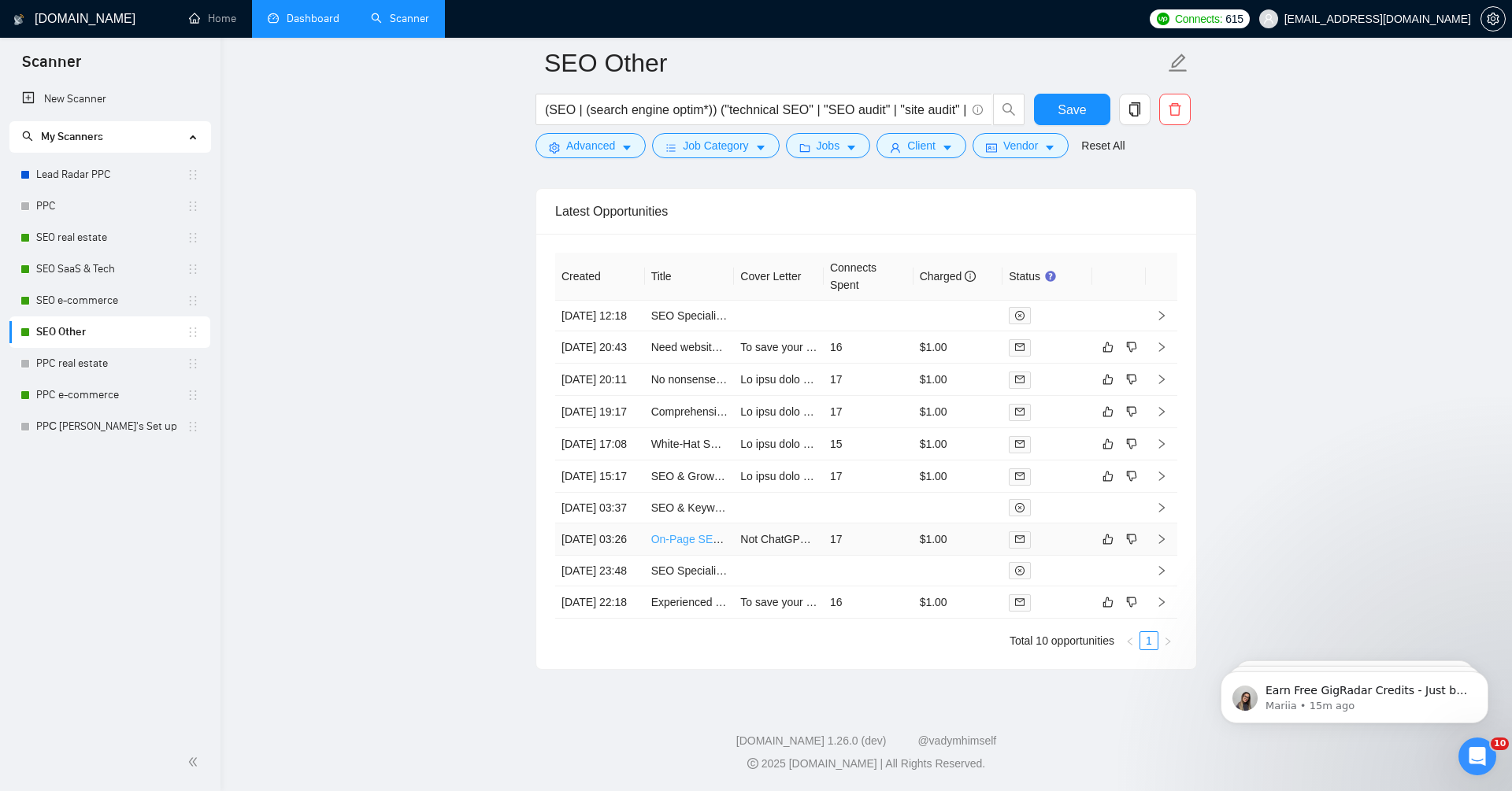
click at [683, 533] on link "On-Page SEO & Page Speed Implementation Specialist - Technical Execution Only" at bounding box center [855, 539] width 407 height 12
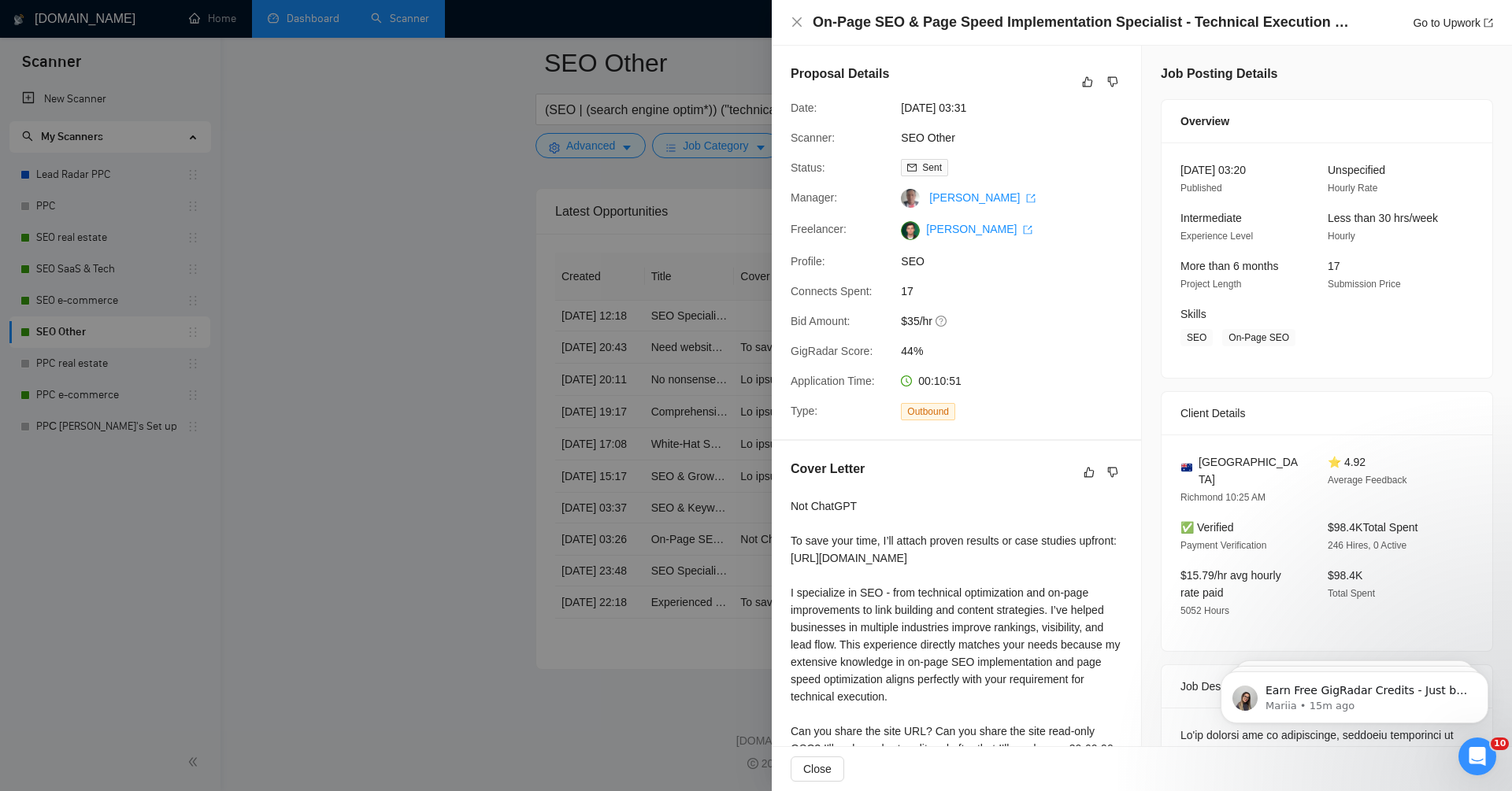
click at [724, 284] on div at bounding box center [756, 395] width 1512 height 791
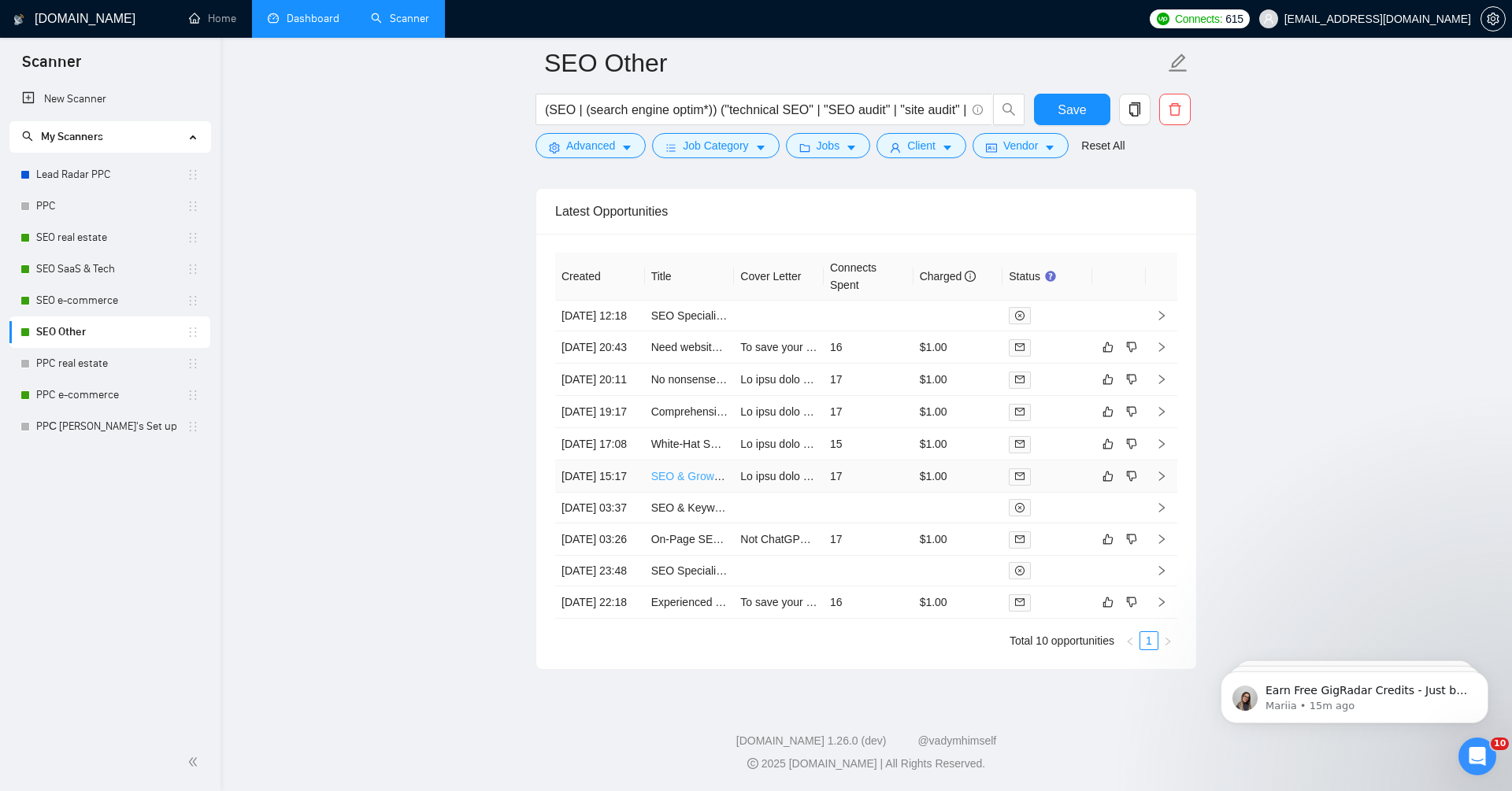
click at [682, 470] on link "SEO & Growth Marketing Strategist to Analyze Competitor and Increase Web App Tr…" at bounding box center [867, 476] width 432 height 12
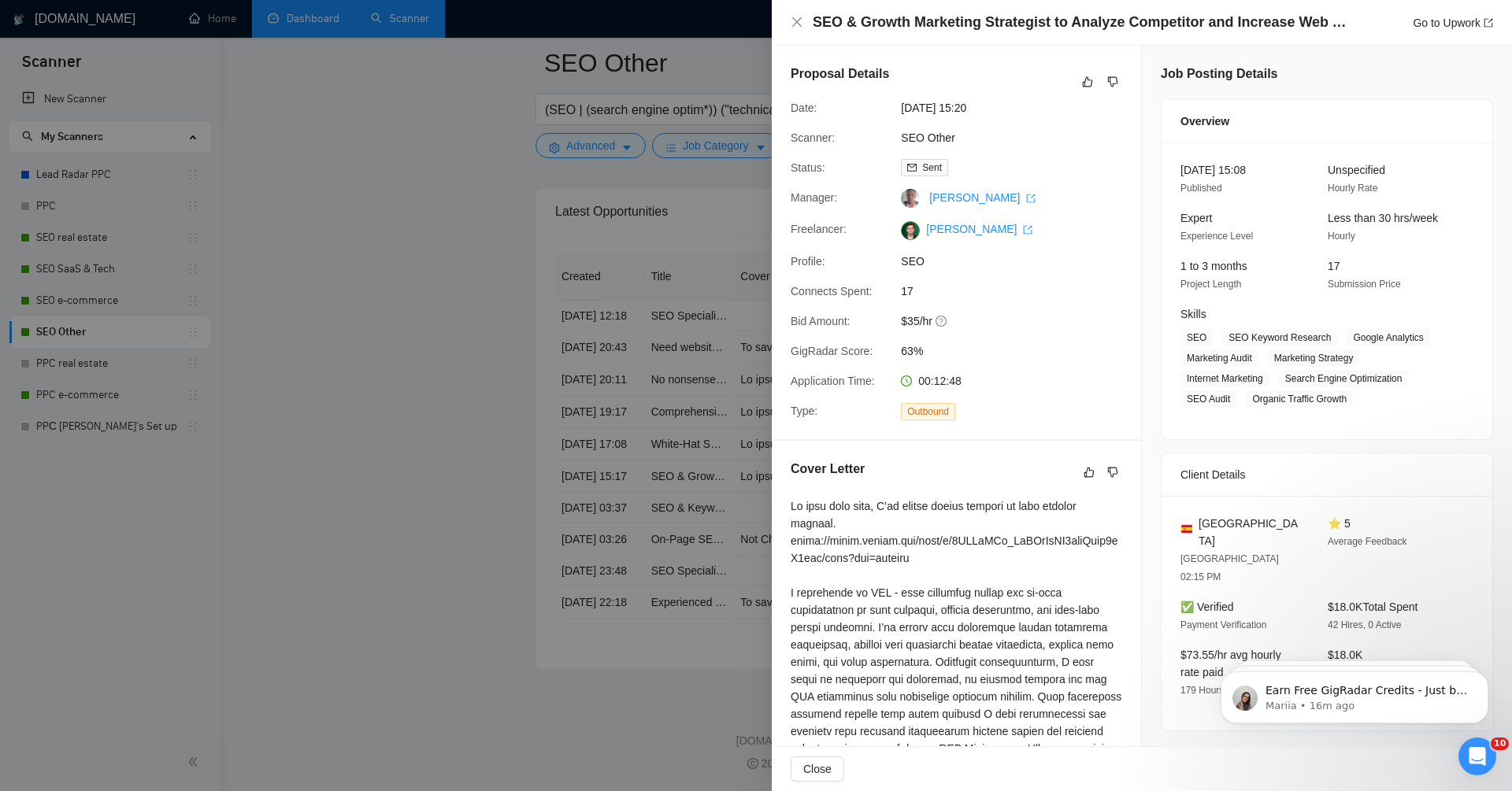
click at [513, 418] on div at bounding box center [756, 395] width 1512 height 791
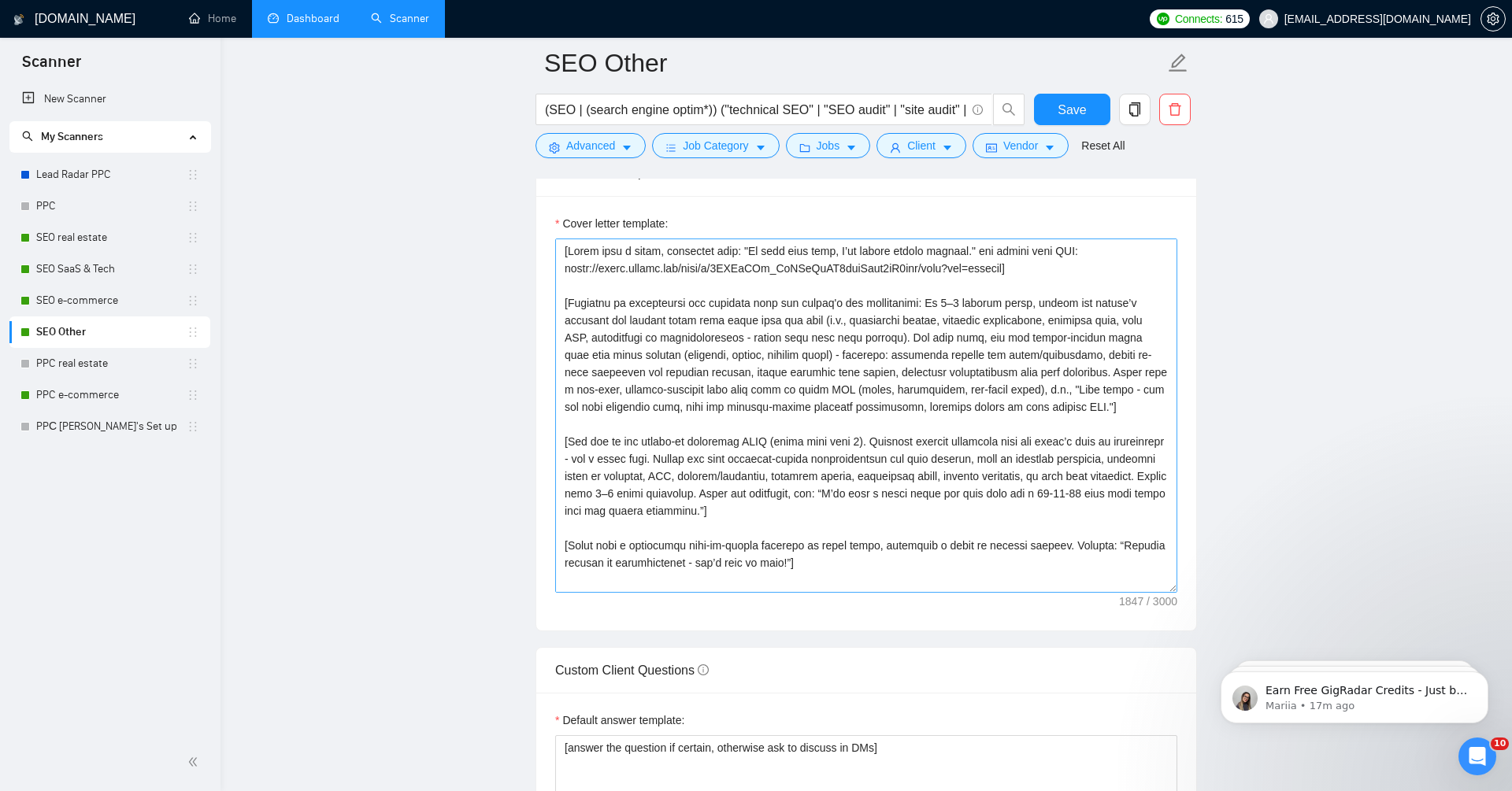
scroll to position [1740, 0]
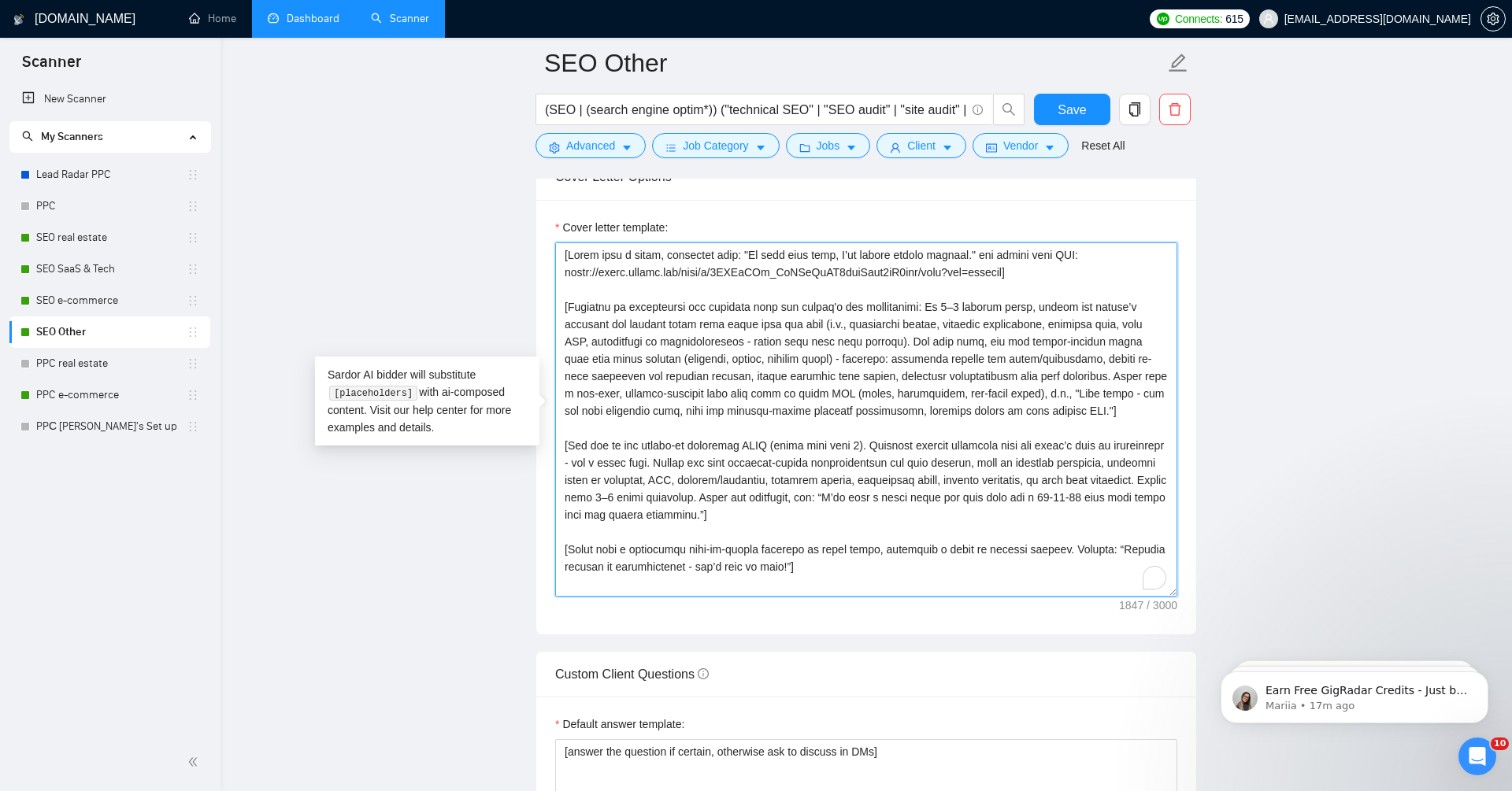
drag, startPoint x: 809, startPoint y: 250, endPoint x: 1051, endPoint y: 254, distance: 242.0
click at [1052, 255] on textarea "Cover letter template:" at bounding box center [866, 419] width 622 height 355
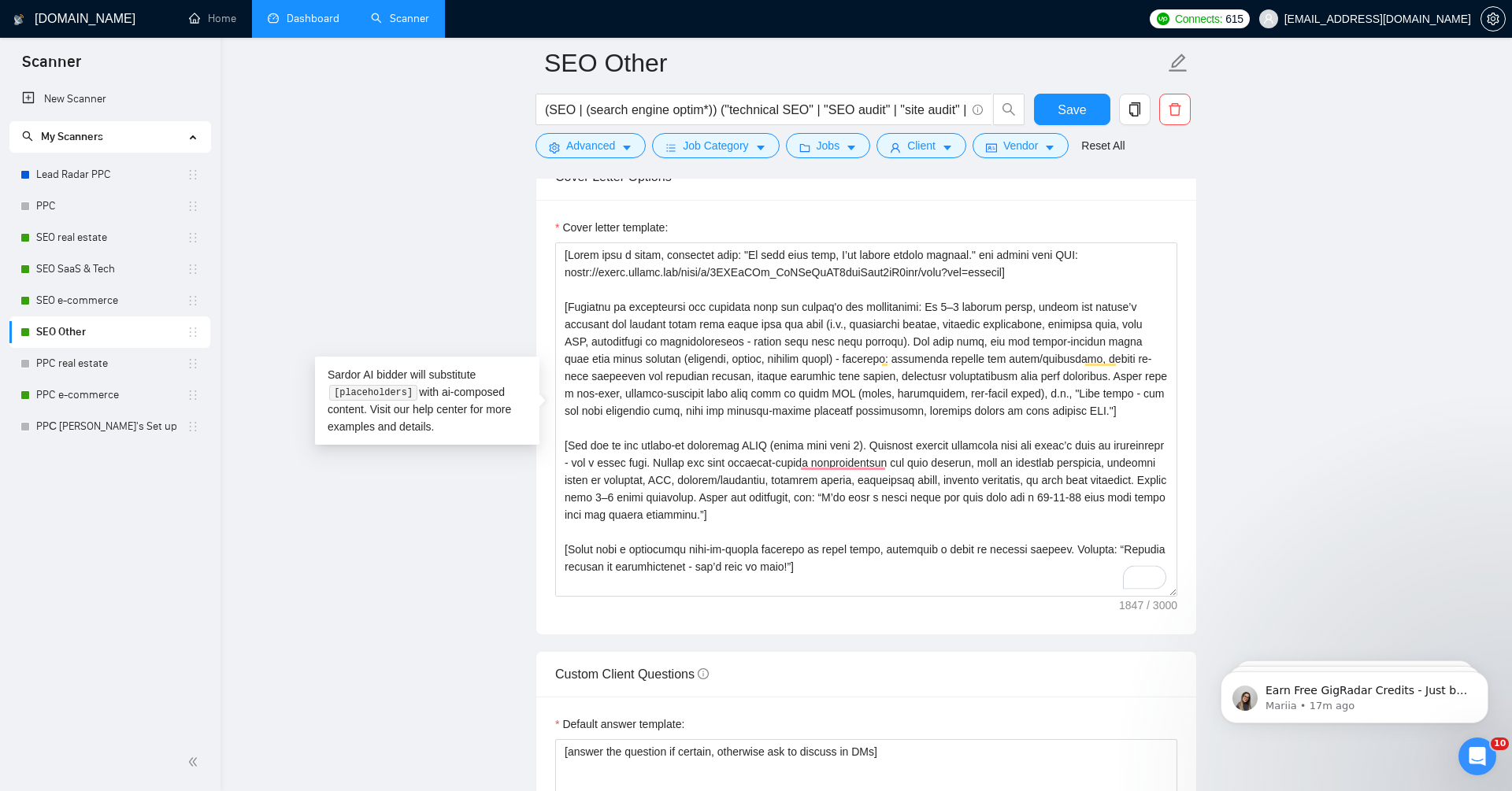
click at [1423, 288] on main "SEO Other (SEO | (search engine optim*)) ("technical SEO" | "SEO audit" | "site…" at bounding box center [866, 682] width 1241 height 4718
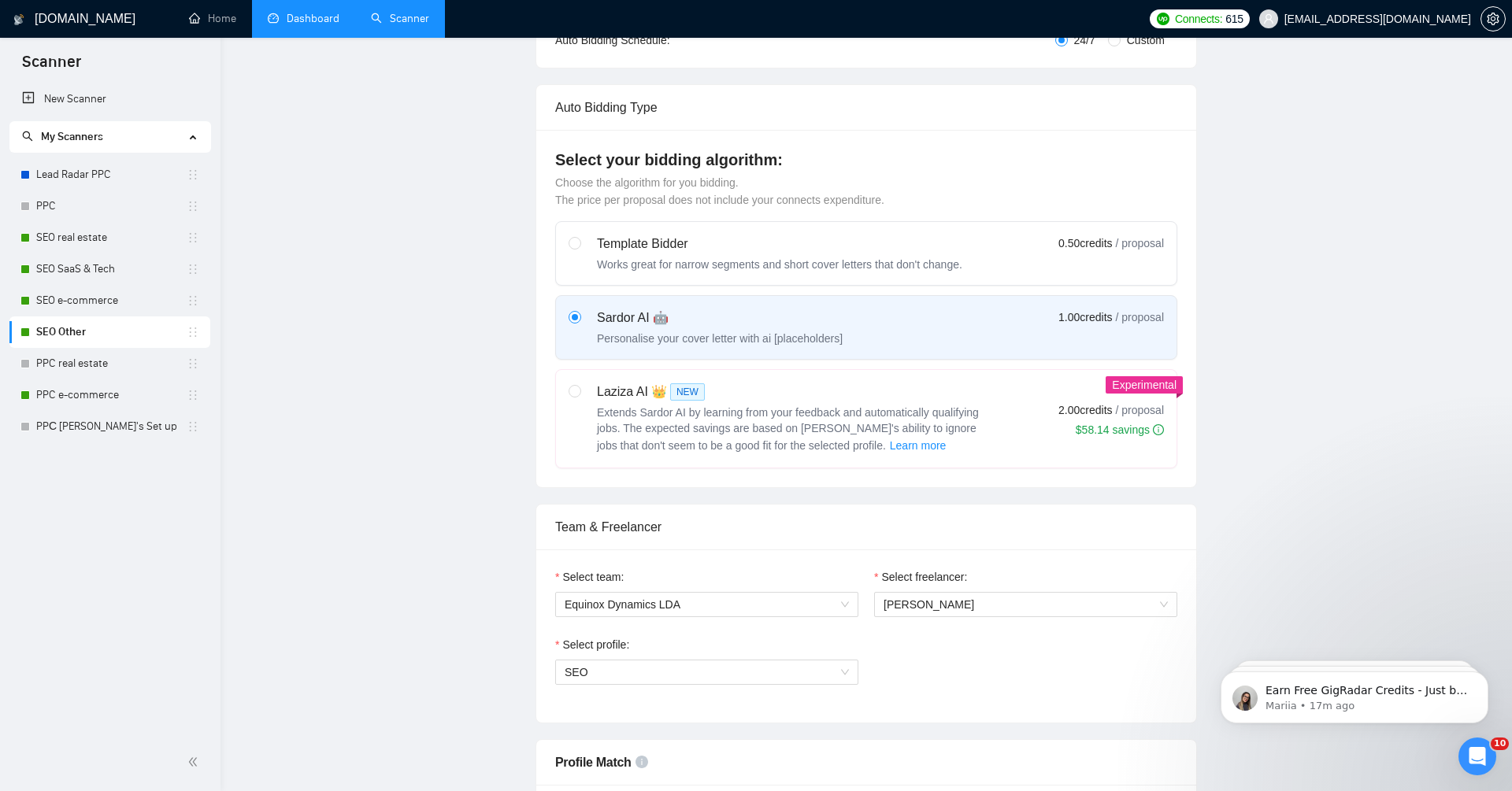
scroll to position [0, 0]
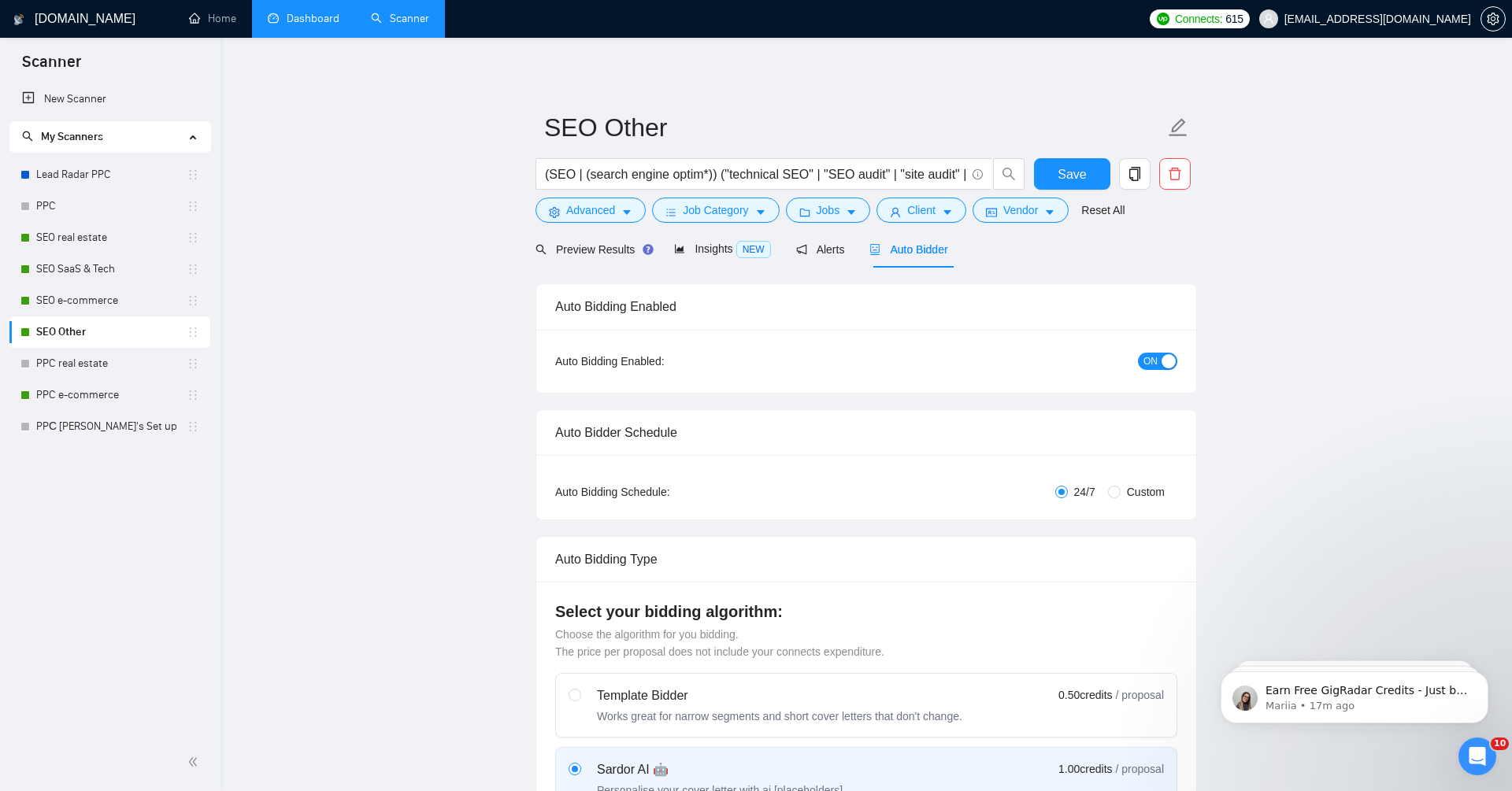
click at [282, 24] on link "Dashboard" at bounding box center [304, 18] width 72 height 13
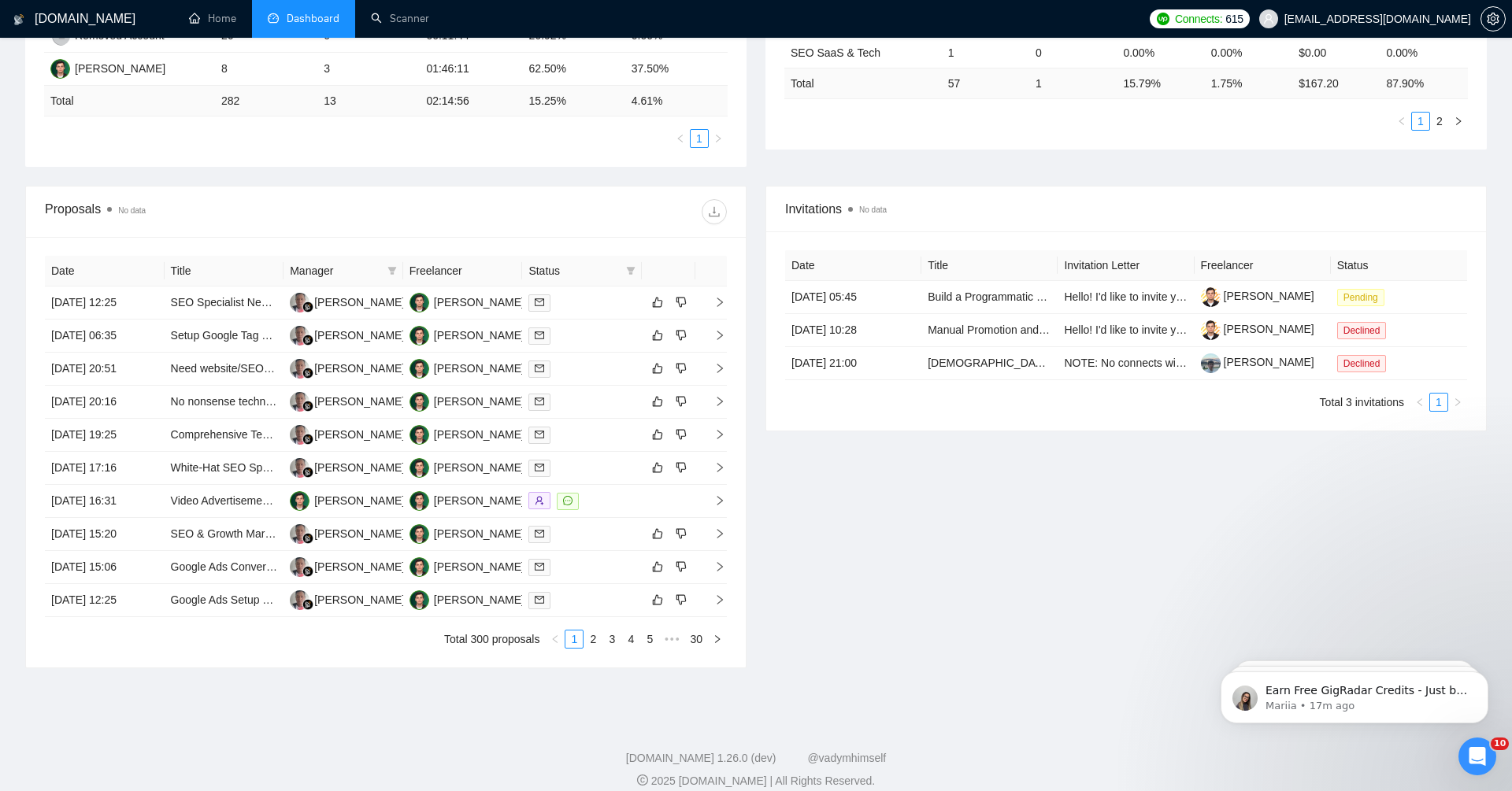
scroll to position [468, 0]
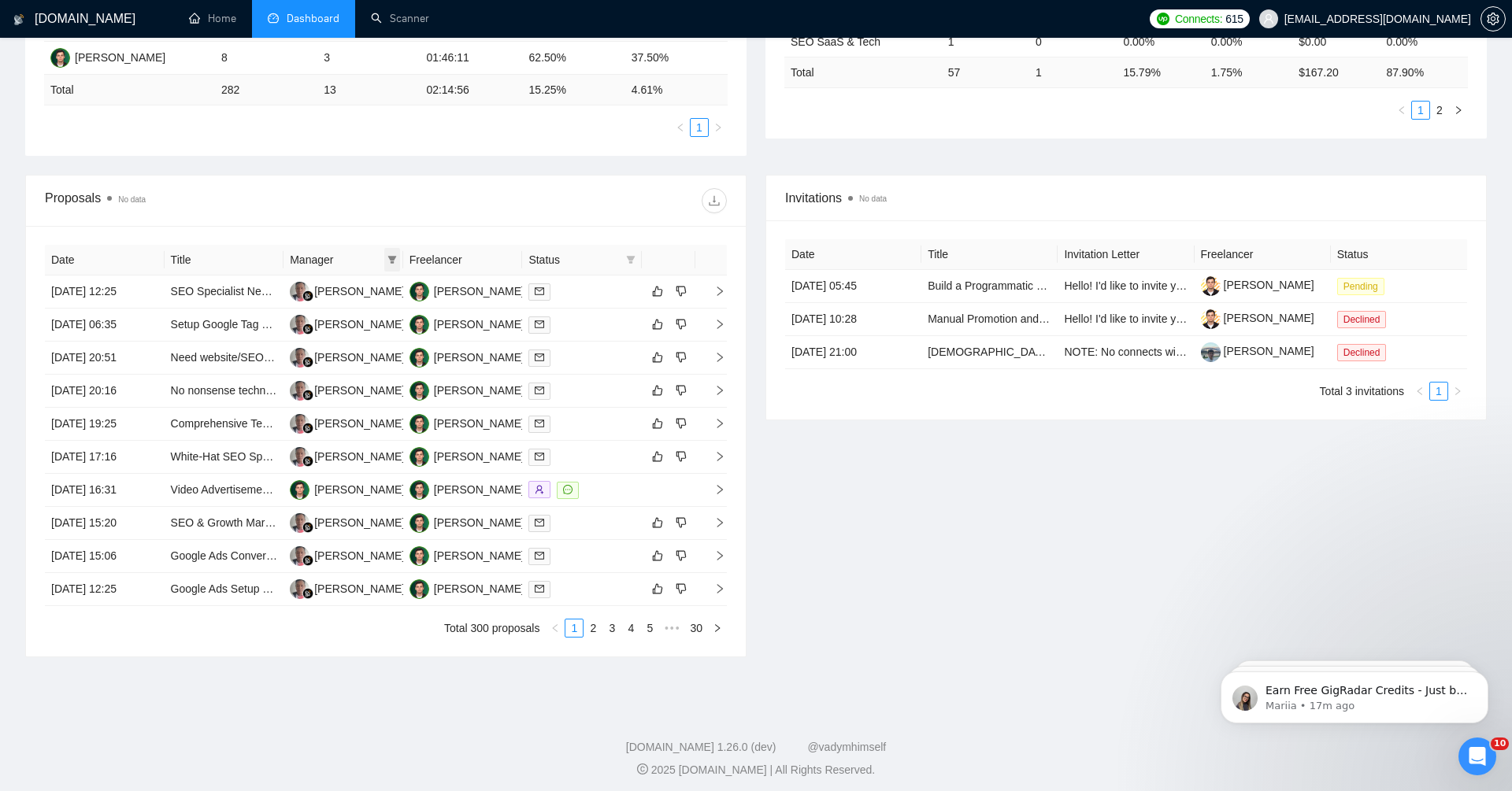
click at [393, 260] on icon "filter" at bounding box center [391, 260] width 9 height 8
click at [375, 336] on span "[PERSON_NAME]" at bounding box center [352, 337] width 90 height 12
checkbox input "true"
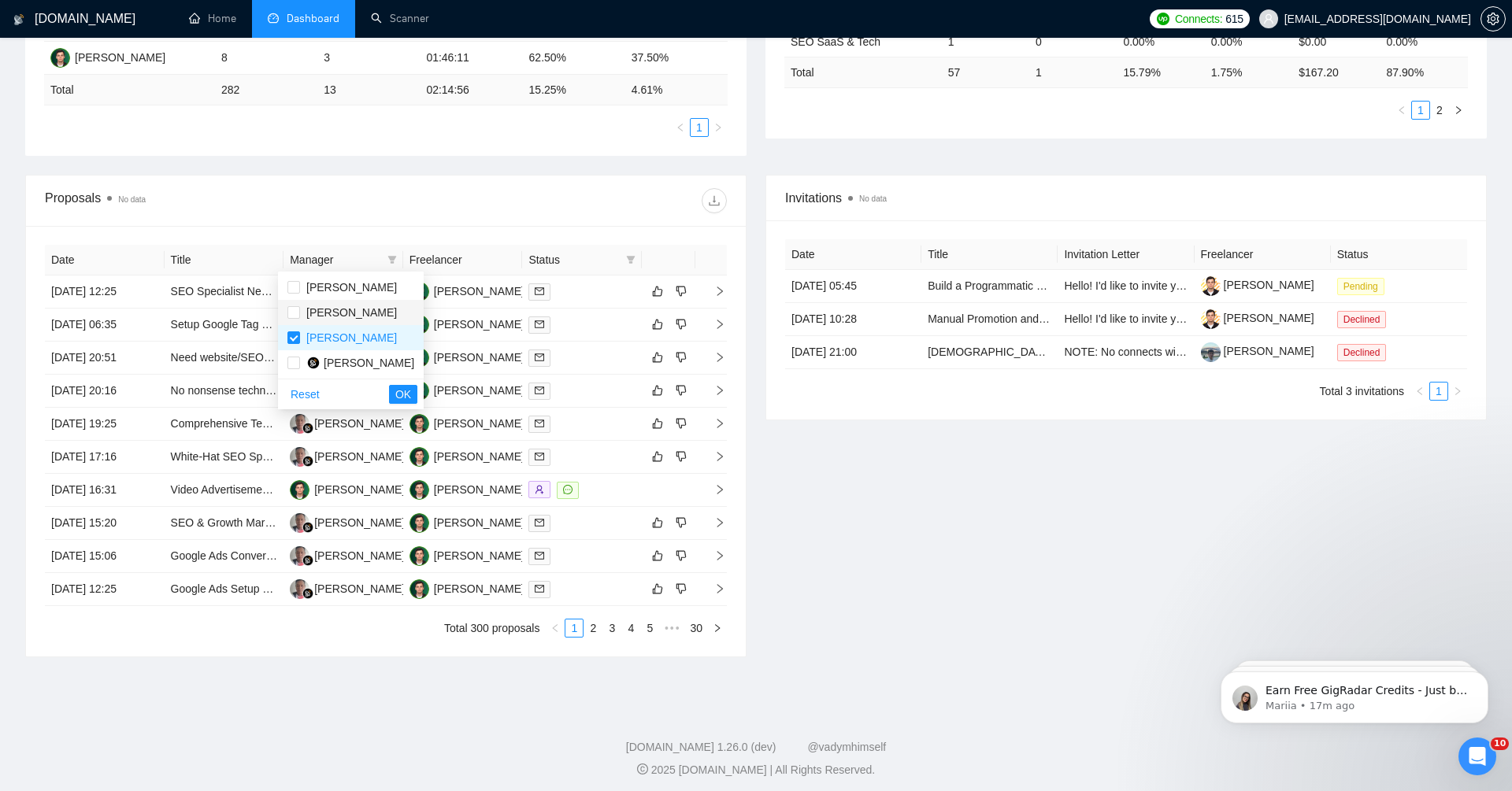
click at [375, 316] on span "[PERSON_NAME]" at bounding box center [352, 312] width 90 height 12
checkbox input "true"
click at [351, 287] on span "[PERSON_NAME]" at bounding box center [352, 287] width 90 height 12
checkbox input "true"
click at [395, 395] on span "OK" at bounding box center [403, 394] width 15 height 17
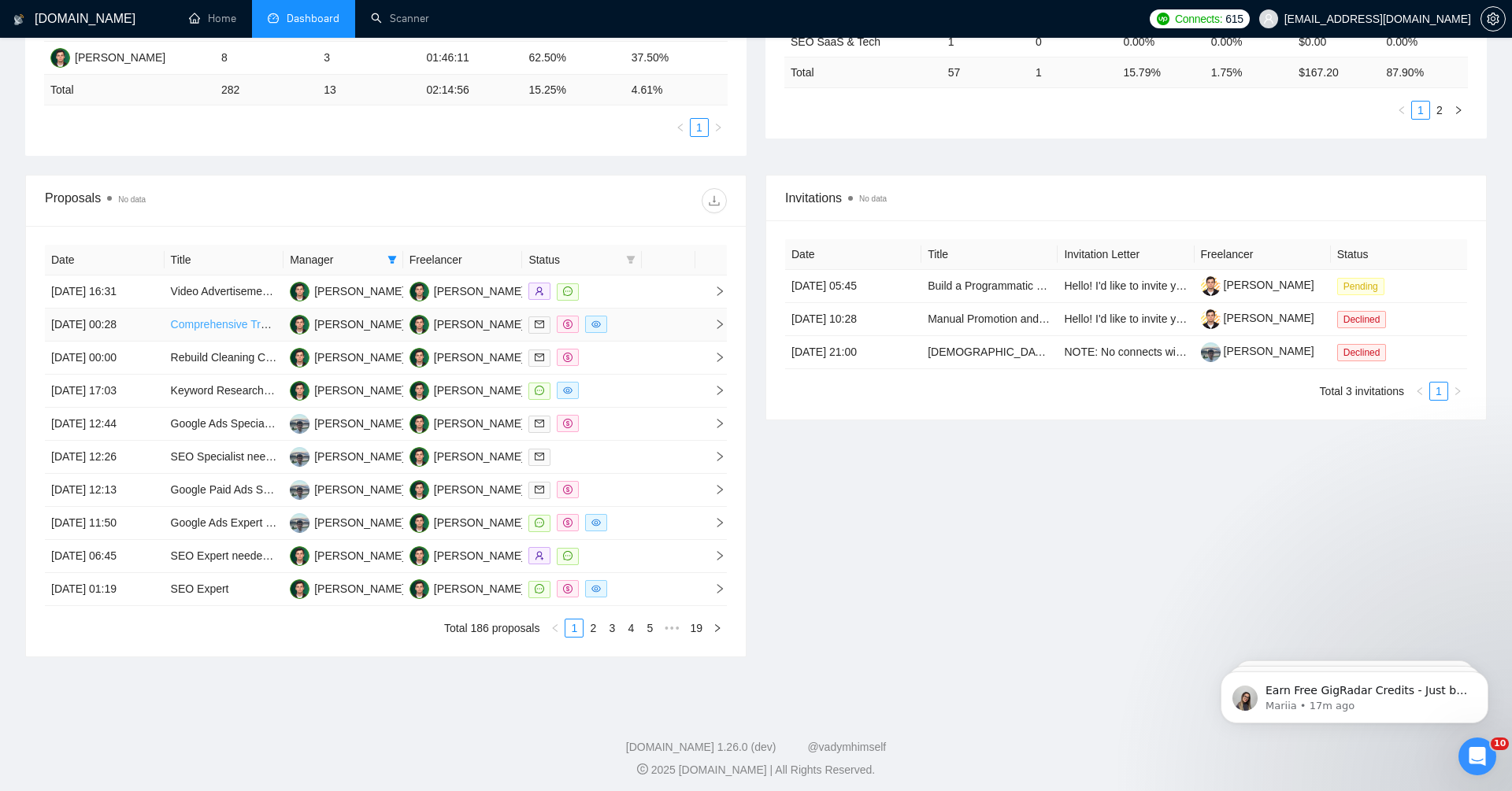
click at [196, 320] on link "Comprehensive Training & Website Audit" at bounding box center [271, 324] width 200 height 12
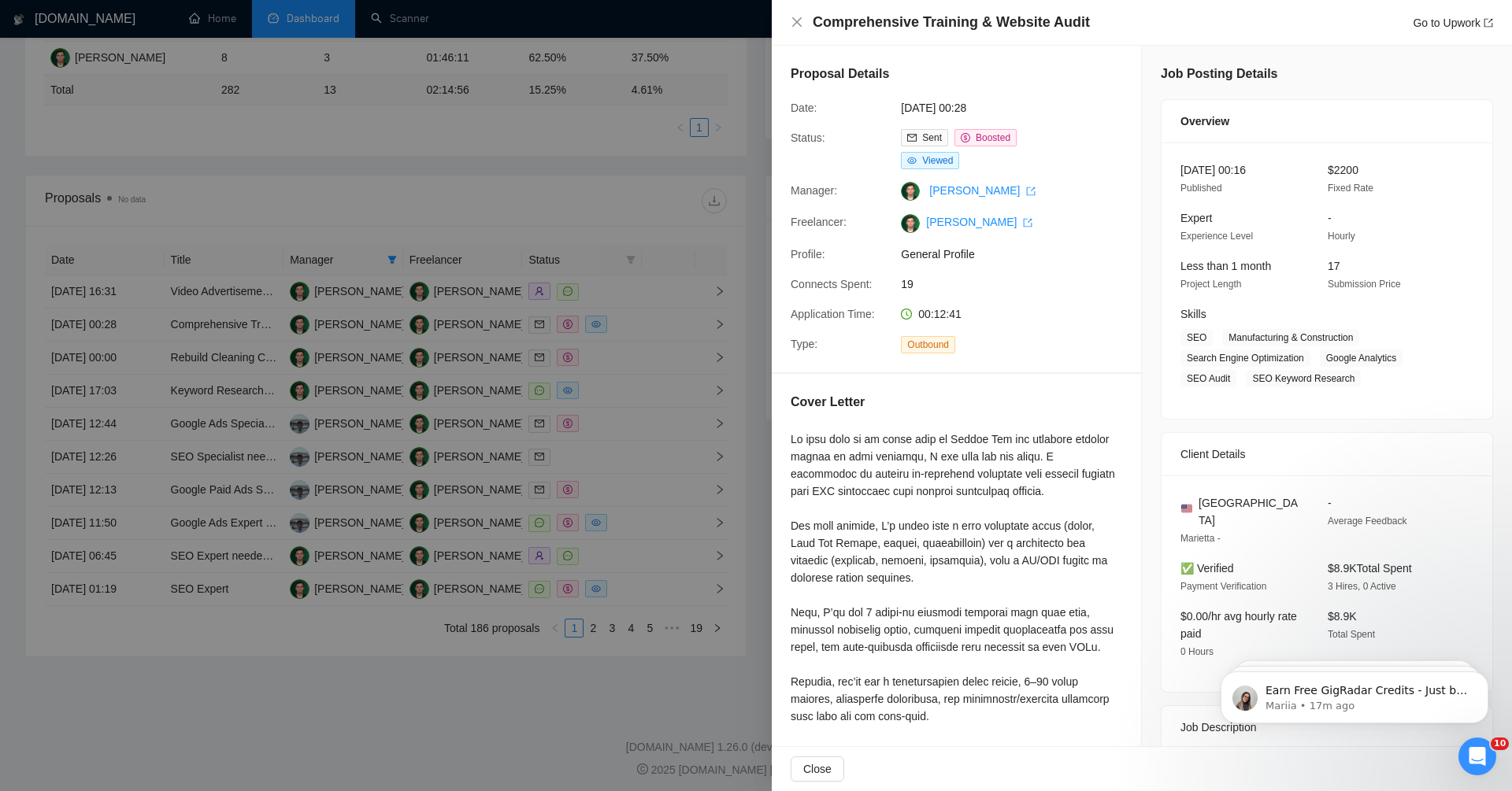
click at [443, 674] on div at bounding box center [756, 395] width 1512 height 791
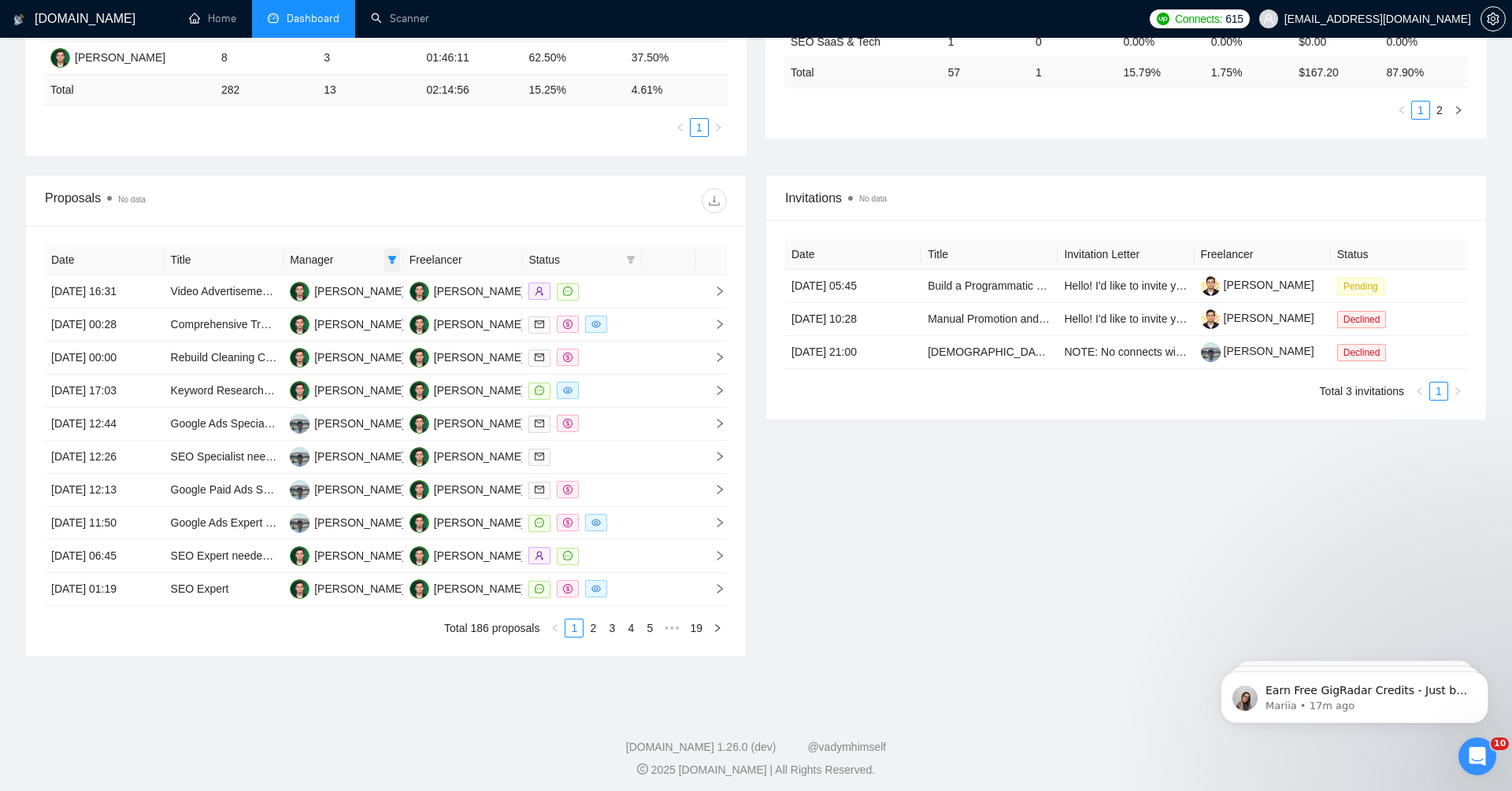
click at [399, 256] on span at bounding box center [392, 260] width 15 height 24
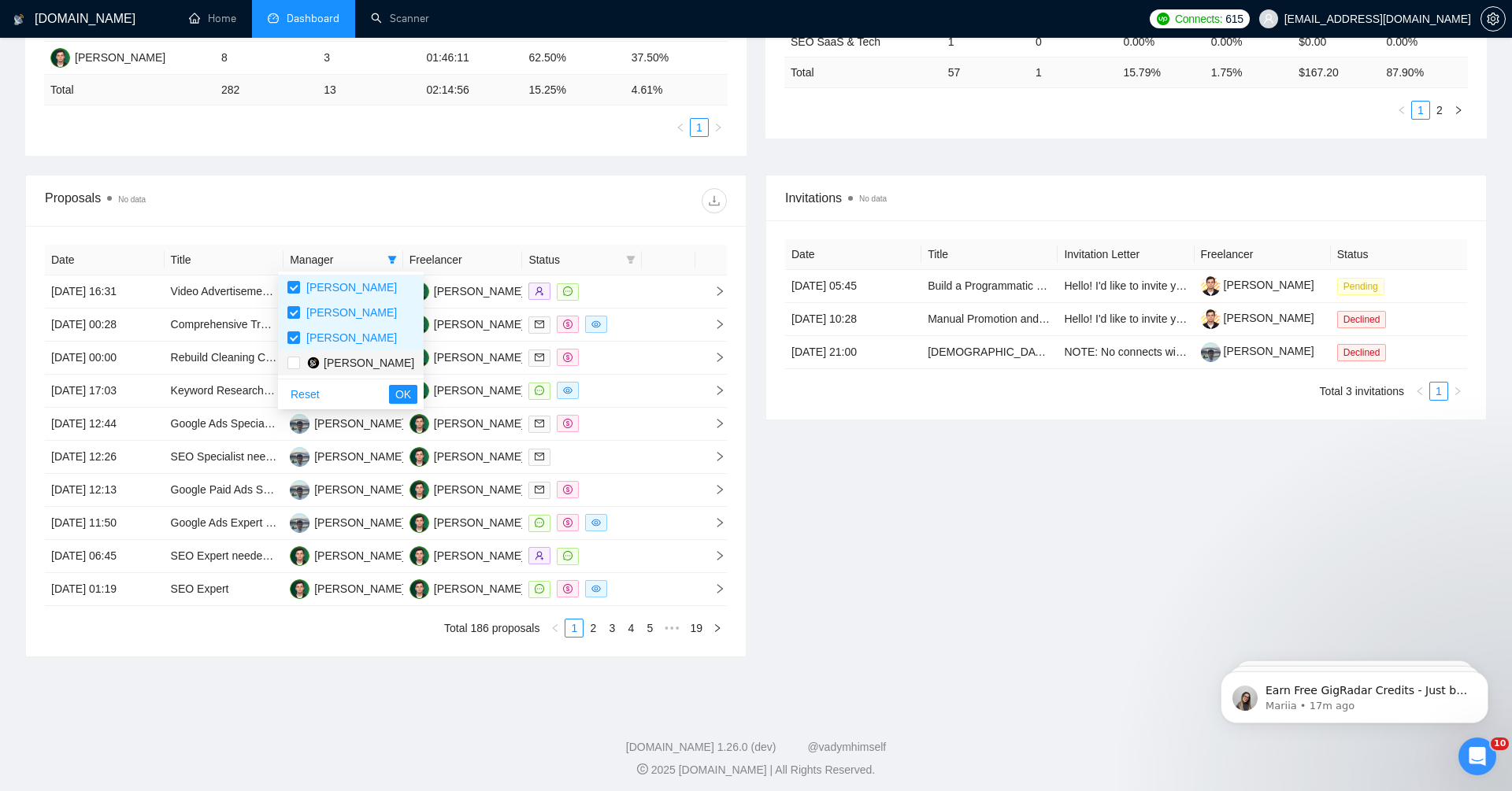
click at [359, 358] on span "[PERSON_NAME]" at bounding box center [369, 362] width 90 height 12
checkbox input "true"
click at [359, 332] on span "[PERSON_NAME]" at bounding box center [352, 337] width 90 height 12
checkbox input "false"
click at [359, 305] on div "[PERSON_NAME]" at bounding box center [352, 312] width 90 height 17
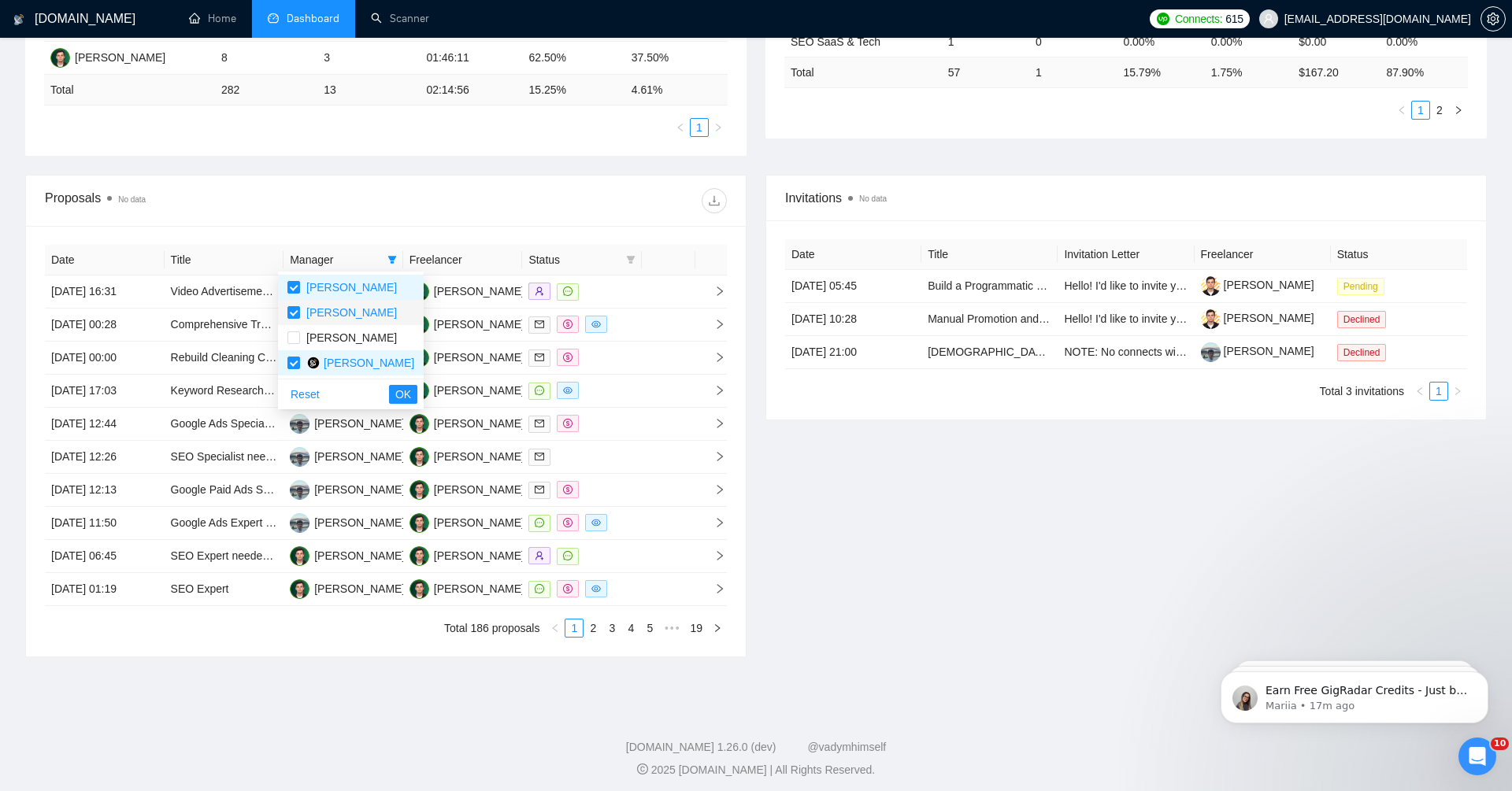
checkbox input "false"
click at [356, 291] on span "[PERSON_NAME]" at bounding box center [352, 287] width 90 height 12
checkbox input "false"
click at [395, 388] on span "OK" at bounding box center [403, 394] width 15 height 17
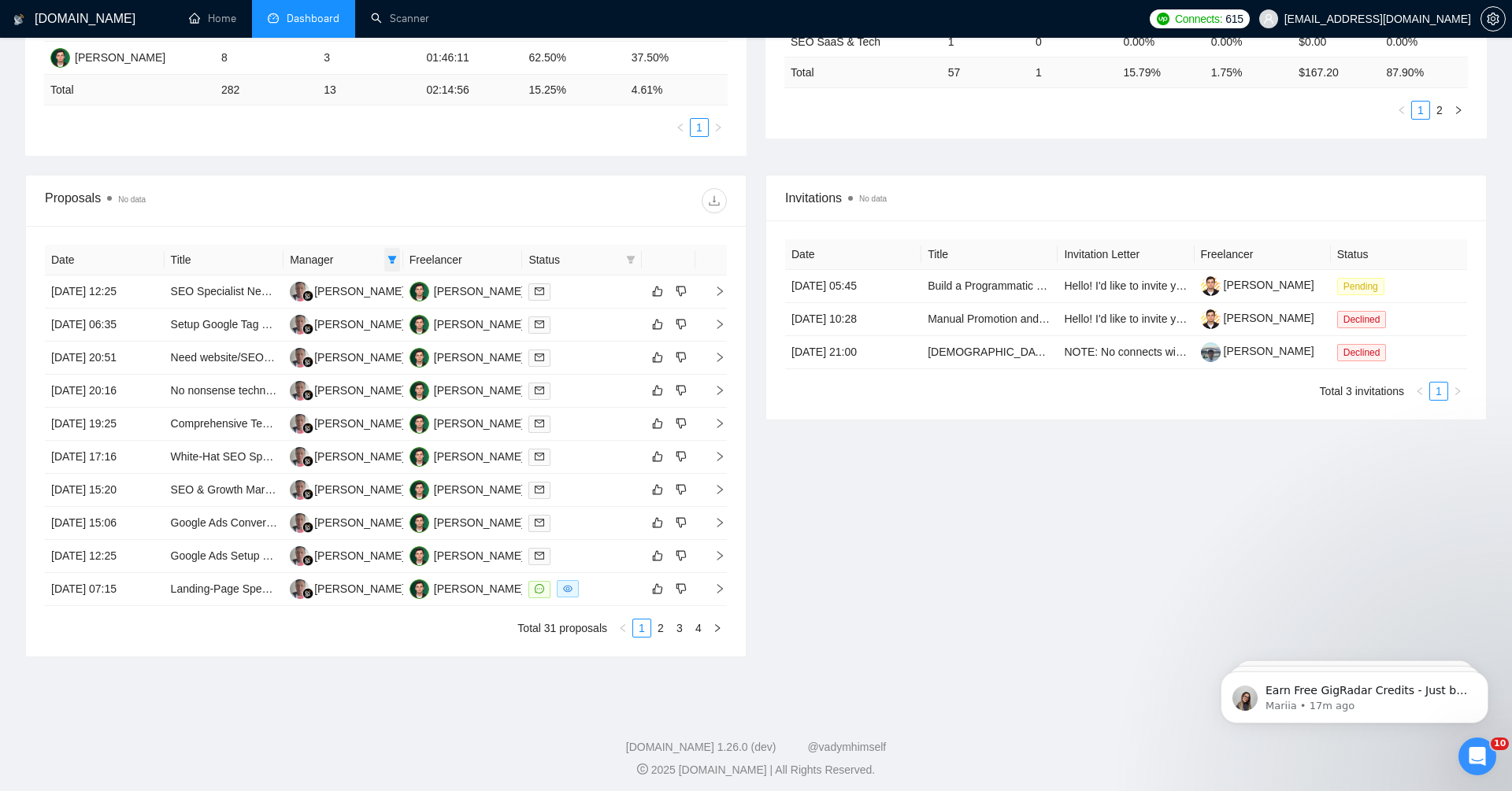
click at [397, 258] on span at bounding box center [392, 260] width 15 height 24
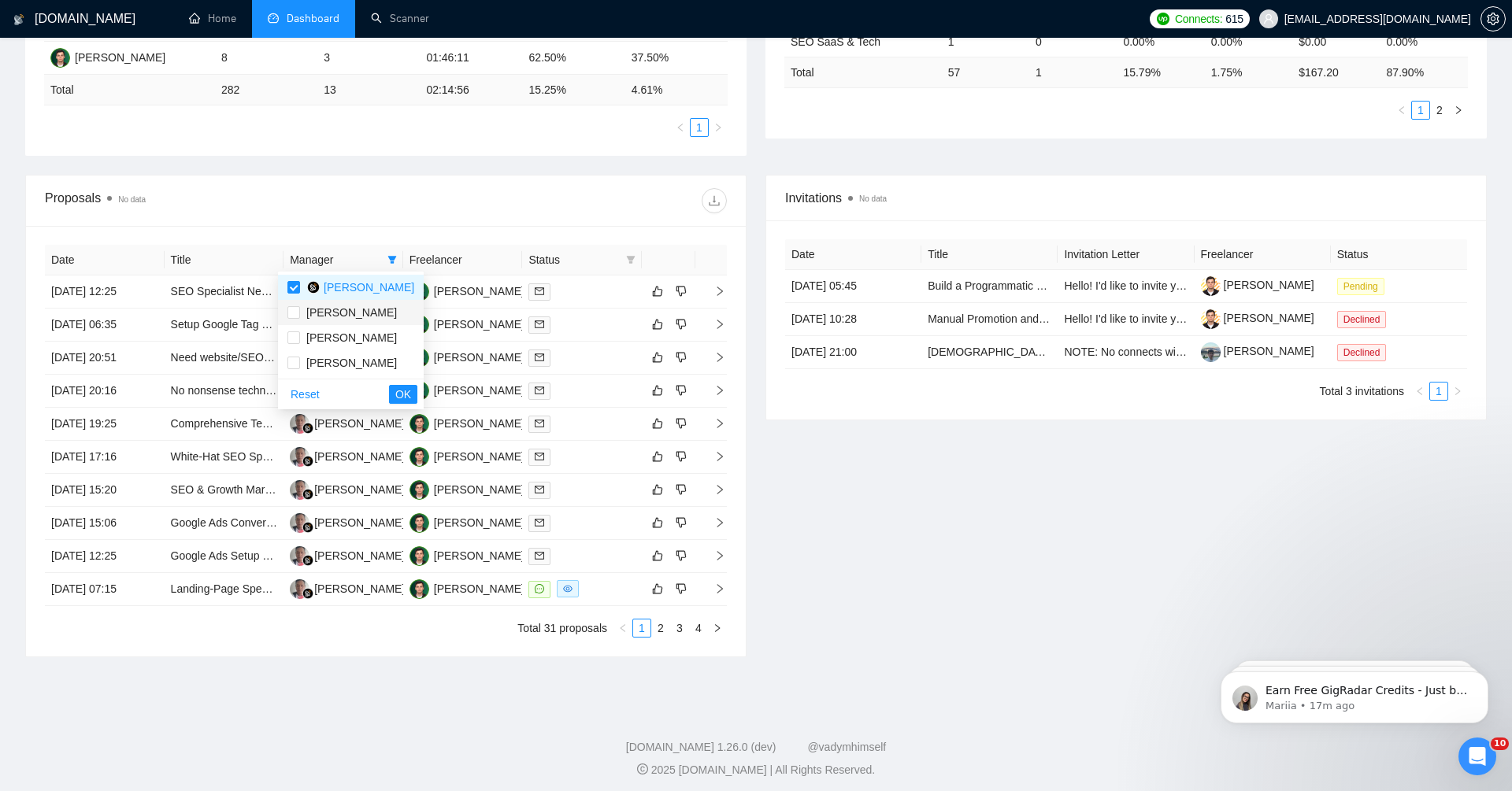
click at [367, 313] on span "[PERSON_NAME]" at bounding box center [352, 312] width 90 height 12
checkbox input "true"
click at [368, 332] on span "[PERSON_NAME]" at bounding box center [352, 337] width 90 height 12
checkbox input "true"
click at [368, 372] on li "[PERSON_NAME]" at bounding box center [351, 363] width 146 height 25
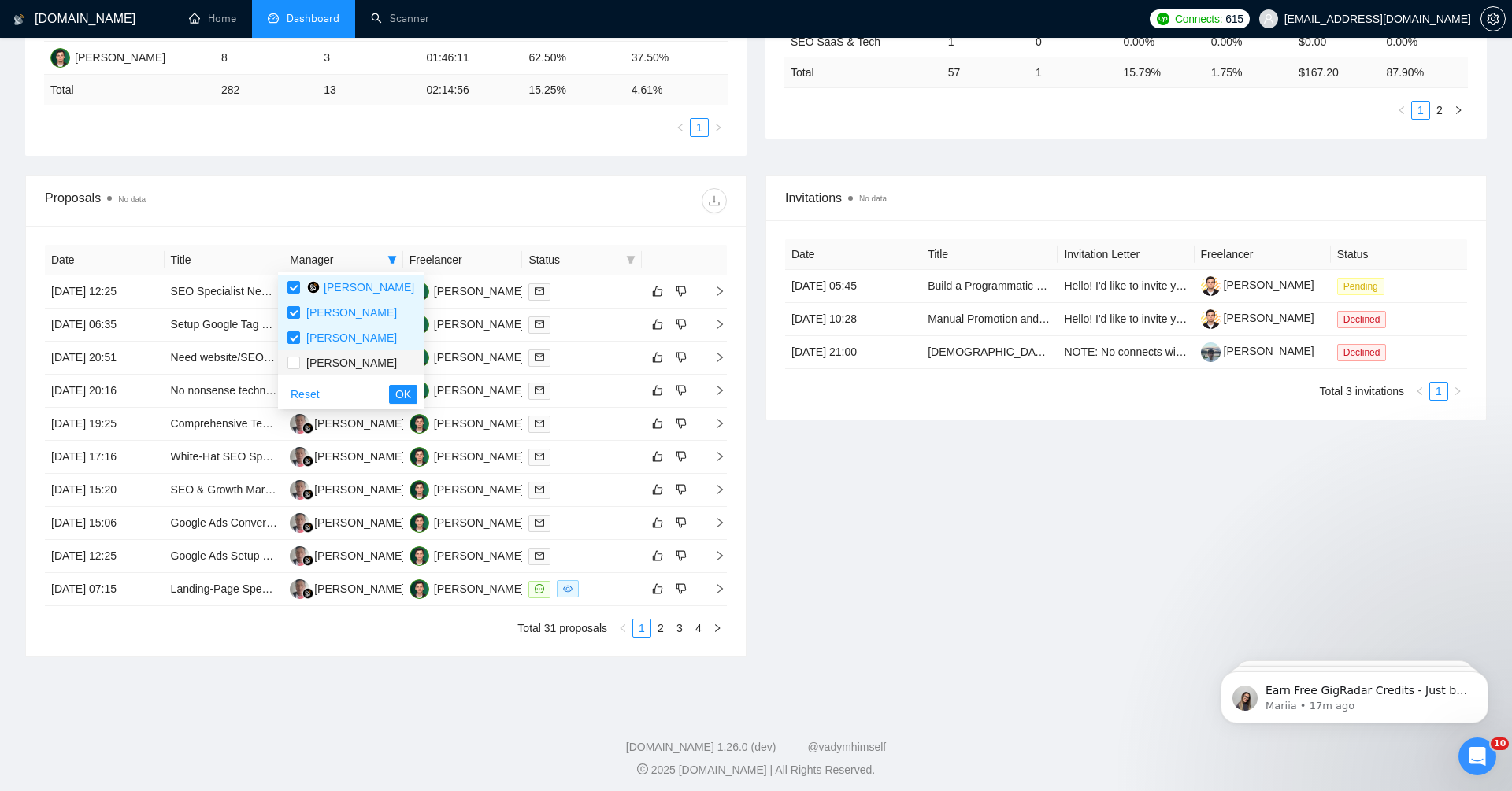
checkbox input "true"
click at [359, 292] on span "[PERSON_NAME]" at bounding box center [369, 287] width 90 height 12
checkbox input "false"
click at [395, 396] on span "OK" at bounding box center [403, 394] width 15 height 17
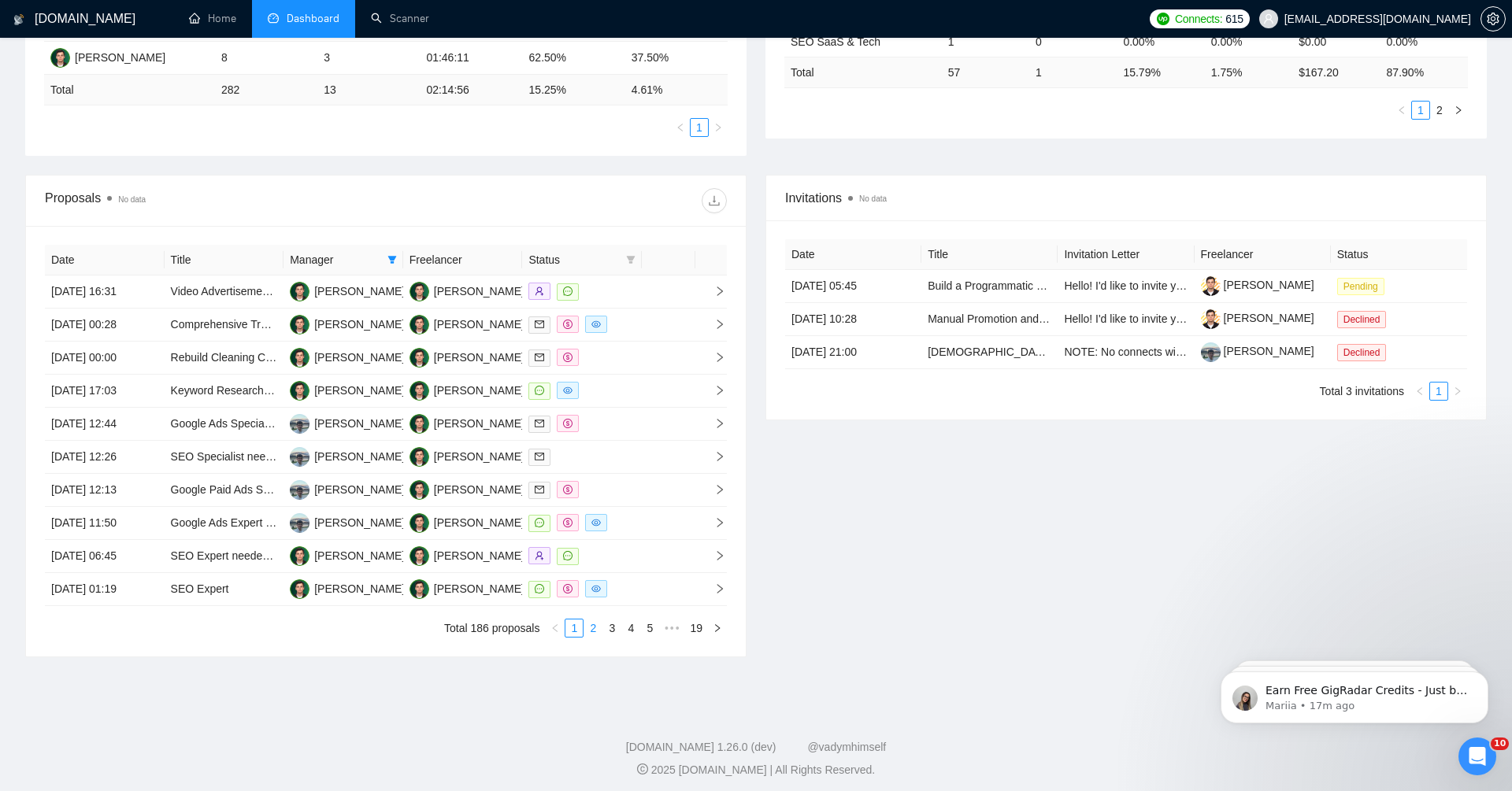
click at [592, 621] on link "2" at bounding box center [593, 629] width 17 height 17
click at [614, 628] on link "3" at bounding box center [612, 629] width 17 height 17
click at [938, 586] on div "Invitations No data Date Title Invitation Letter Freelancer Status [DATE] 05:45…" at bounding box center [1127, 416] width 740 height 482
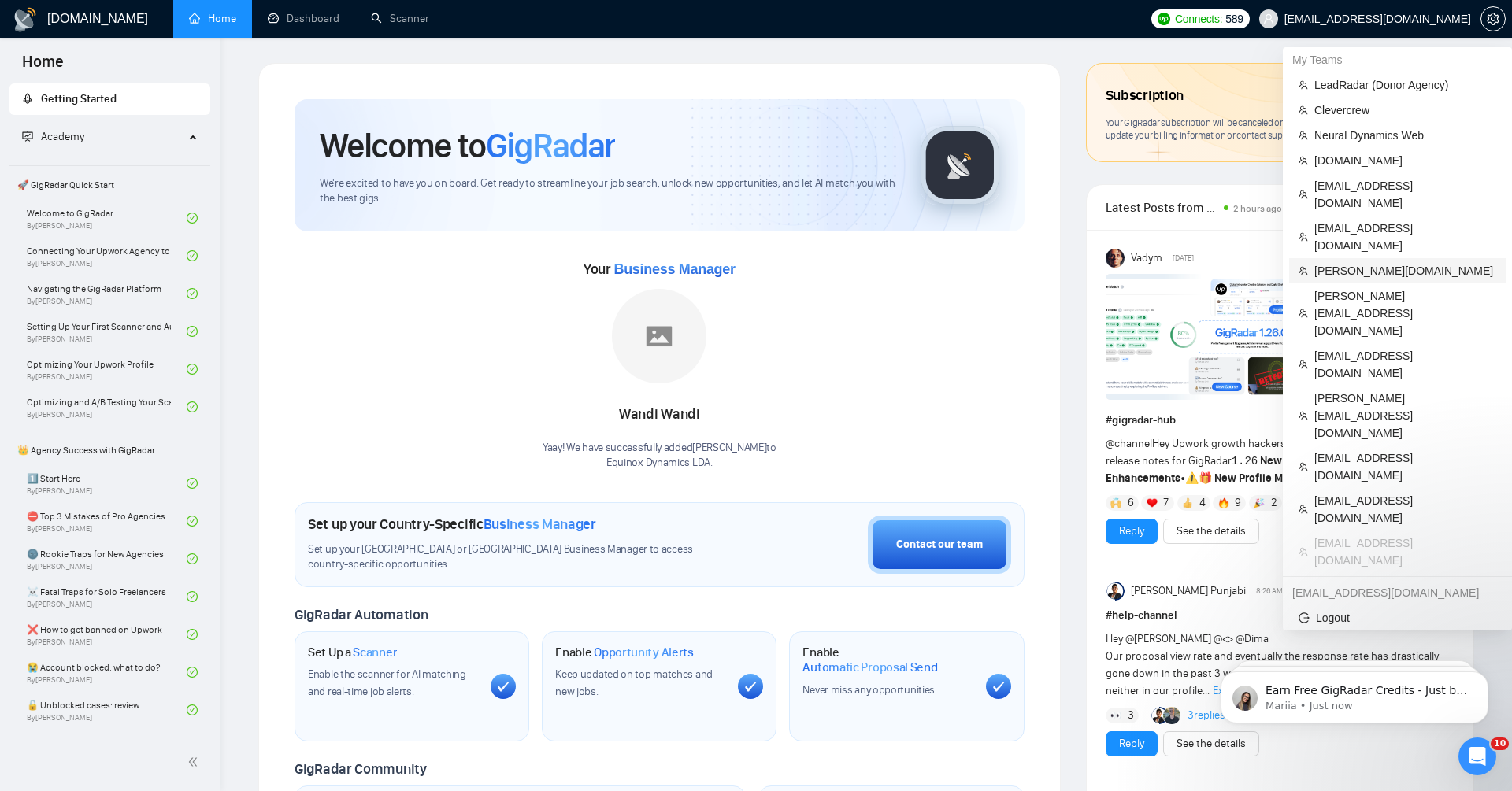
click at [1397, 262] on span "Gearheart.io" at bounding box center [1405, 271] width 182 height 17
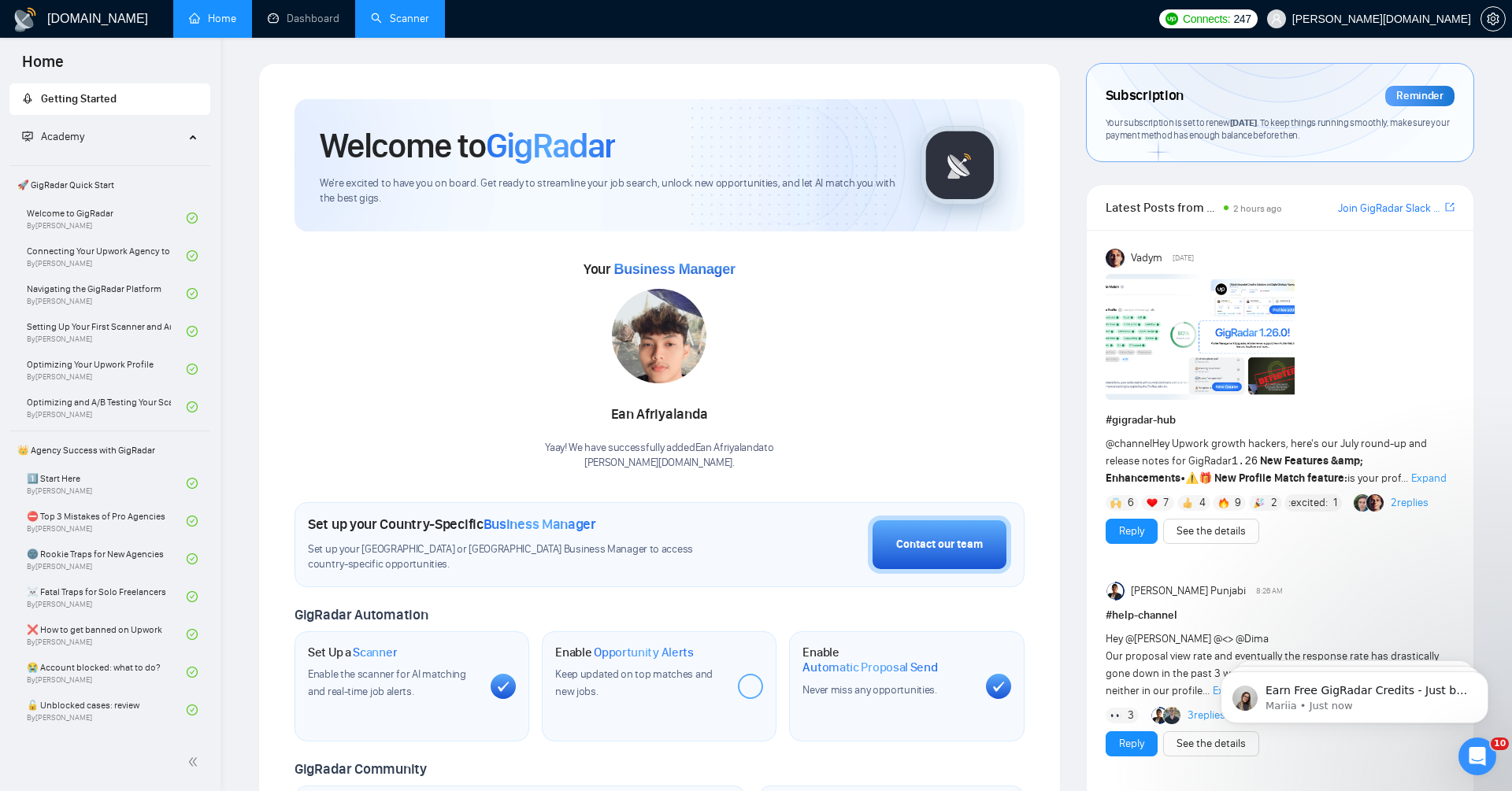
click at [403, 25] on link "Scanner" at bounding box center [400, 18] width 59 height 13
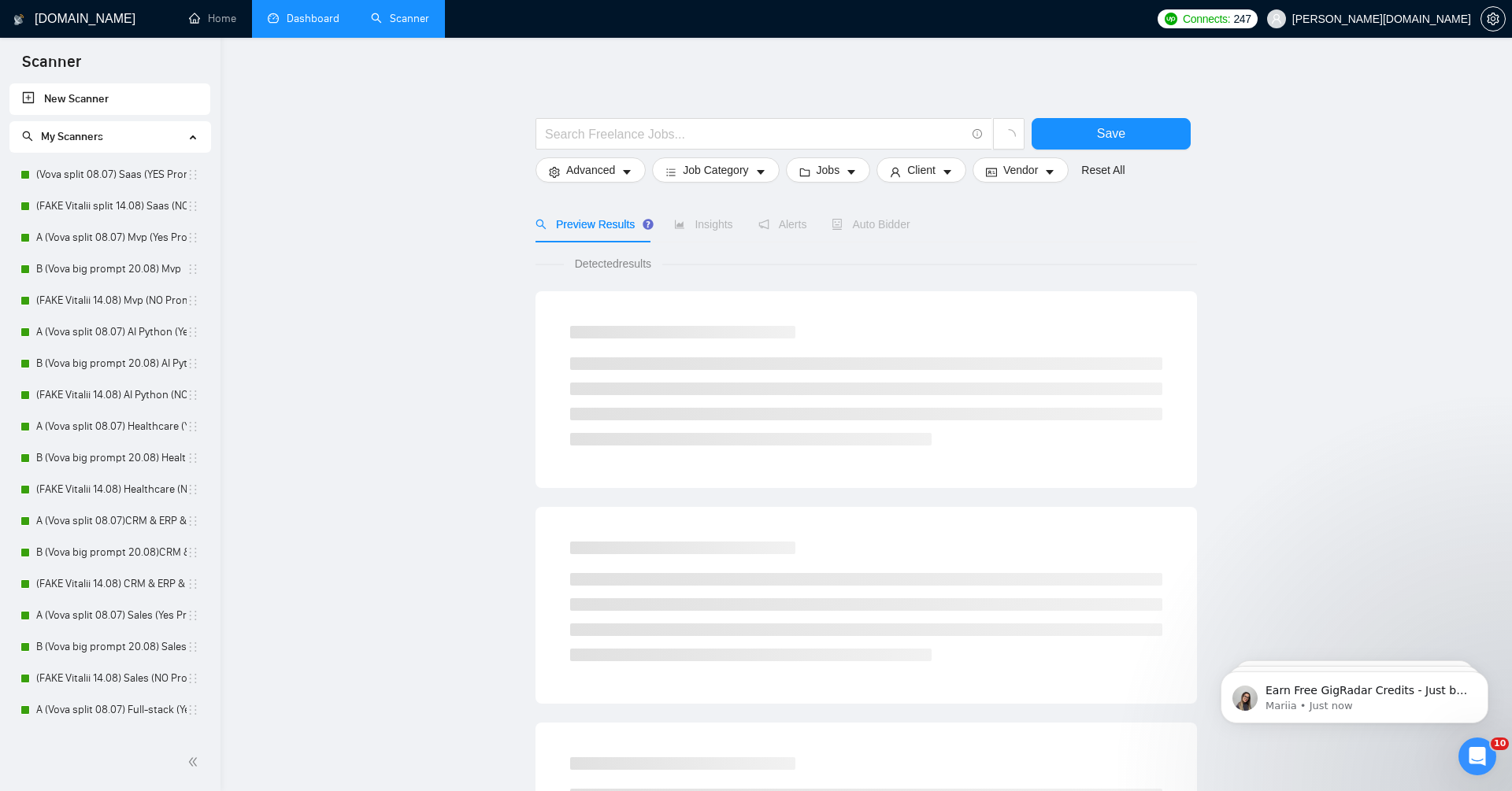
click at [303, 25] on link "Dashboard" at bounding box center [304, 18] width 72 height 13
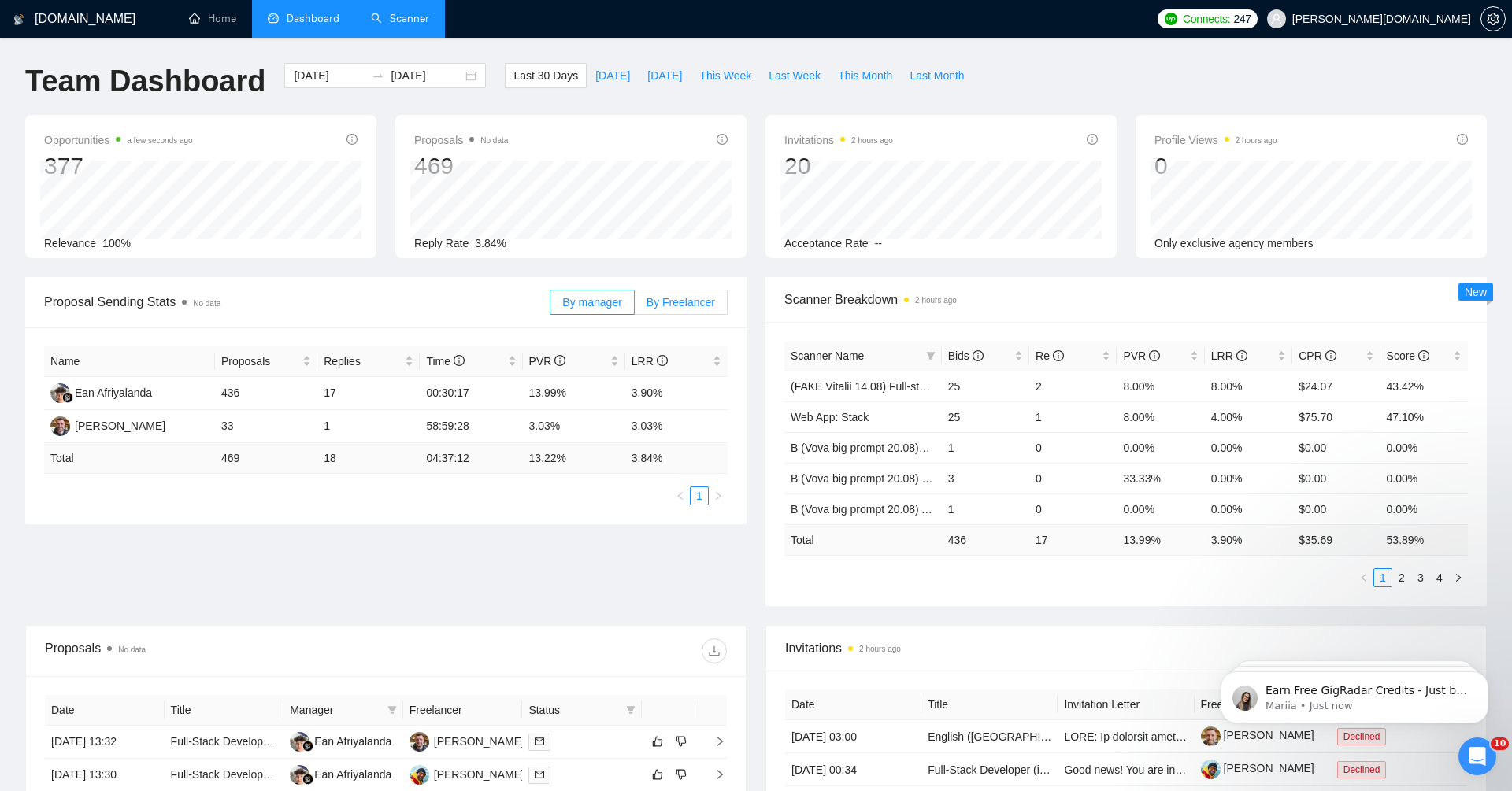
click at [683, 303] on span "By Freelancer" at bounding box center [681, 302] width 68 height 12
click at [634, 307] on input "By Freelancer" at bounding box center [634, 307] width 0 height 0
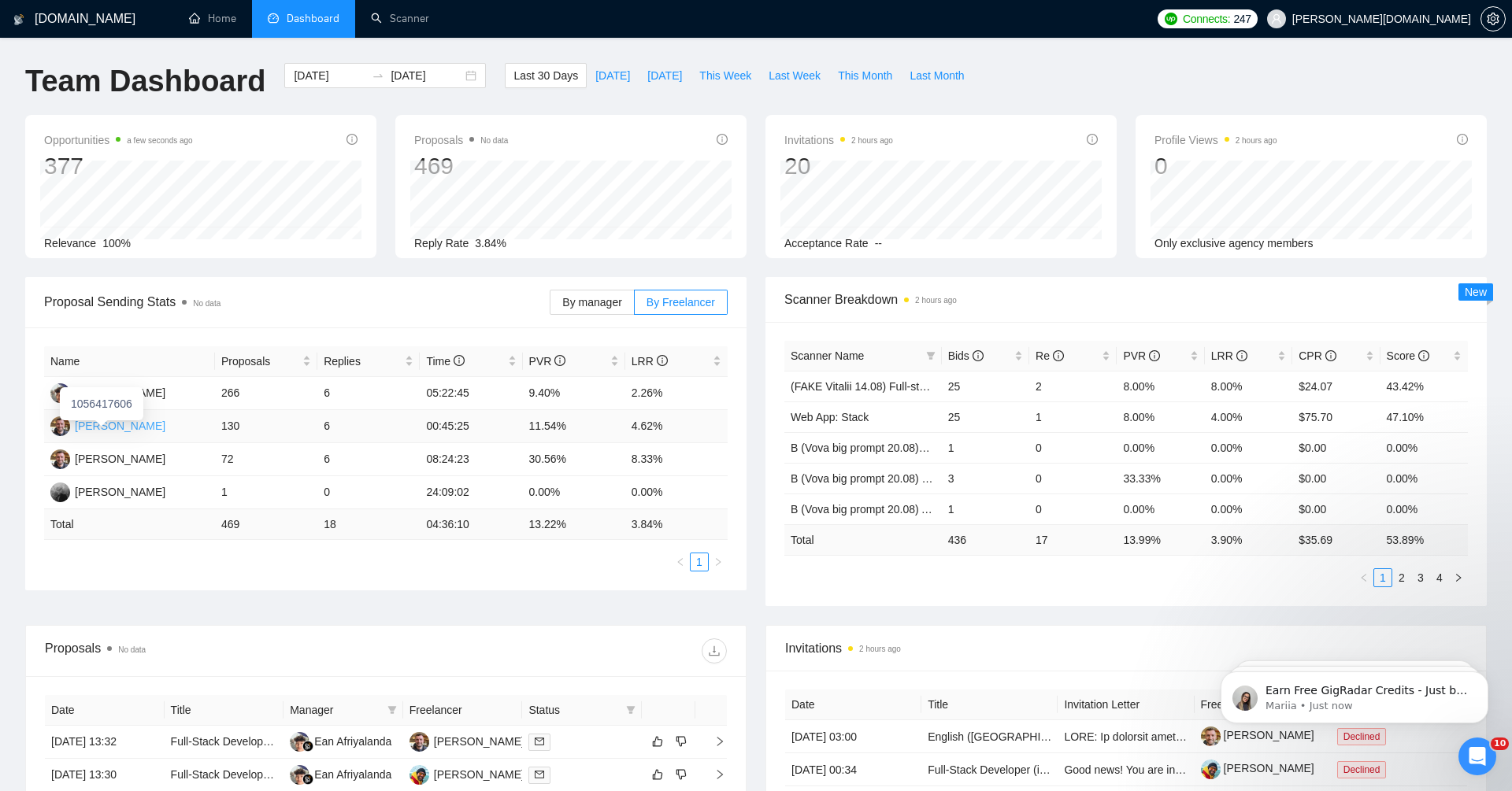
click at [114, 429] on div "Vitalii Sydorenko" at bounding box center [120, 426] width 90 height 17
click at [539, 421] on td "11.54%" at bounding box center [574, 427] width 103 height 33
click at [396, 25] on link "Scanner" at bounding box center [400, 18] width 59 height 13
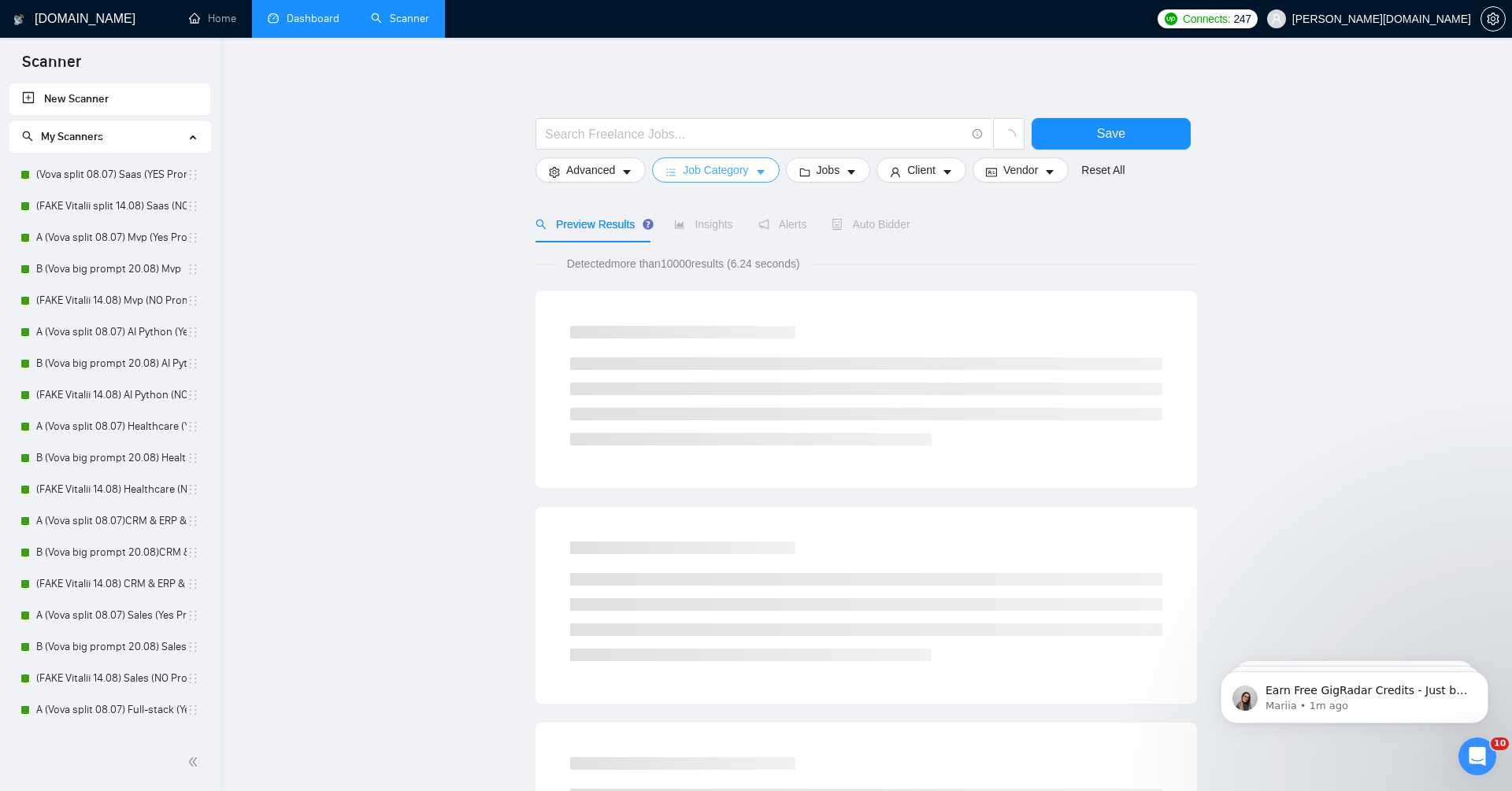
click at [767, 160] on button "Job Category" at bounding box center [715, 170] width 127 height 25
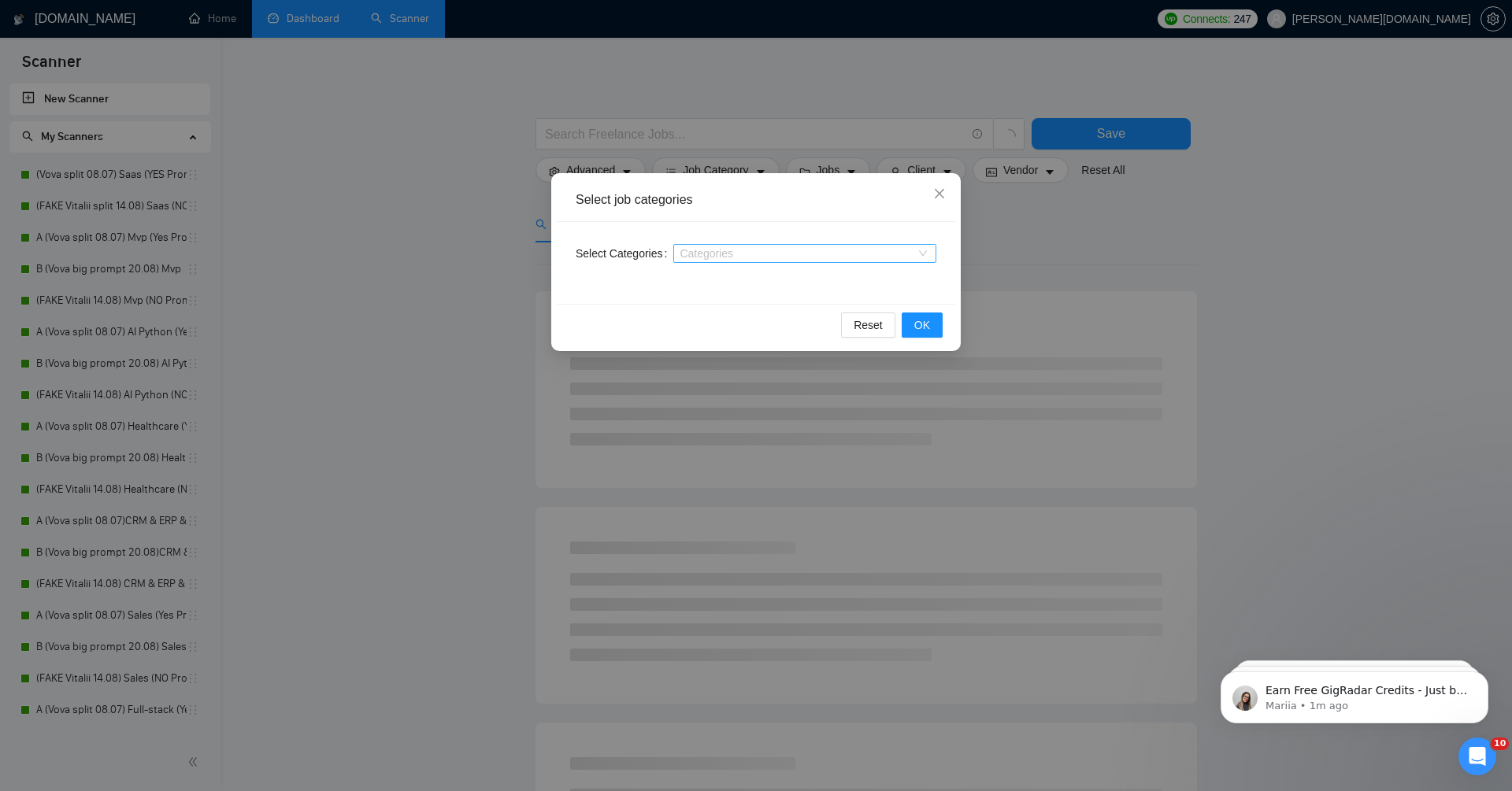
click at [746, 255] on div at bounding box center [797, 253] width 239 height 12
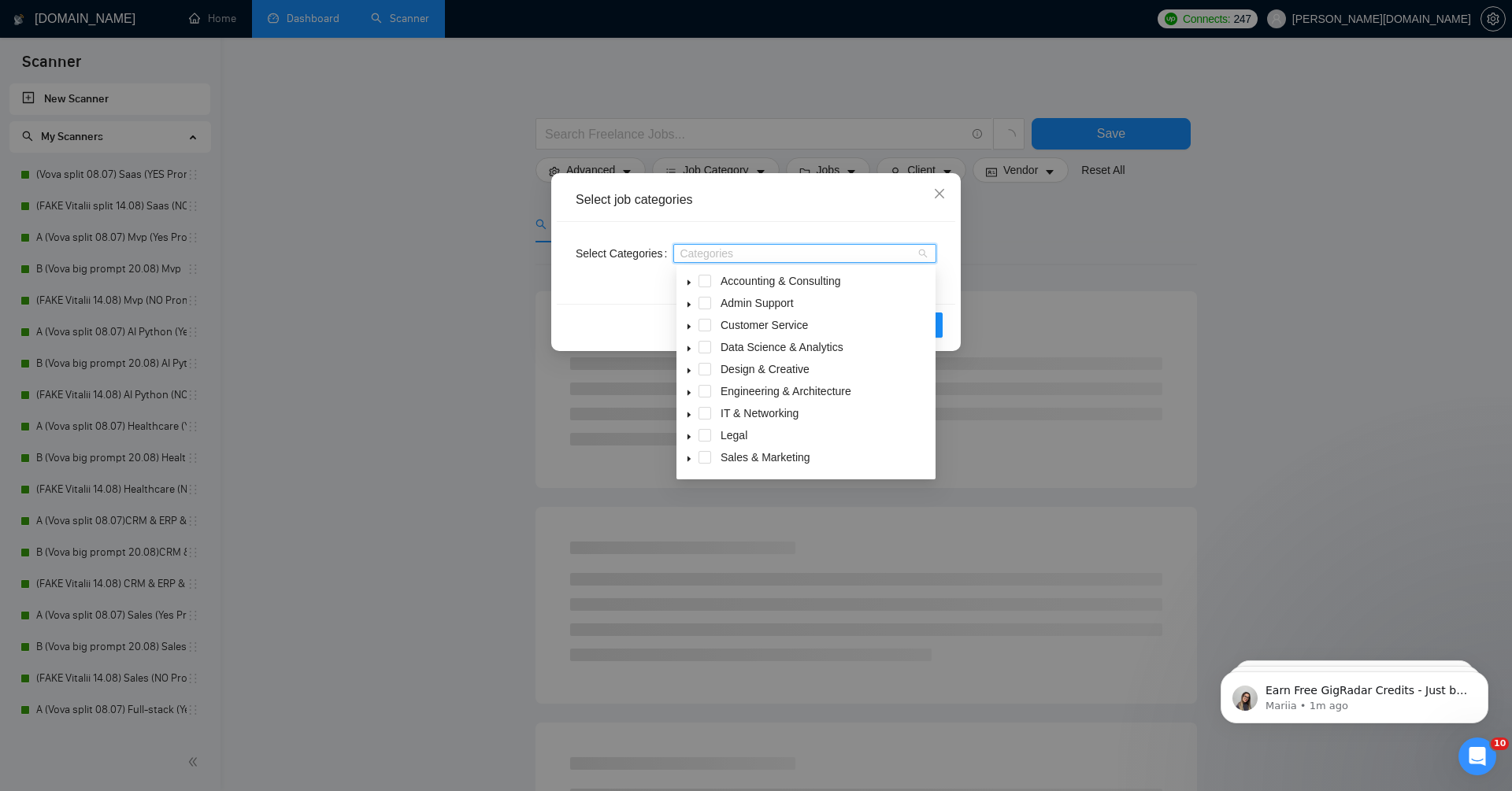
click at [689, 376] on span at bounding box center [689, 369] width 19 height 19
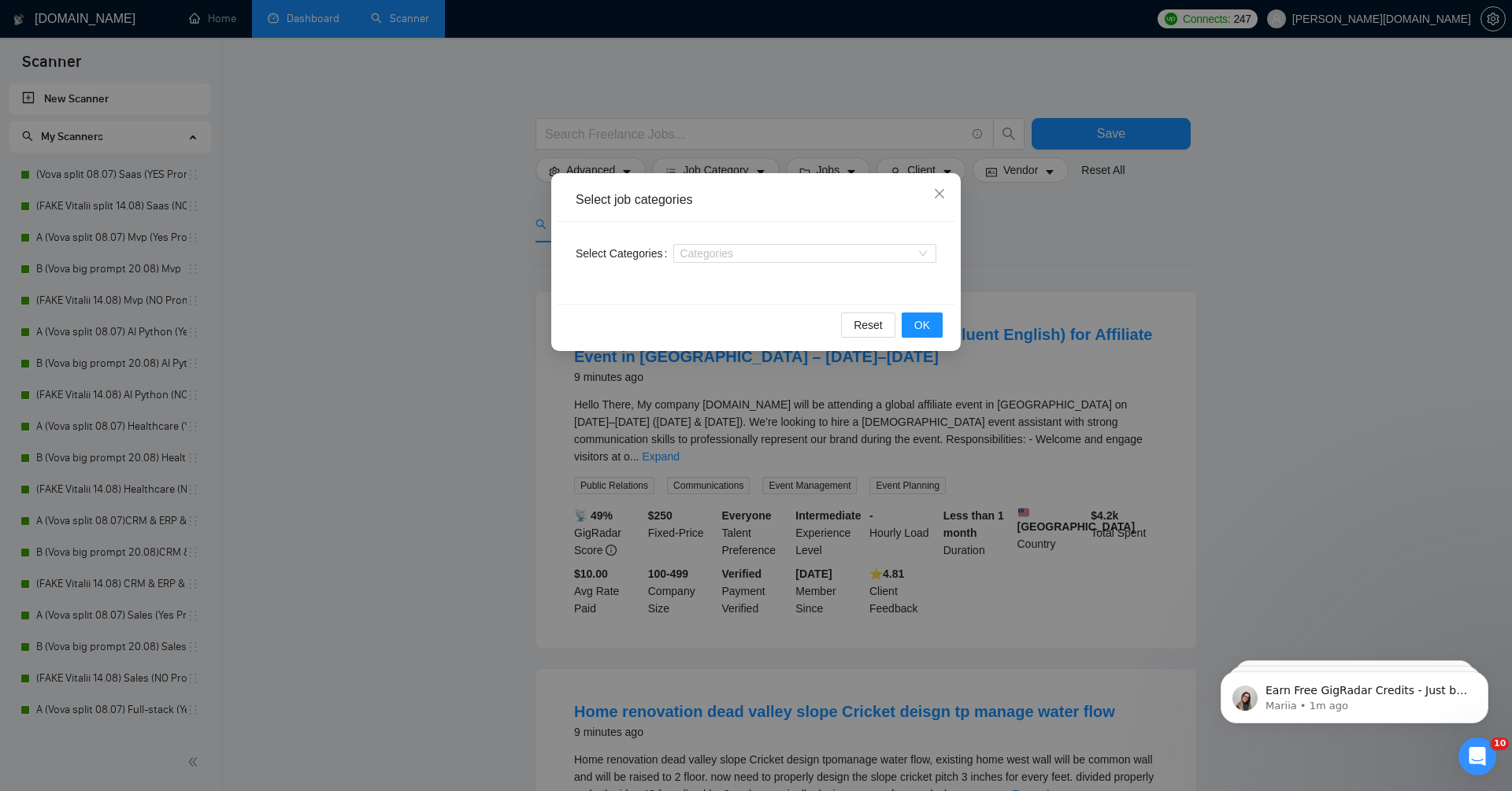
click at [617, 320] on div "Reset OK" at bounding box center [756, 324] width 399 height 41
click at [399, 270] on div "Select job categories Select Categories Categories Reset OK" at bounding box center [756, 395] width 1512 height 791
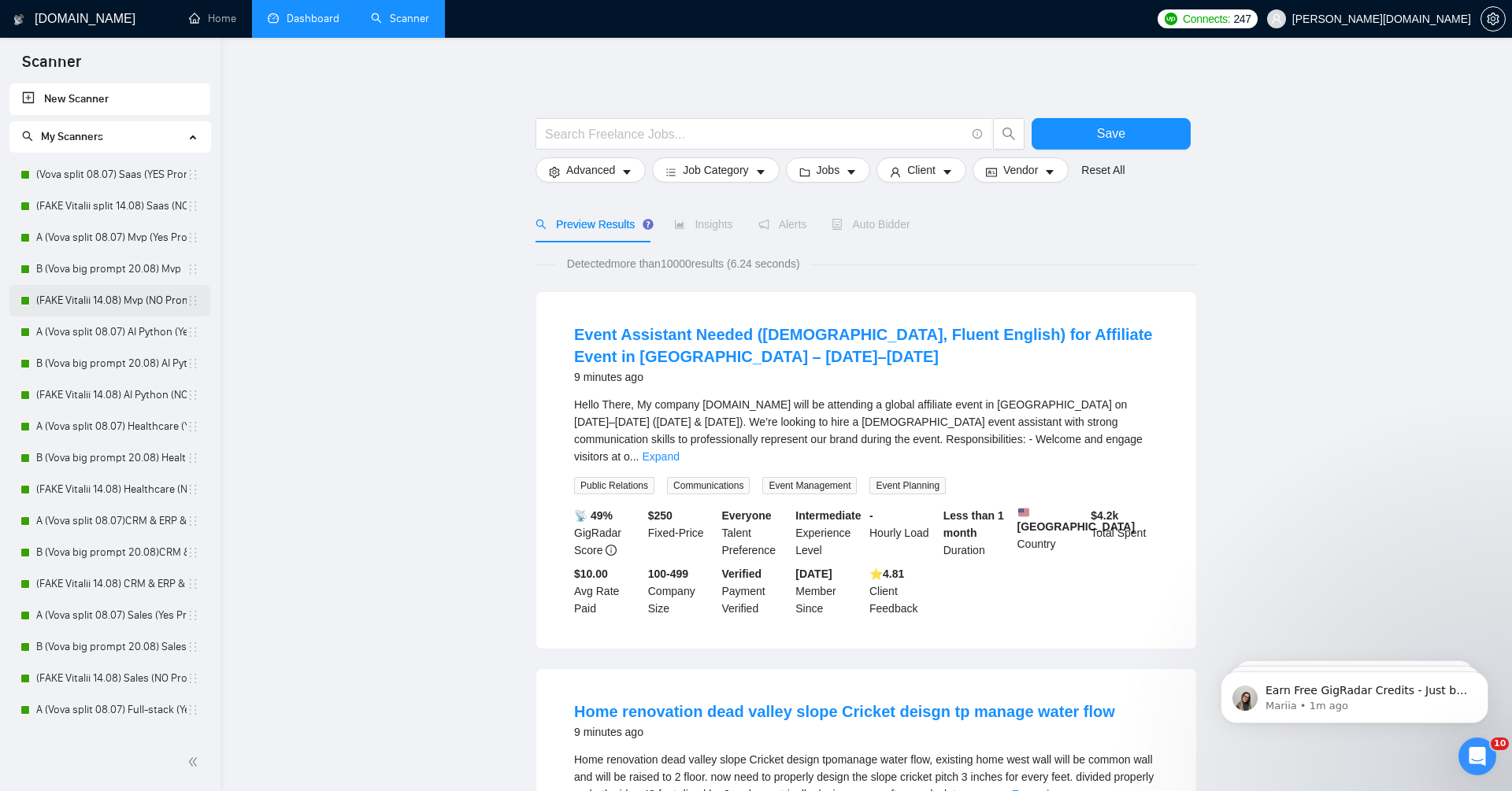
click at [124, 305] on link "(FAKE Vitalii 14.08) Mvp (NO Prompt 01.07)" at bounding box center [112, 301] width 151 height 32
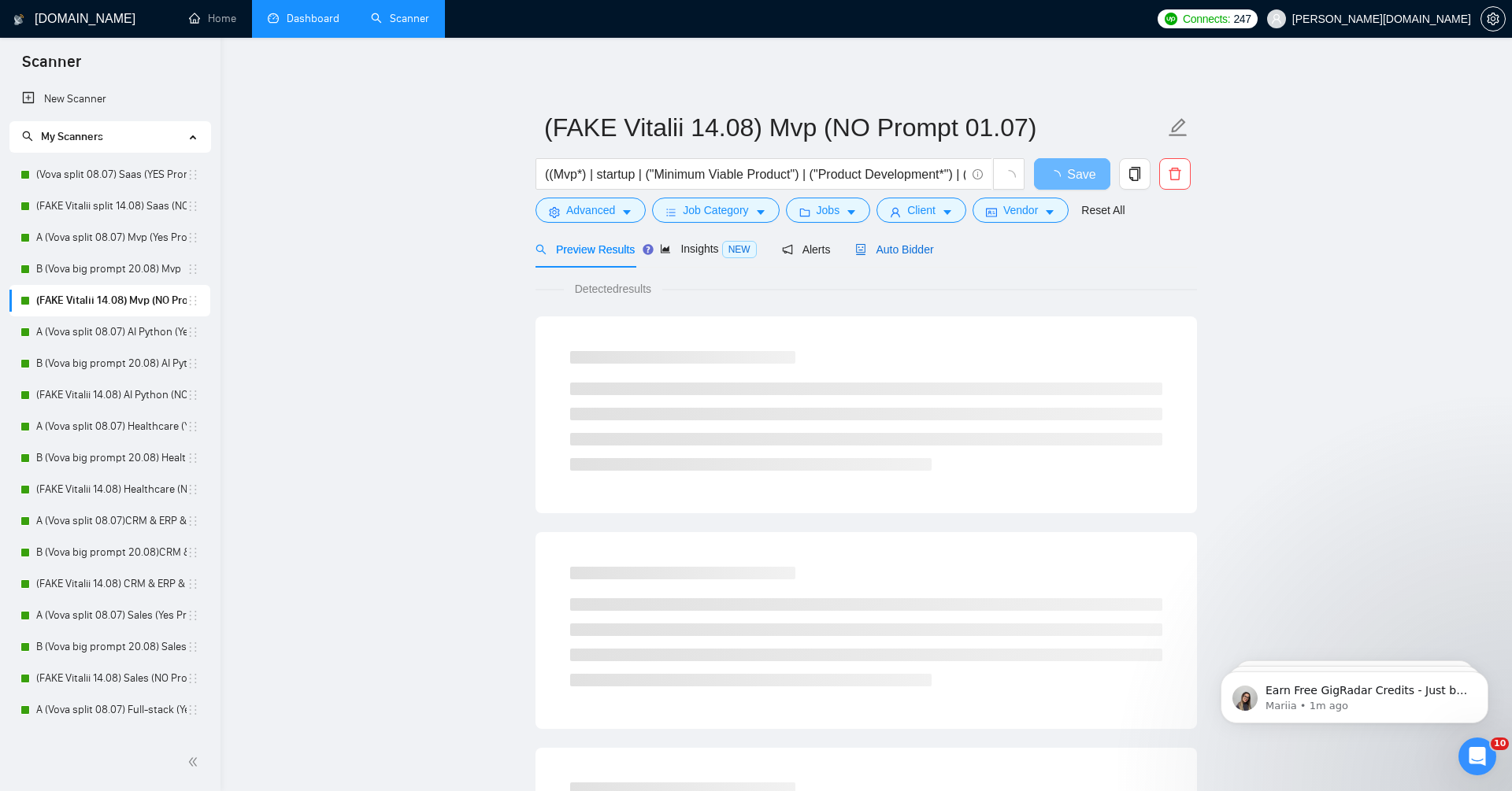
click at [921, 246] on span "Auto Bidder" at bounding box center [894, 249] width 78 height 12
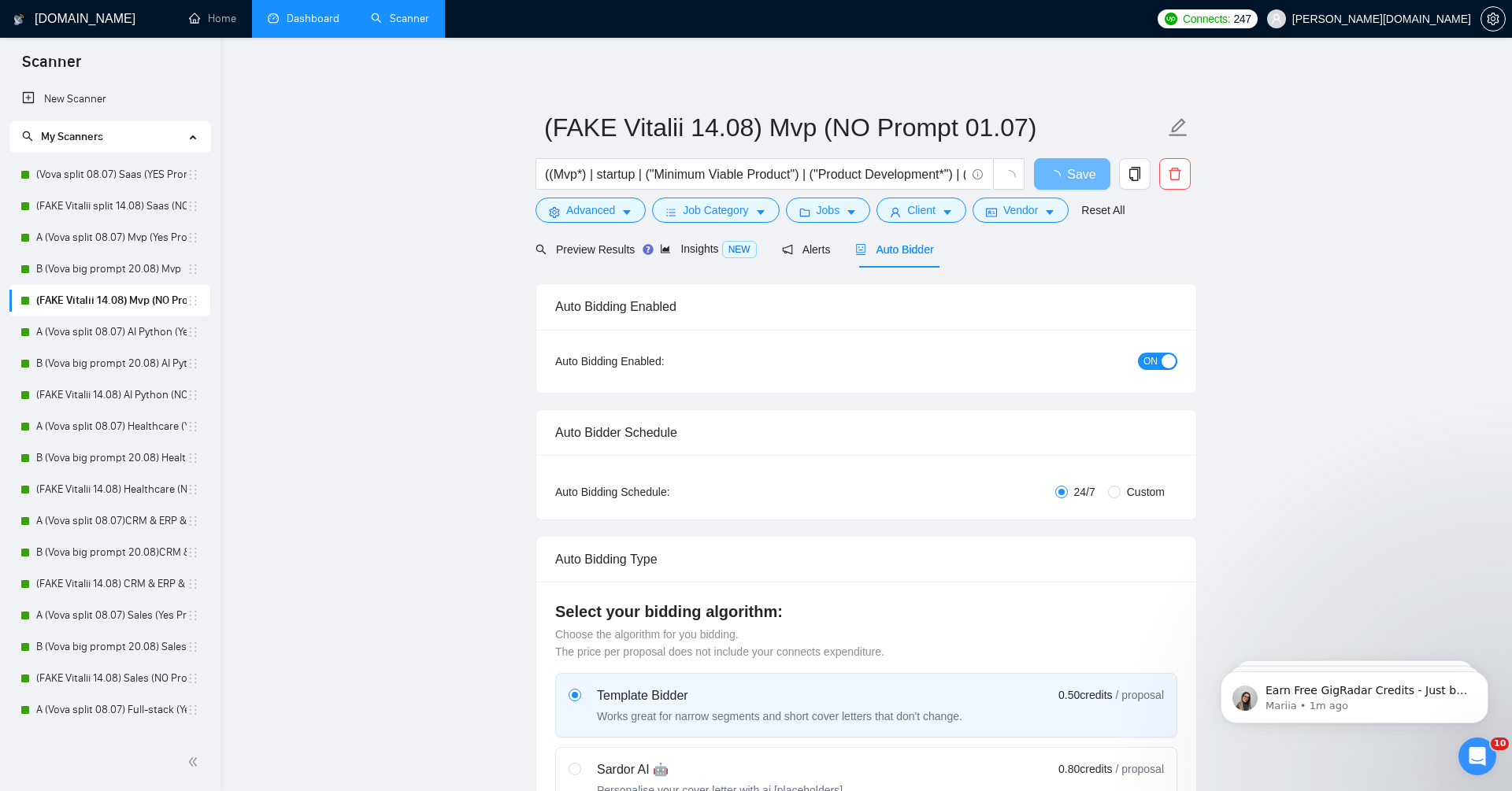
radio input "false"
radio input "true"
checkbox input "true"
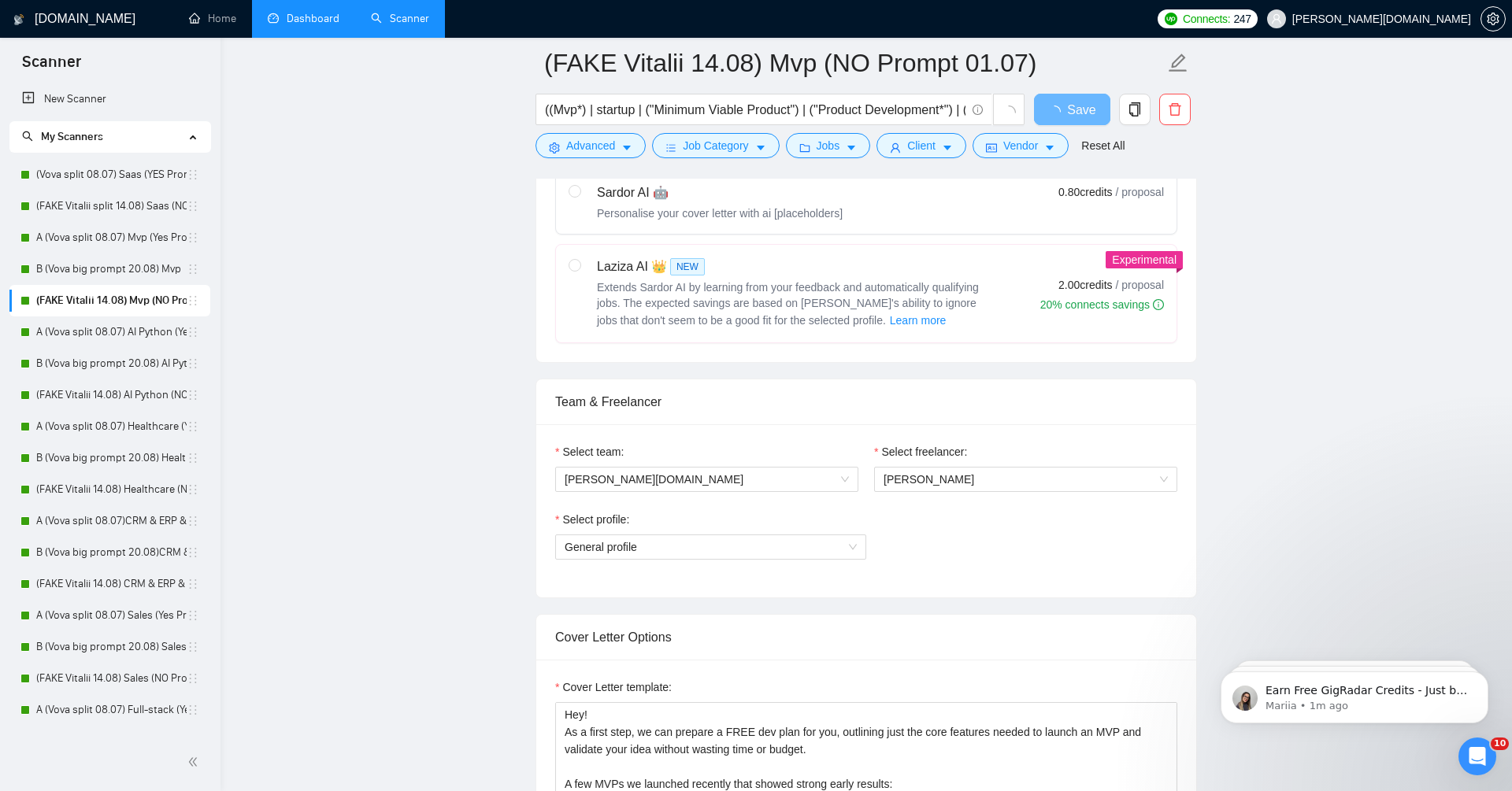
scroll to position [833, 0]
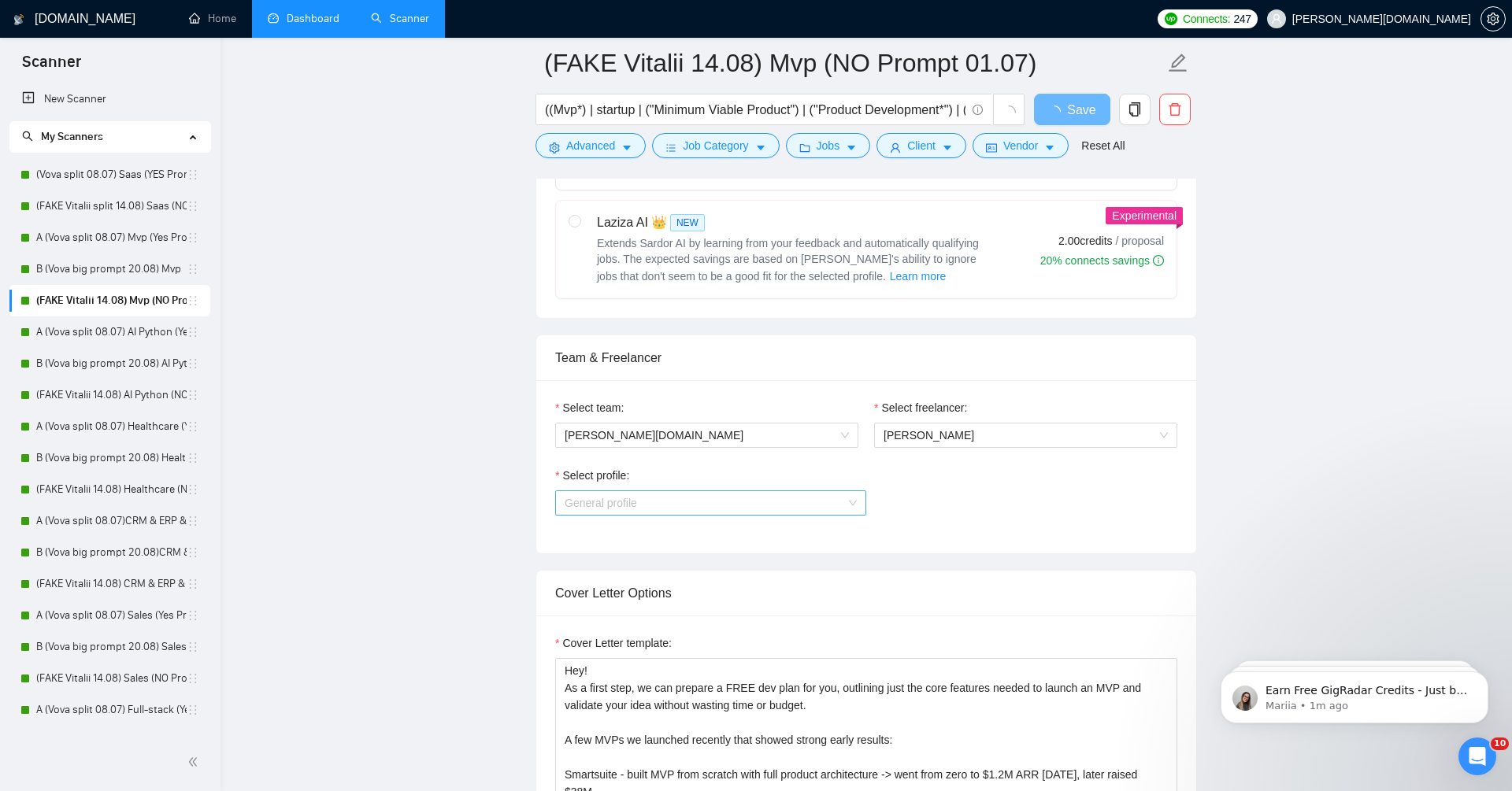
click at [830, 504] on span "General profile" at bounding box center [711, 503] width 292 height 24
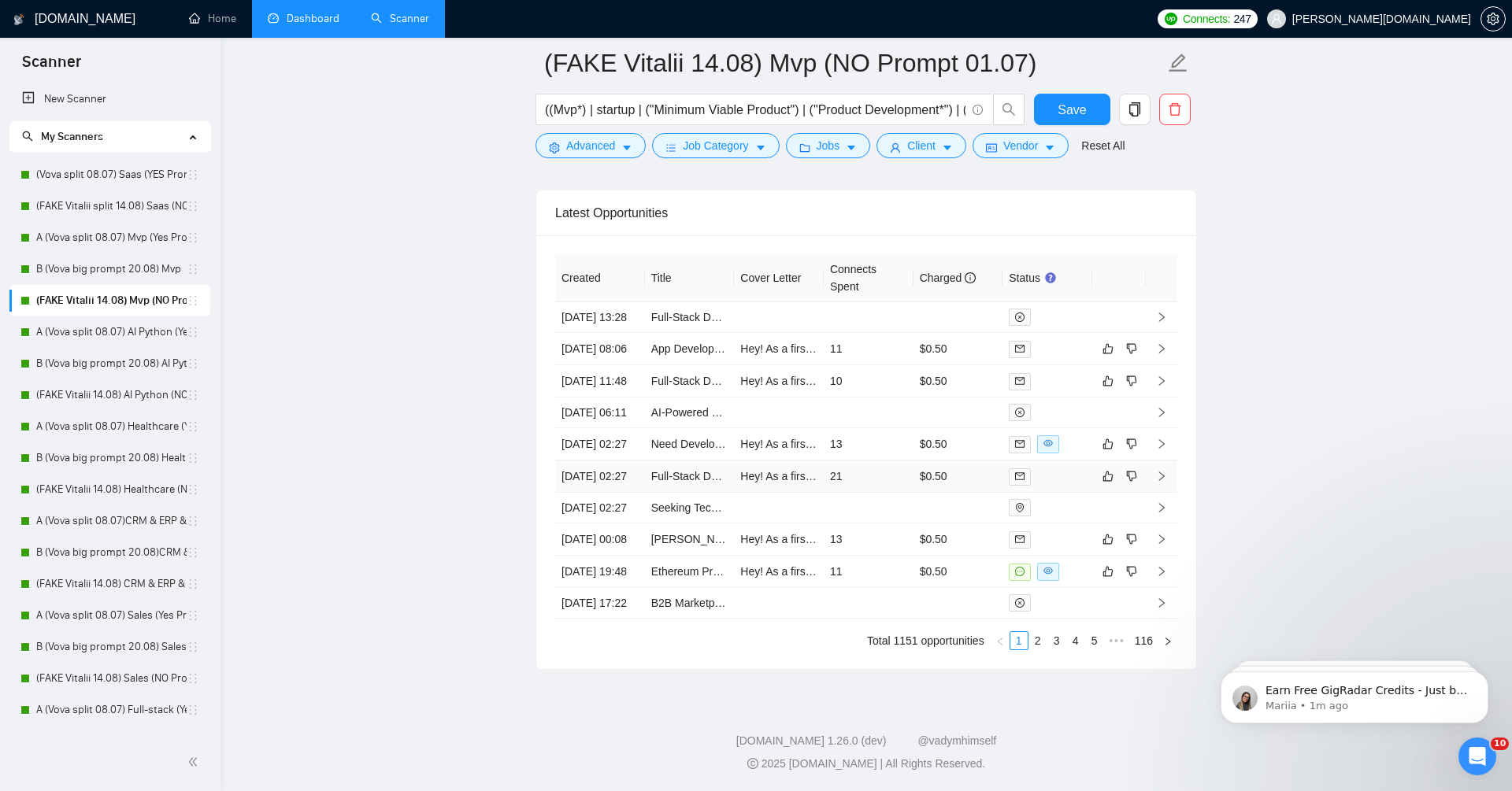
scroll to position [3731, 0]
click at [664, 342] on link "App Development" at bounding box center [695, 348] width 87 height 12
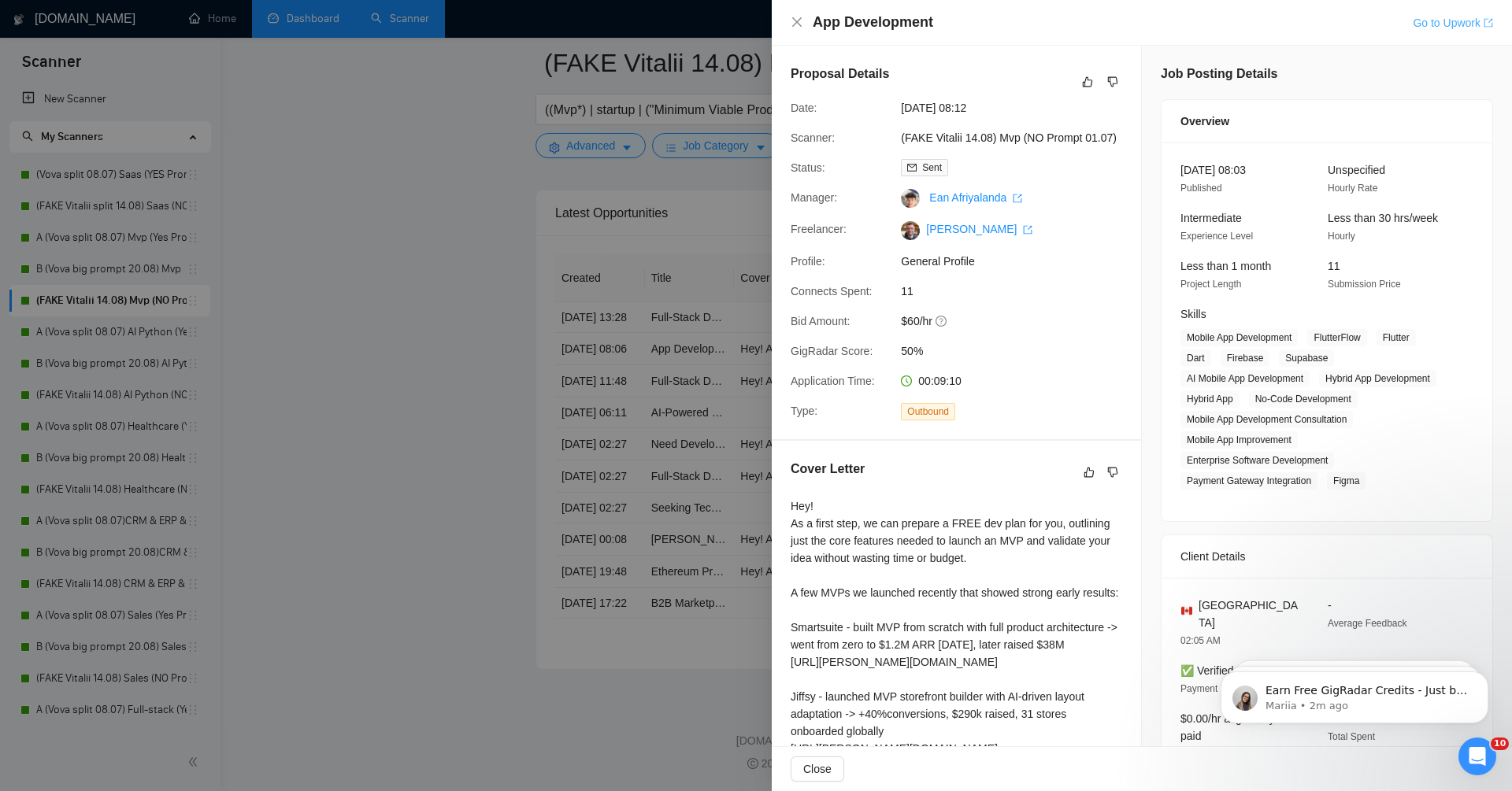
click at [1453, 19] on link "Go to Upwork" at bounding box center [1453, 22] width 81 height 12
click at [467, 512] on div at bounding box center [756, 395] width 1512 height 791
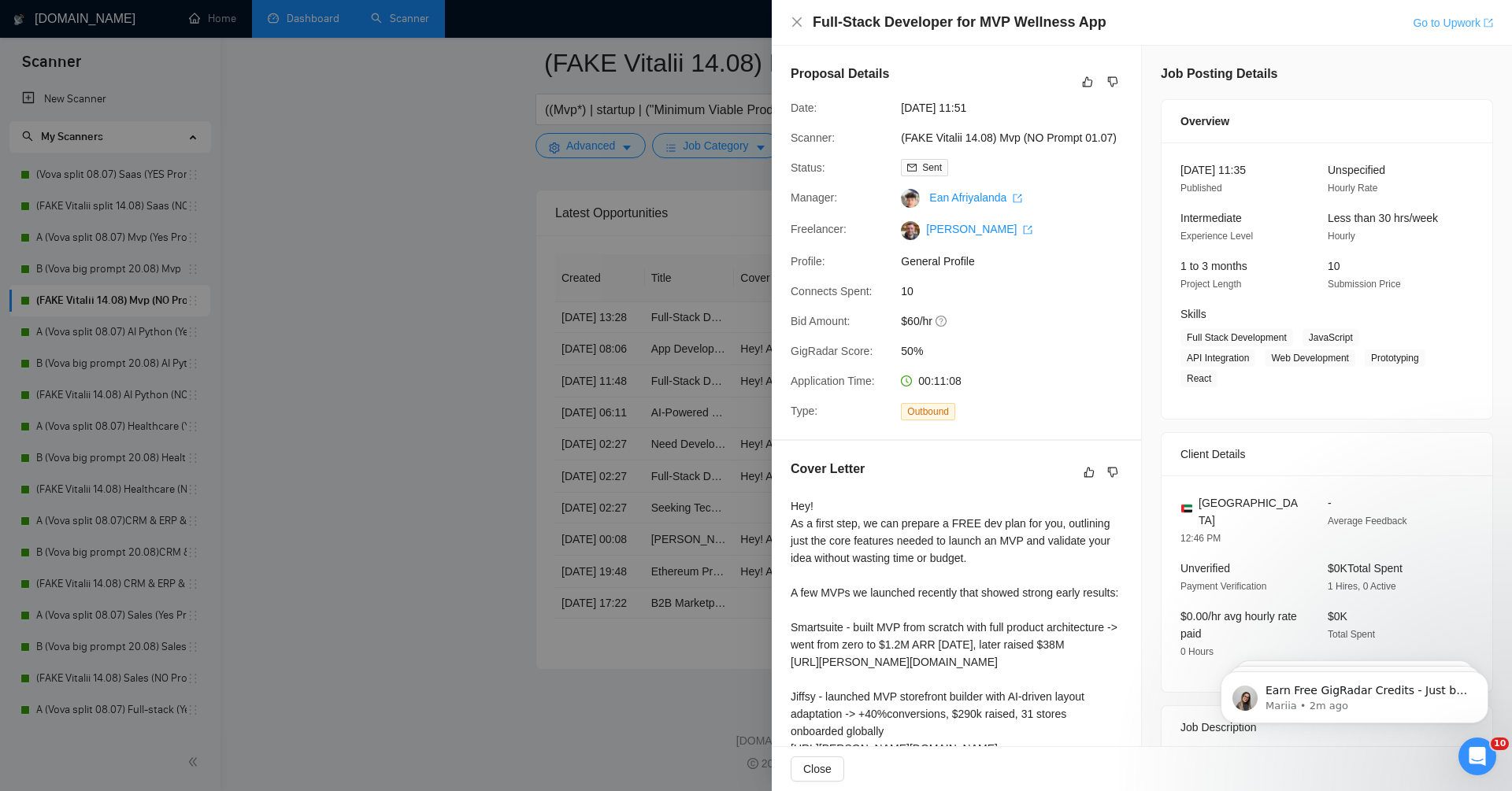
click at [1458, 27] on link "Go to Upwork" at bounding box center [1453, 22] width 81 height 12
click at [392, 423] on div at bounding box center [756, 395] width 1512 height 791
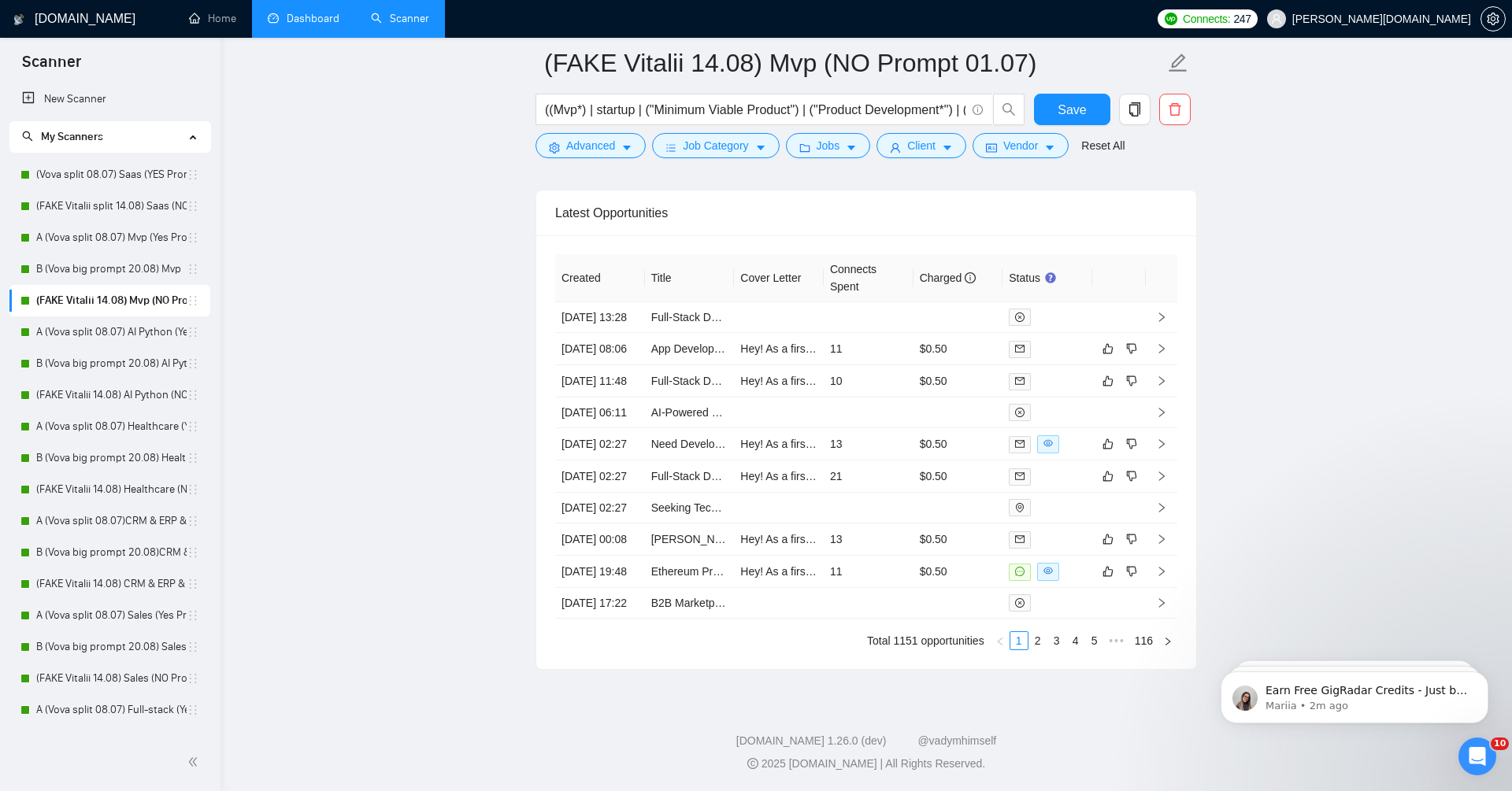
scroll to position [3785, 0]
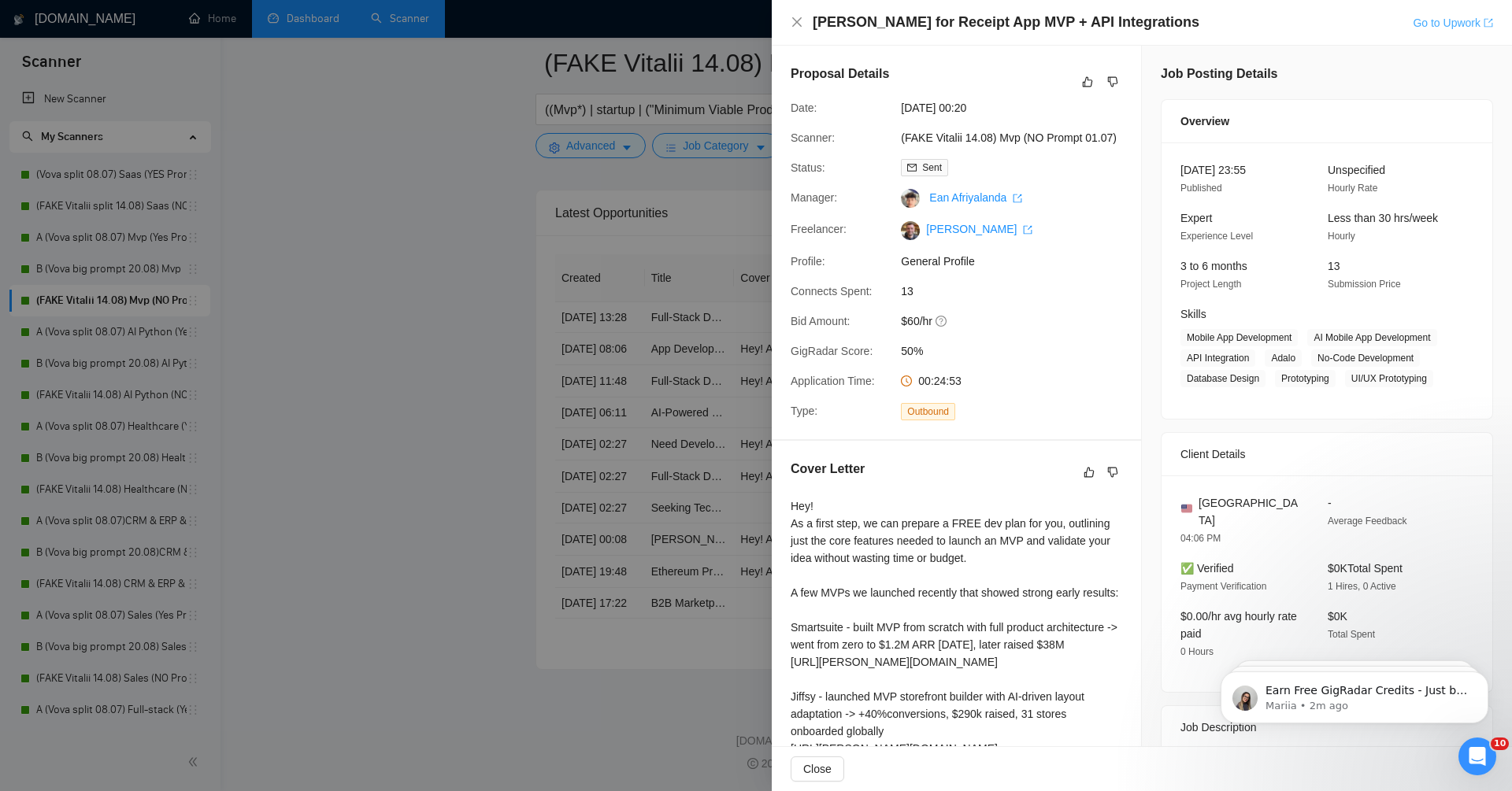
click at [1462, 23] on link "Go to Upwork" at bounding box center [1453, 22] width 81 height 12
click at [432, 584] on div at bounding box center [756, 395] width 1512 height 791
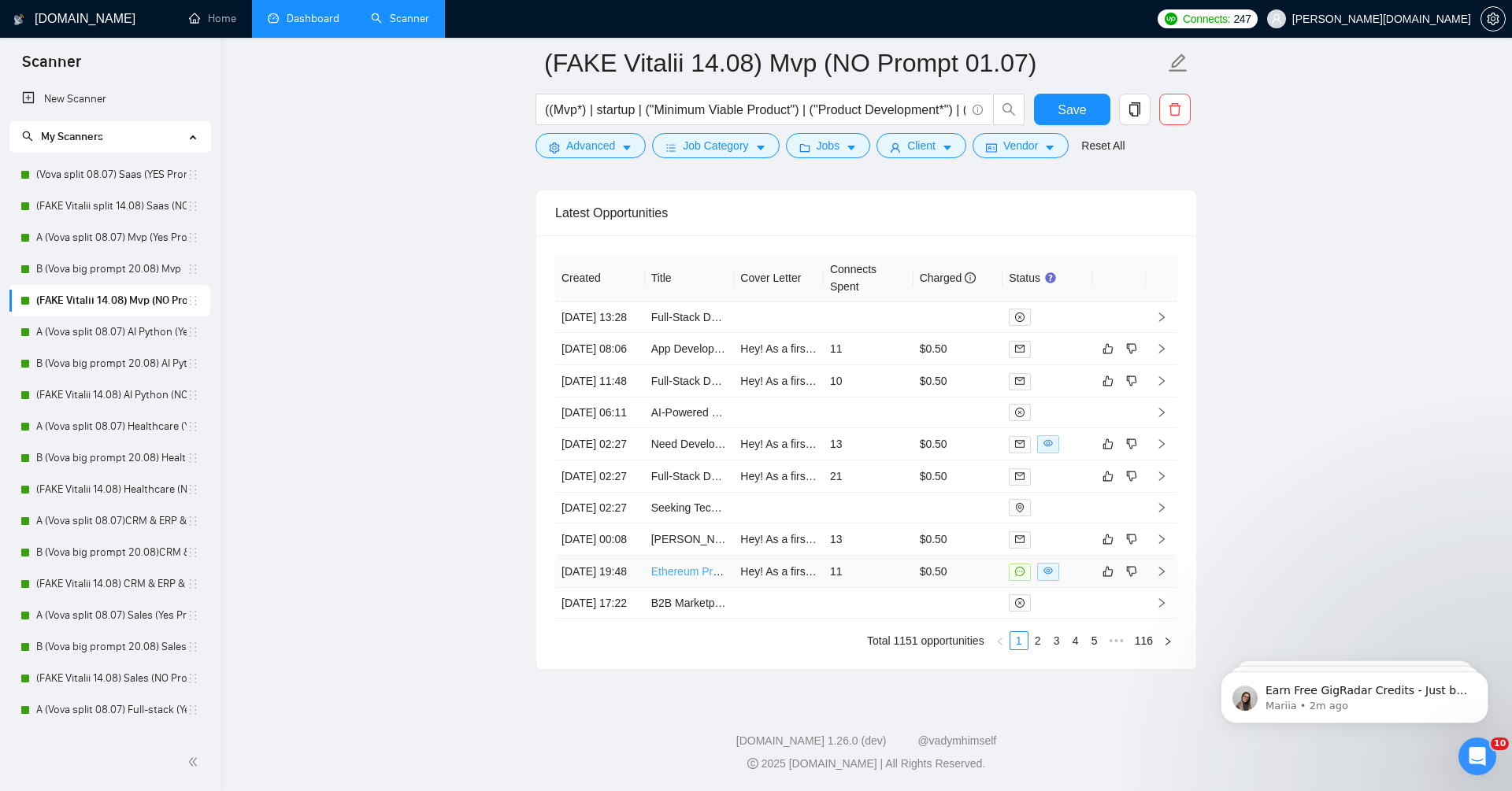
click at [674, 565] on link "Ethereum Presale Claim Bot" at bounding box center [721, 571] width 139 height 12
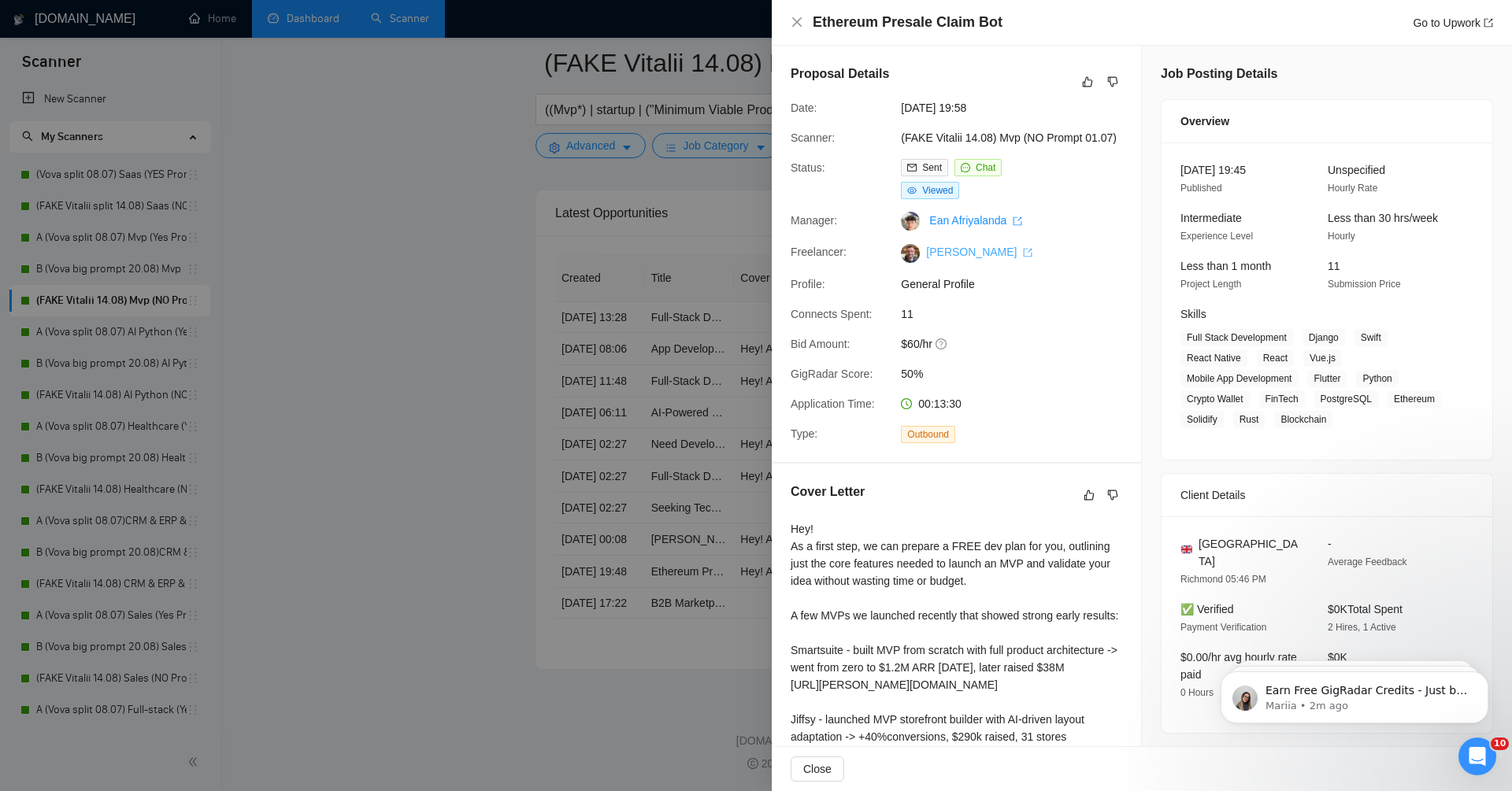
click at [977, 247] on link "Vitalii Sydorenko" at bounding box center [979, 252] width 107 height 12
click at [456, 423] on div at bounding box center [756, 395] width 1512 height 791
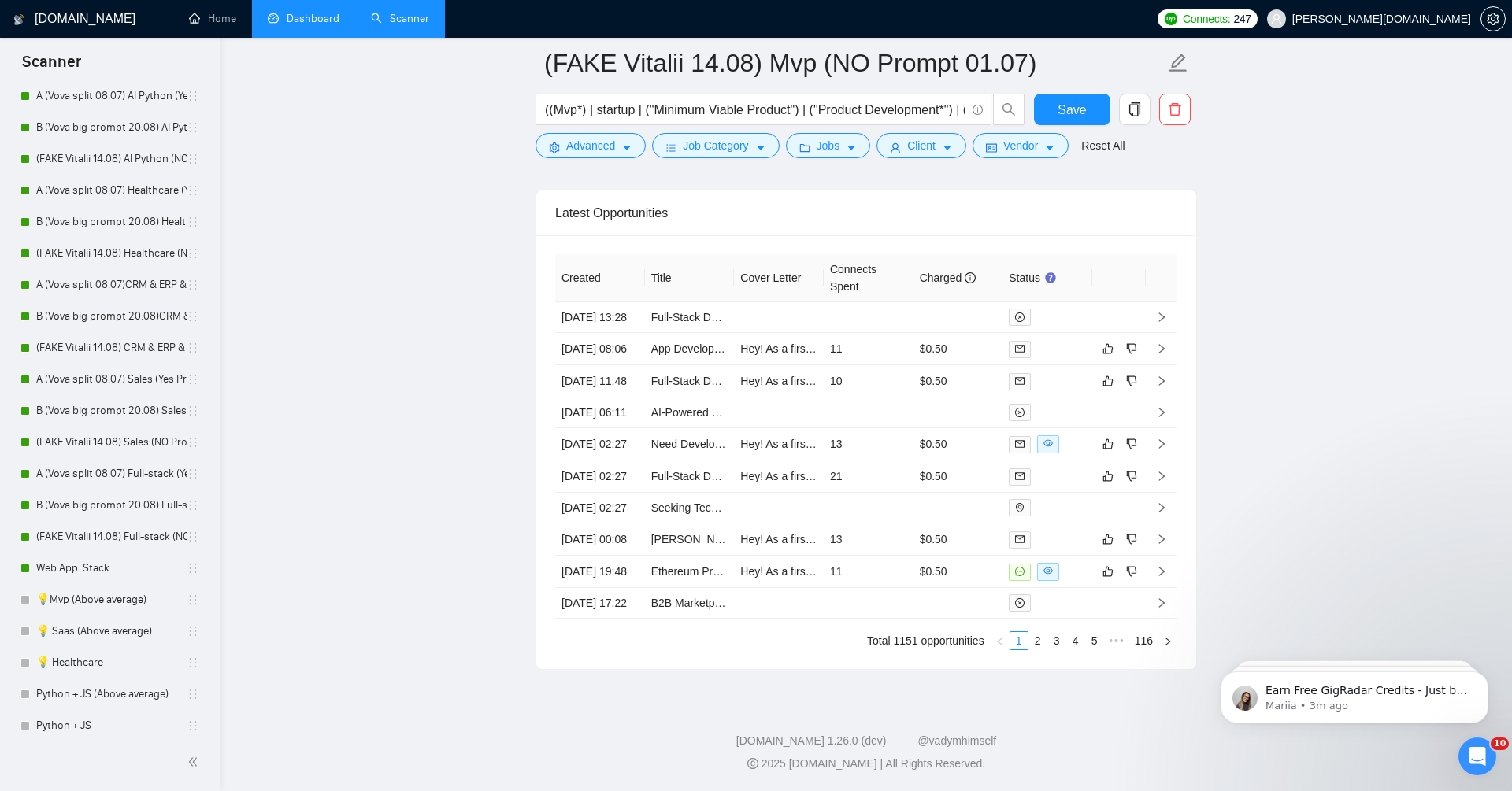
scroll to position [195, 0]
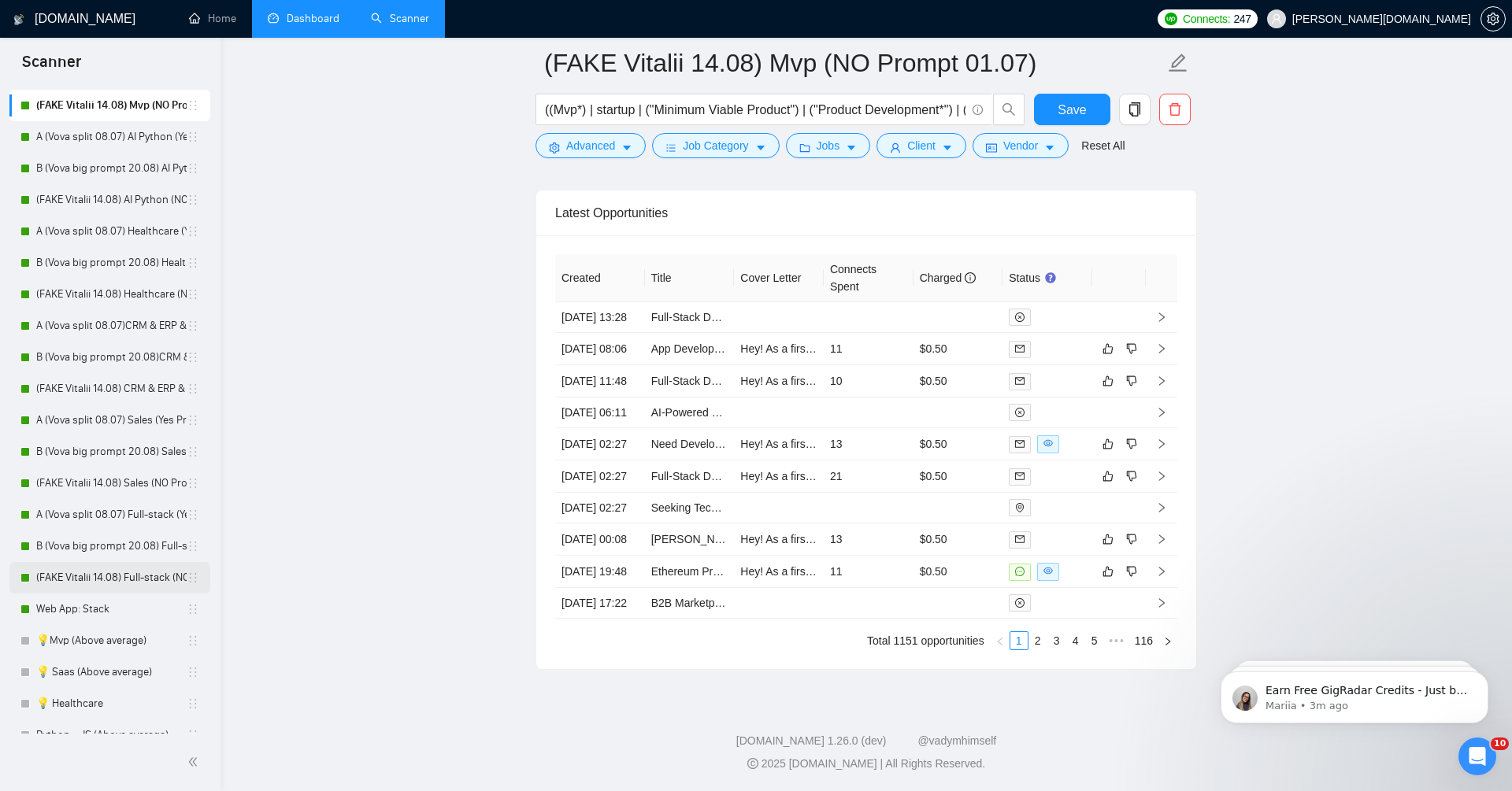
click at [124, 578] on link "(FAKE Vitalii 14.08) Full-stack (NO prompt 01.07)" at bounding box center [112, 578] width 151 height 32
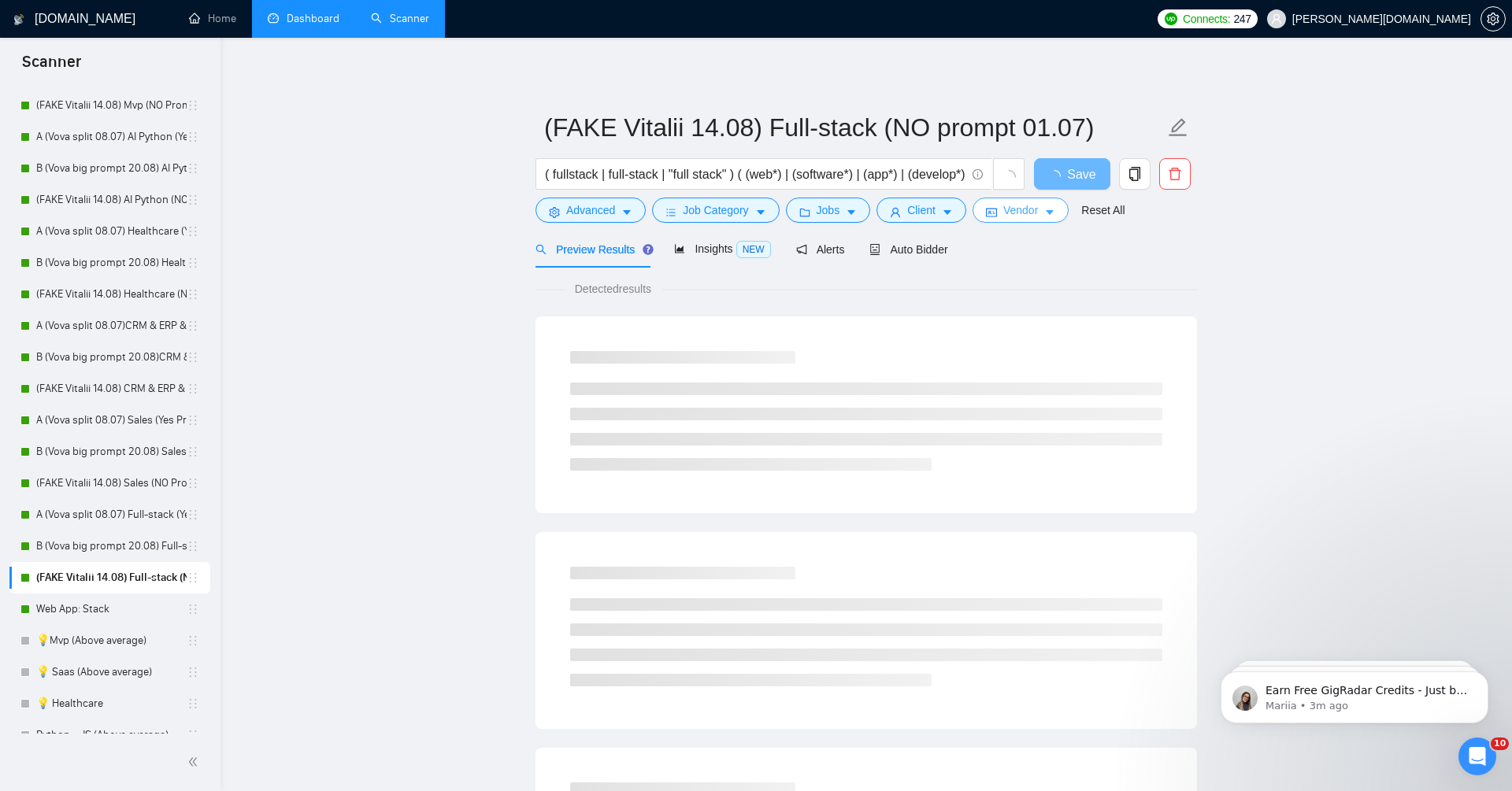
click at [1031, 216] on span "Vendor" at bounding box center [1021, 210] width 35 height 17
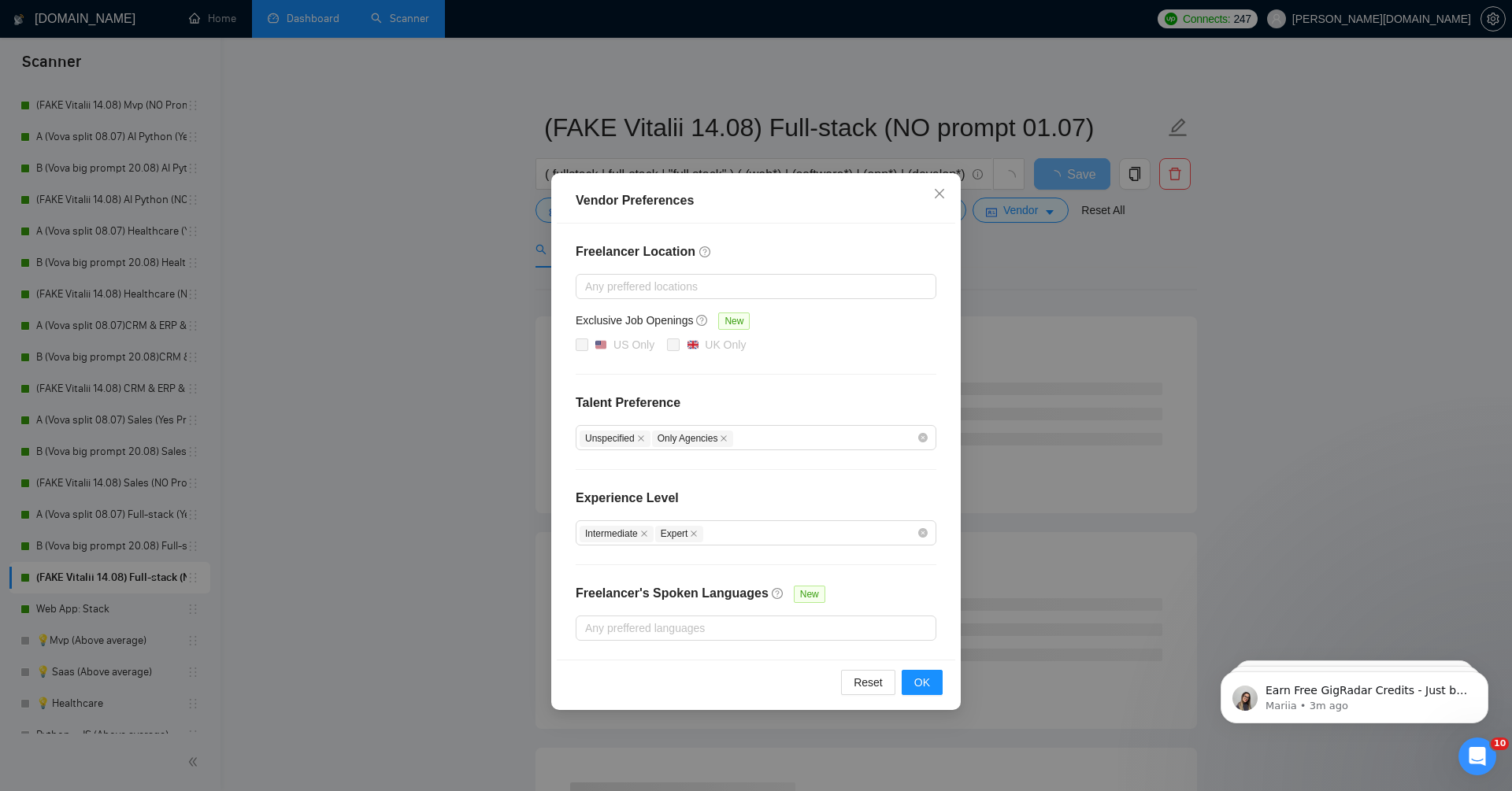
click at [1071, 276] on div "Vendor Preferences Freelancer Location Any preffered locations Exclusive Job Op…" at bounding box center [756, 395] width 1512 height 791
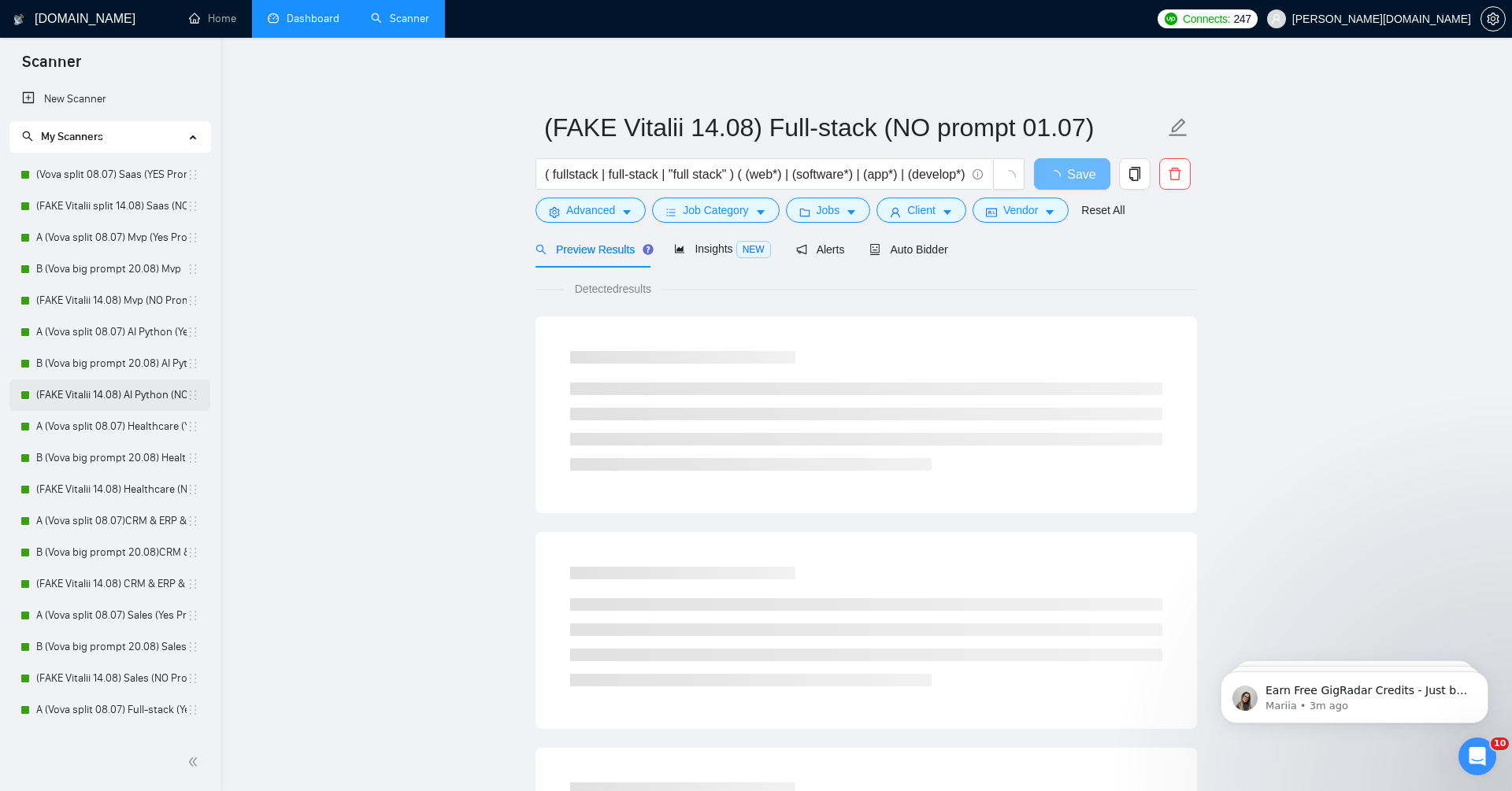
click at [150, 390] on link "(FAKE Vitalii 14.08) AI Python (NO Prompt 01.07)" at bounding box center [112, 395] width 151 height 32
click at [1035, 215] on span "Vendor" at bounding box center [1021, 210] width 35 height 17
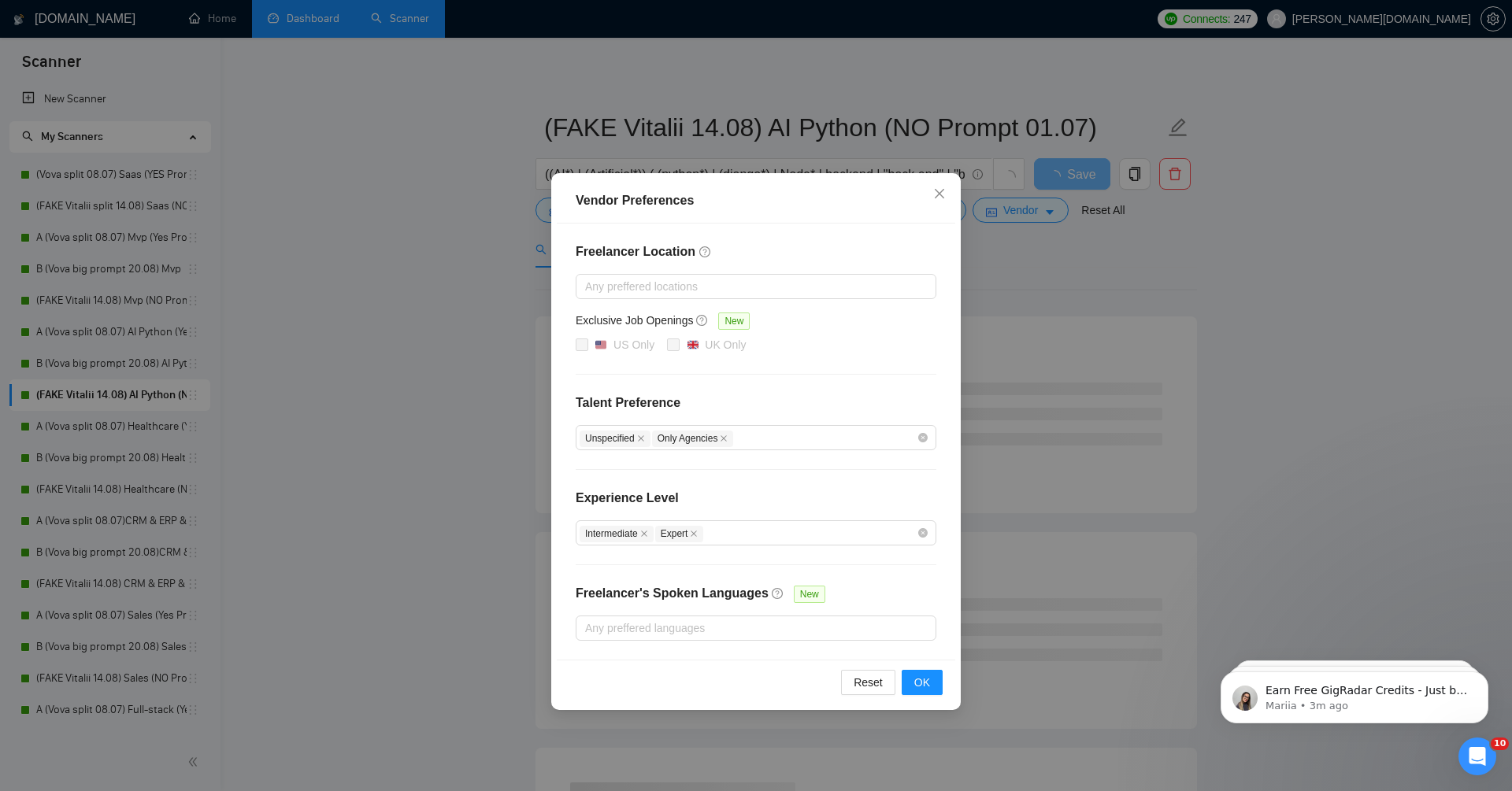
click at [1053, 277] on div "Vendor Preferences Freelancer Location Any preffered locations Exclusive Job Op…" at bounding box center [756, 395] width 1512 height 791
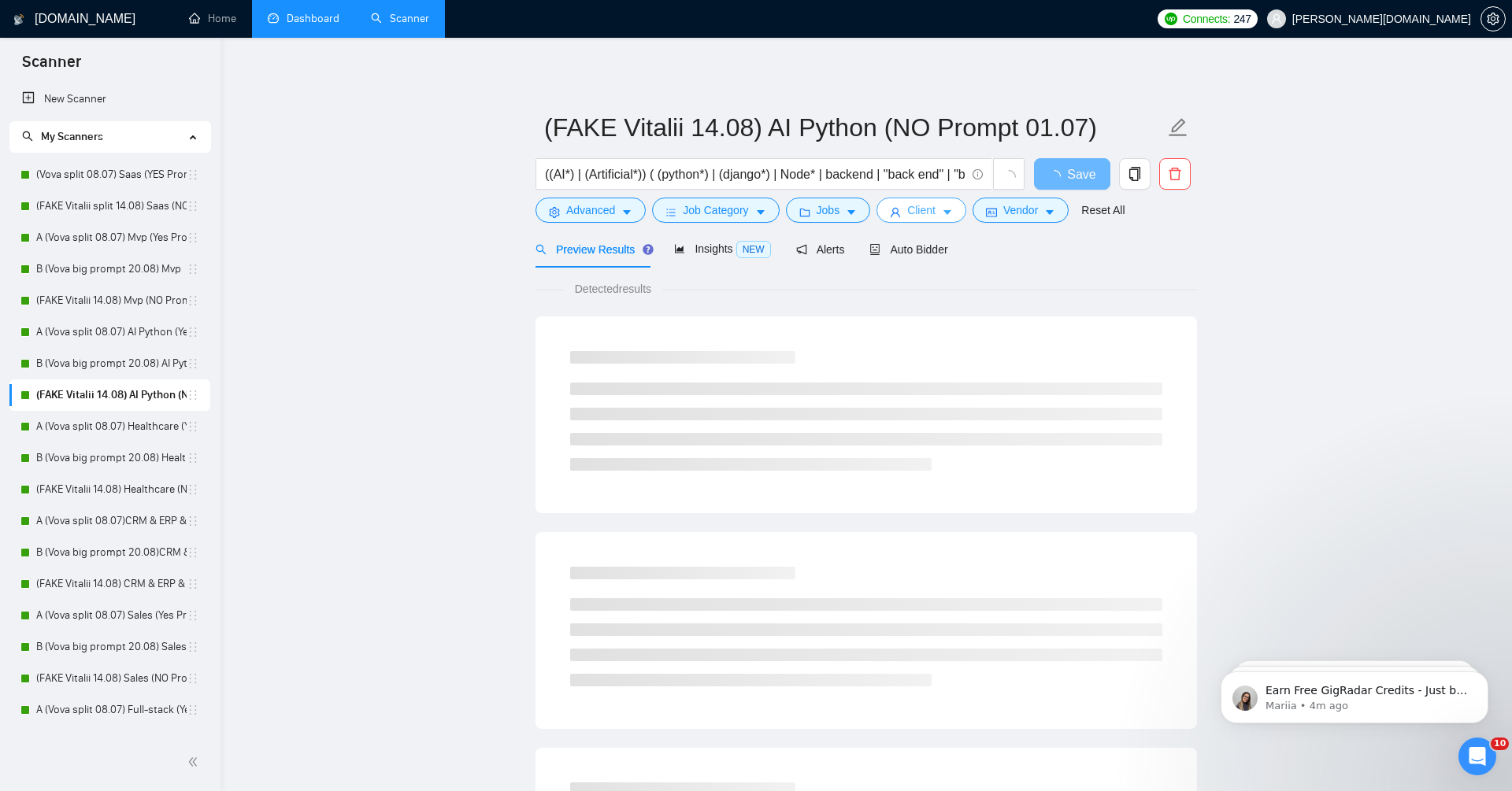
click at [927, 219] on button "Client" at bounding box center [921, 210] width 89 height 25
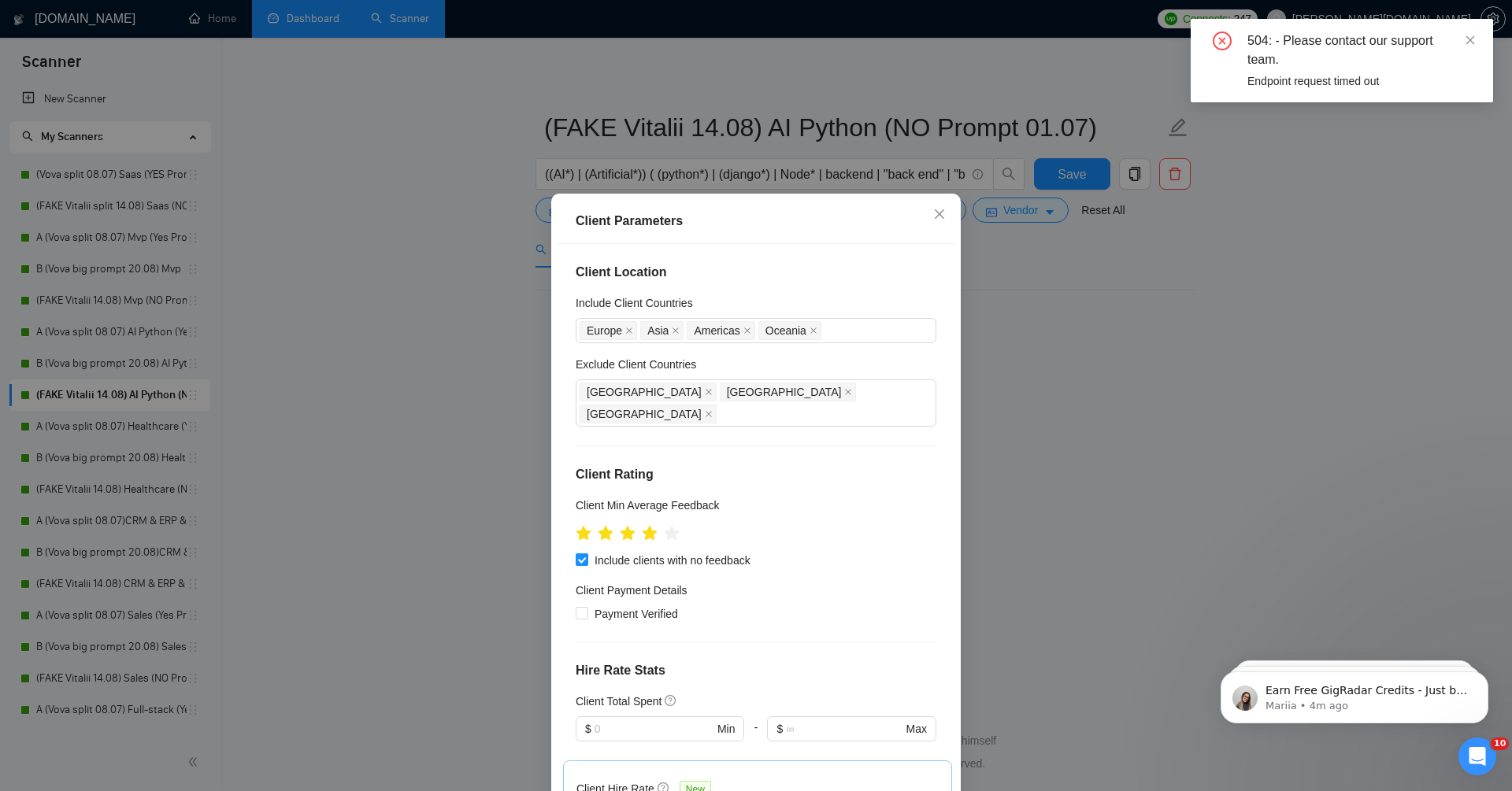
click at [412, 383] on div "Client Parameters Client Location Include Client Countries Europe Asia Americas…" at bounding box center [756, 395] width 1512 height 791
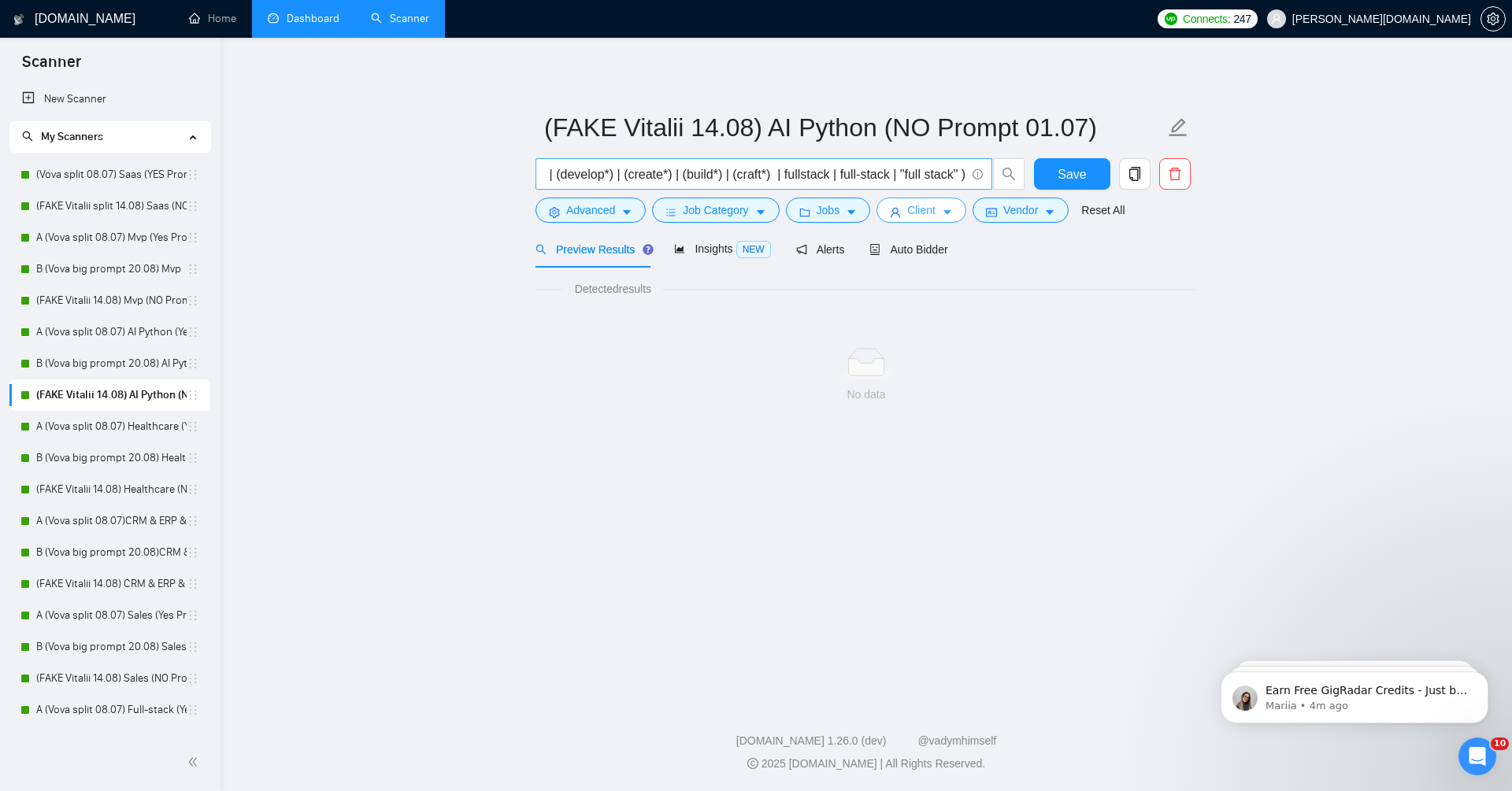
scroll to position [0, 1295]
